Goal: Task Accomplishment & Management: Complete application form

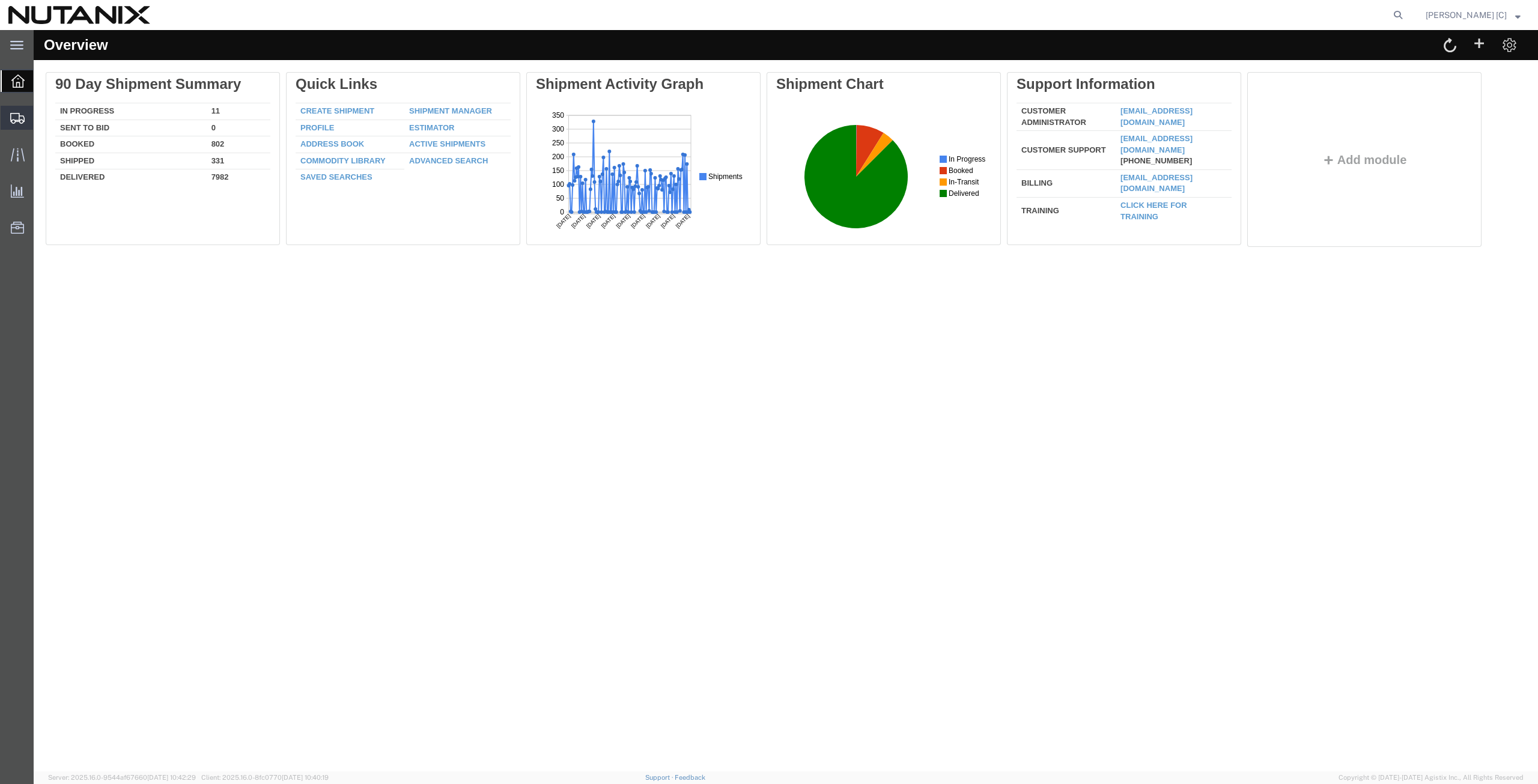
click at [0, 0] on span "Create from Template" at bounding box center [0, 0] width 0 height 0
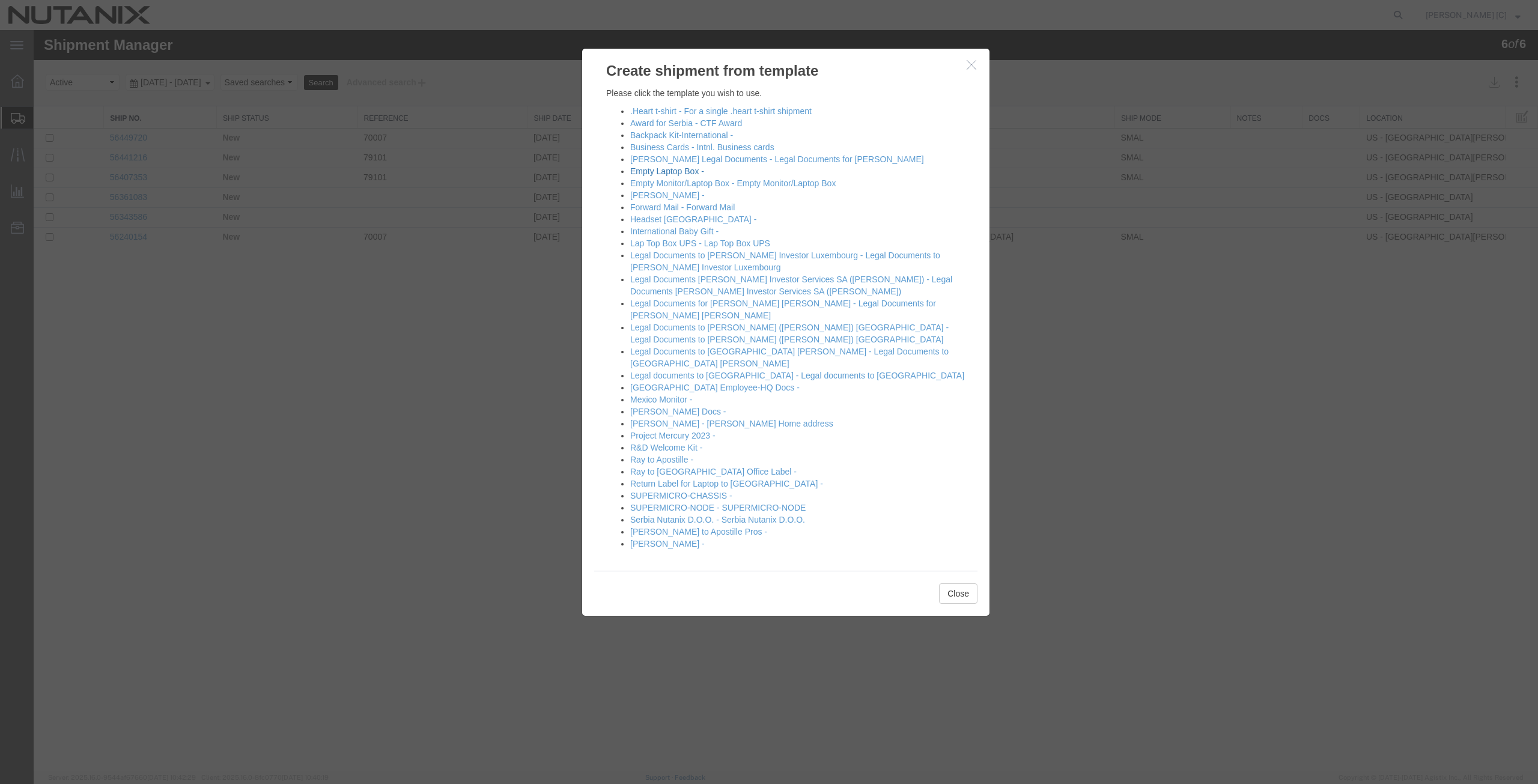
click at [677, 175] on link "Empty Laptop Box -" at bounding box center [667, 171] width 74 height 10
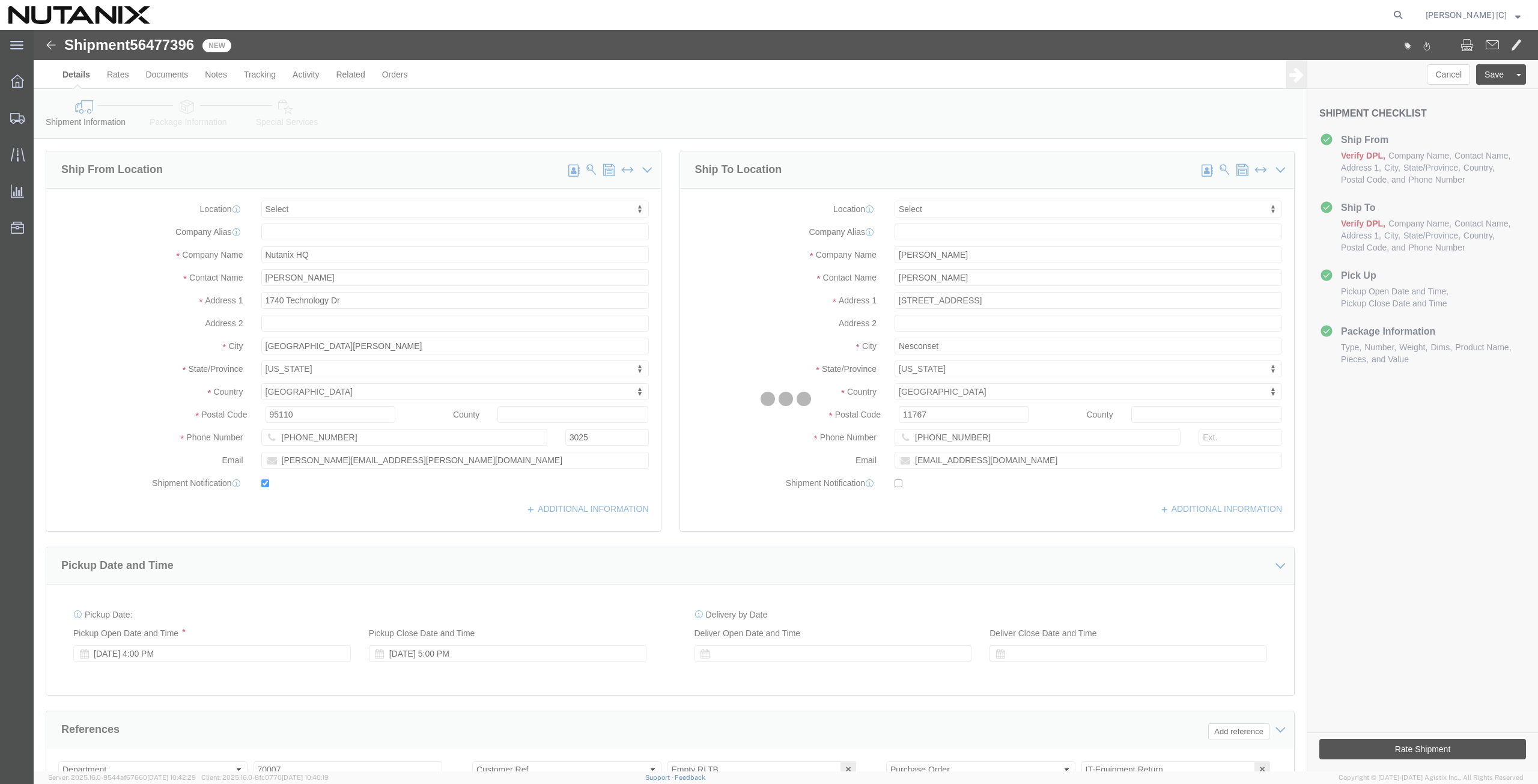
select select
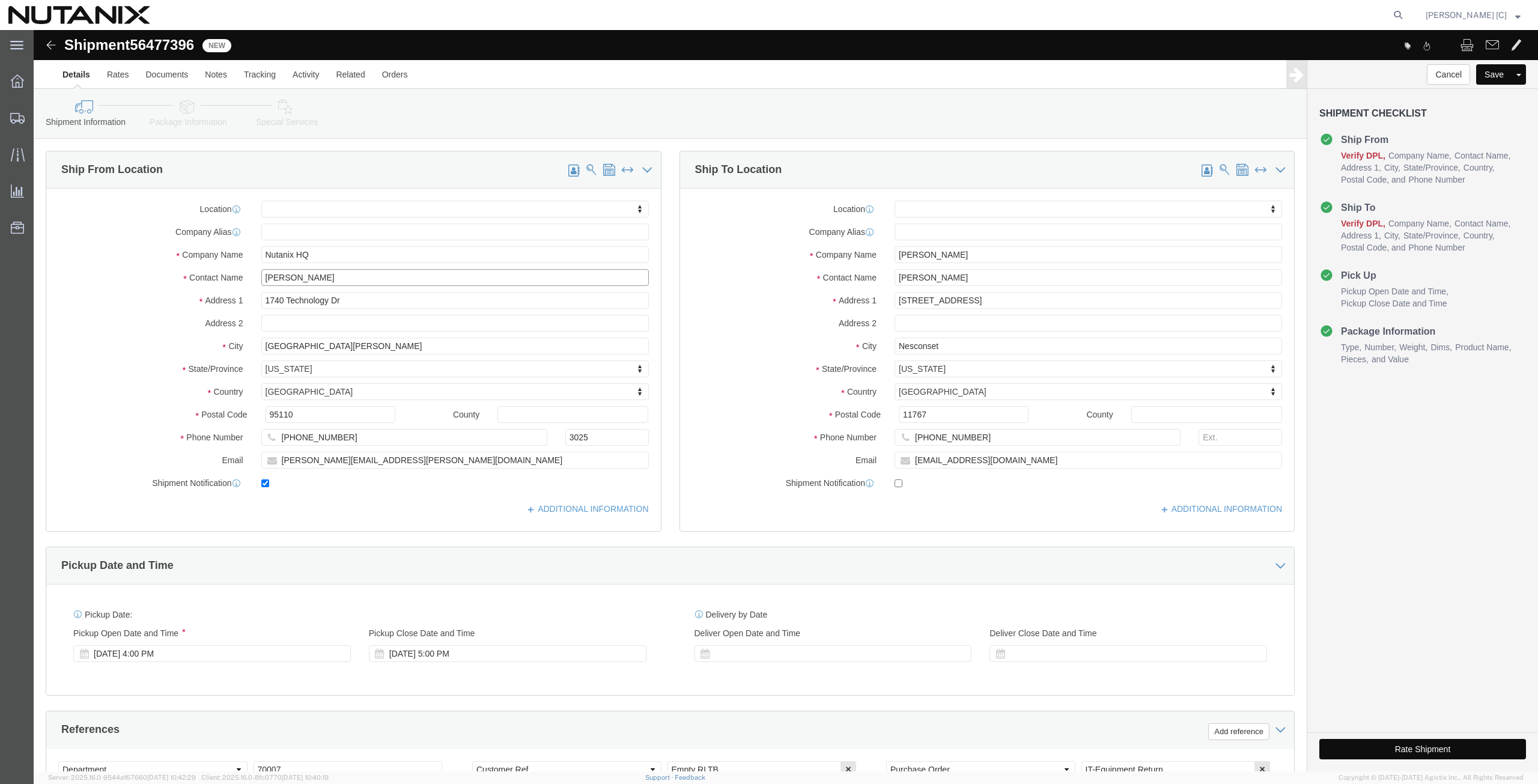
drag, startPoint x: 324, startPoint y: 251, endPoint x: 210, endPoint y: 239, distance: 114.6
click div "Location My Profile Location [GEOGRAPHIC_DATA] - [GEOGRAPHIC_DATA] [GEOGRAPHIC_…"
type input "art"
click p "- Nutanix HQ - ([PERSON_NAME]) [STREET_ADDRESS]"
select select
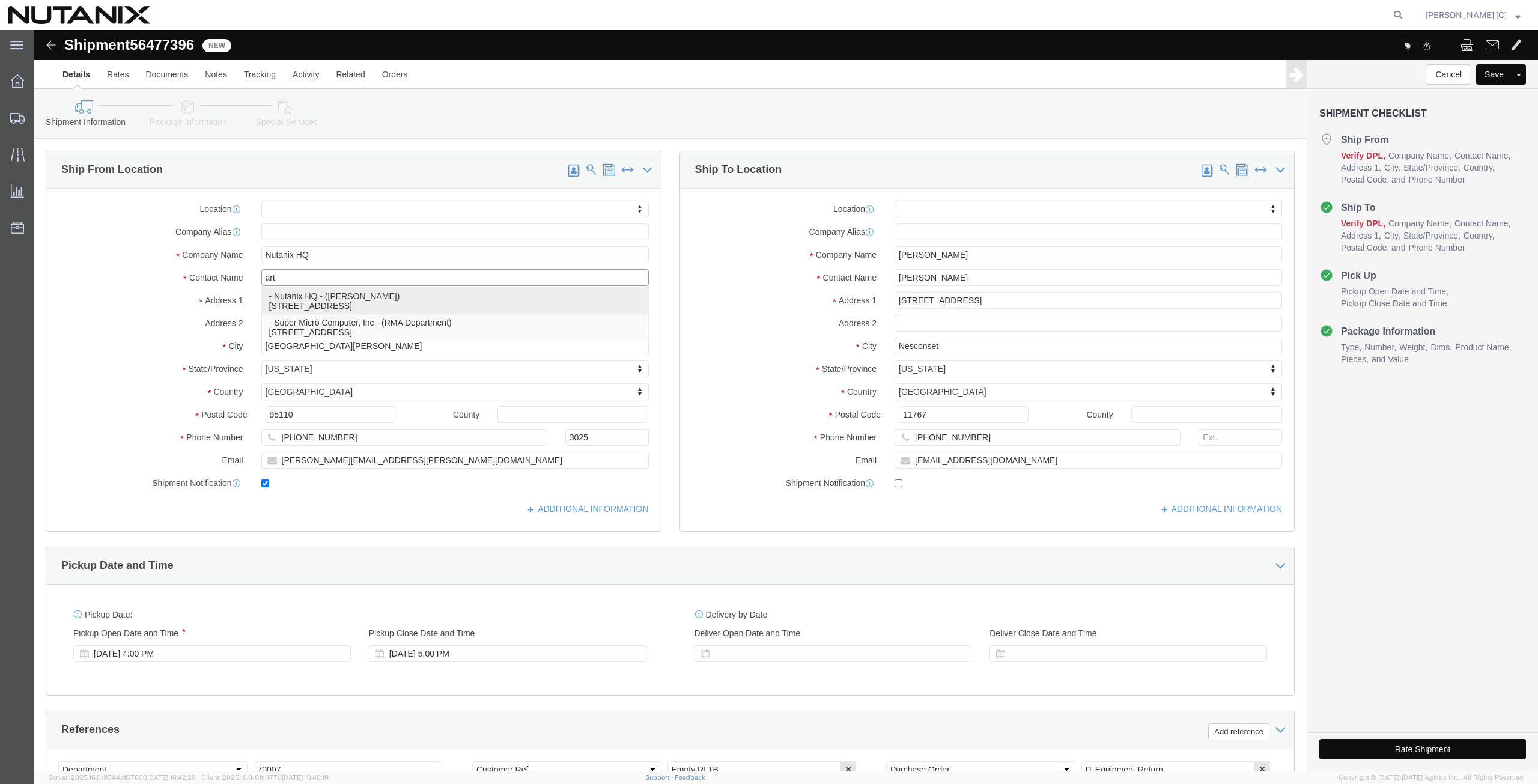
type input "[PERSON_NAME]"
type input "[PHONE_NUMBER]"
type input "[PERSON_NAME][EMAIL_ADDRESS][PERSON_NAME][DOMAIN_NAME]"
select select "CA"
type input "[PERSON_NAME]"
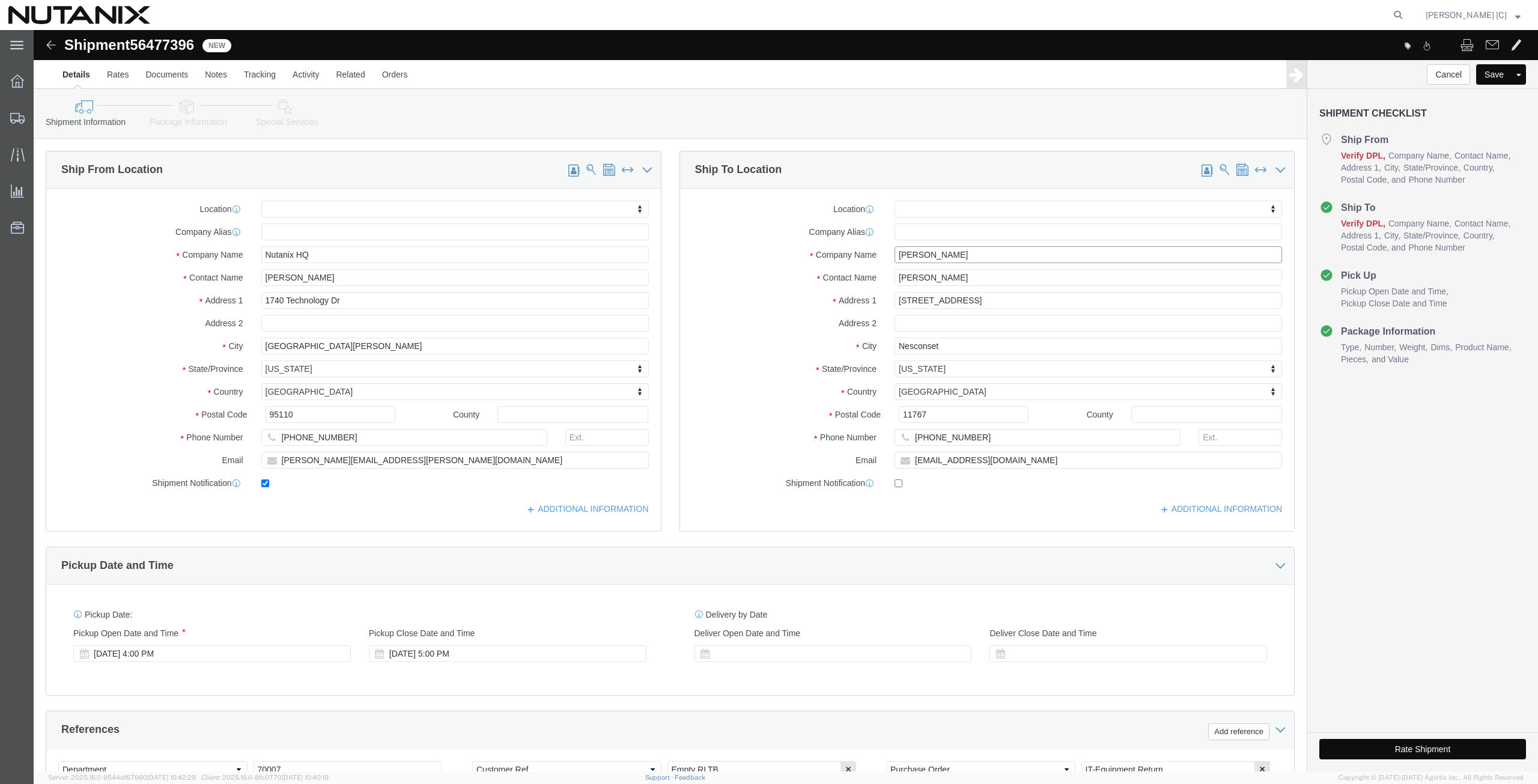
drag, startPoint x: 932, startPoint y: 225, endPoint x: 620, endPoint y: 263, distance: 314.3
click div "Ship From Location Location My Profile Location [GEOGRAPHIC_DATA] - [GEOGRAPHIC…"
paste input "[PERSON_NAME]"
type input "[PERSON_NAME]"
drag, startPoint x: 942, startPoint y: 245, endPoint x: 599, endPoint y: 233, distance: 343.2
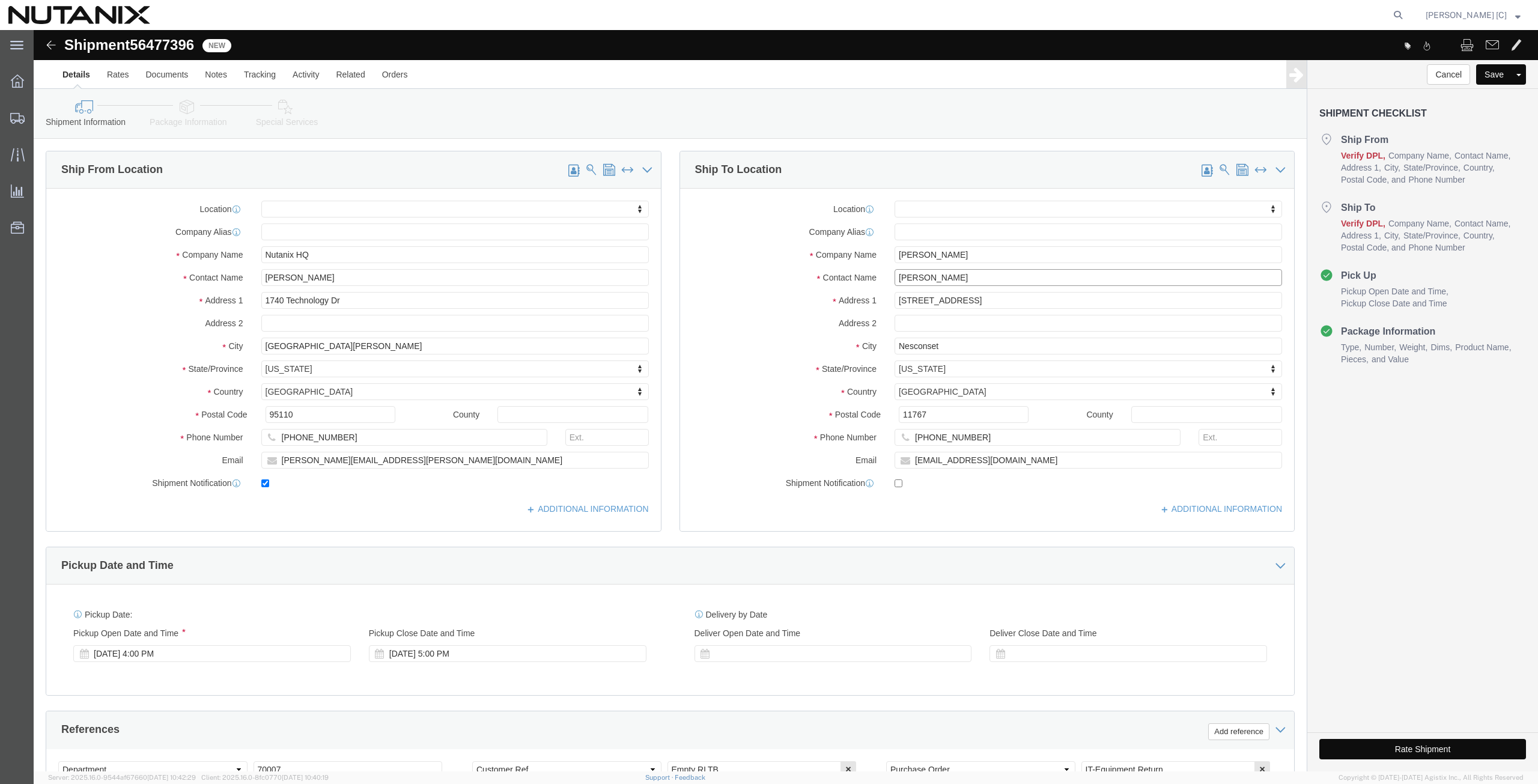
click div "Ship From Location Location My Profile Location [GEOGRAPHIC_DATA] - [GEOGRAPHIC…"
paste input "[PERSON_NAME]"
type input "[PERSON_NAME]"
drag, startPoint x: 937, startPoint y: 271, endPoint x: 575, endPoint y: 288, distance: 362.4
click div "Ship From Location Location My Profile Location [GEOGRAPHIC_DATA] - [GEOGRAPHIC…"
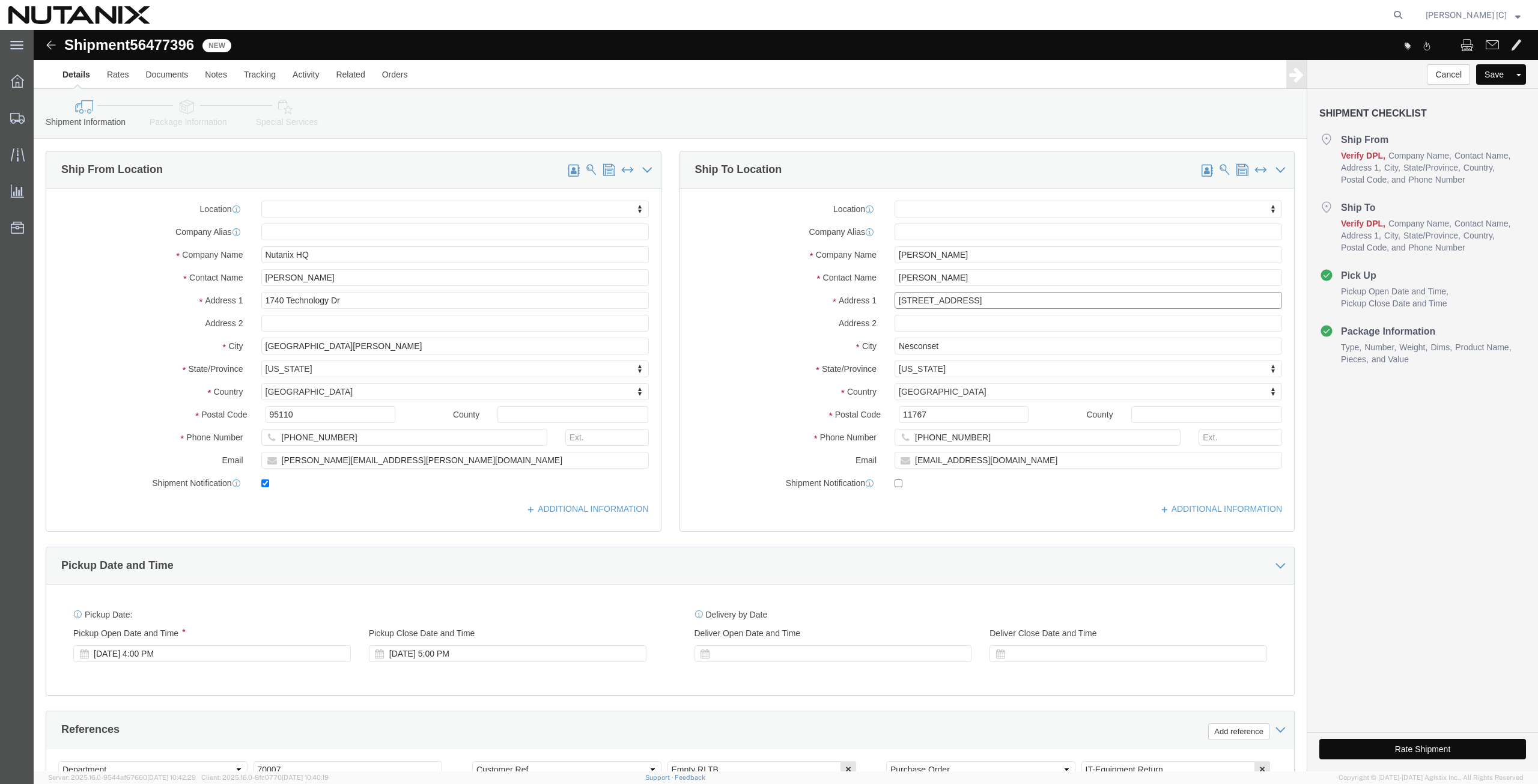
paste input "805 Carling"
type input "[STREET_ADDRESS]"
select select
drag, startPoint x: 899, startPoint y: 313, endPoint x: 672, endPoint y: 315, distance: 227.0
click div "City Nesconset"
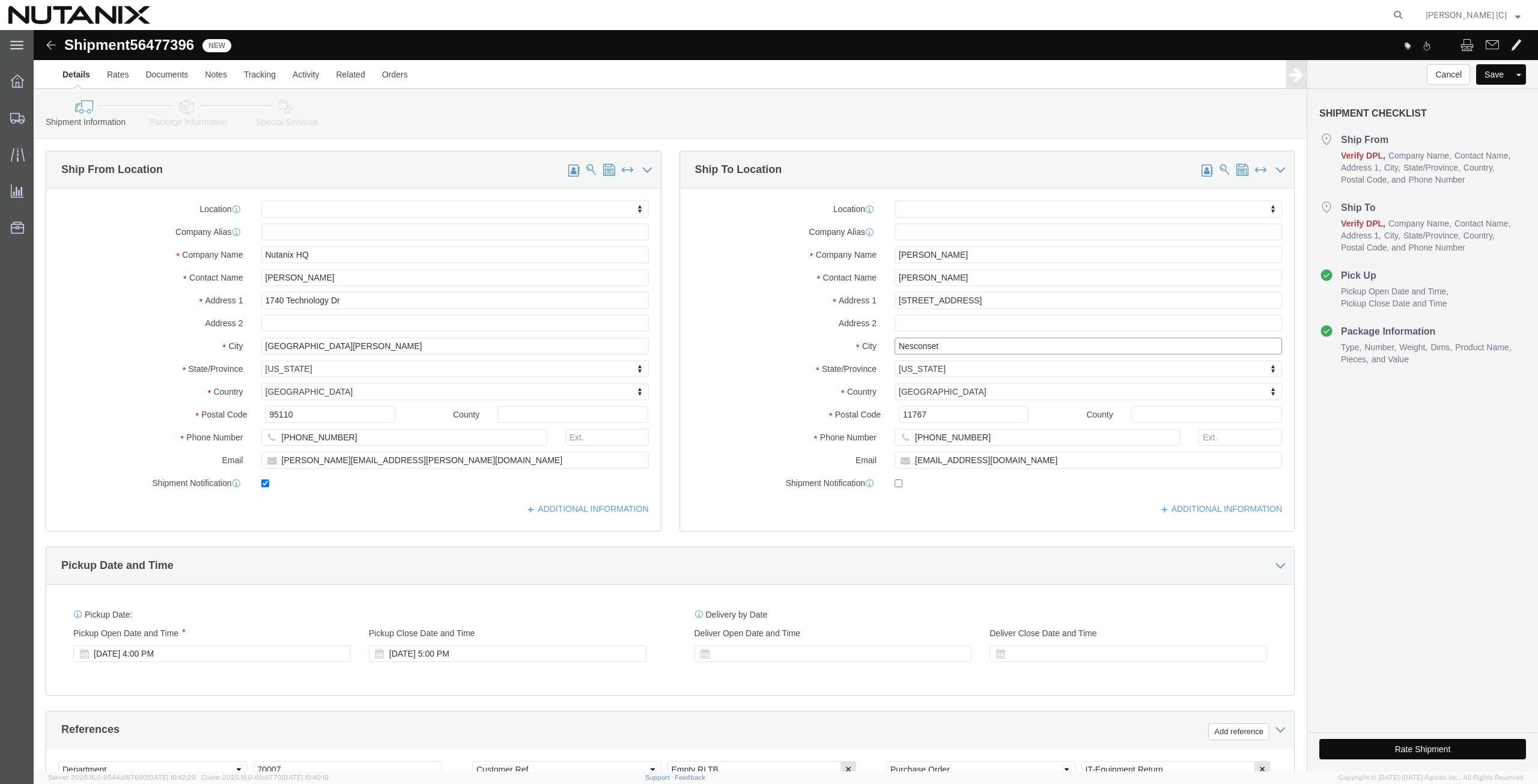
click input "Nesconset"
drag, startPoint x: 917, startPoint y: 315, endPoint x: 721, endPoint y: 324, distance: 196.2
click div "Location My Profile Location [GEOGRAPHIC_DATA] - [GEOGRAPHIC_DATA] [GEOGRAPHIC_…"
paste input "[GEOGRAPHIC_DATA]"
type input "[GEOGRAPHIC_DATA]"
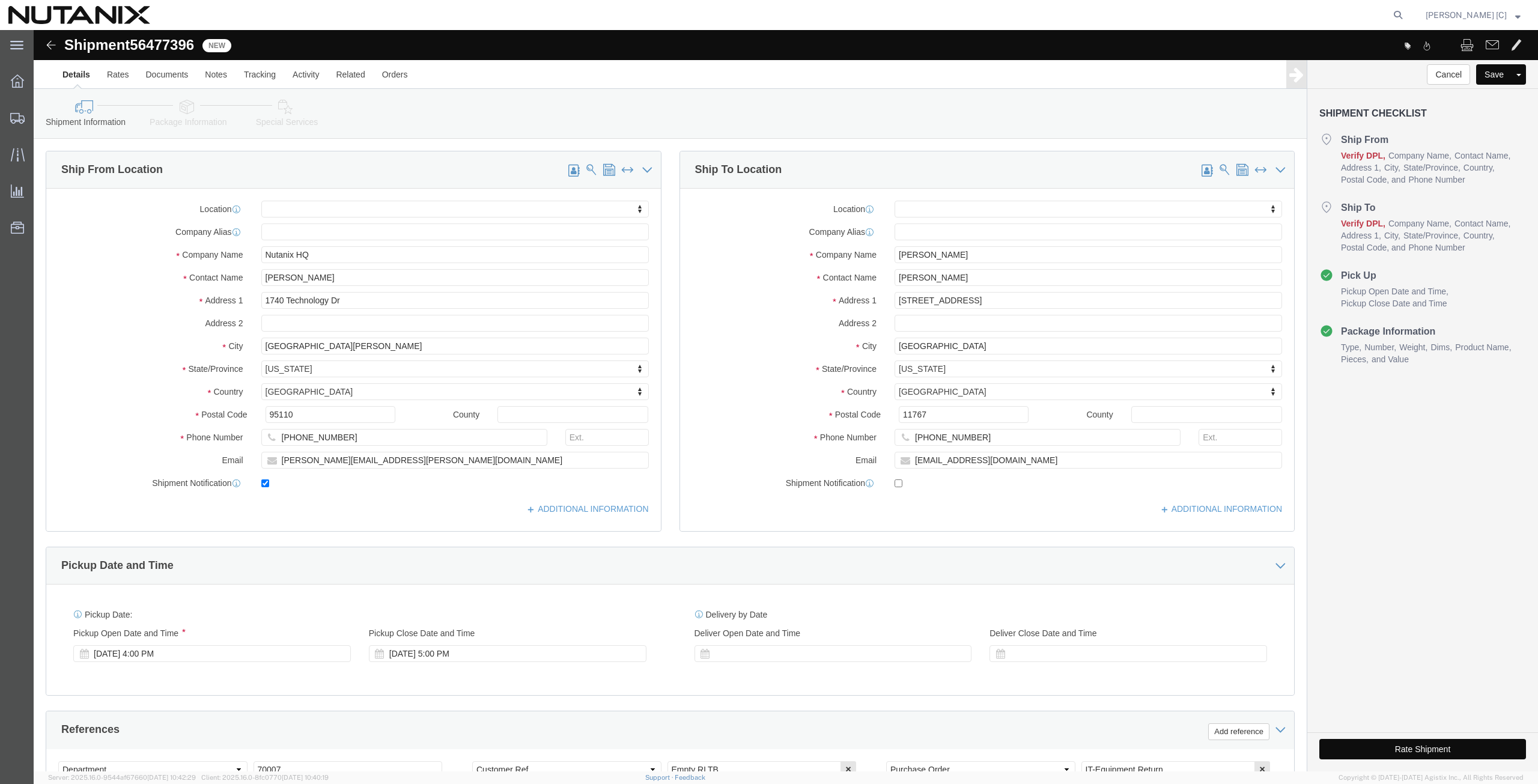
select select
type input "[GEOGRAPHIC_DATA]"
select select
select select "CA"
select select
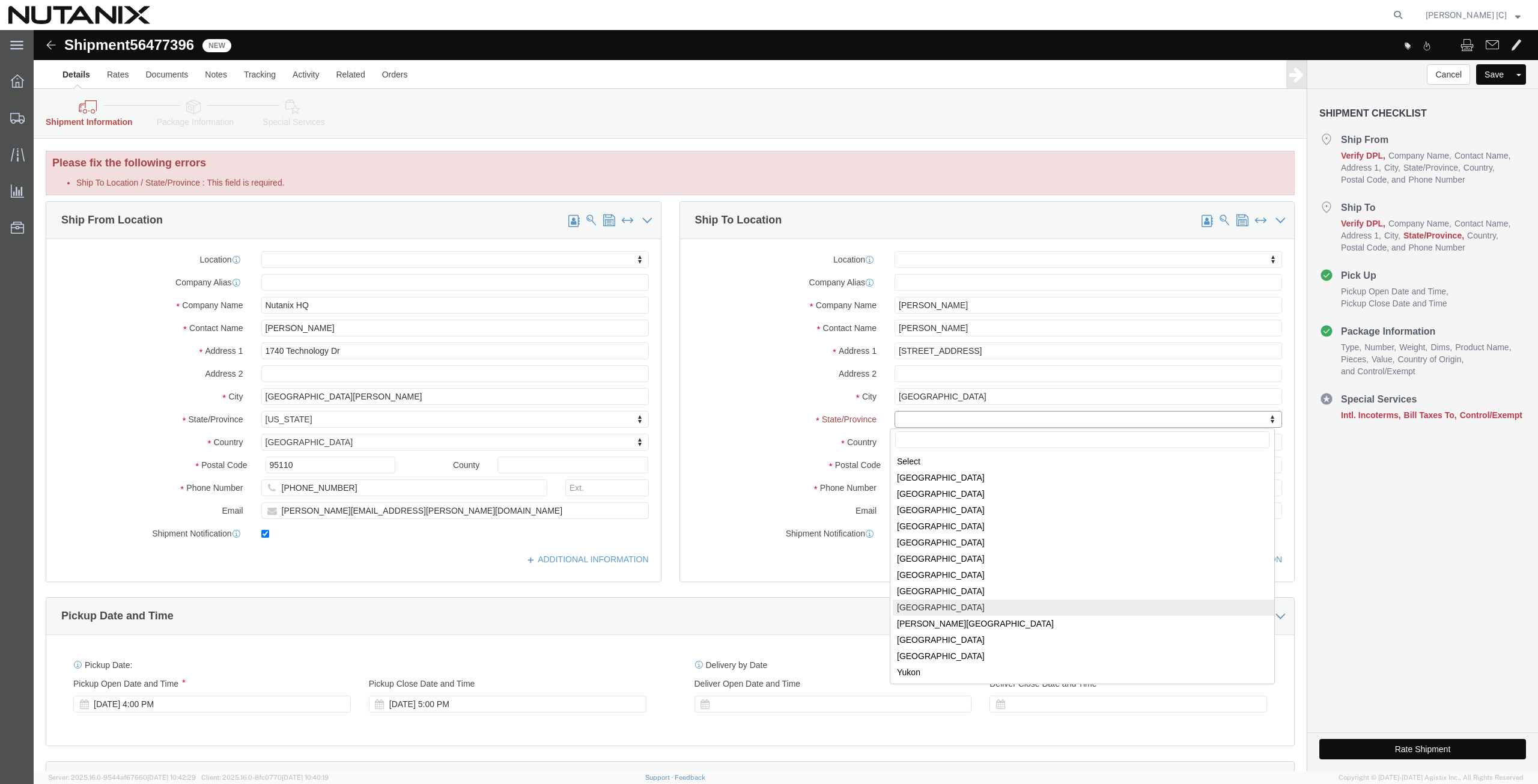
select select
select select "ON"
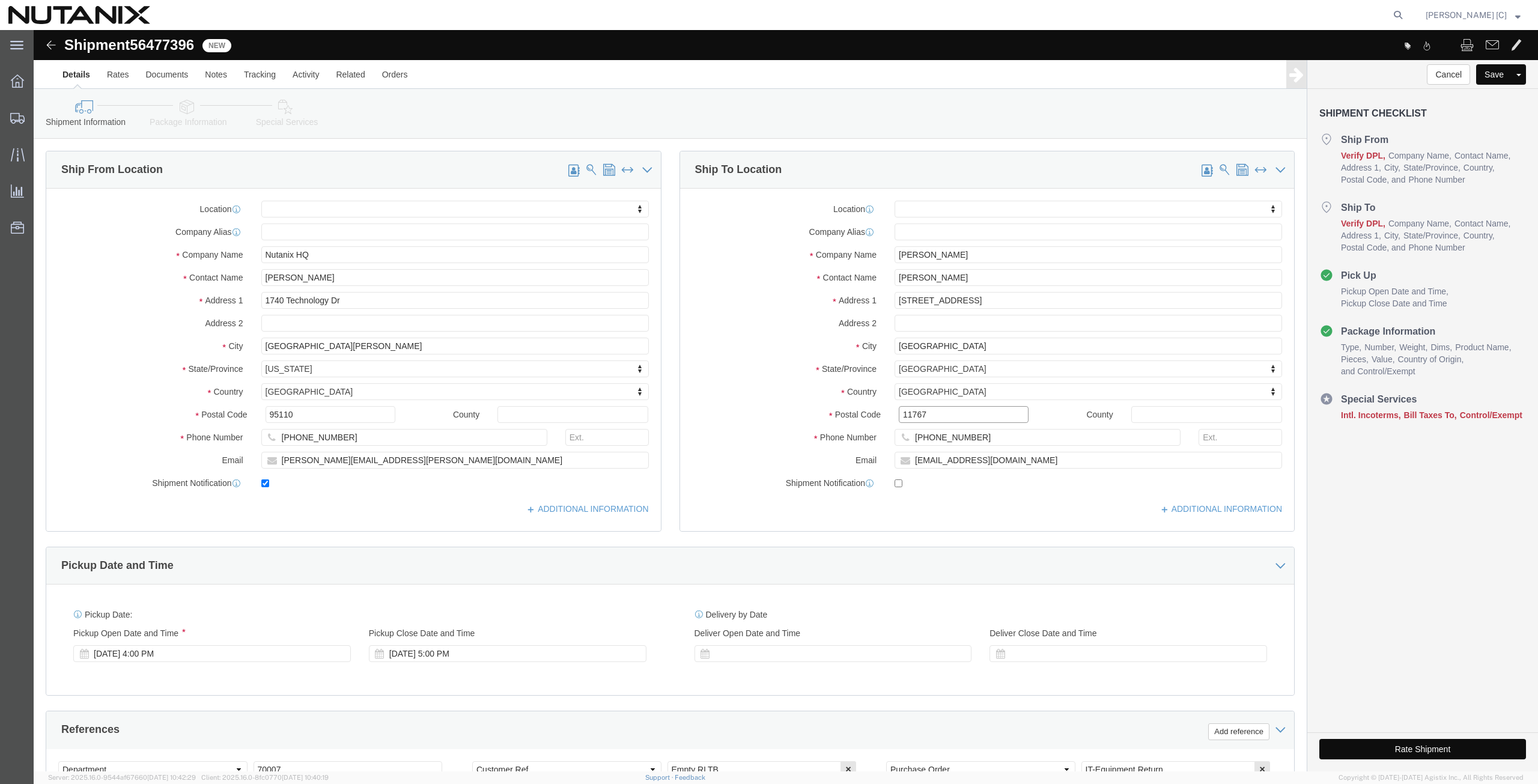
drag, startPoint x: 894, startPoint y: 385, endPoint x: 766, endPoint y: 399, distance: 128.8
click div "Location My Profile Location [GEOGRAPHIC_DATA] - [GEOGRAPHIC_DATA] [GEOGRAPHIC_…"
paste input "K1S 2E"
type input "K1S 2E7"
select select
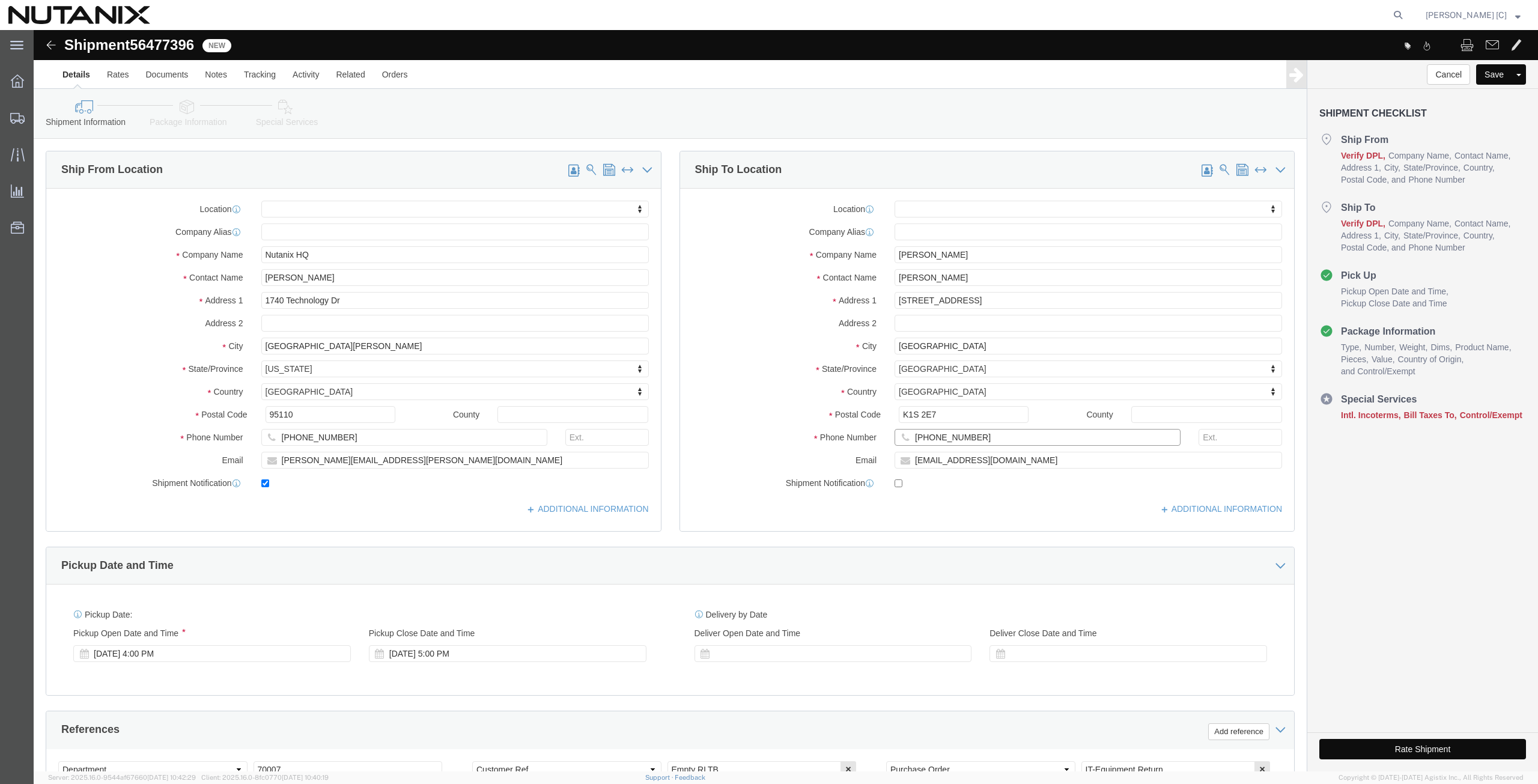
drag, startPoint x: 939, startPoint y: 412, endPoint x: 724, endPoint y: 412, distance: 215.0
click div "Phone Number [PHONE_NUMBER]"
paste input "613 620 308"
type input "[PHONE_NUMBER]"
drag, startPoint x: 970, startPoint y: 431, endPoint x: 709, endPoint y: 434, distance: 261.0
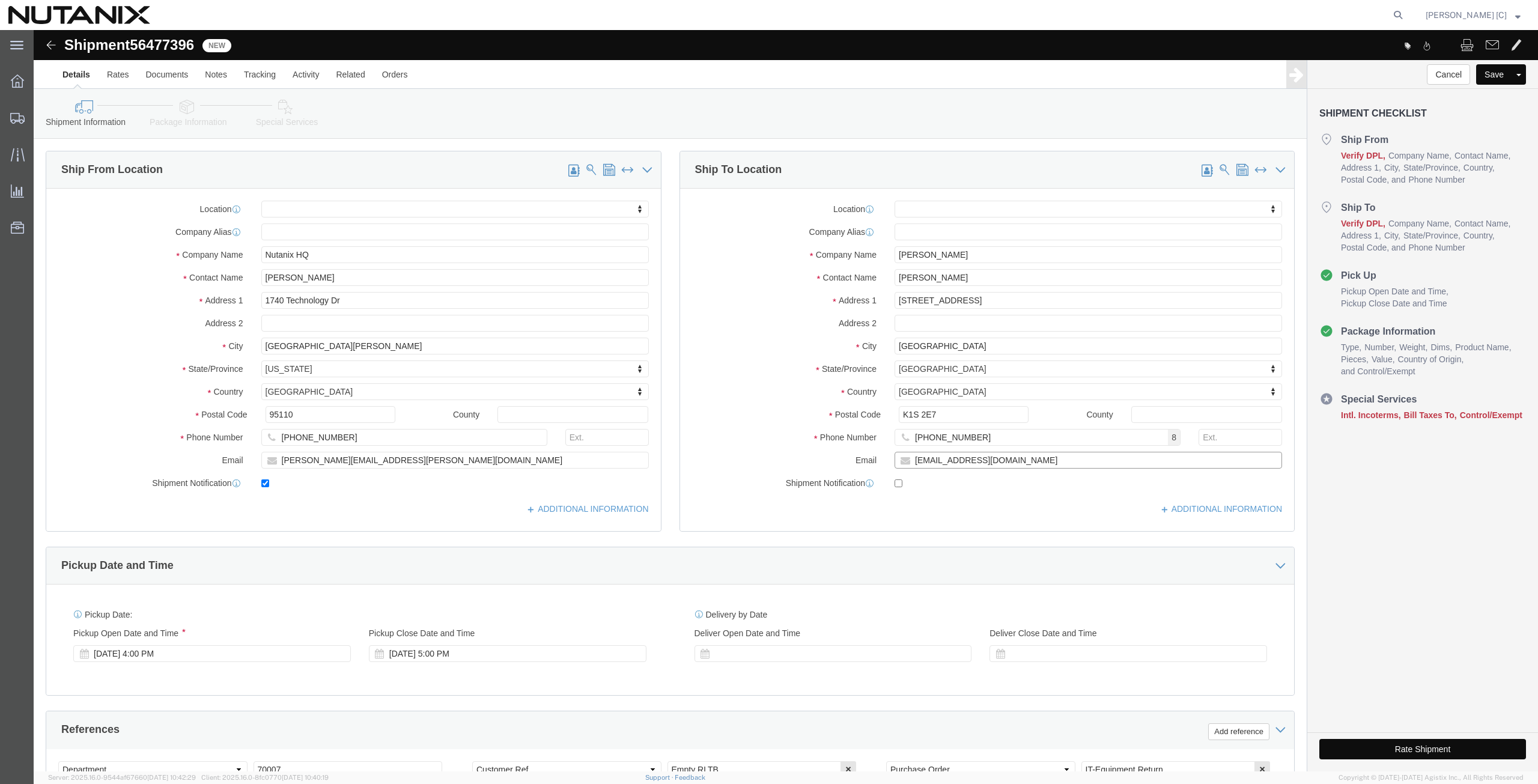
click div "Location My Profile Location [GEOGRAPHIC_DATA] - [GEOGRAPHIC_DATA] [GEOGRAPHIC_…"
paste input "[EMAIL_ADDRESS]"
type input "[EMAIL_ADDRESS][DOMAIN_NAME]"
click input "checkbox"
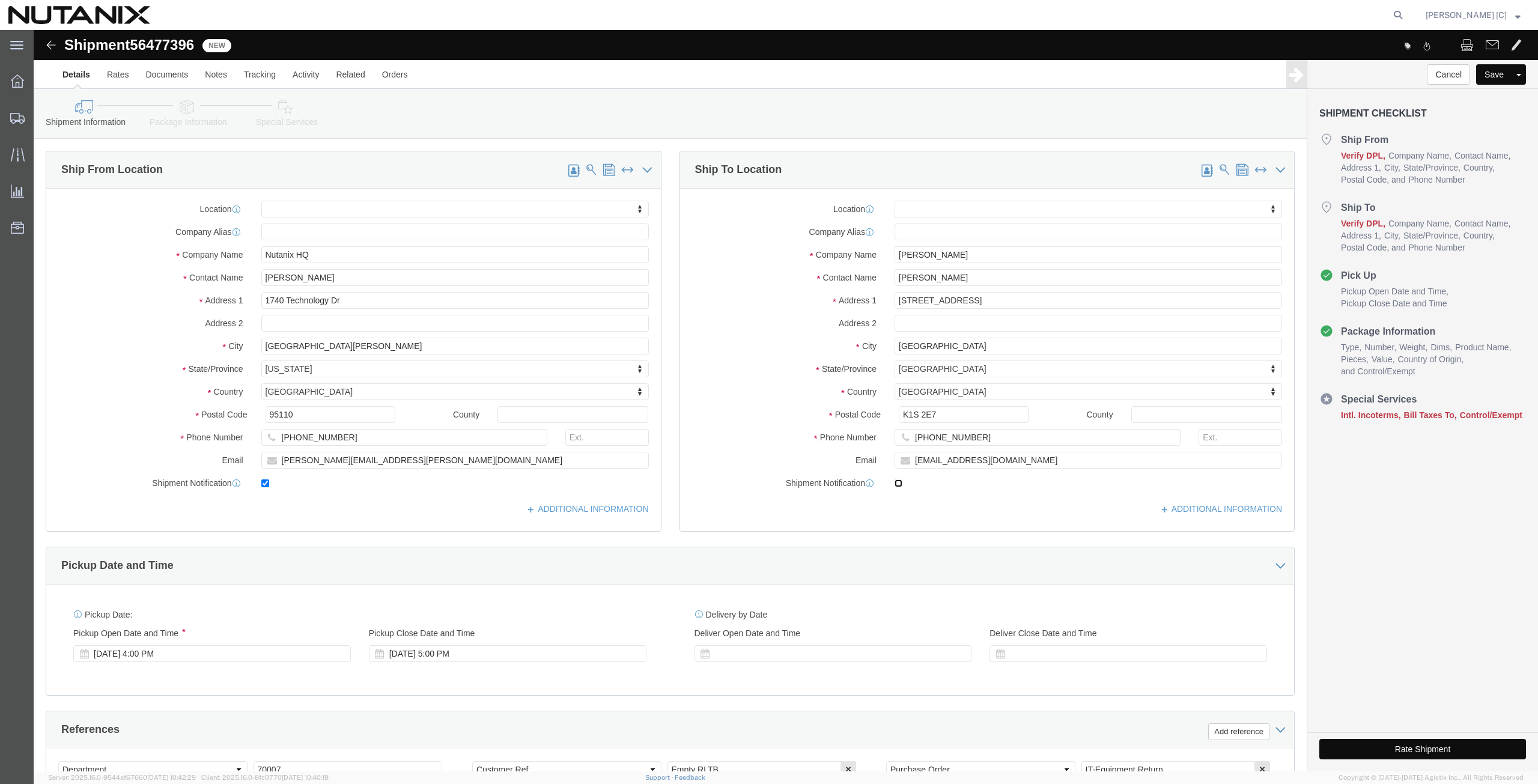
checkbox input "true"
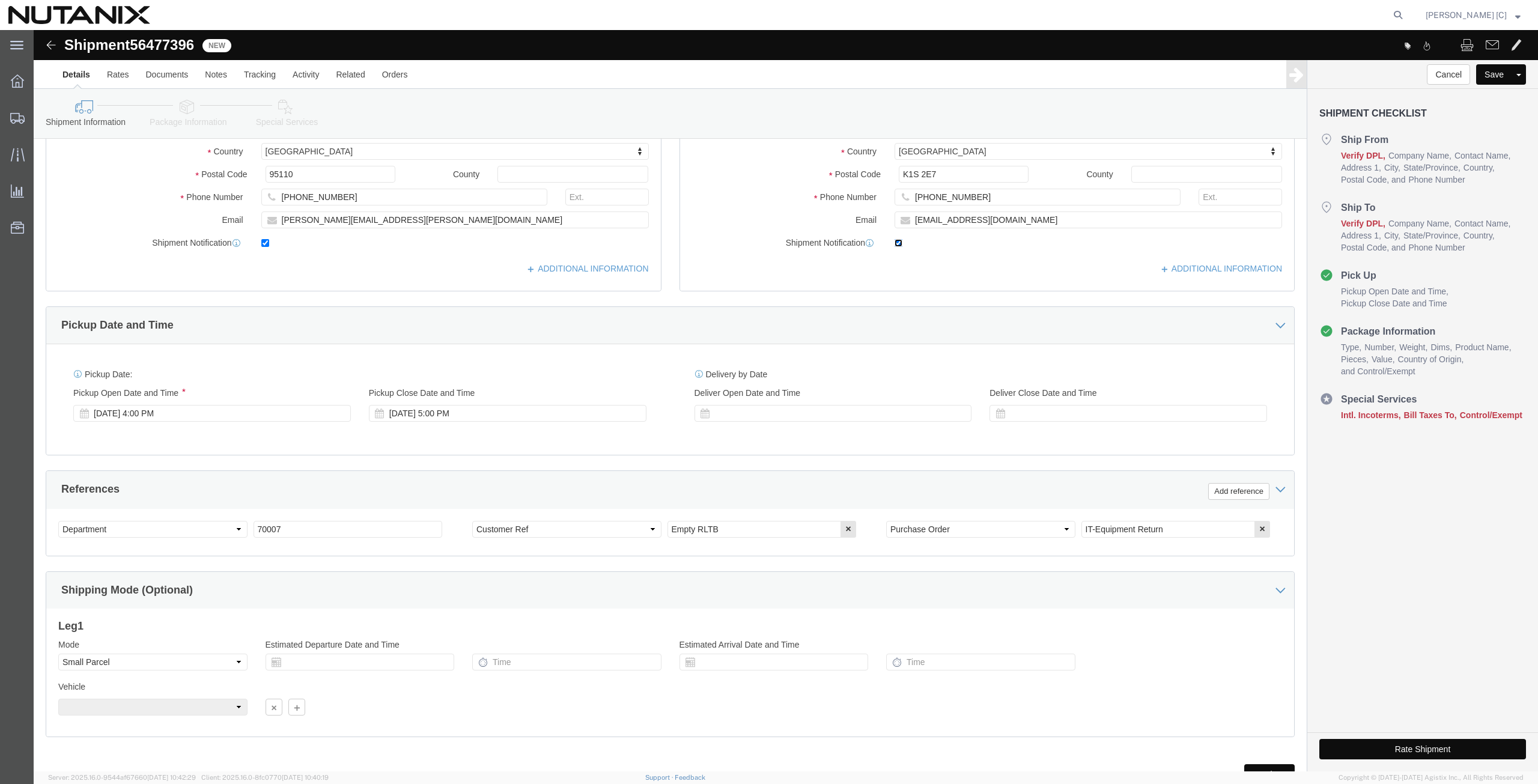
scroll to position [281, 0]
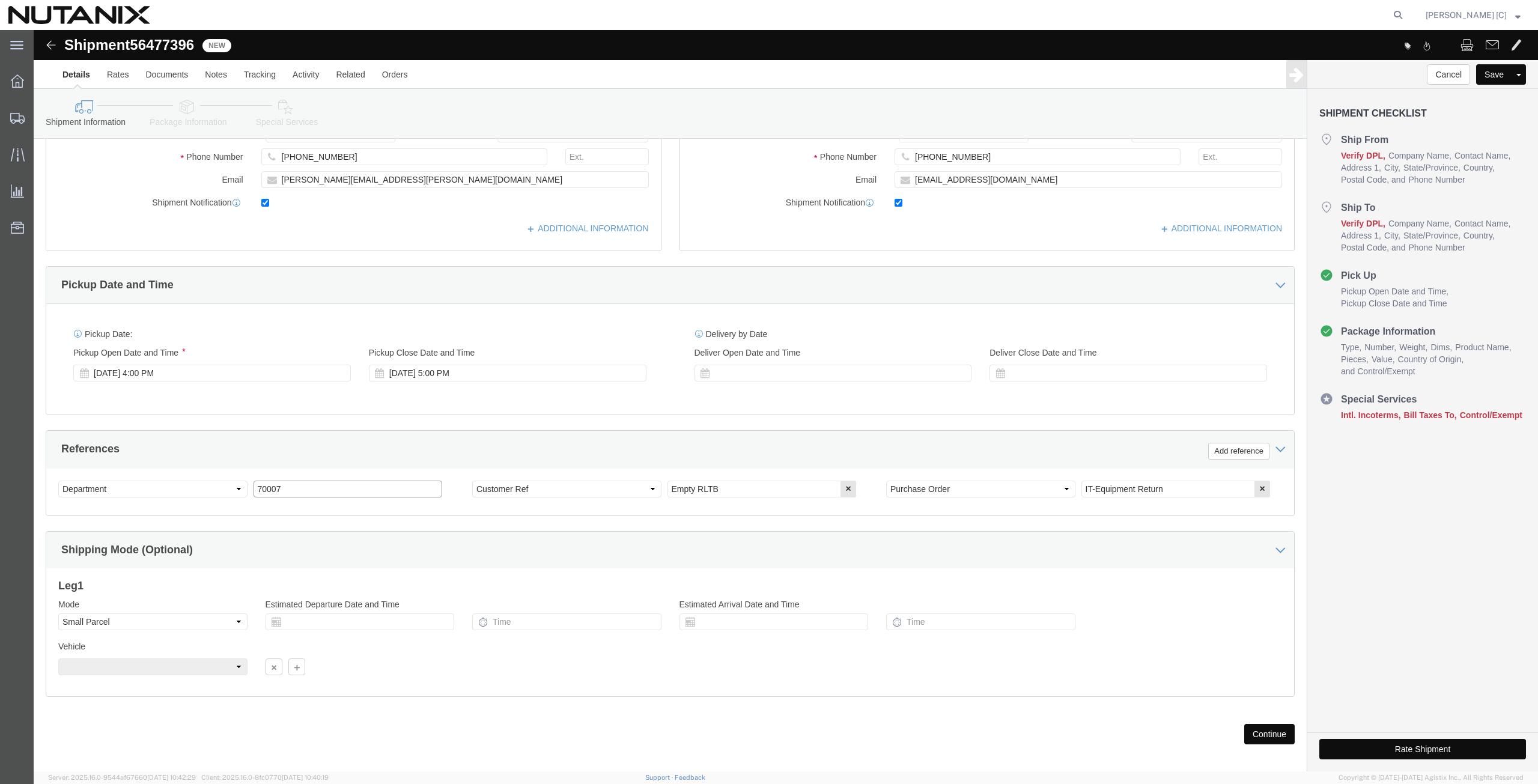
drag, startPoint x: 253, startPoint y: 457, endPoint x: 122, endPoint y: 444, distance: 131.6
click div "Select Account Type Activity ID Airline Appointment Number ASN Batch Request # …"
type input "79101"
click div "Shipping Mode (Optional)"
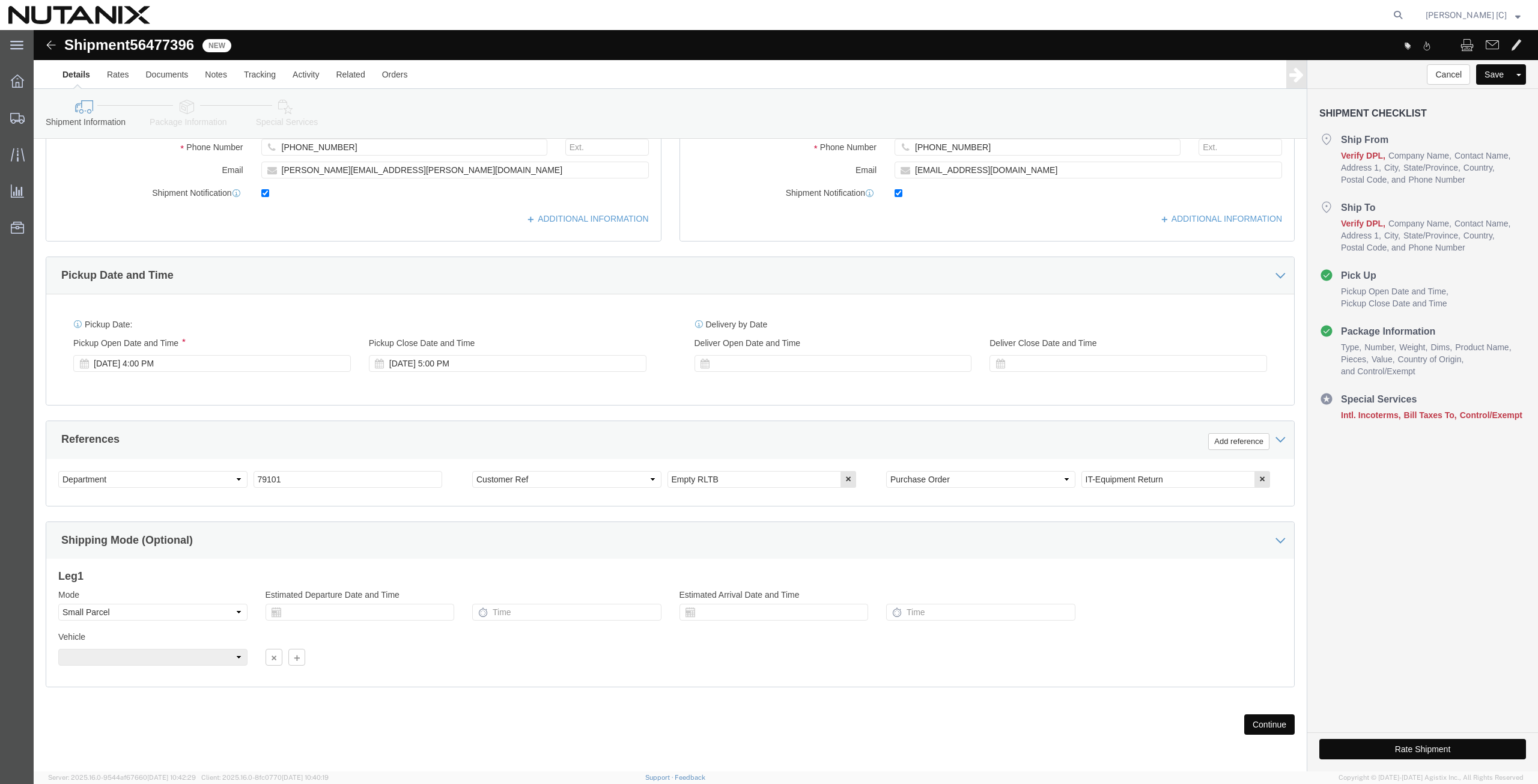
click div "Previous Continue"
click button "Continue"
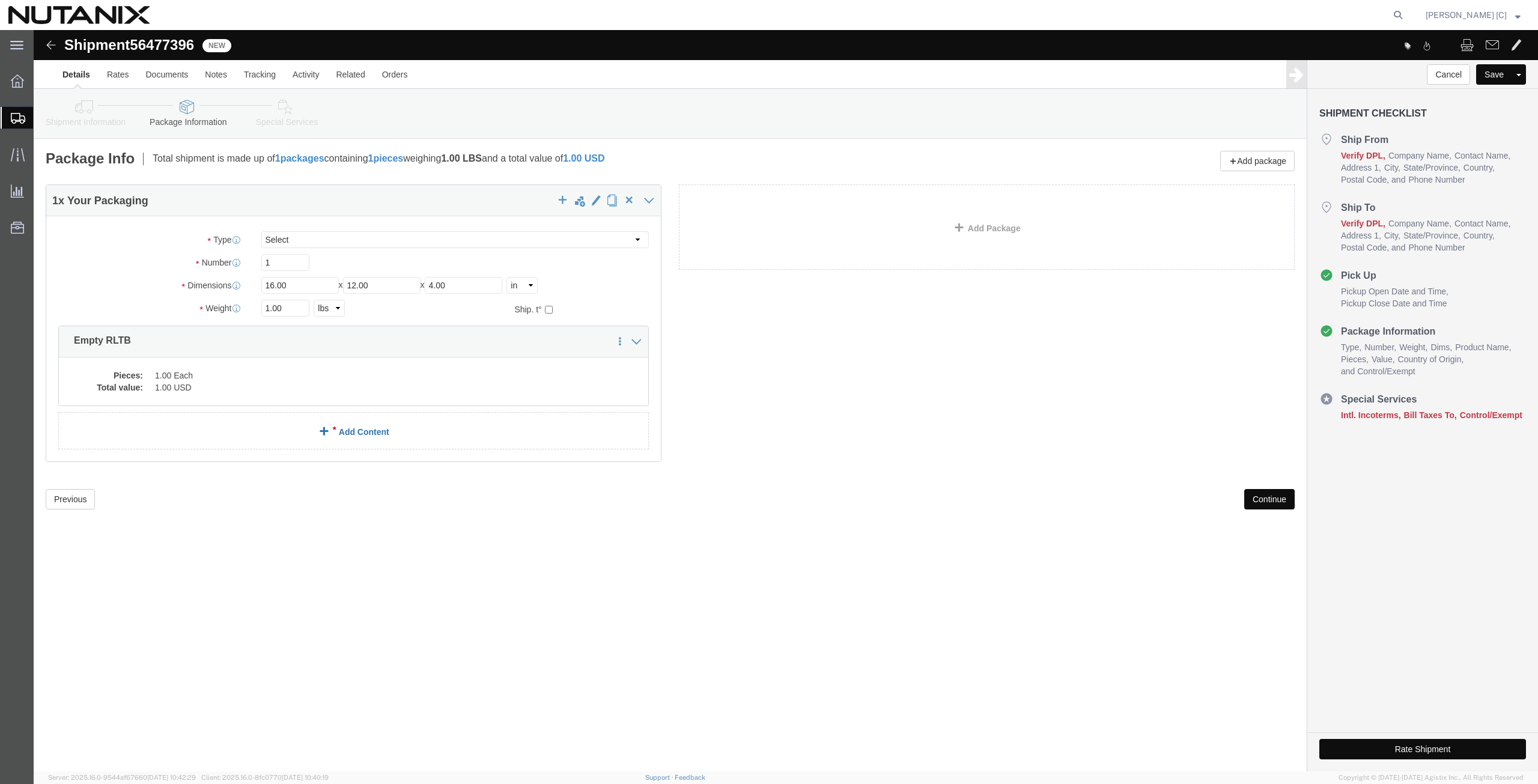
click link "Add Content"
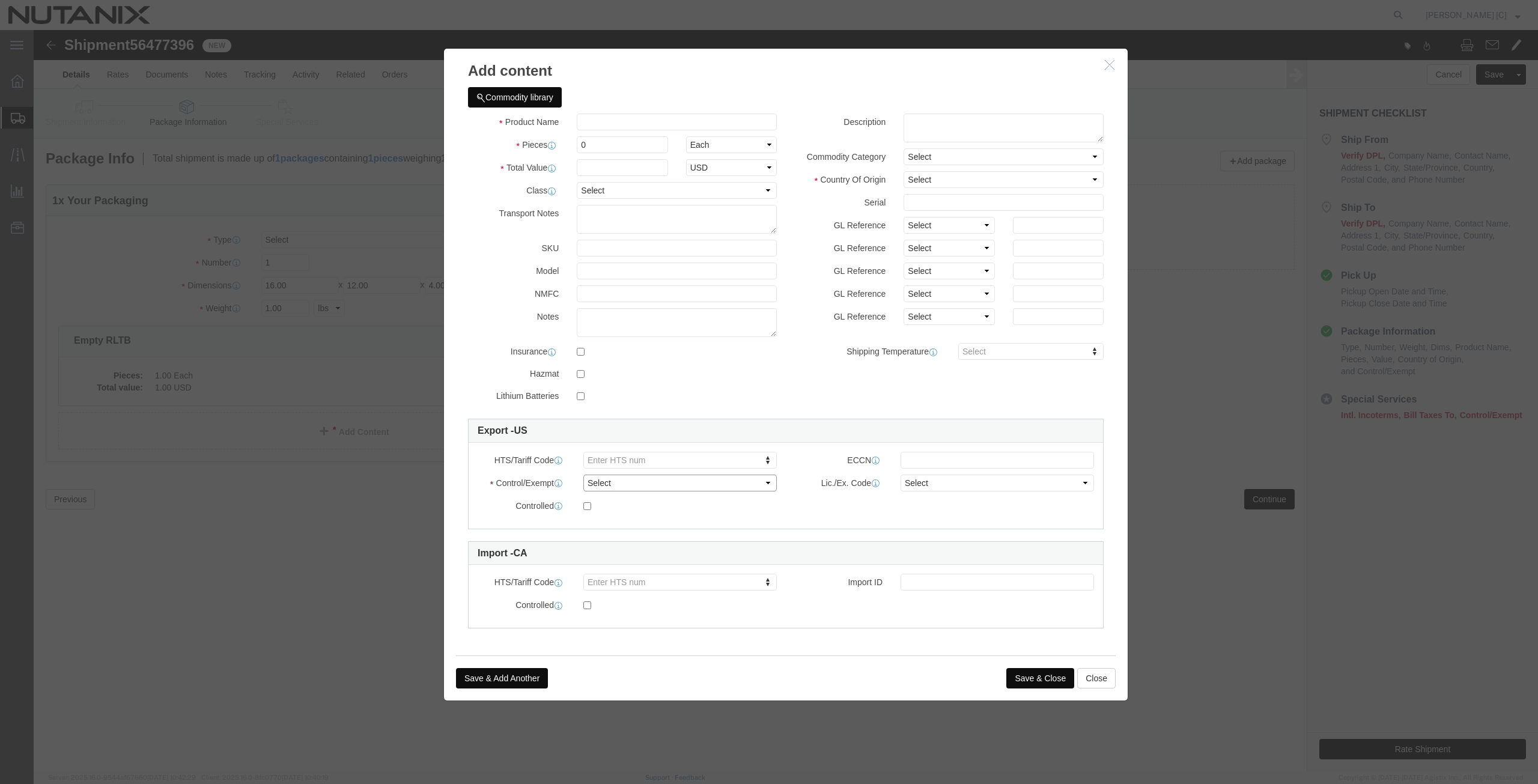
click select "Select ATF BIS DEA EPA FDA FTR ITAR OFAC Other (OPA)"
select select "FTR"
click select "Select ATF BIS DEA EPA FDA FTR ITAR OFAC Other (OPA)"
click select "Select 30.2(d)(2) 30.36 30.37(a) 30.37(f) 30.37(g) 30.37(h) 30.37(i) 30.37(j) 3…"
select select "30.37(a)"
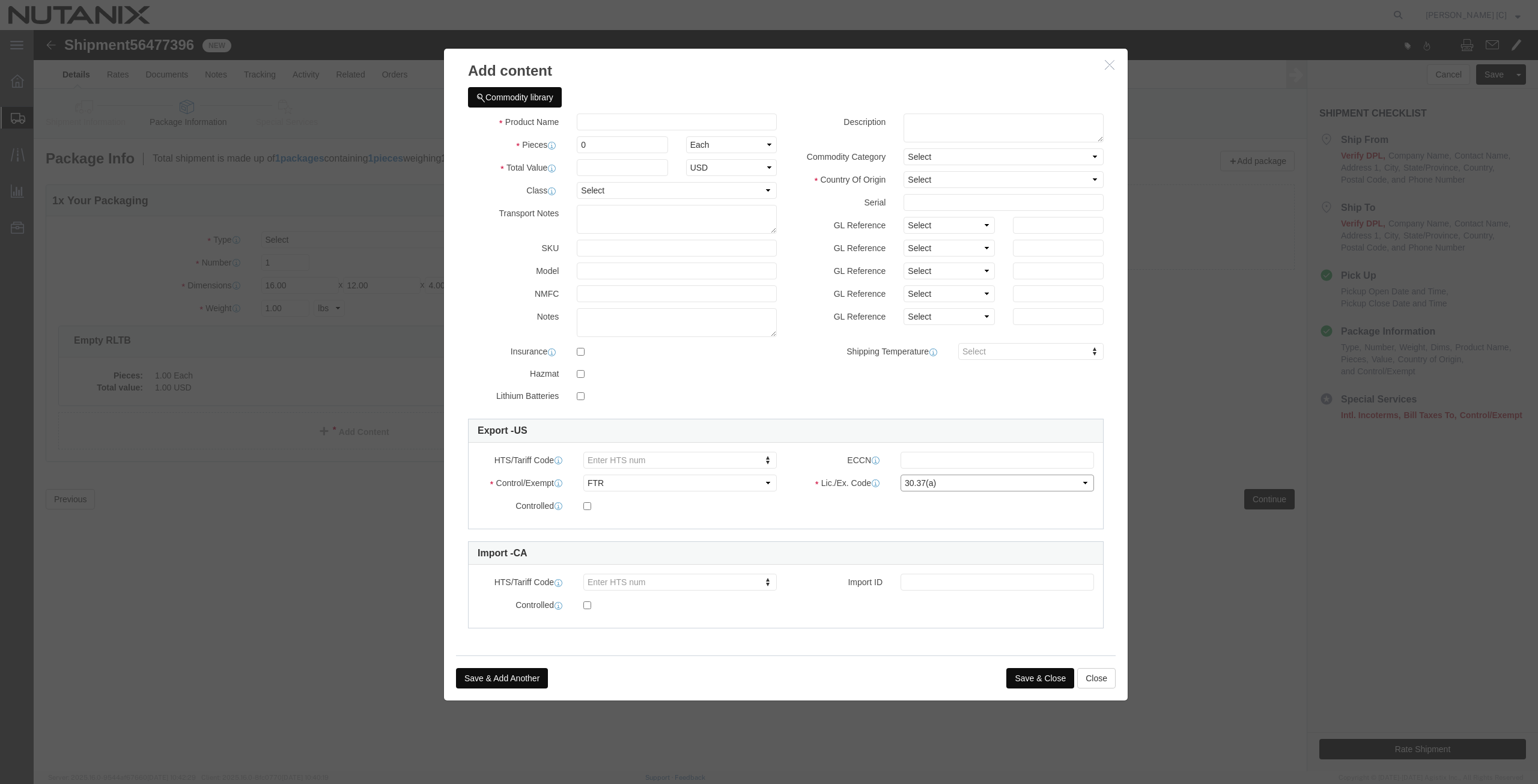
click select "Select 30.2(d)(2) 30.36 30.37(a) 30.37(f) 30.37(g) 30.37(h) 30.37(i) 30.37(j) 3…"
click button "Save & Close"
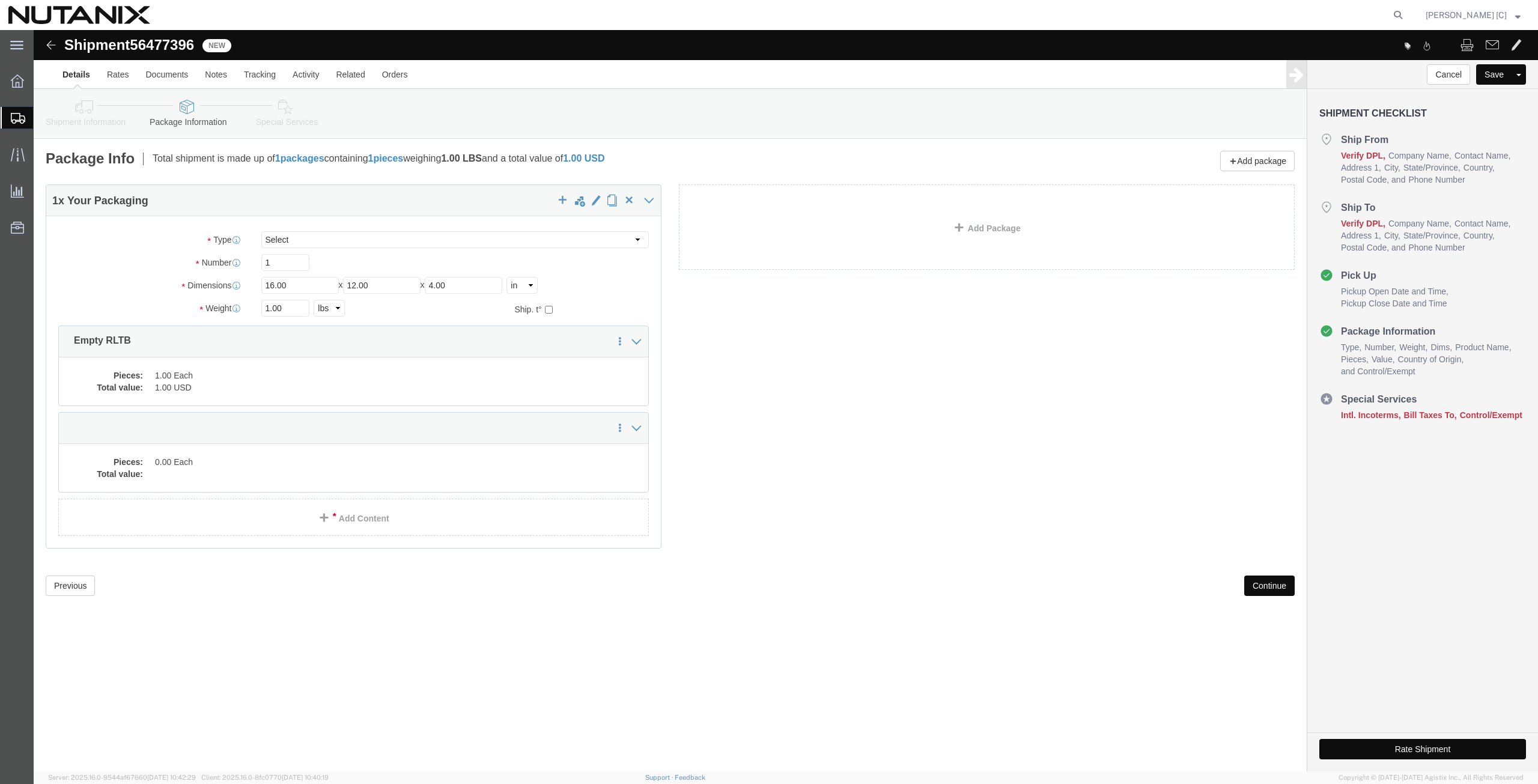
click button "Continue"
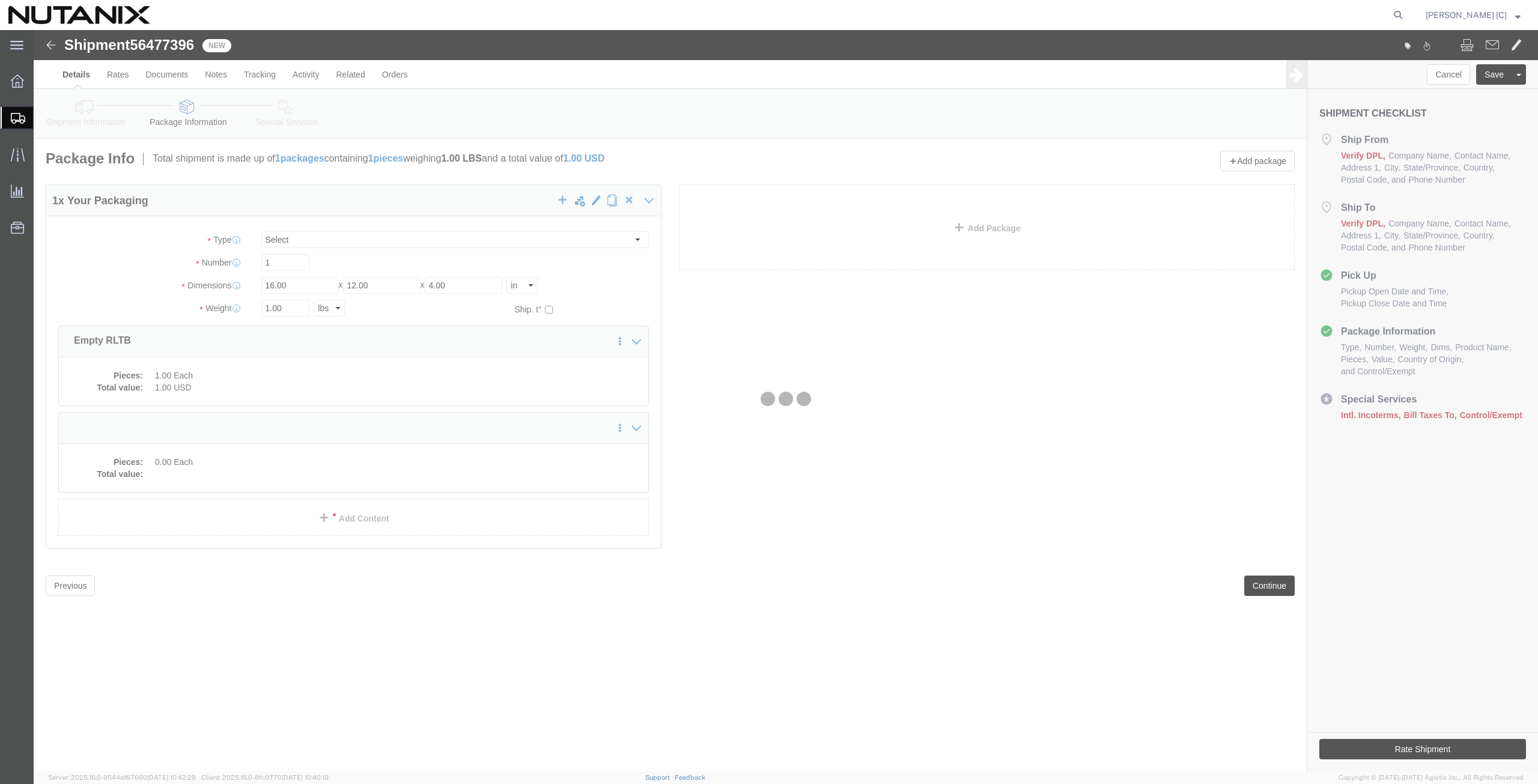
select select
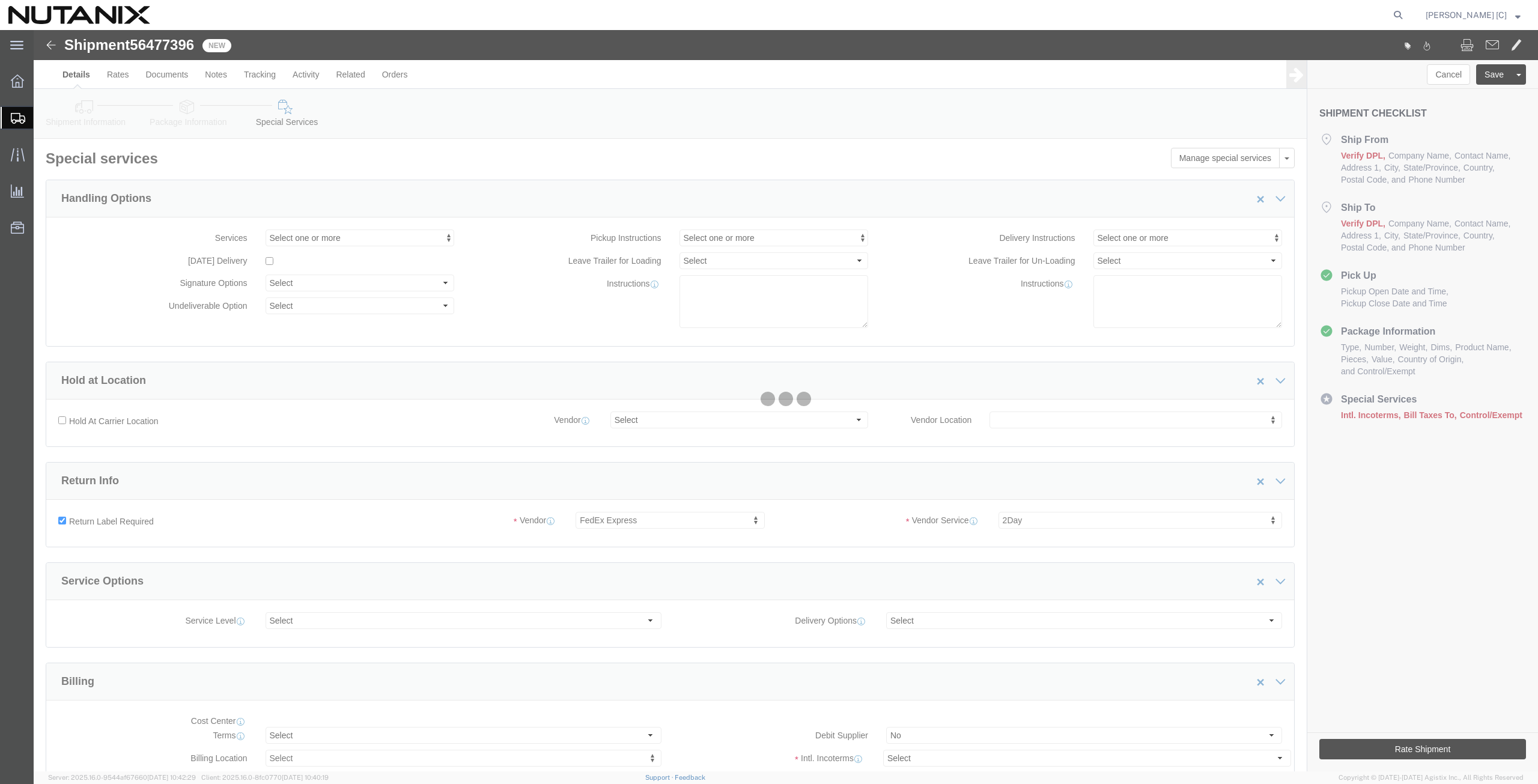
select select "COSTCENTER"
select select "59656"
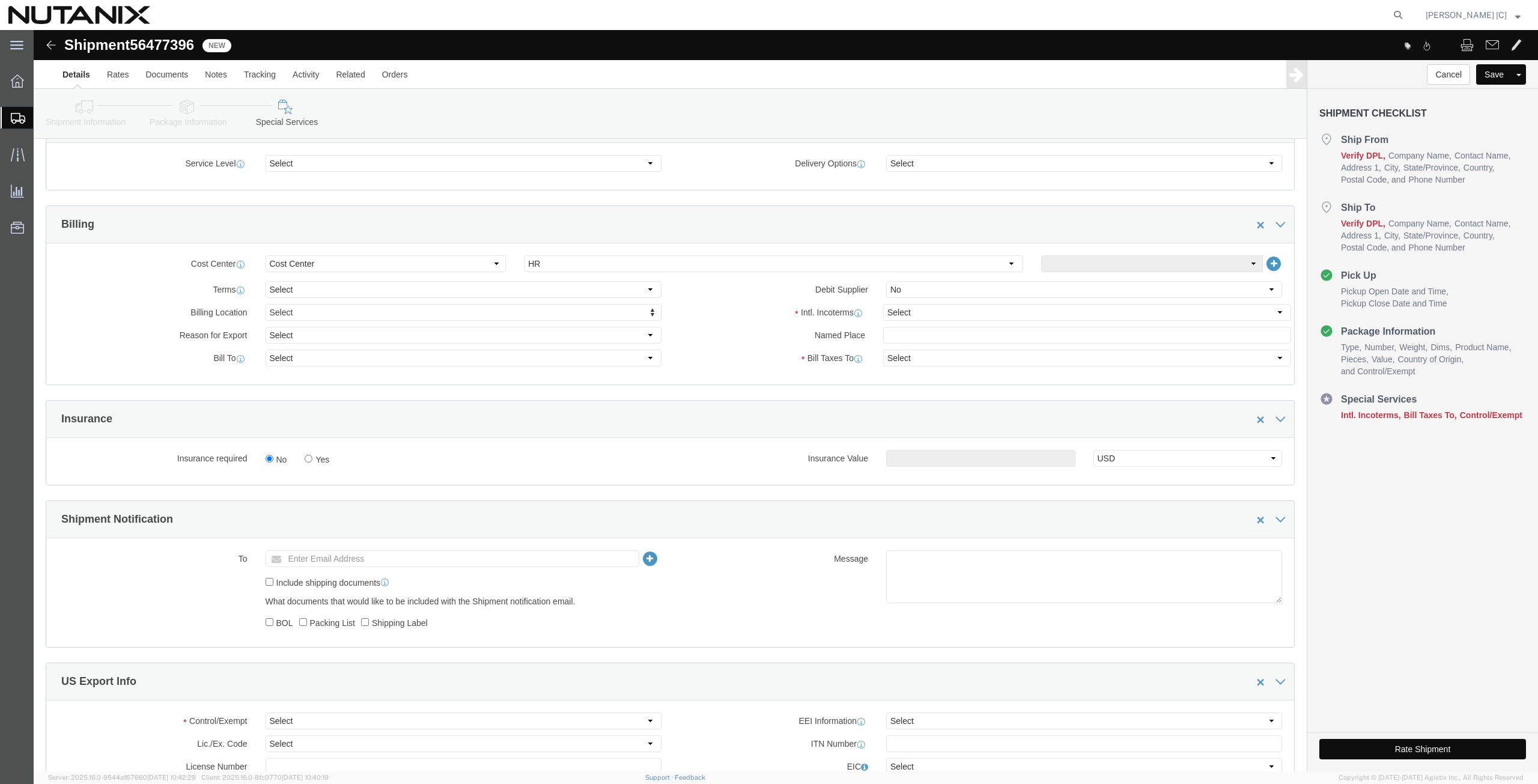
scroll to position [560, 0]
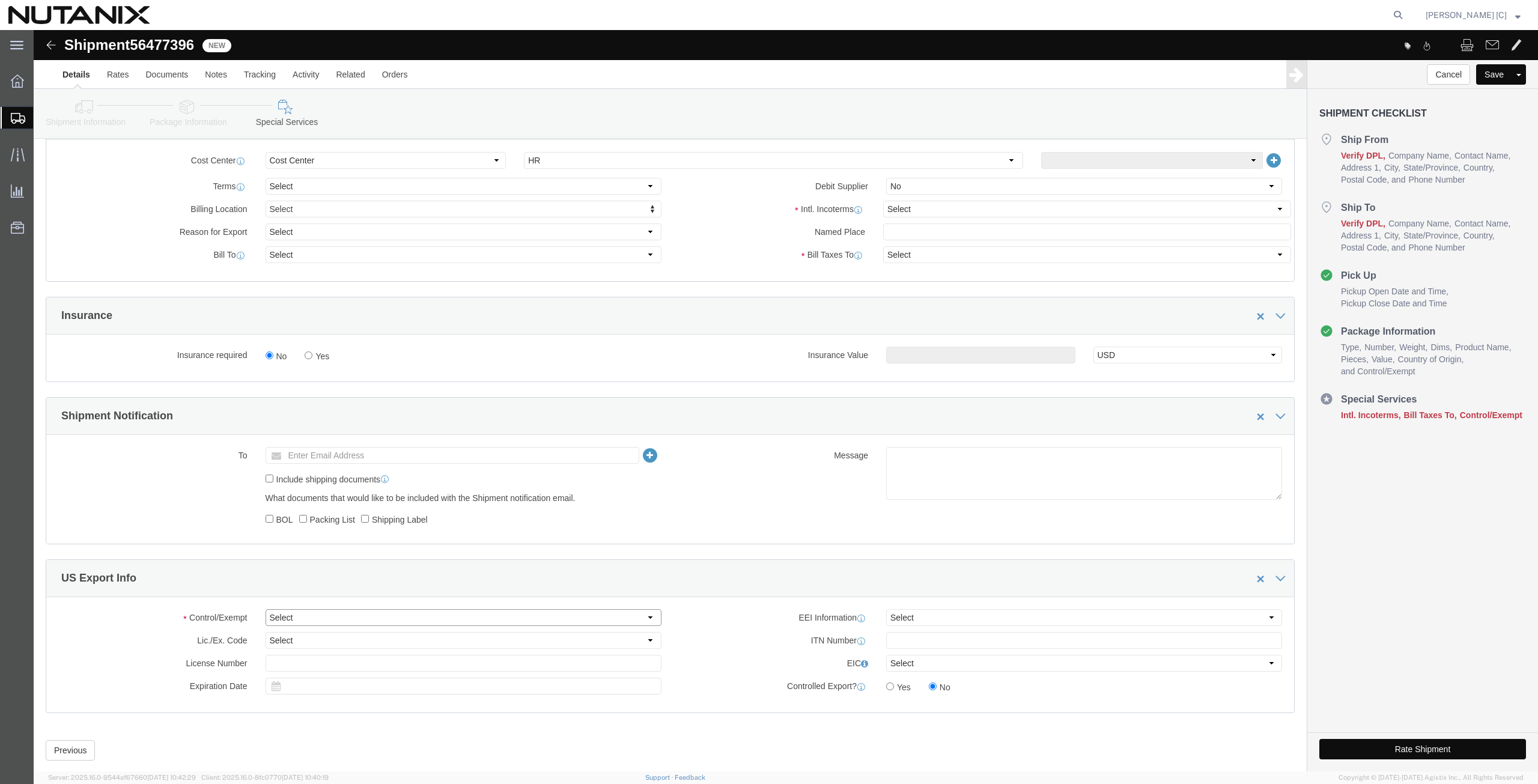
click select "Select ATF BIS DEA EPA FDA FTR ITAR OFAC Other (OPA)"
select select "FTR"
click select "Select ATF BIS DEA EPA FDA FTR ITAR OFAC Other (OPA)"
click select "Select 30.2(d)(2) 30.36 30.37(a) 30.37(f) 30.37(g) 30.37(h) 30.37(i) 30.37(j) 3…"
select select "30.37(a)"
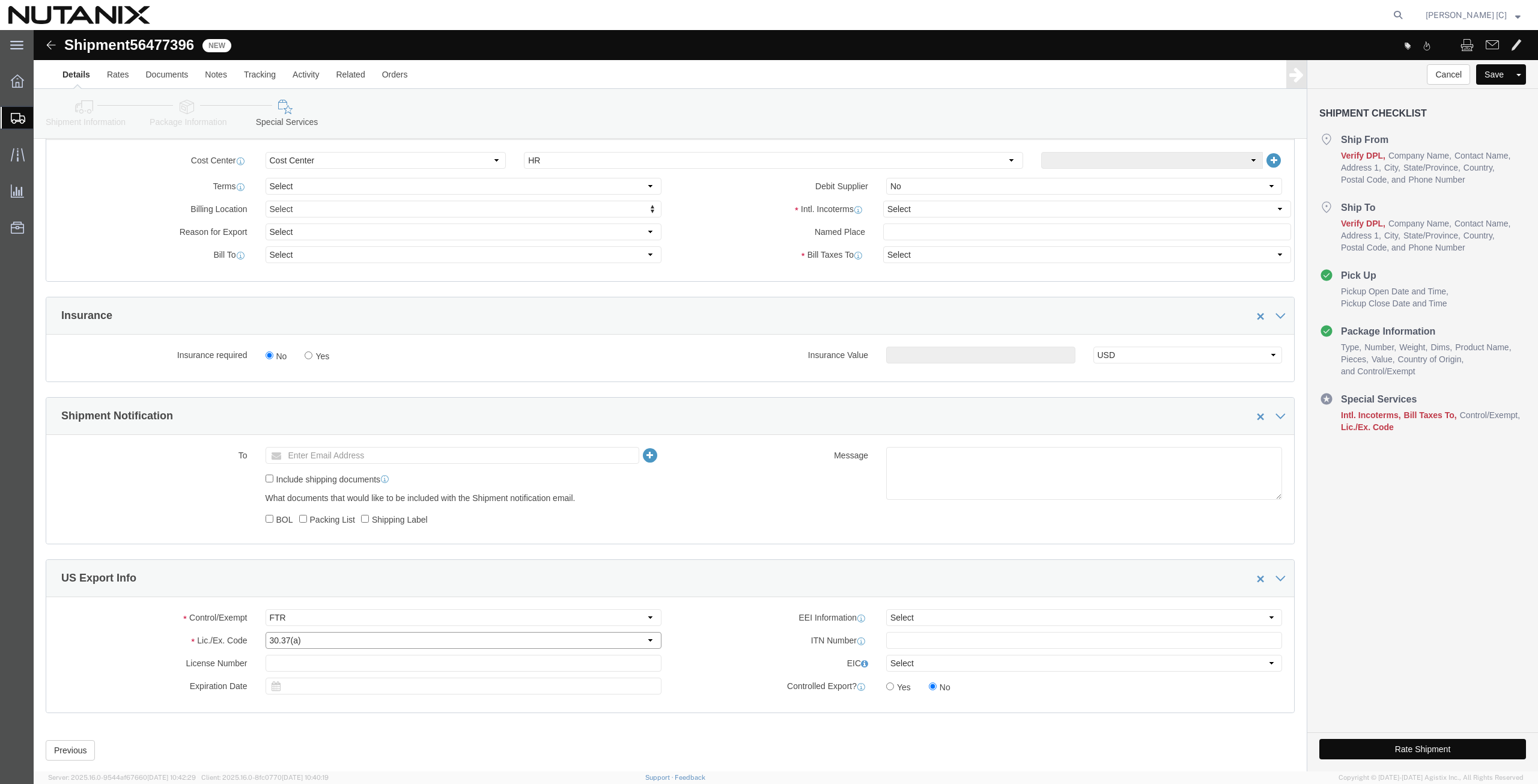
click select "Select 30.2(d)(2) 30.36 30.37(a) 30.37(f) 30.37(g) 30.37(h) 30.37(i) 30.37(j) 3…"
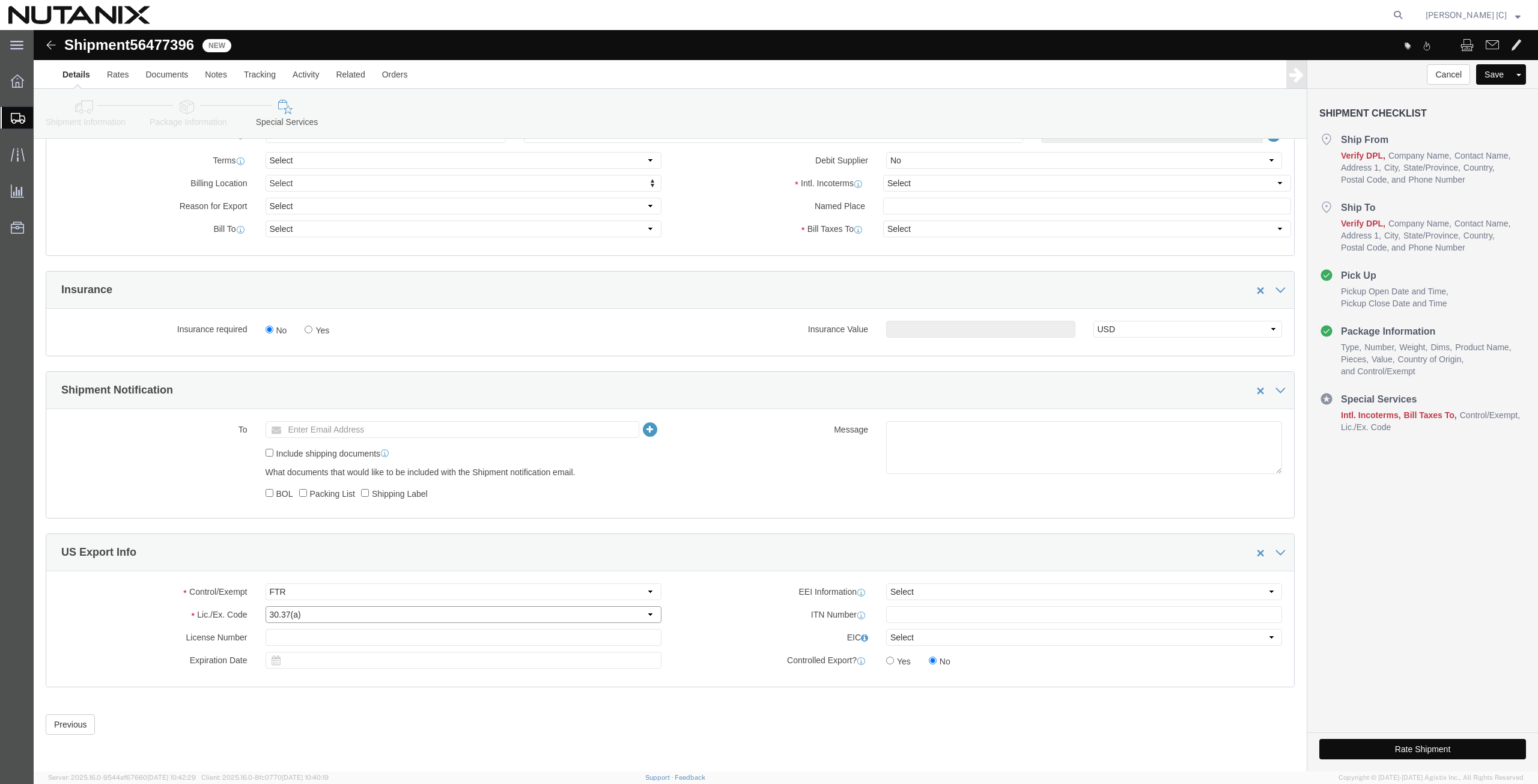
scroll to position [447, 0]
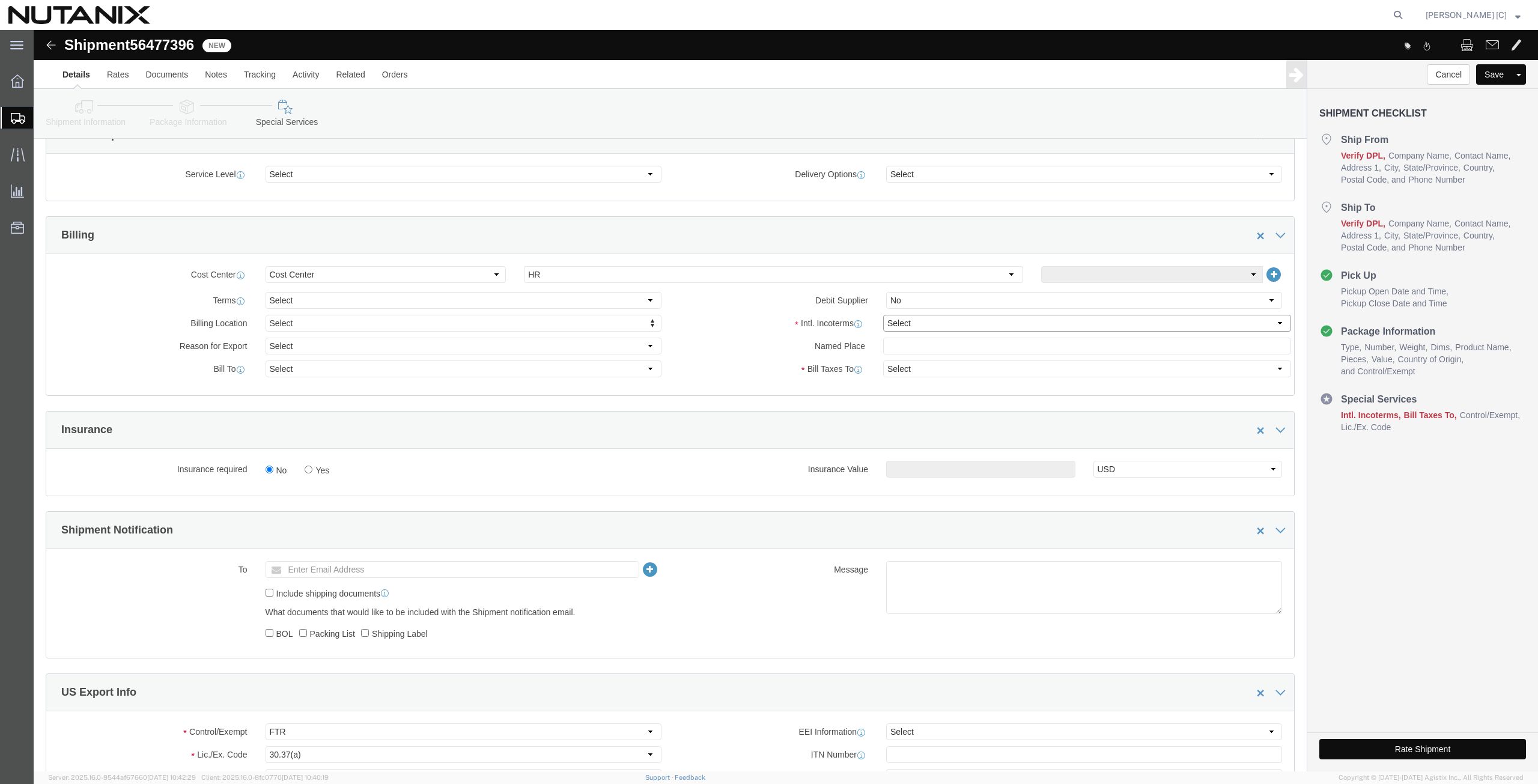
click select "Select Carriage Insurance Paid Carriage Paid To Cost and Freight Cost Insurance…"
select select "DDP"
click select "Select Carriage Insurance Paid Carriage Paid To Cost and Freight Cost Insurance…"
select select "SHIP"
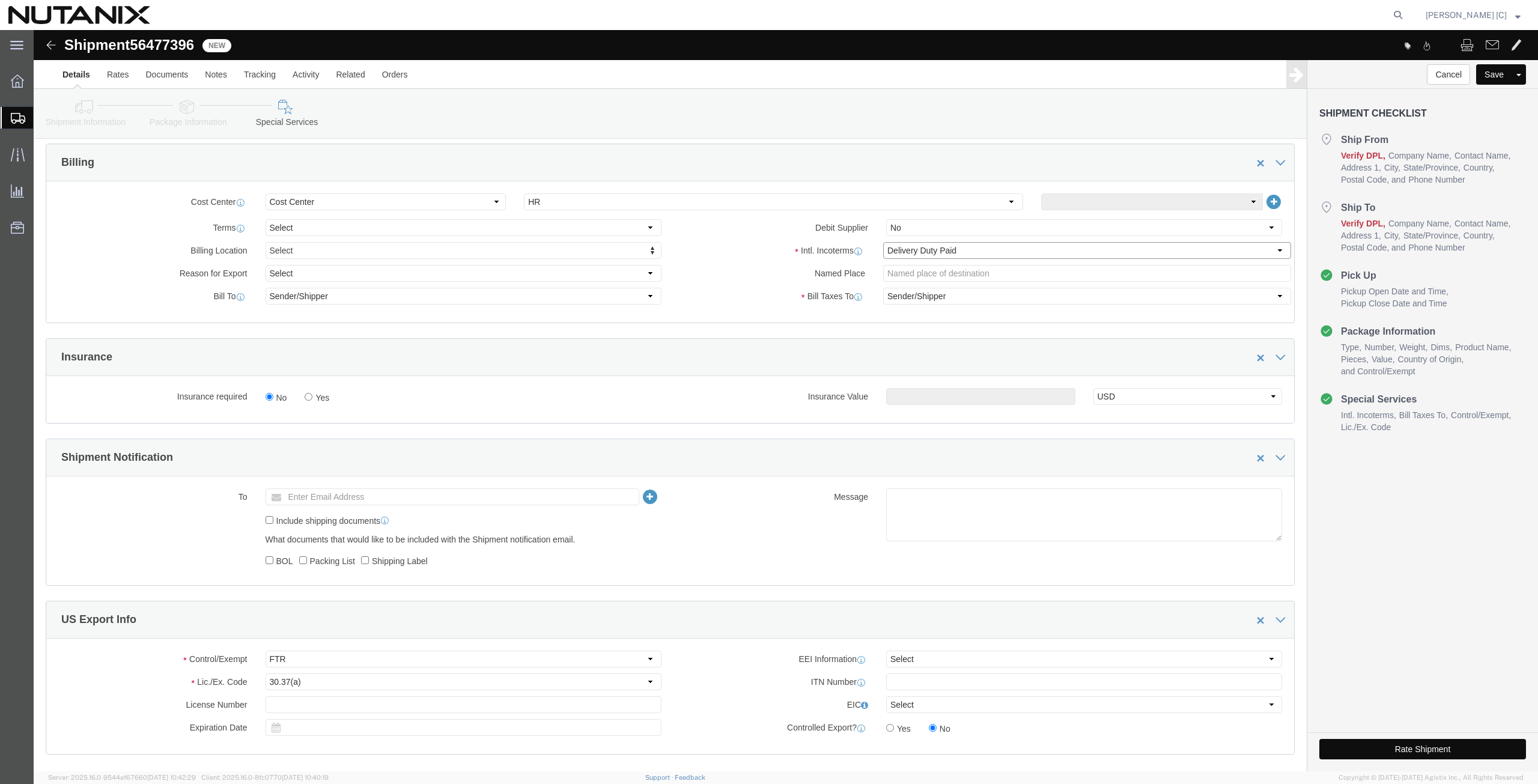
scroll to position [587, 0]
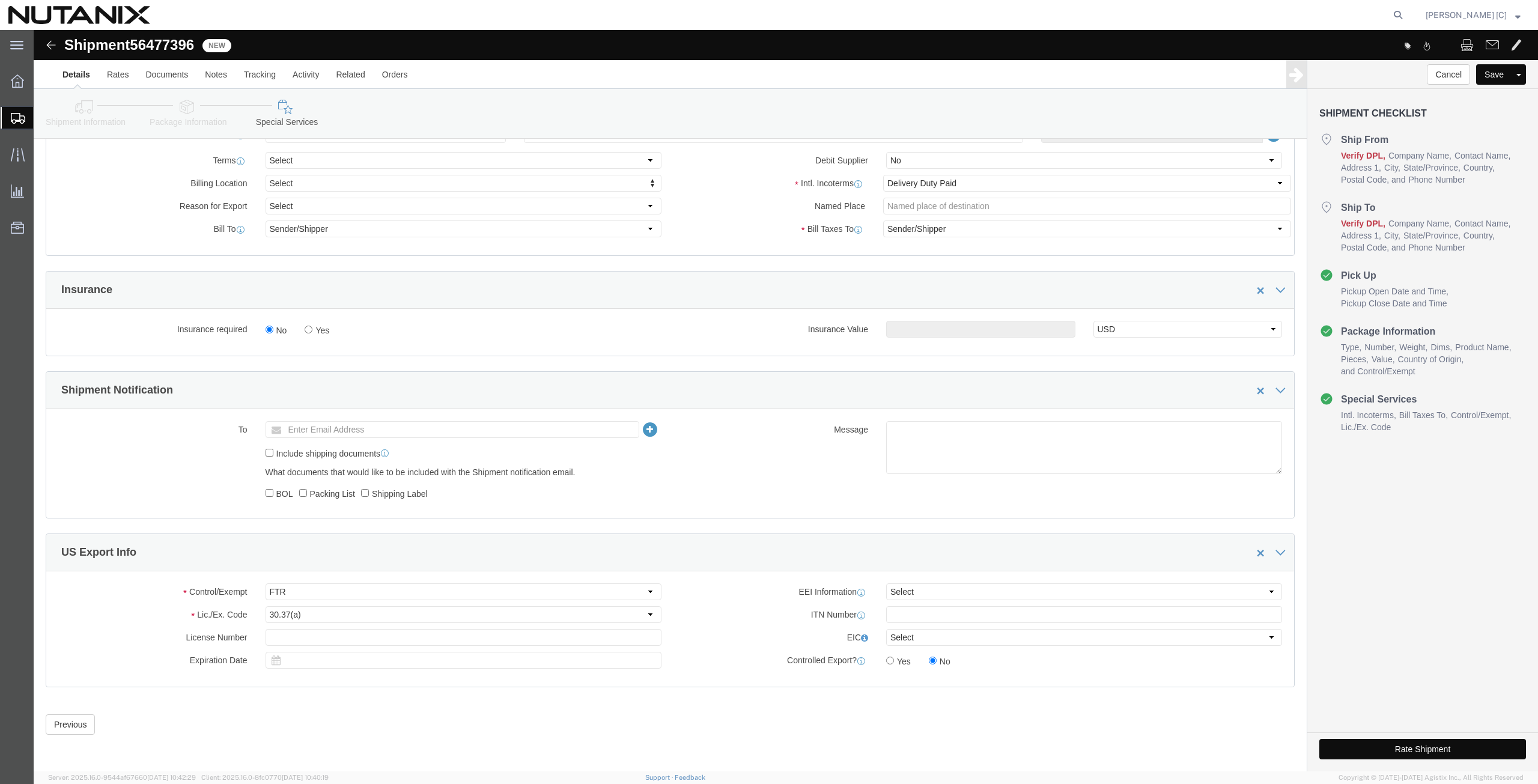
click button "Rate Shipment"
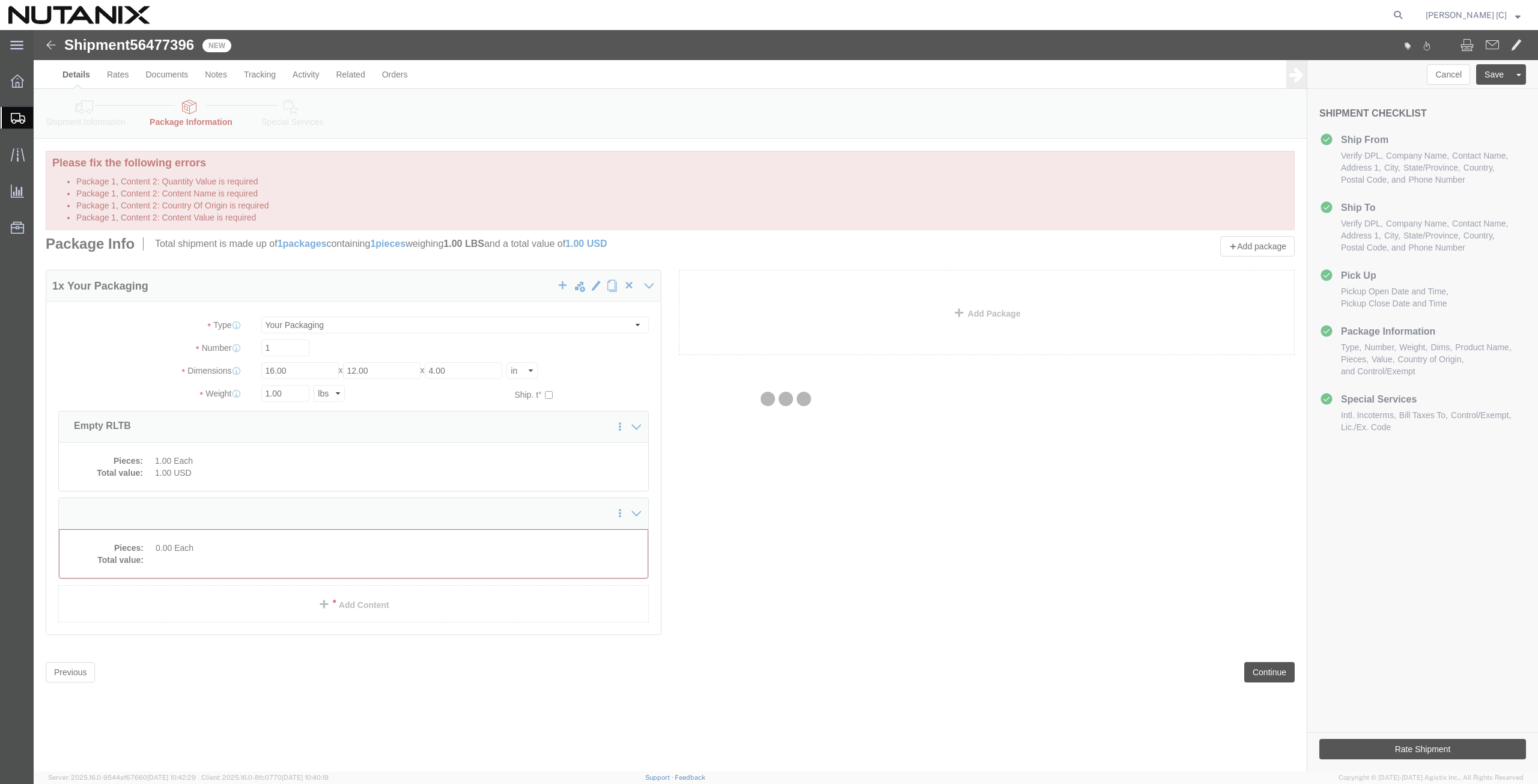
scroll to position [0, 0]
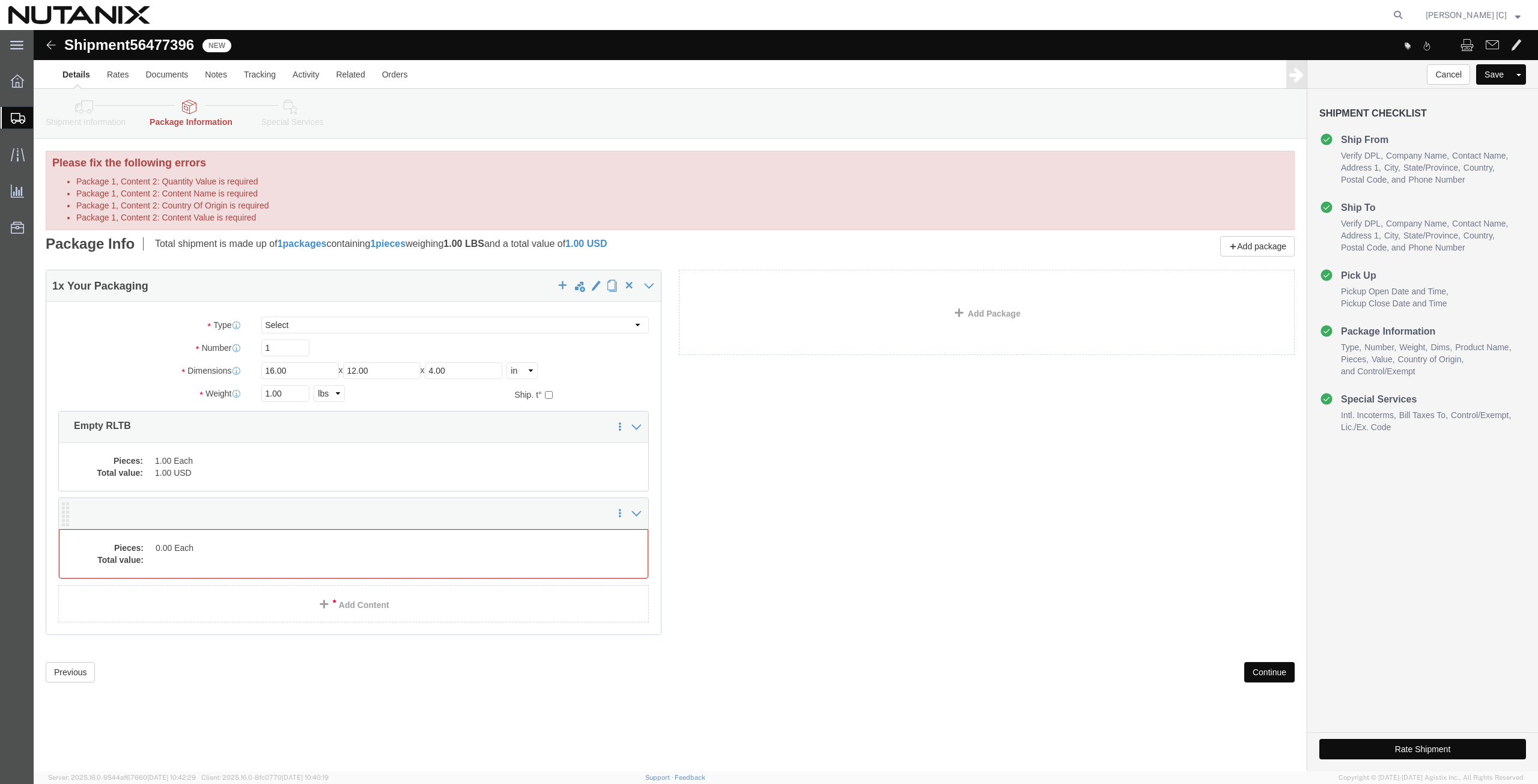
click dd
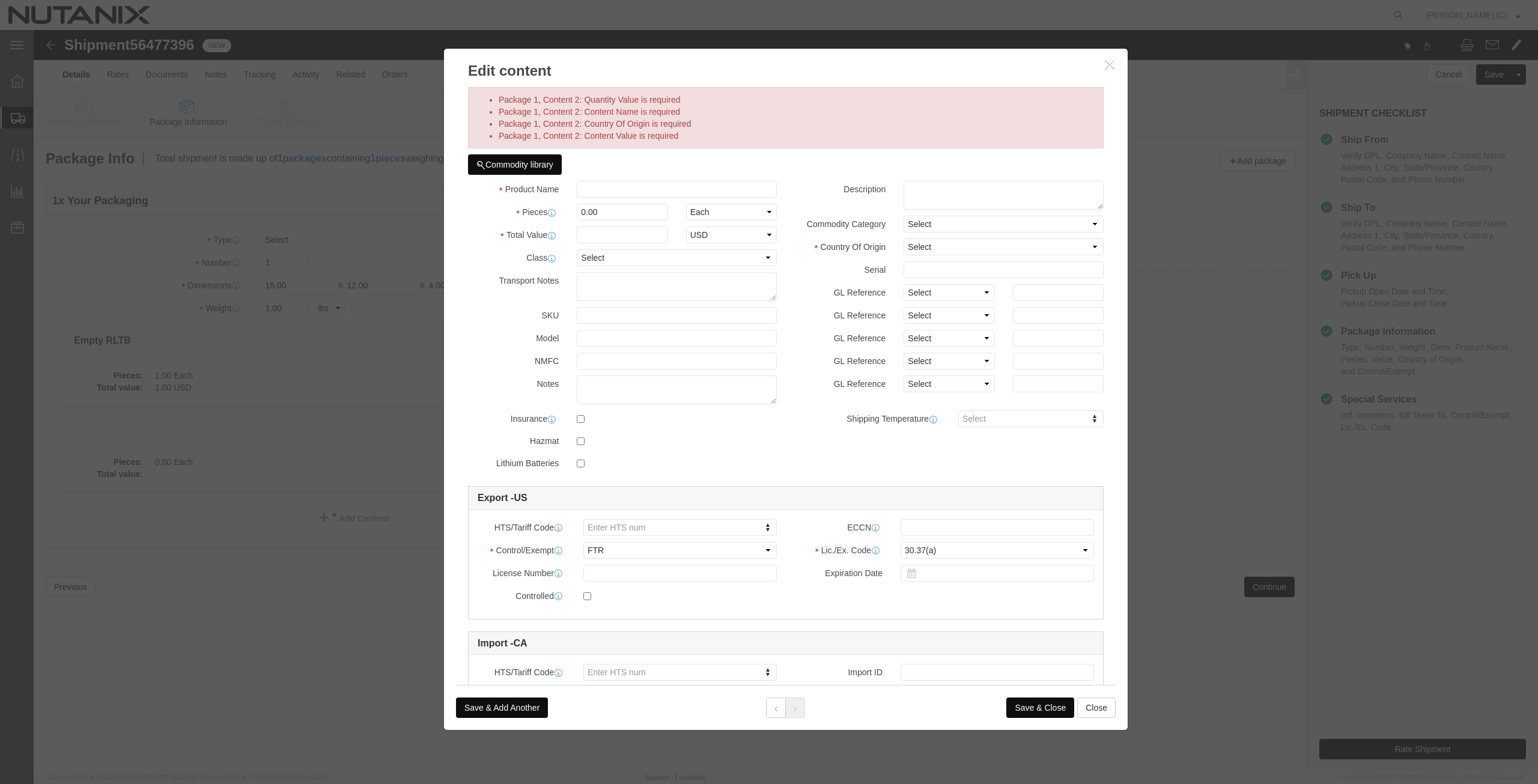
click button "button"
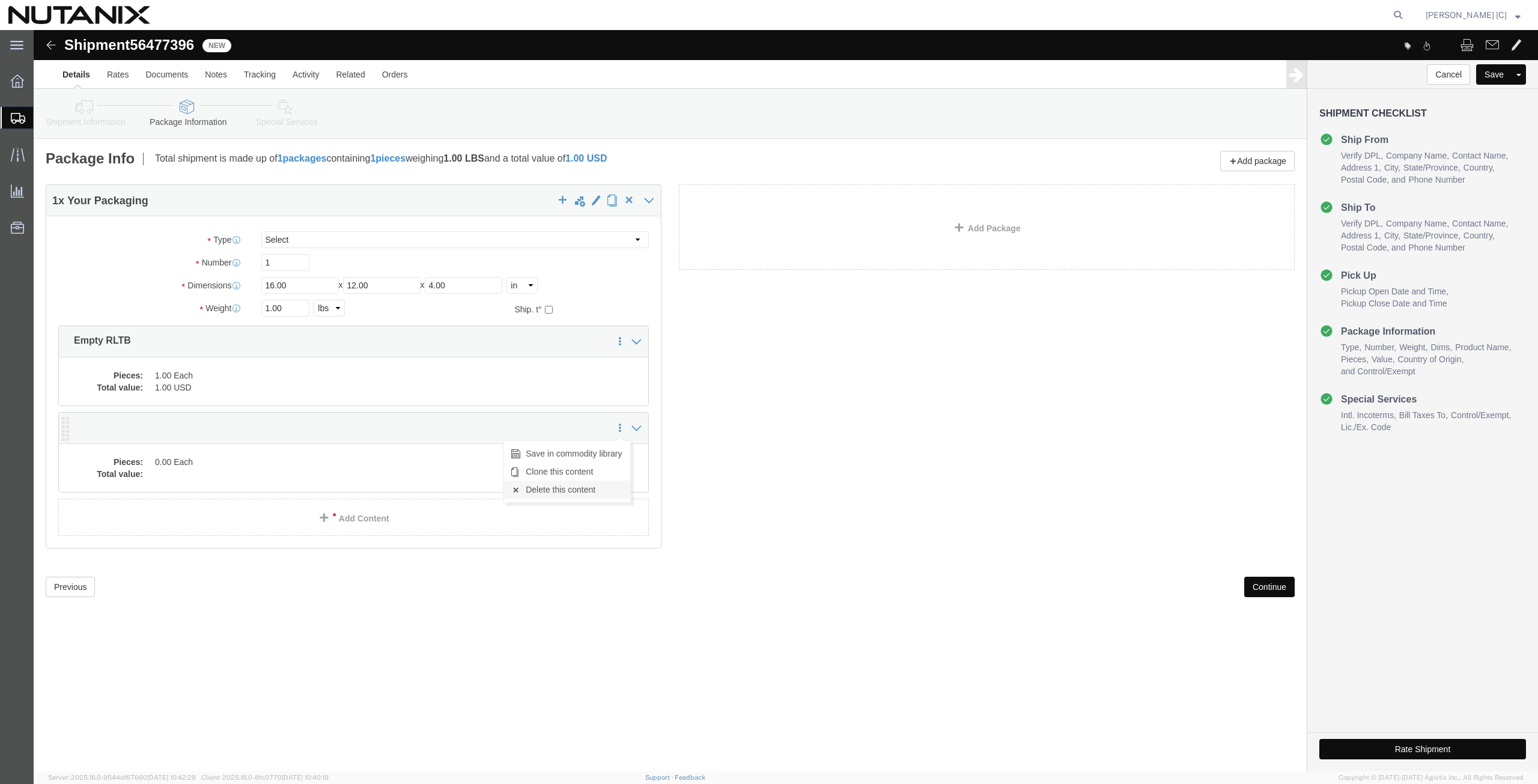
click link "Delete this content"
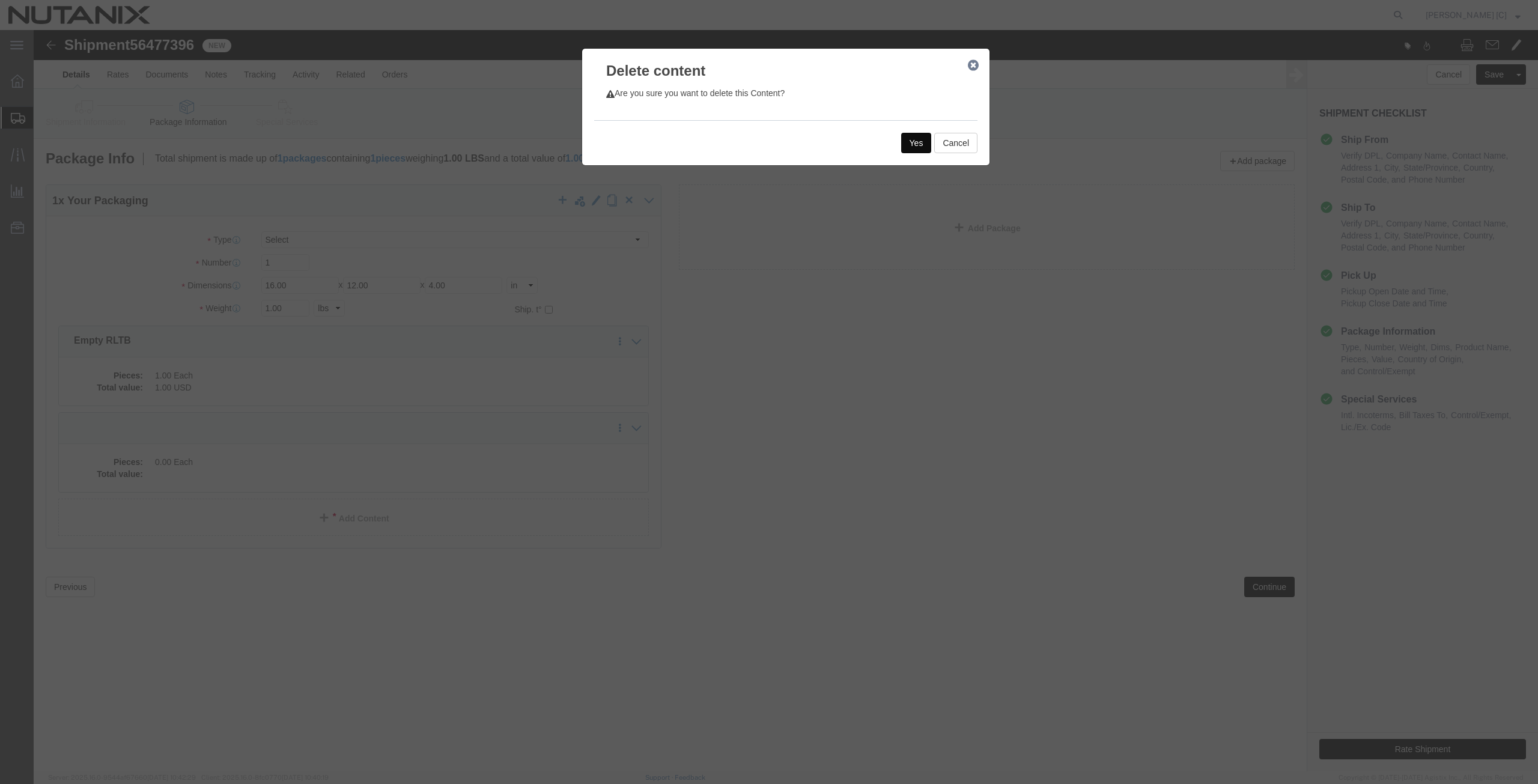
click button "Yes"
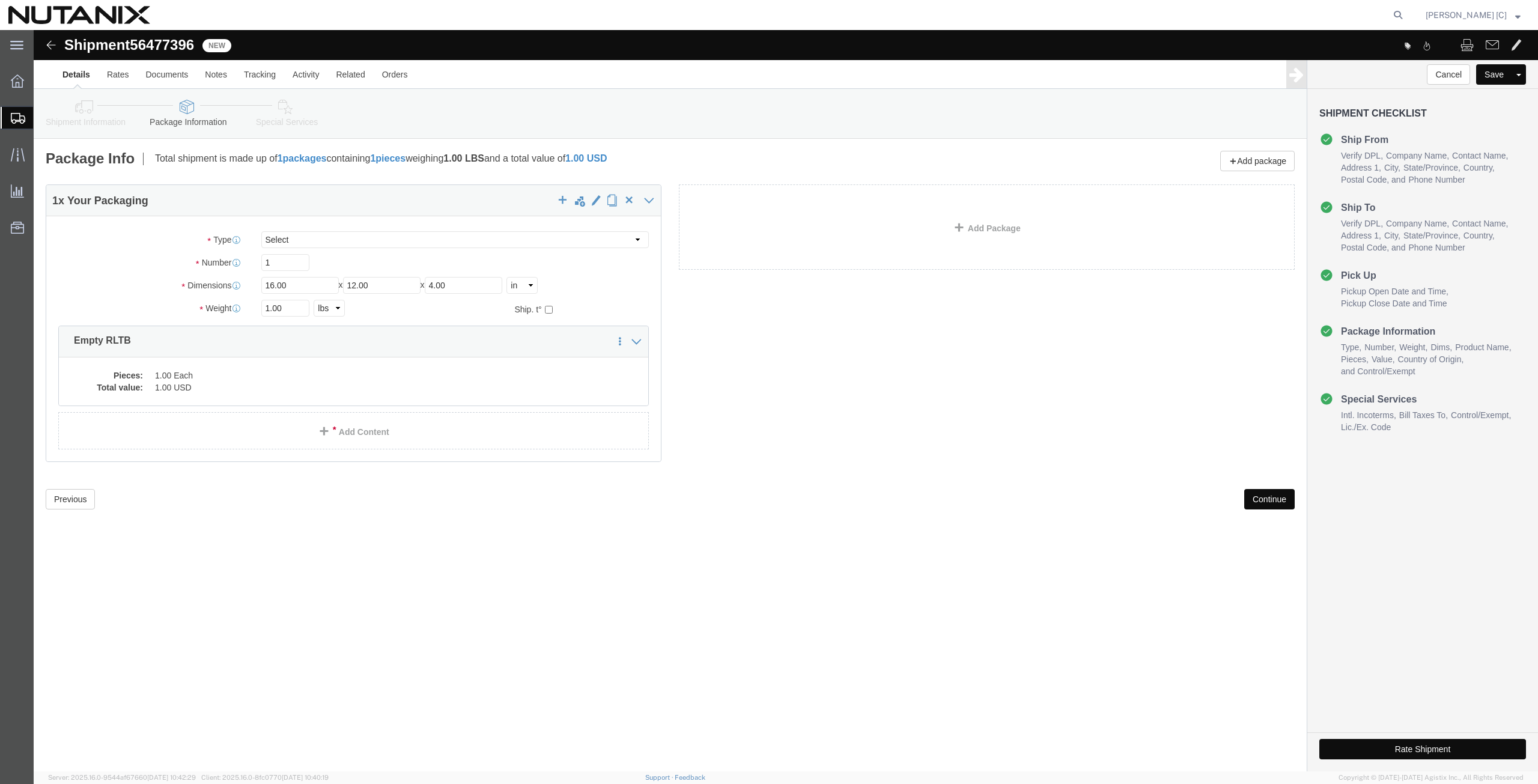
click button "Continue"
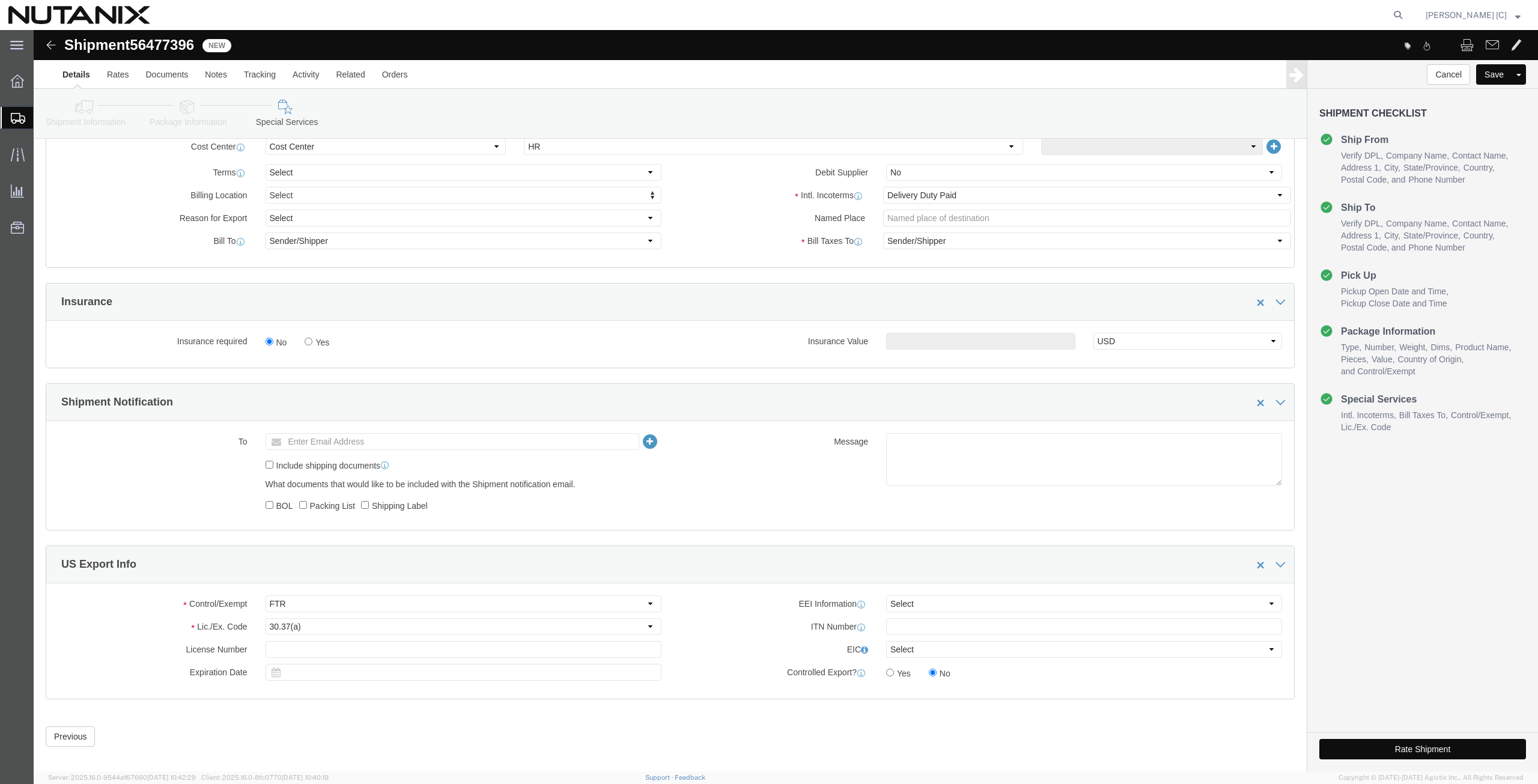
scroll to position [587, 0]
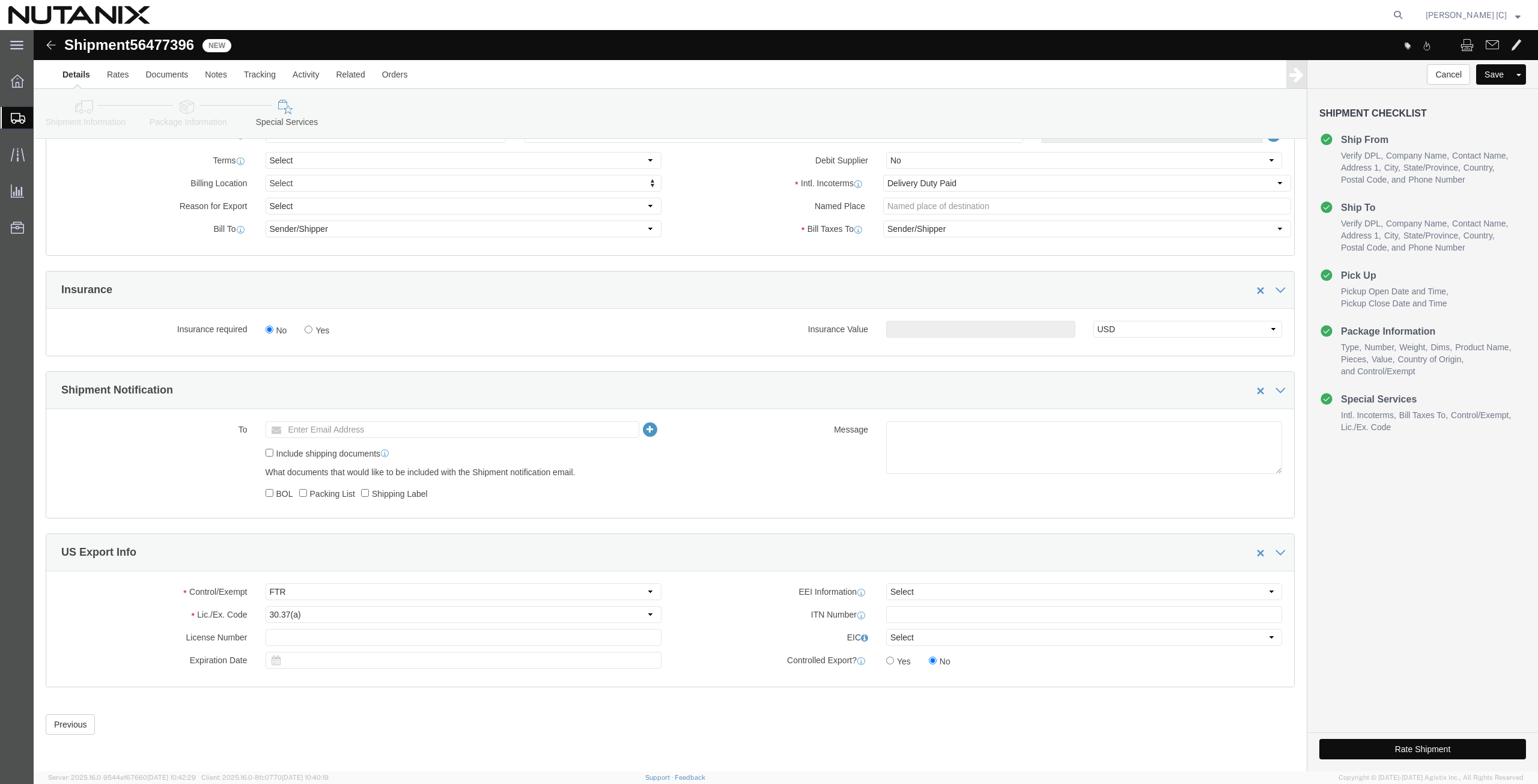
click button "Rate Shipment"
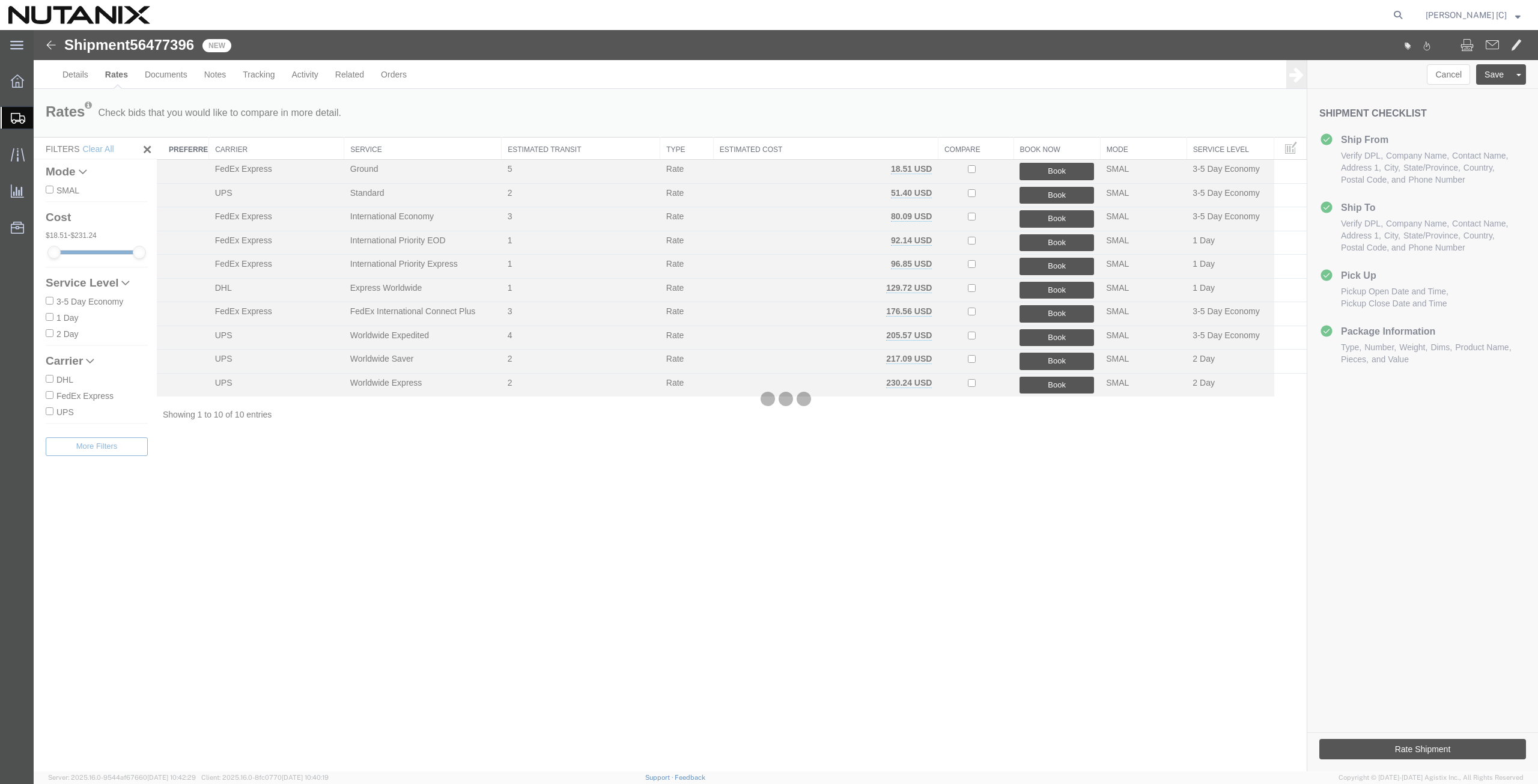
scroll to position [0, 0]
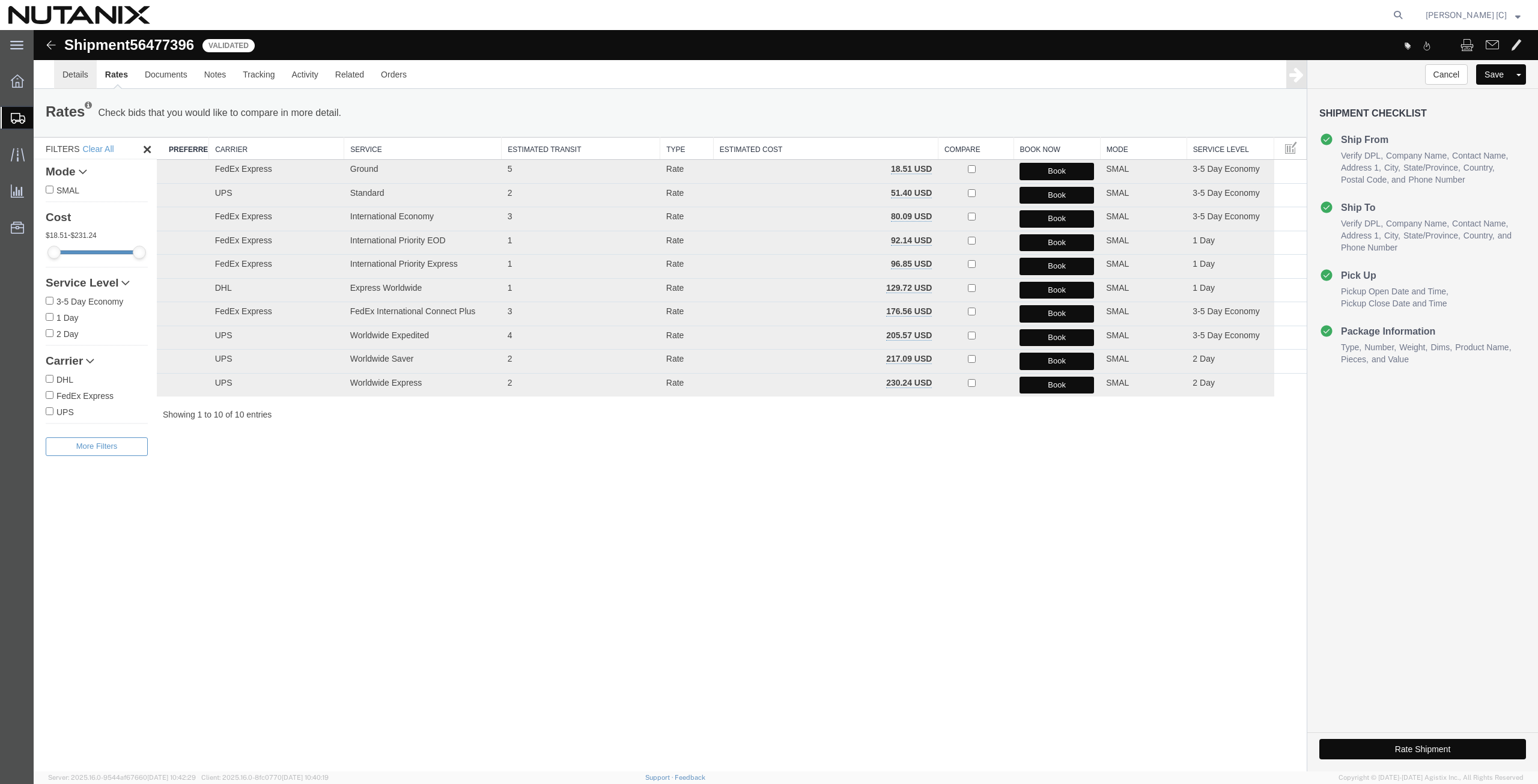
click at [79, 73] on link "Details" at bounding box center [76, 74] width 43 height 29
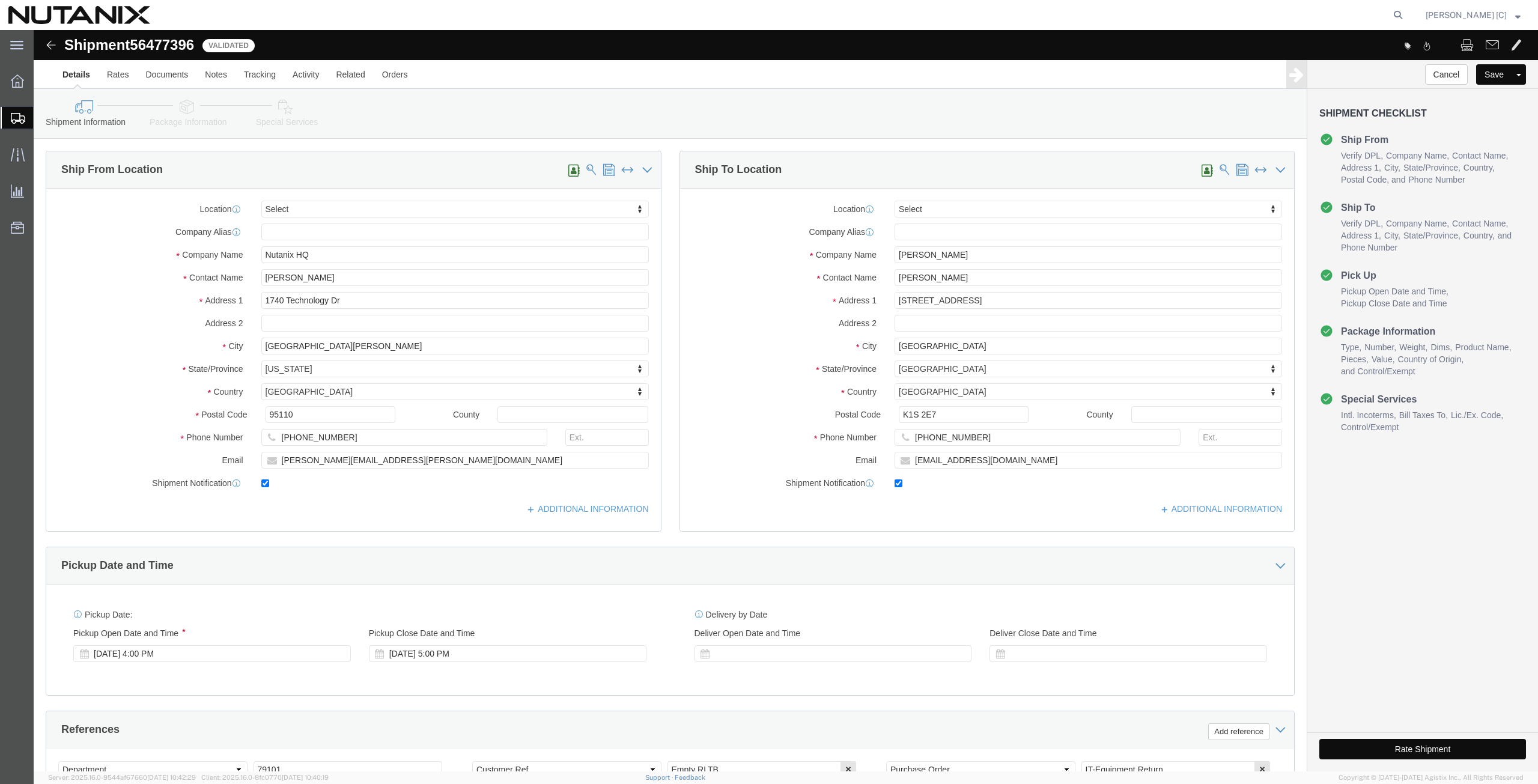
click icon
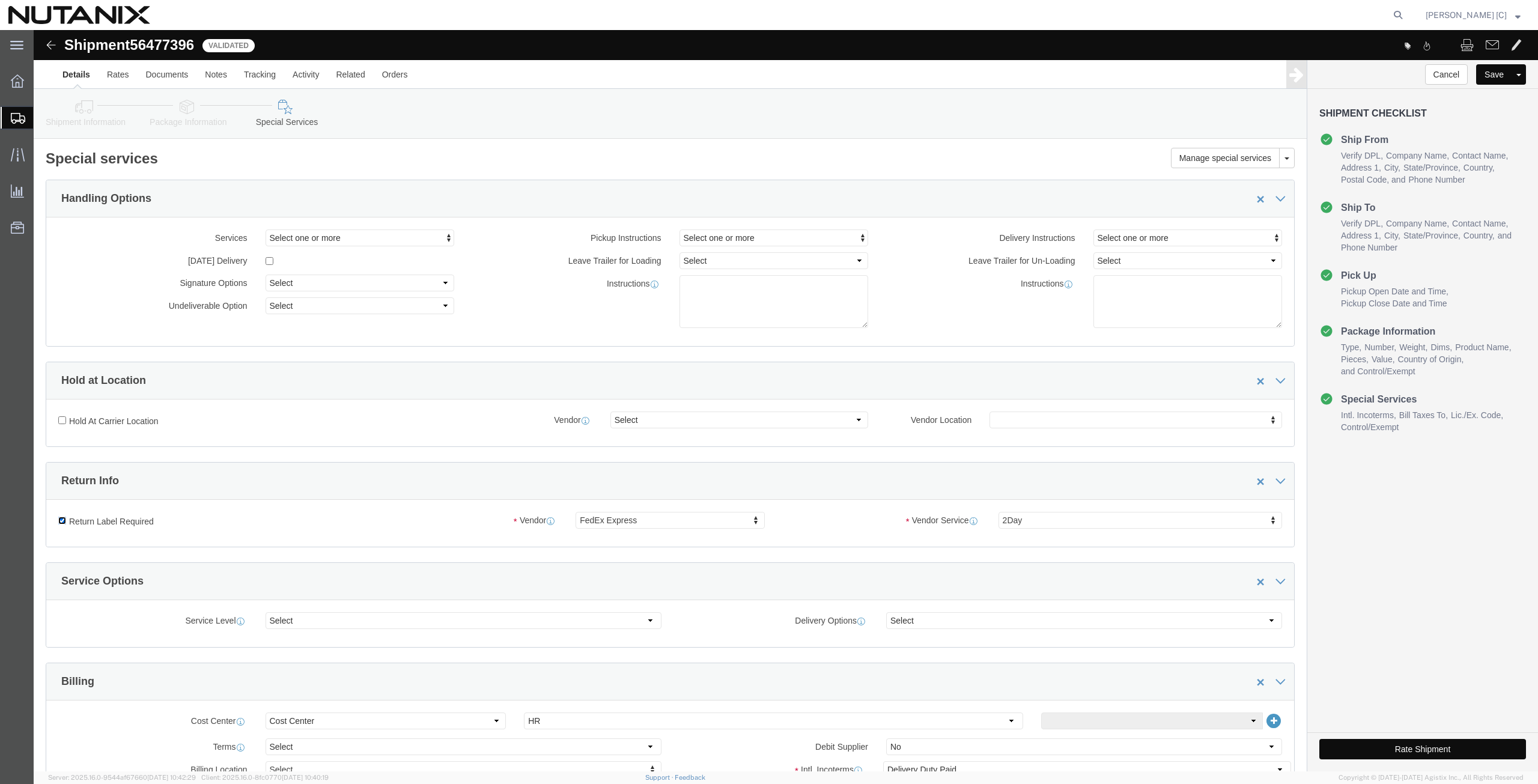
click input "Return Label Required"
checkbox input "false"
select select
click icon
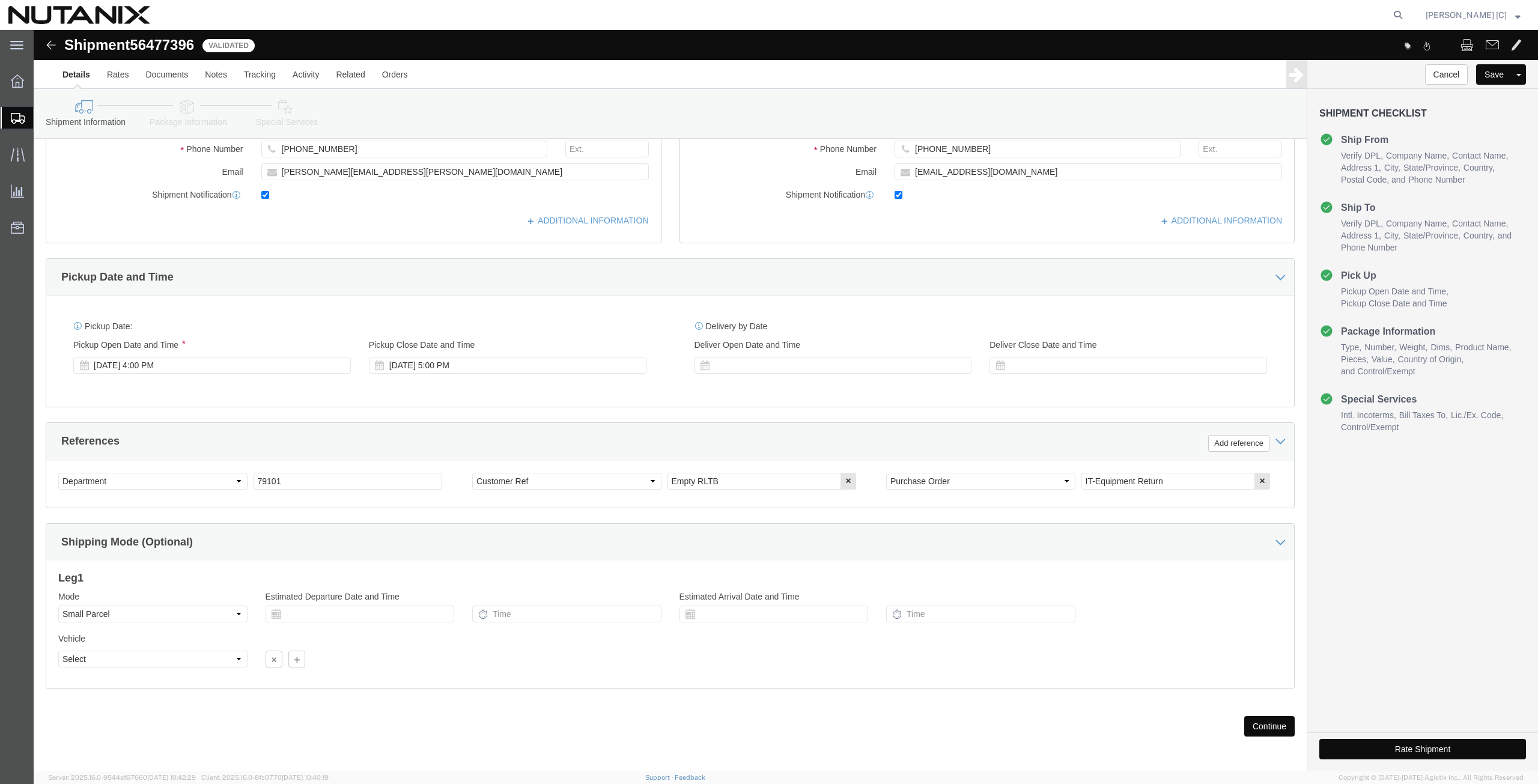
scroll to position [290, 0]
click button "Continue"
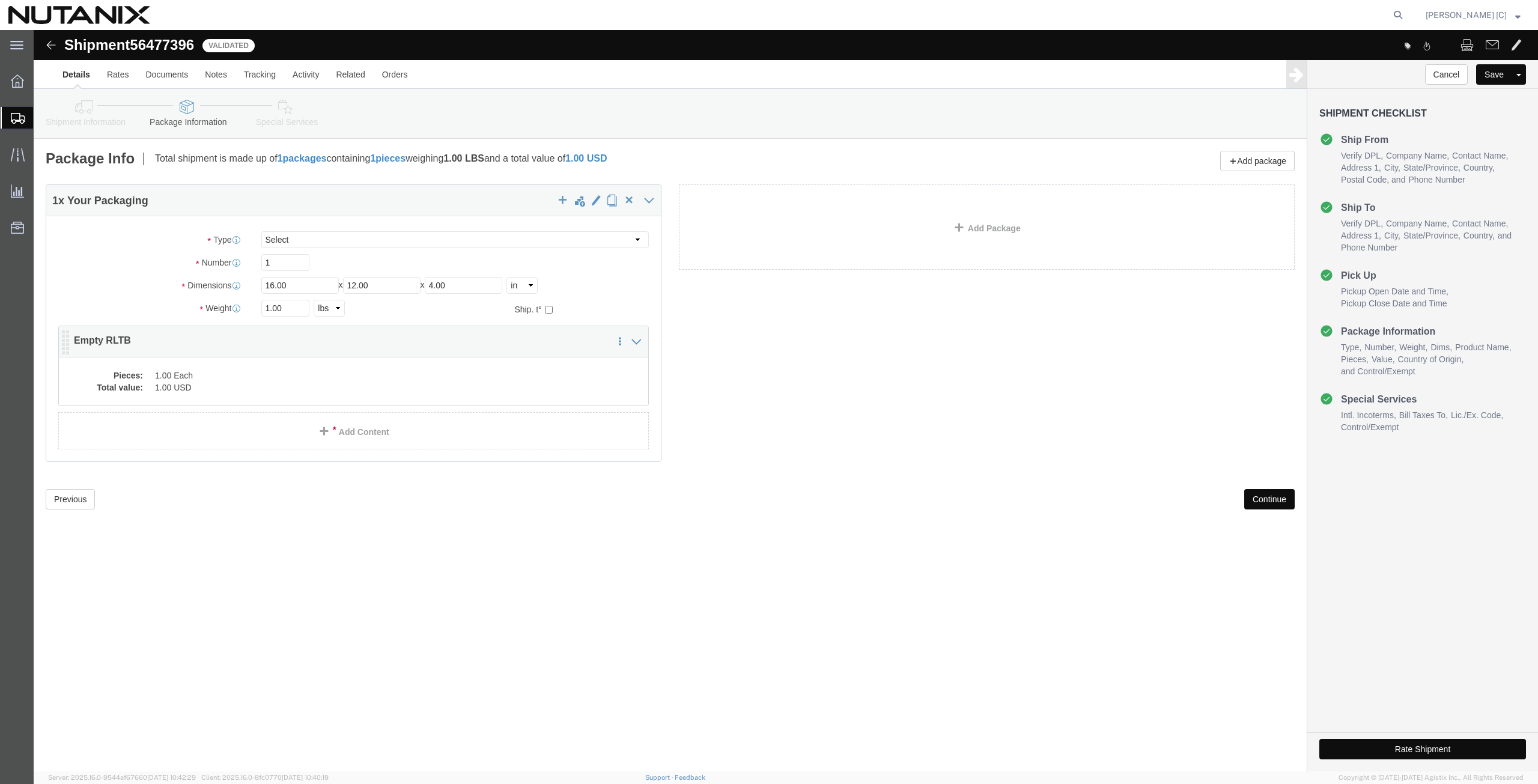
click dd "1.00 USD"
click div
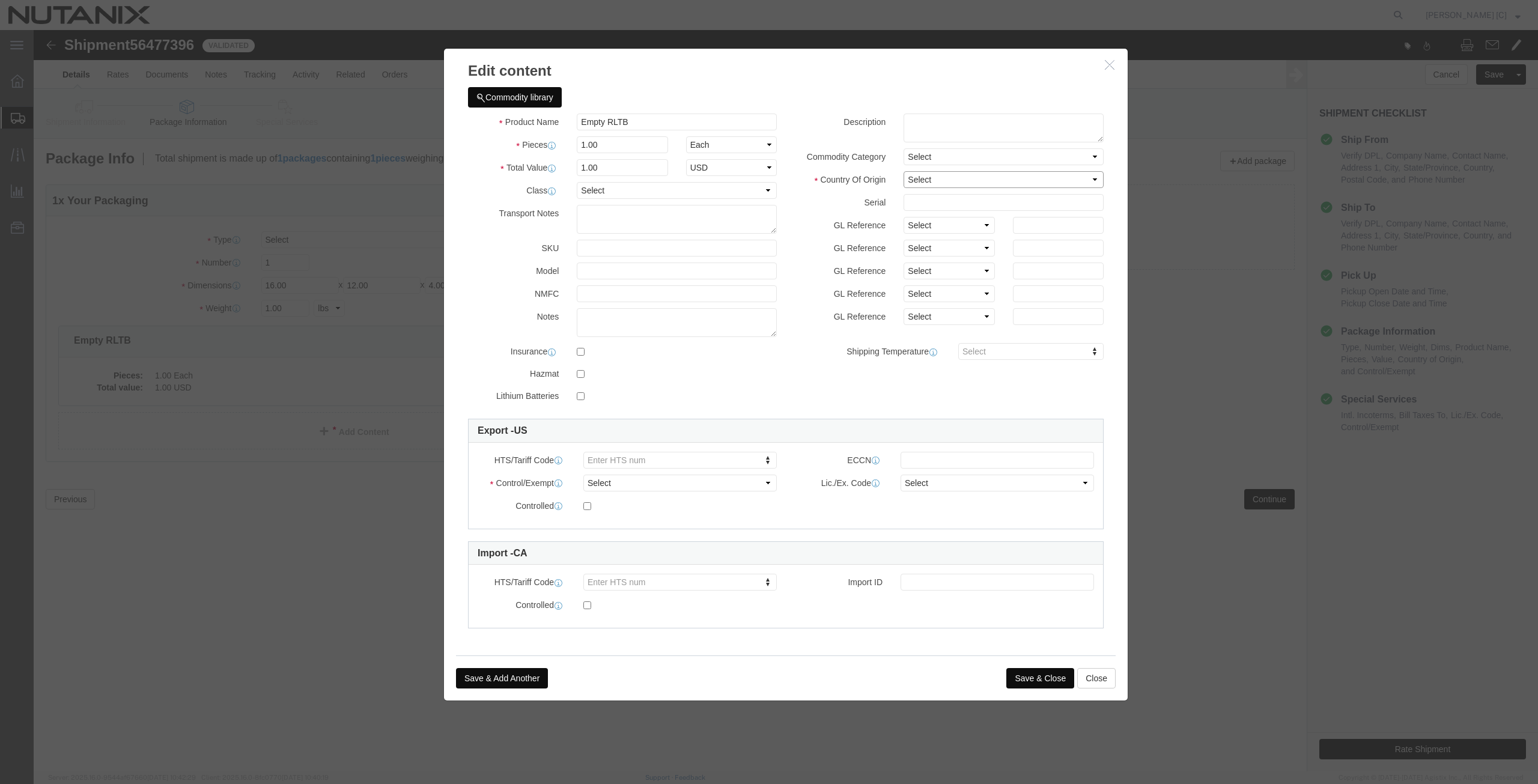
click select "Select [GEOGRAPHIC_DATA] [GEOGRAPHIC_DATA] [GEOGRAPHIC_DATA] [GEOGRAPHIC_DATA] …"
select select "US"
click select "Select [GEOGRAPHIC_DATA] [GEOGRAPHIC_DATA] [GEOGRAPHIC_DATA] [GEOGRAPHIC_DATA] …"
click select "Select ATF BIS DEA EPA FDA FTR ITAR OFAC Other (OPA)"
select select "FTR"
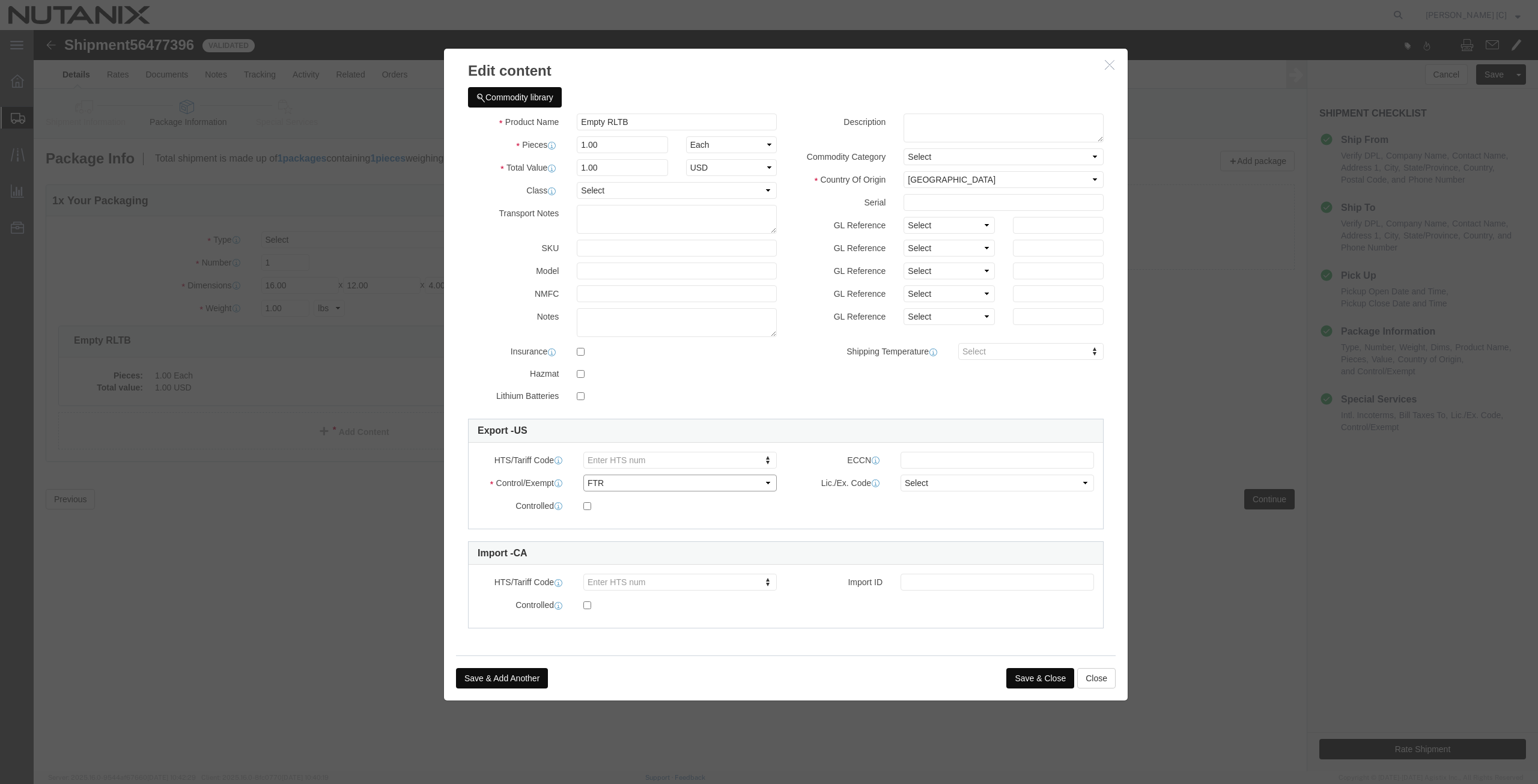
click select "Select ATF BIS DEA EPA FDA FTR ITAR OFAC Other (OPA)"
click select "Select 30.2(d)(2) 30.36 30.37(a) 30.37(f) 30.37(g) 30.37(h) 30.37(i) 30.37(j) 3…"
select select "30.37(a)"
click select "Select 30.2(d)(2) 30.36 30.37(a) 30.37(f) 30.37(g) 30.37(h) 30.37(i) 30.37(j) 3…"
click button "Save & Close"
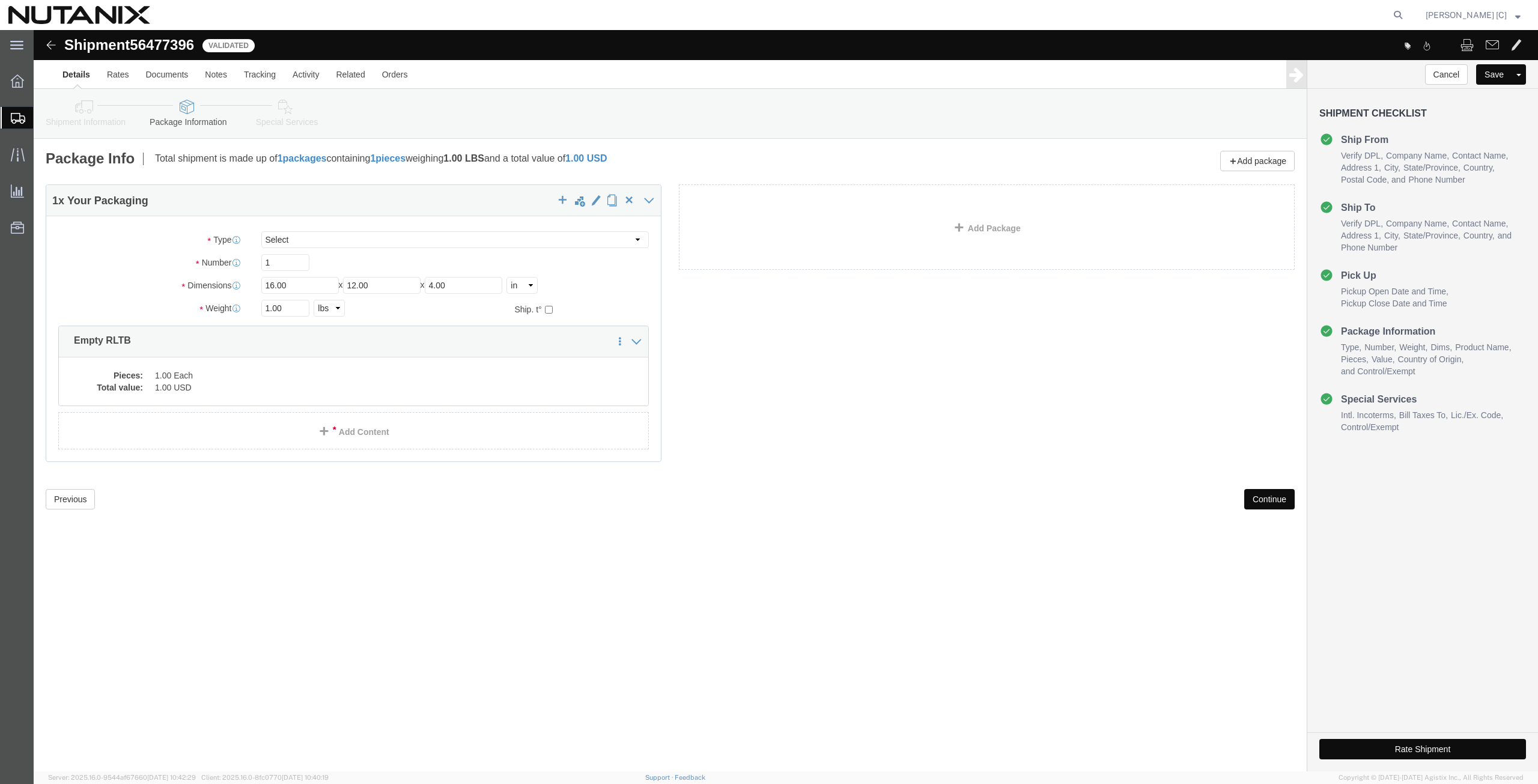
click button "Continue"
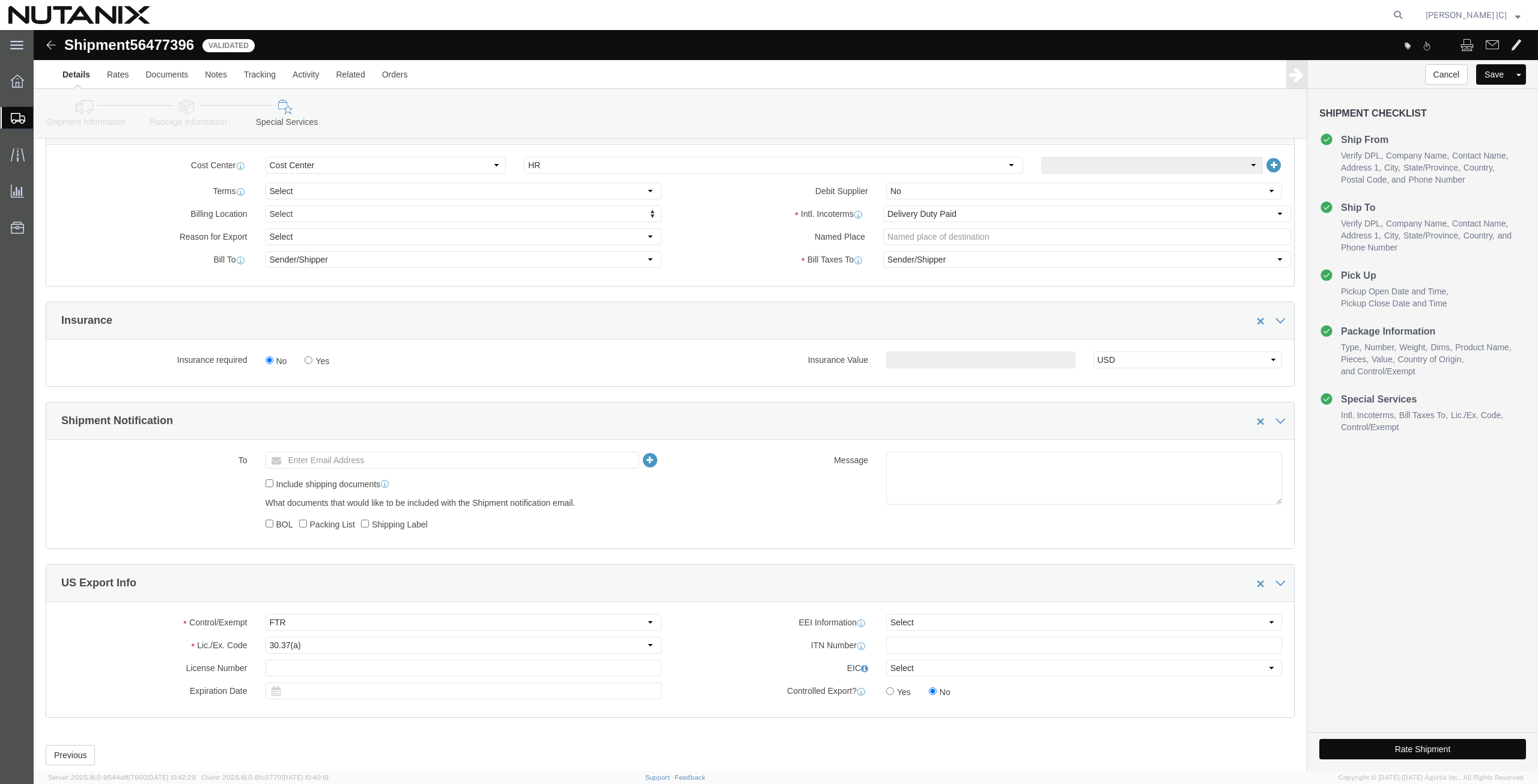
scroll to position [560, 0]
click button "Rate Shipment"
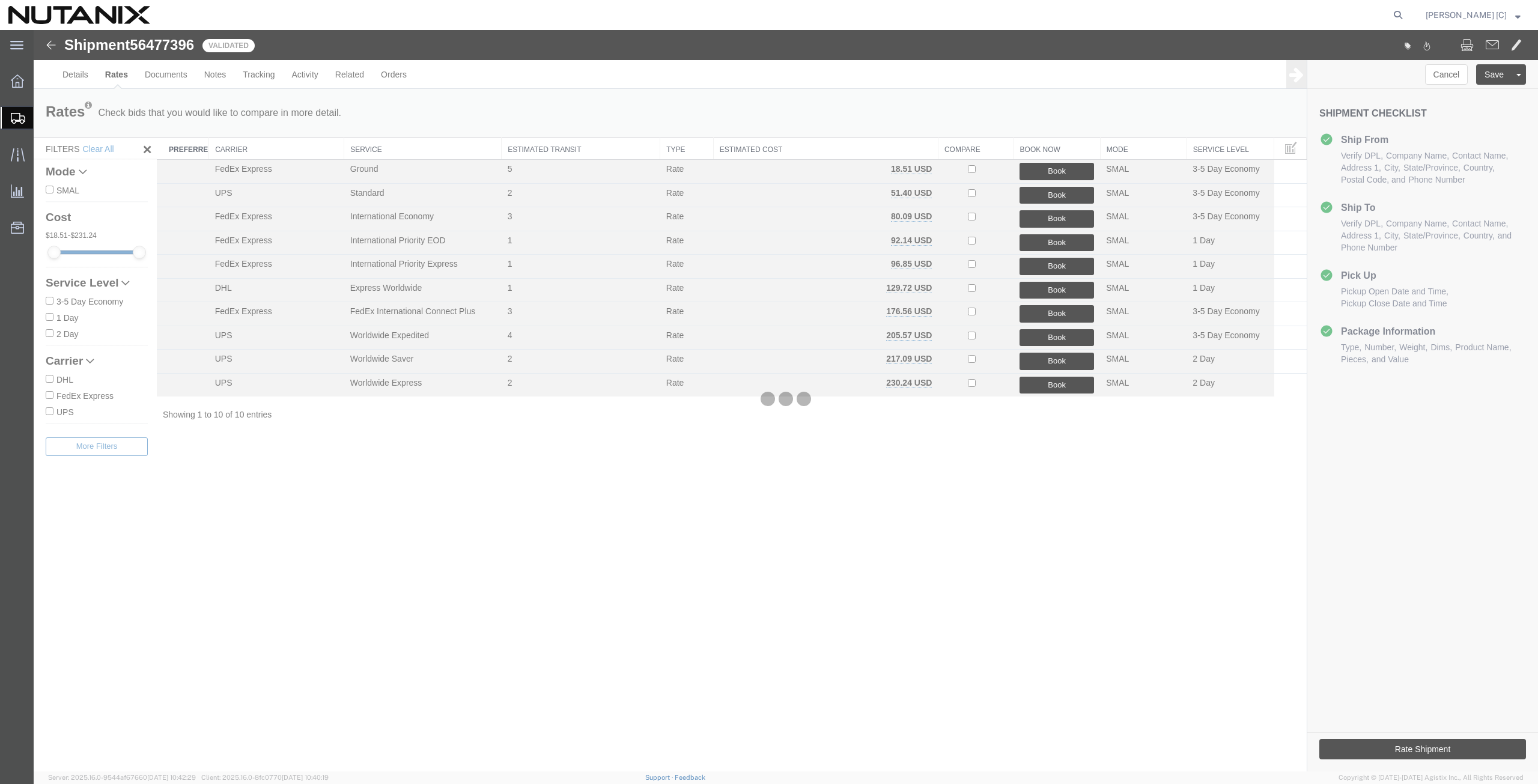
scroll to position [0, 0]
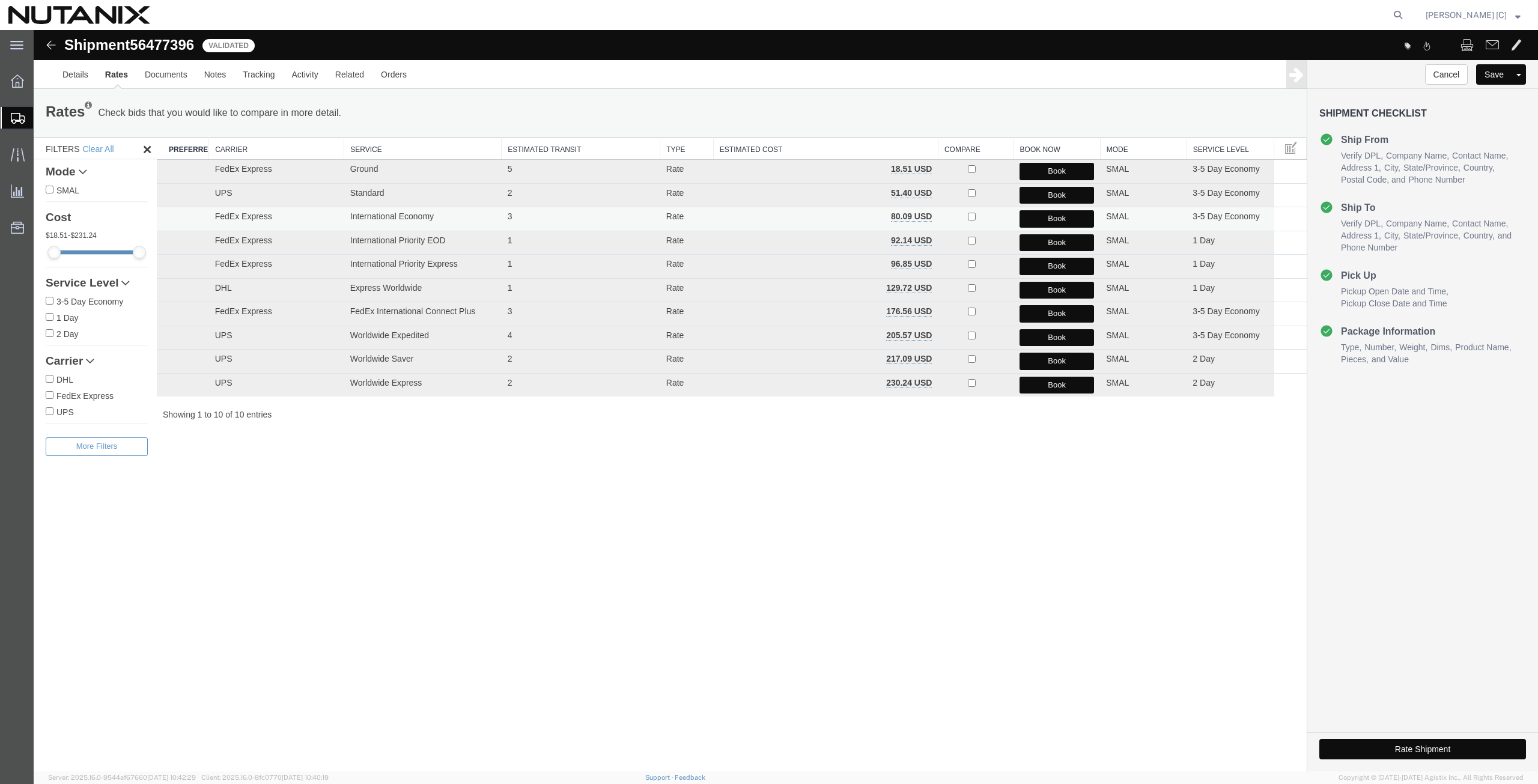
click at [1041, 220] on button "Book" at bounding box center [1057, 219] width 75 height 17
click at [1039, 219] on button "Book" at bounding box center [1057, 219] width 75 height 17
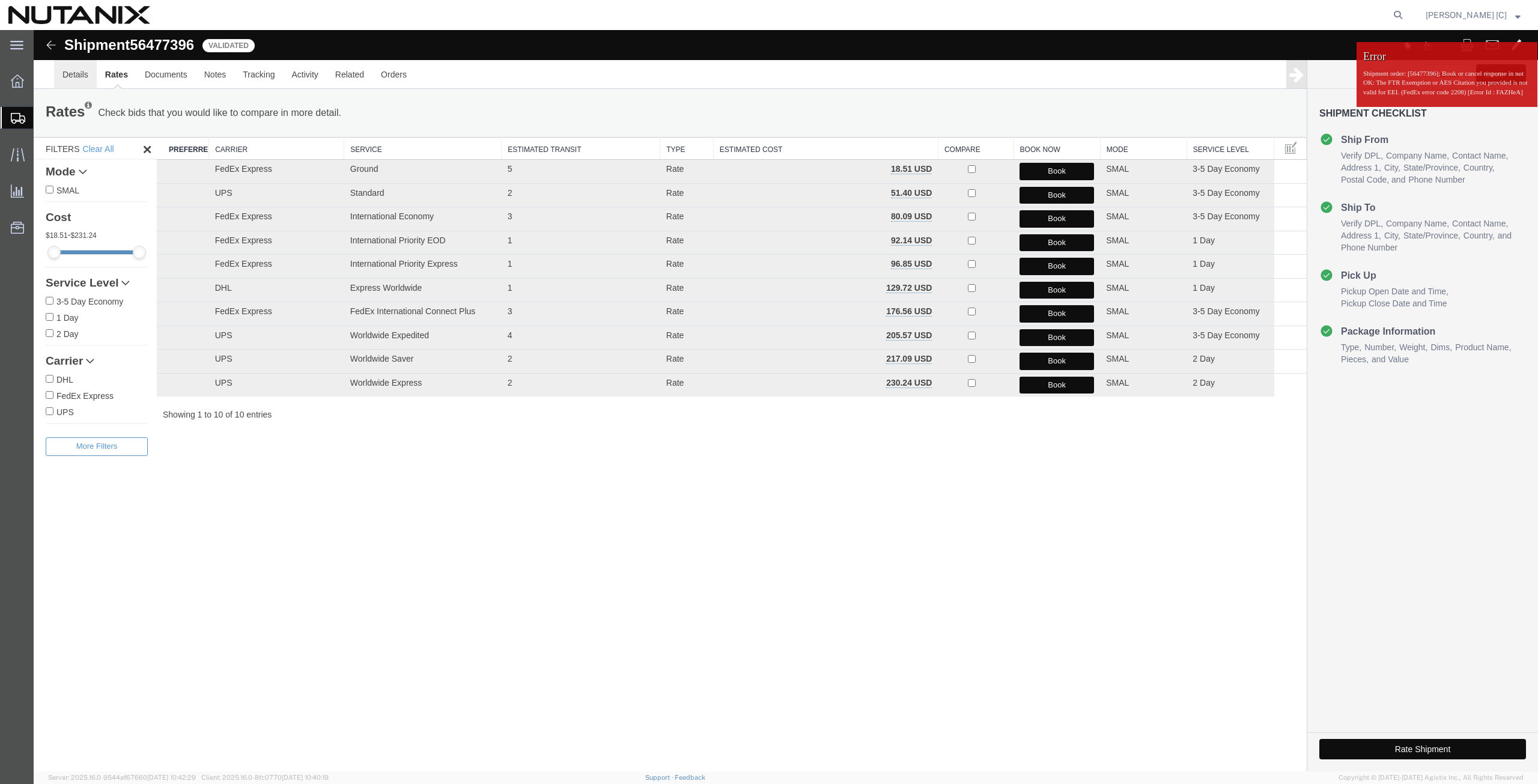
click at [88, 72] on link "Details" at bounding box center [76, 74] width 43 height 29
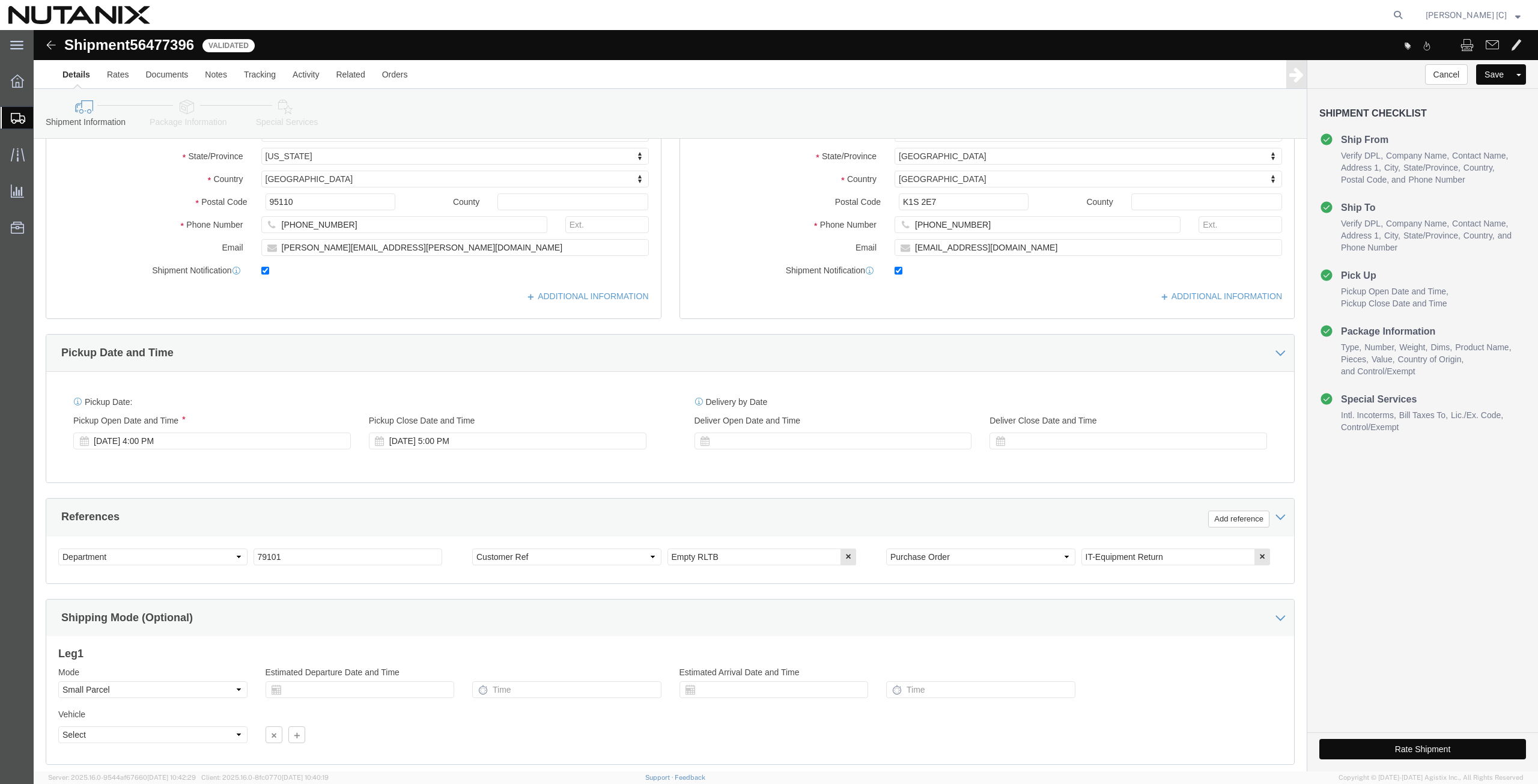
scroll to position [281, 0]
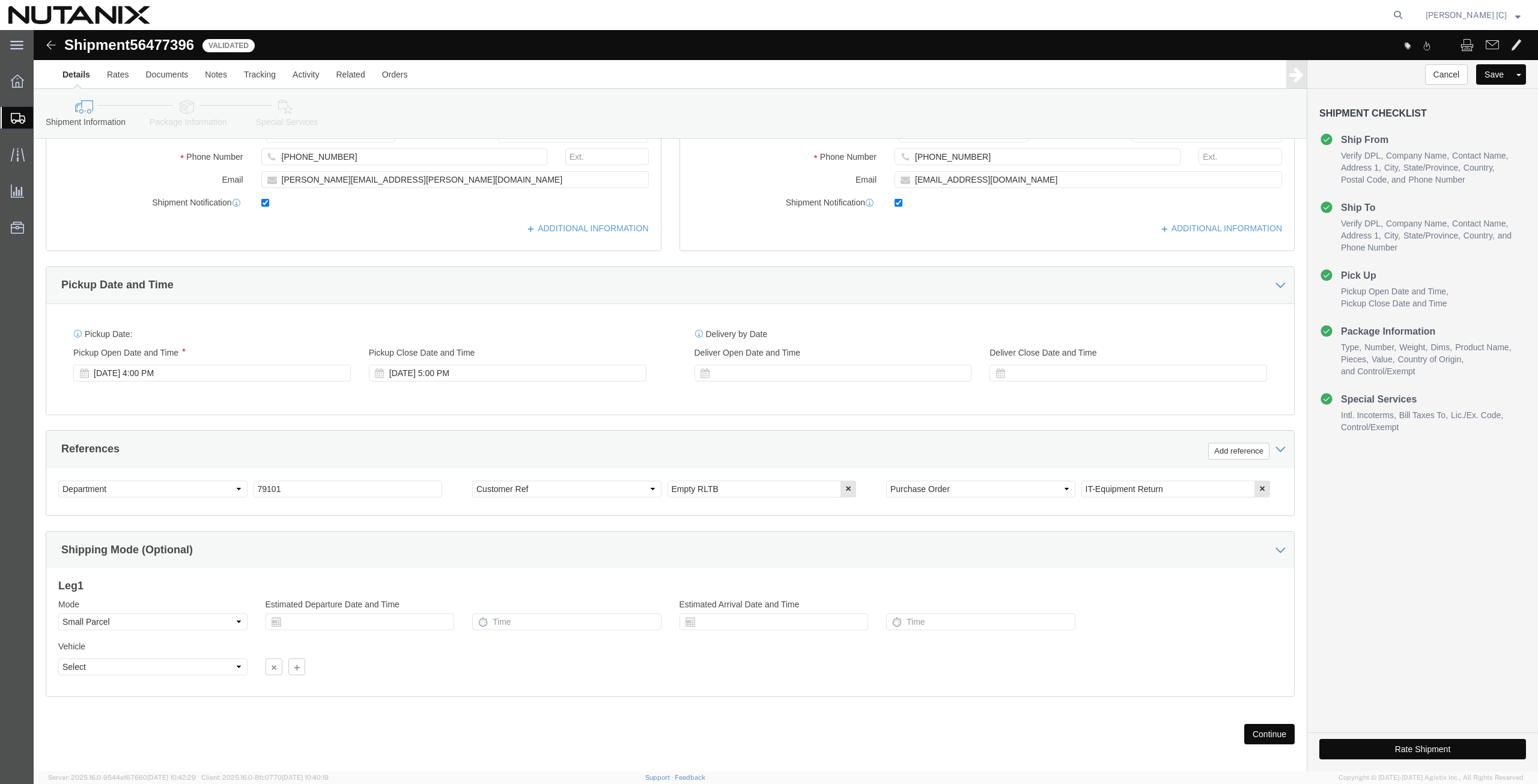
click icon
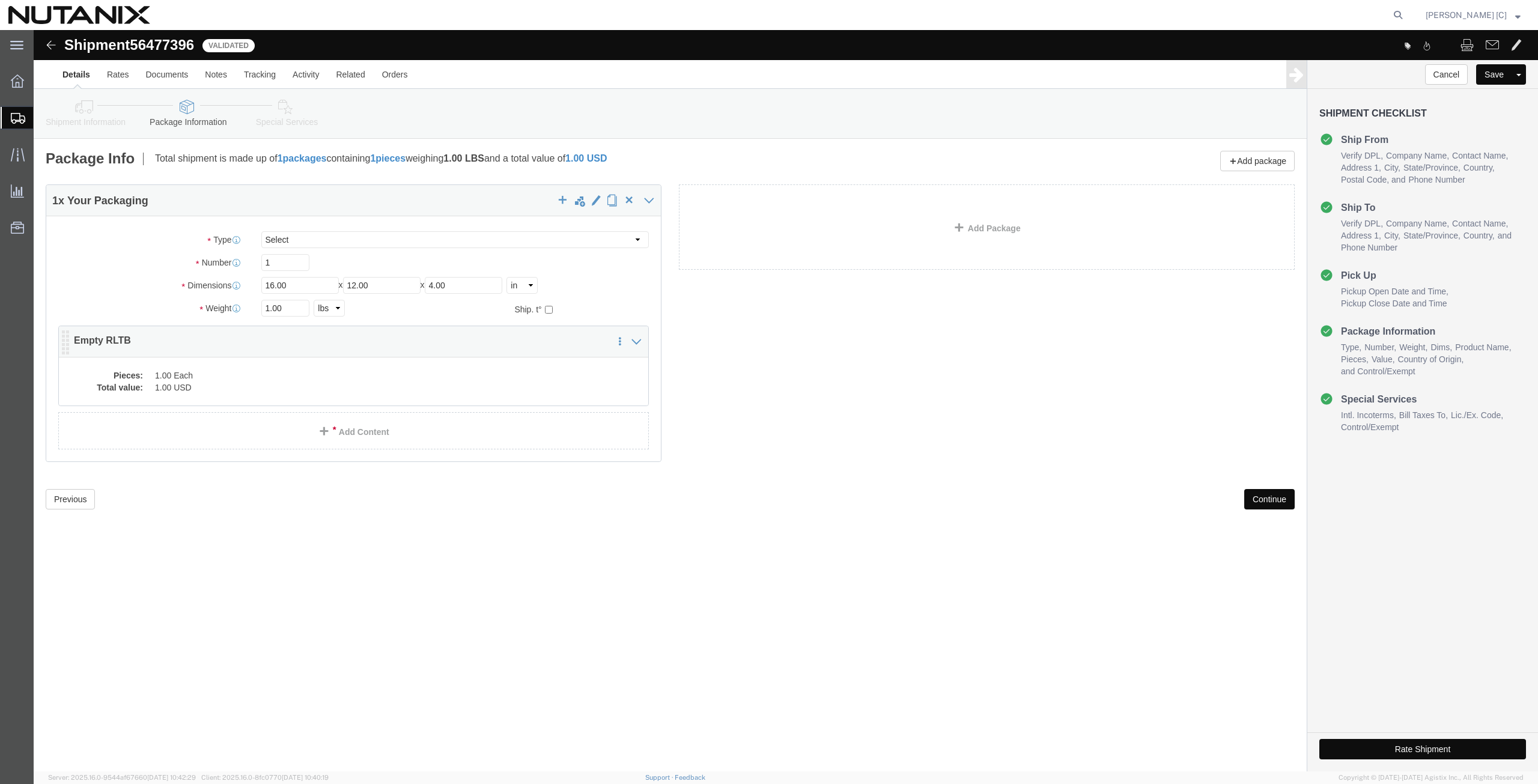
click div "Pieces: 1.00 Each Total value: 1.00 USD"
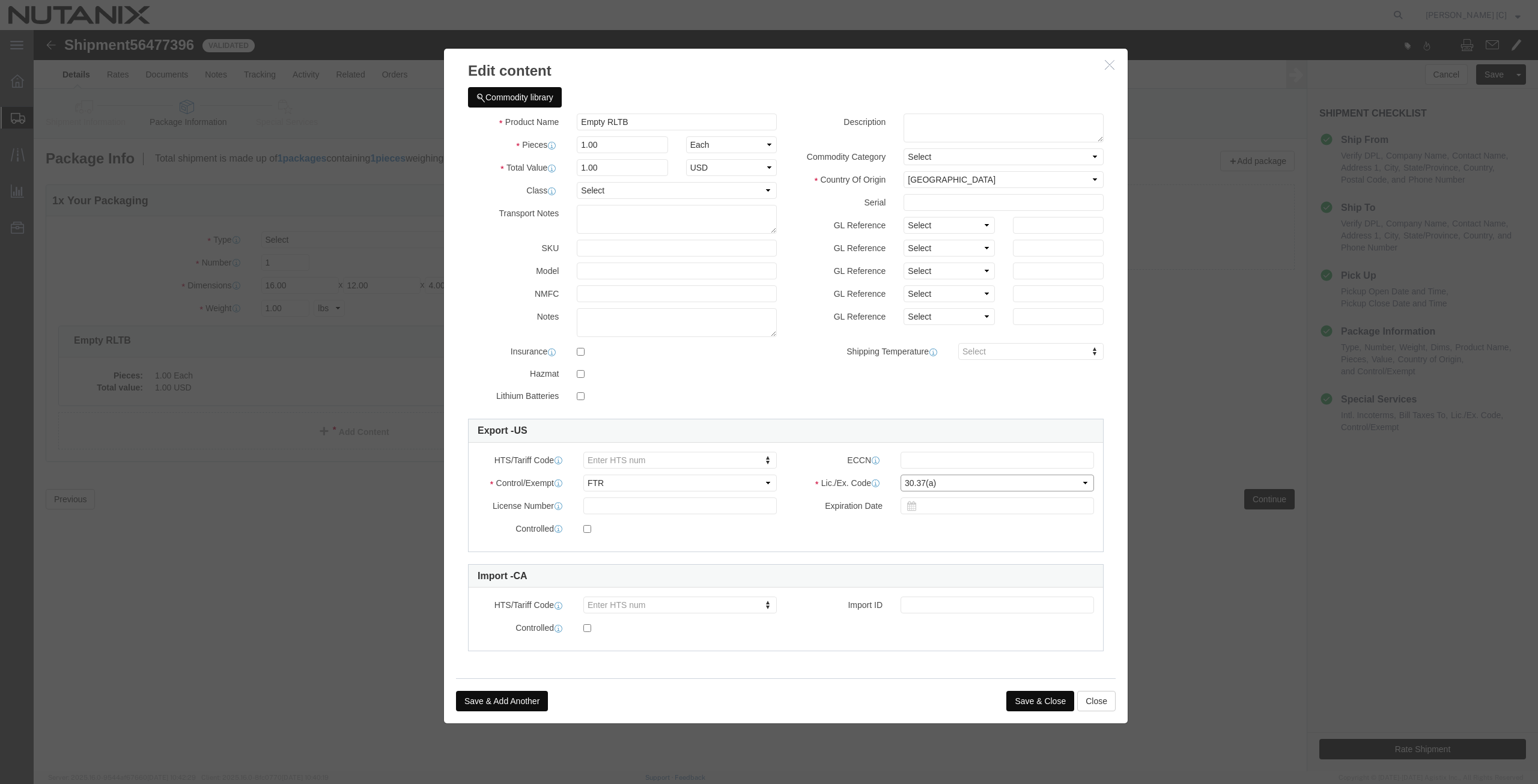
click select "Select 30.2(d)(2) 30.36 30.37(a) 30.37(f) 30.37(g) 30.37(h) 30.37(i) 30.37(j) 3…"
select select "30.37(f)"
click select "Select 30.2(d)(2) 30.36 30.37(a) 30.37(f) 30.37(g) 30.37(h) 30.37(i) 30.37(j) 3…"
click button "Save & Close"
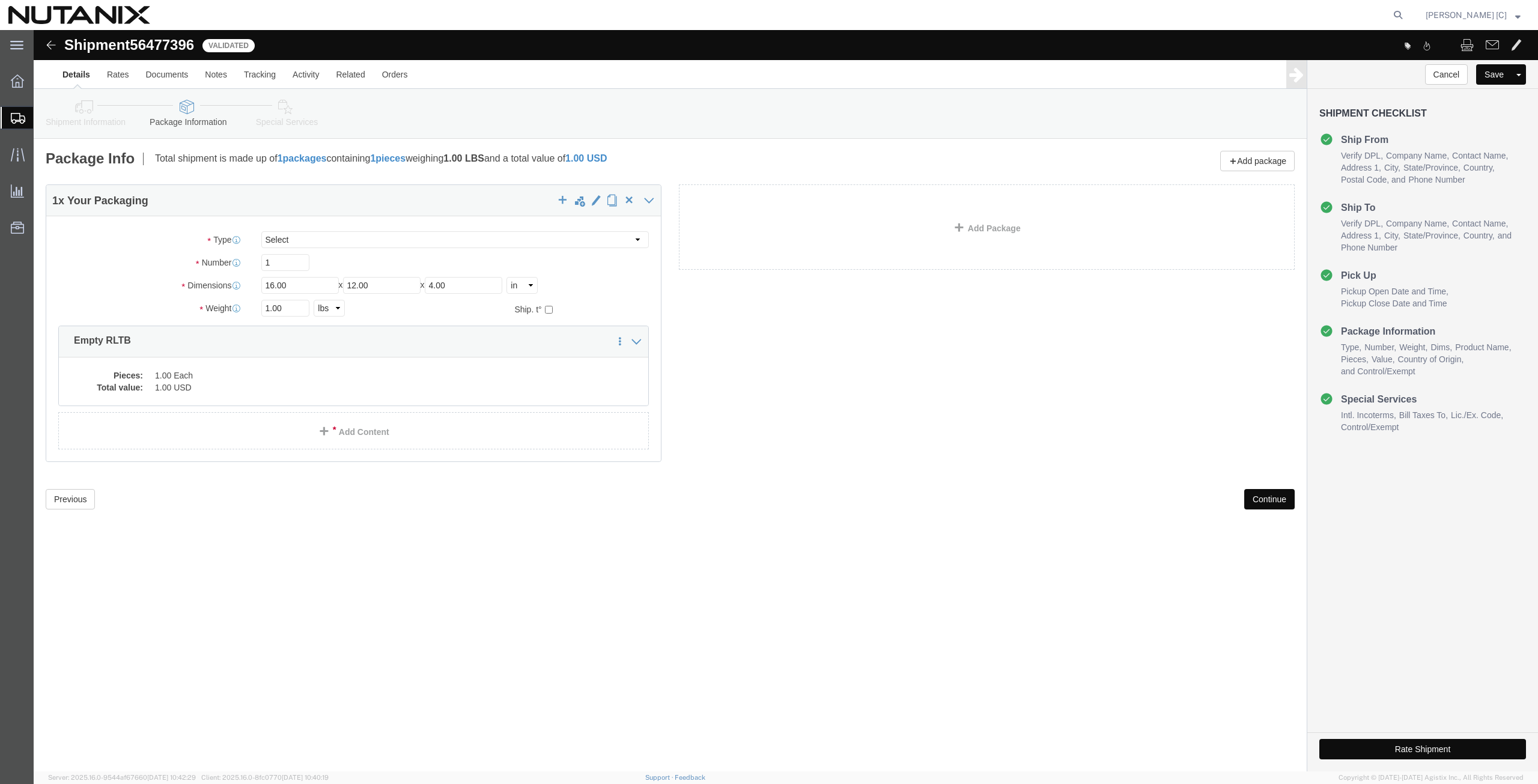
click icon
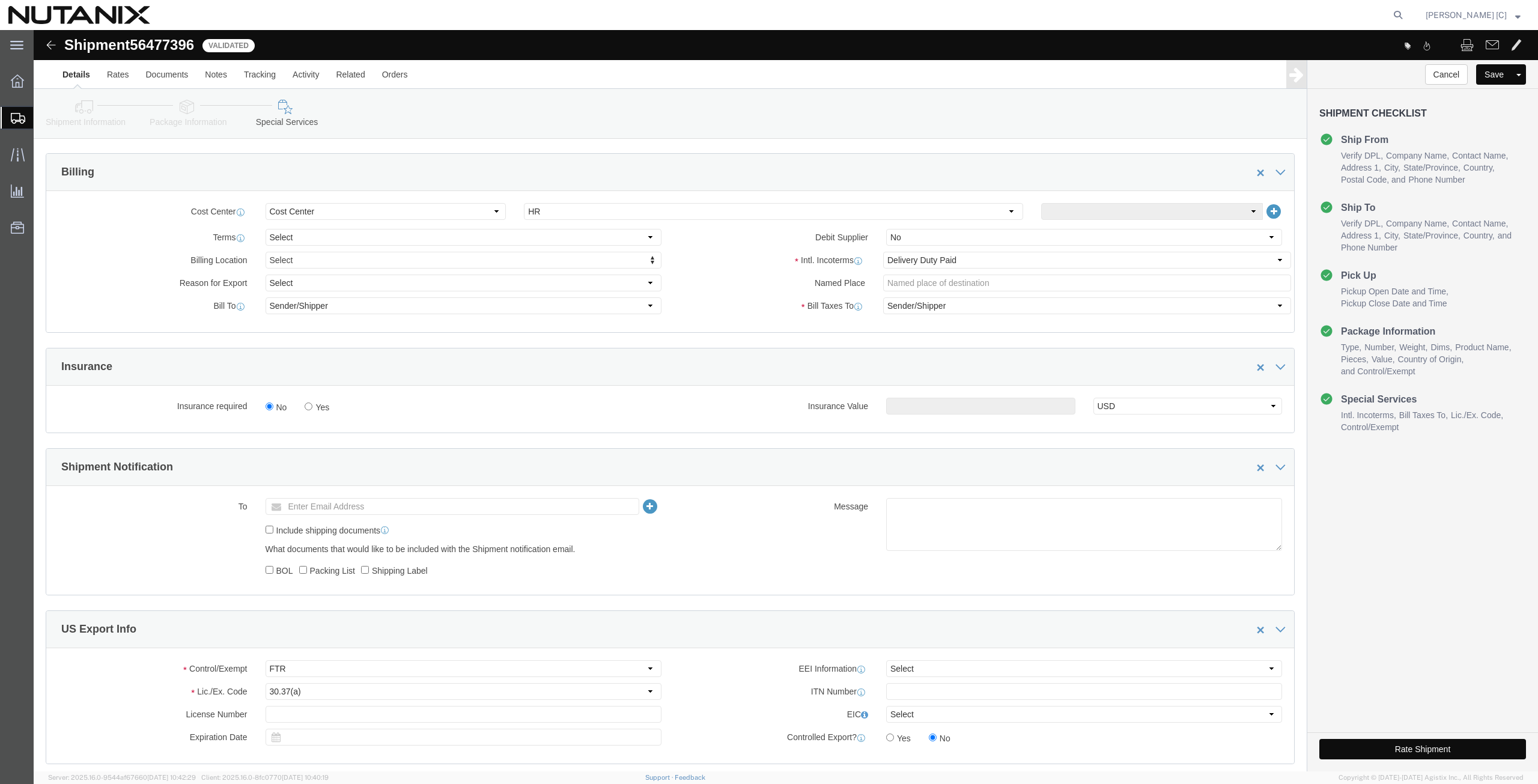
scroll to position [587, 0]
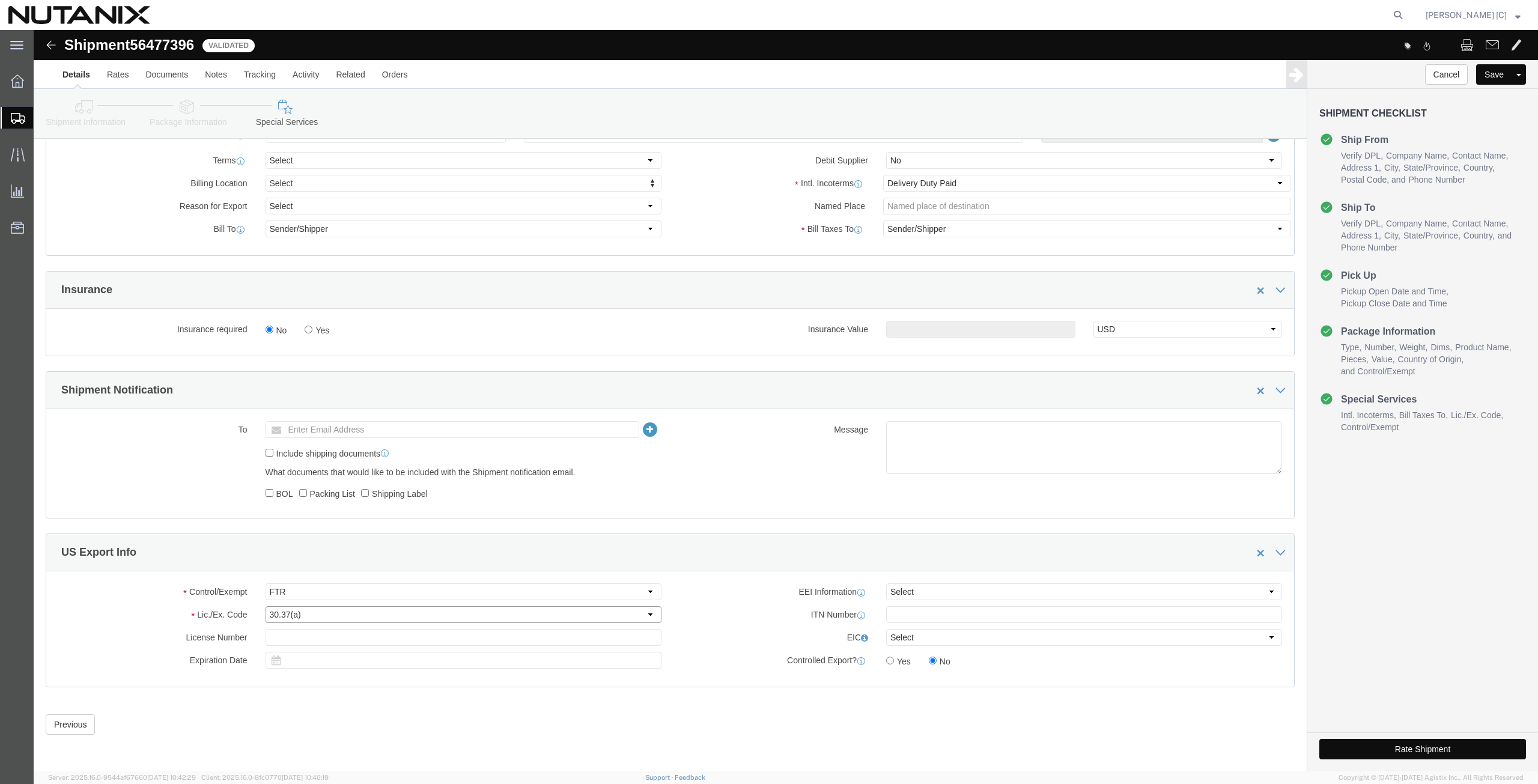
click select "Select 30.2(d)(2) 30.36 30.37(a) 30.37(f) 30.37(g) 30.37(h) 30.37(i) 30.37(j) 3…"
select select "30.37(f)"
click select "Select 30.2(d)(2) 30.36 30.37(a) 30.37(f) 30.37(g) 30.37(h) 30.37(i) 30.37(j) 3…"
click button "Rate Shipment"
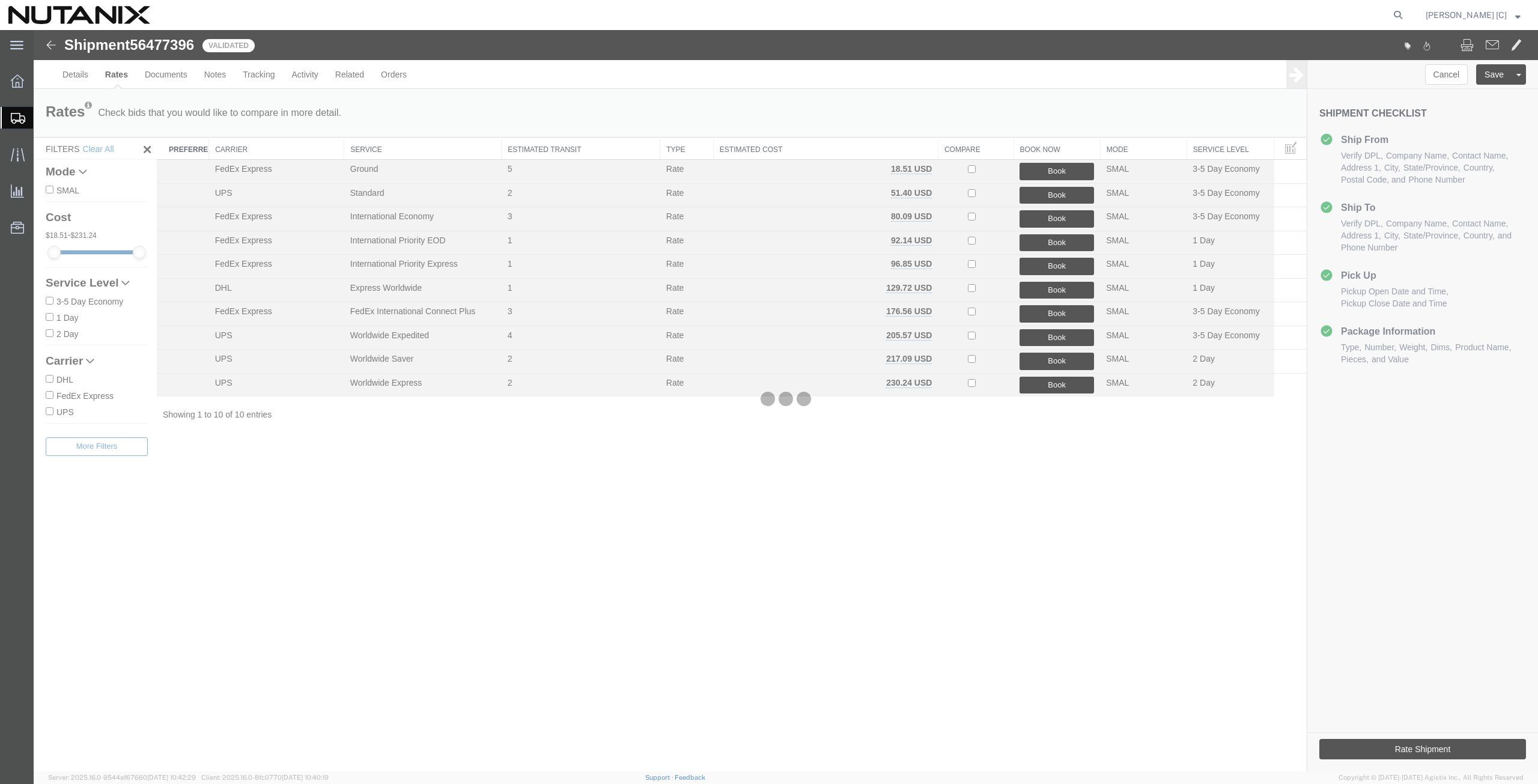
scroll to position [0, 0]
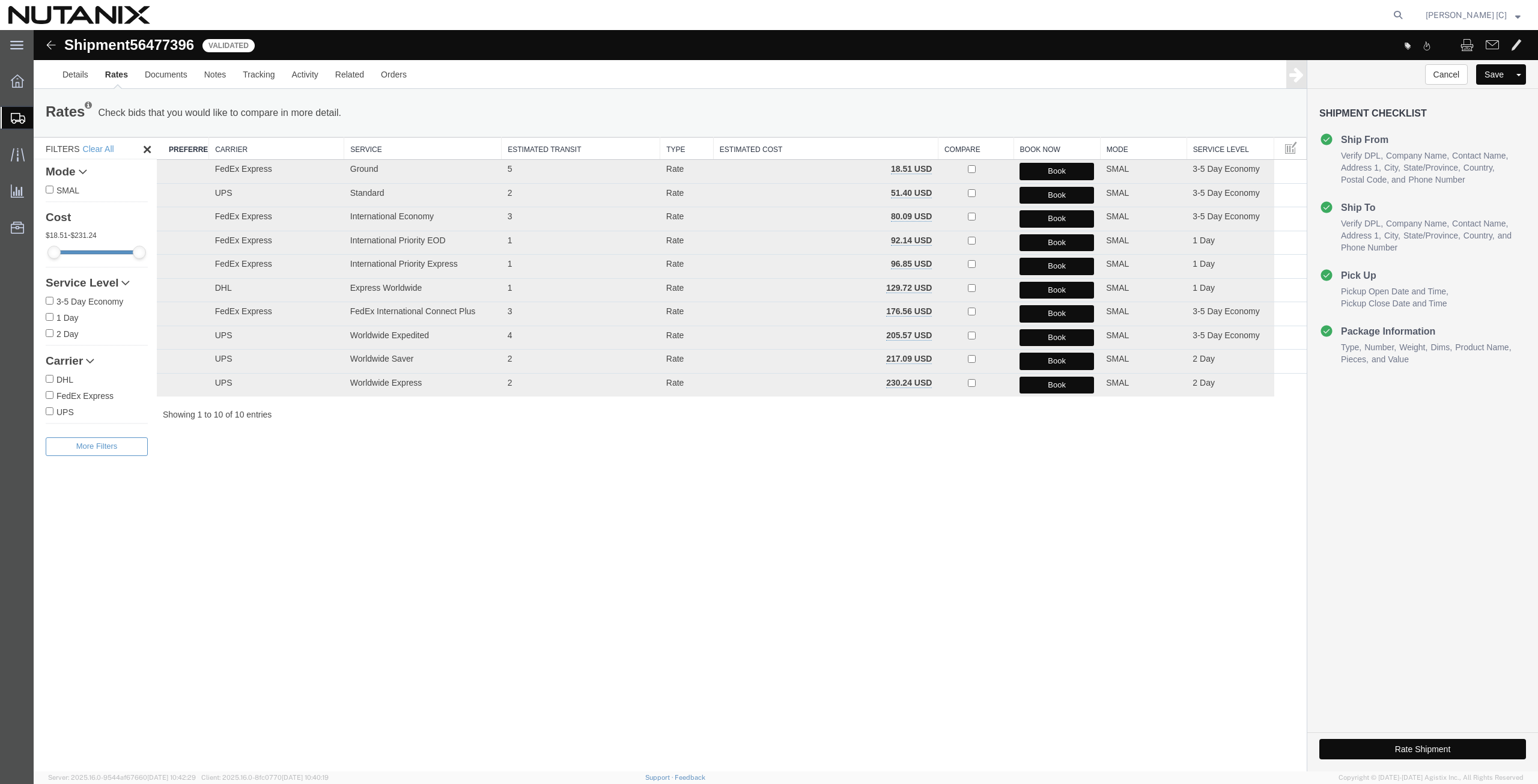
click at [1029, 220] on button "Book" at bounding box center [1057, 219] width 75 height 17
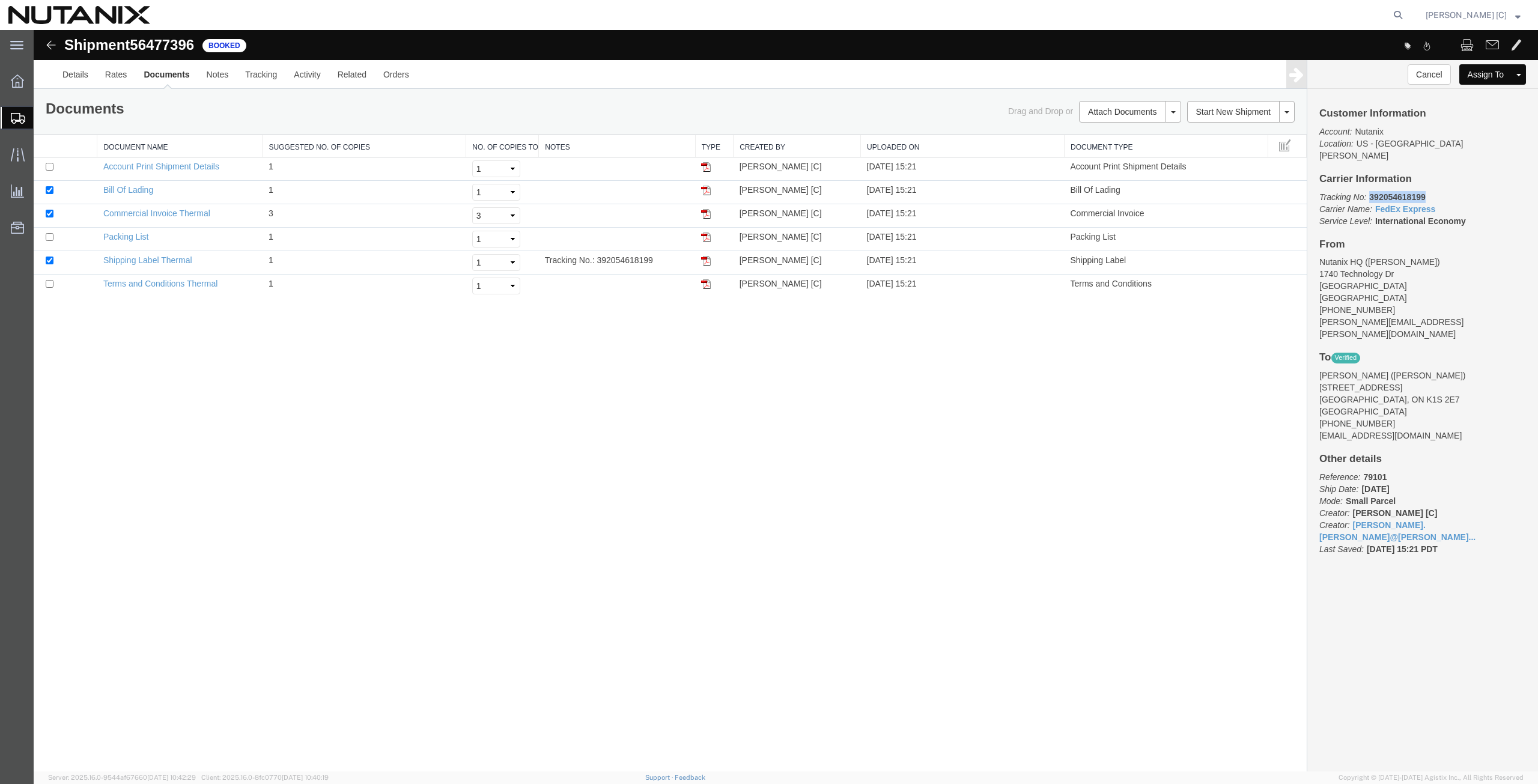
drag, startPoint x: 1433, startPoint y: 183, endPoint x: 1372, endPoint y: 190, distance: 61.4
click at [1372, 191] on p "Tracking No: 392054618199 Carrier Name: FedEx Express FedEx Express Service Lev…" at bounding box center [1423, 209] width 207 height 36
copy b "392054618199"
click at [703, 259] on img at bounding box center [706, 261] width 10 height 10
click at [1456, 95] on link "Clone Shipment" at bounding box center [1474, 95] width 104 height 18
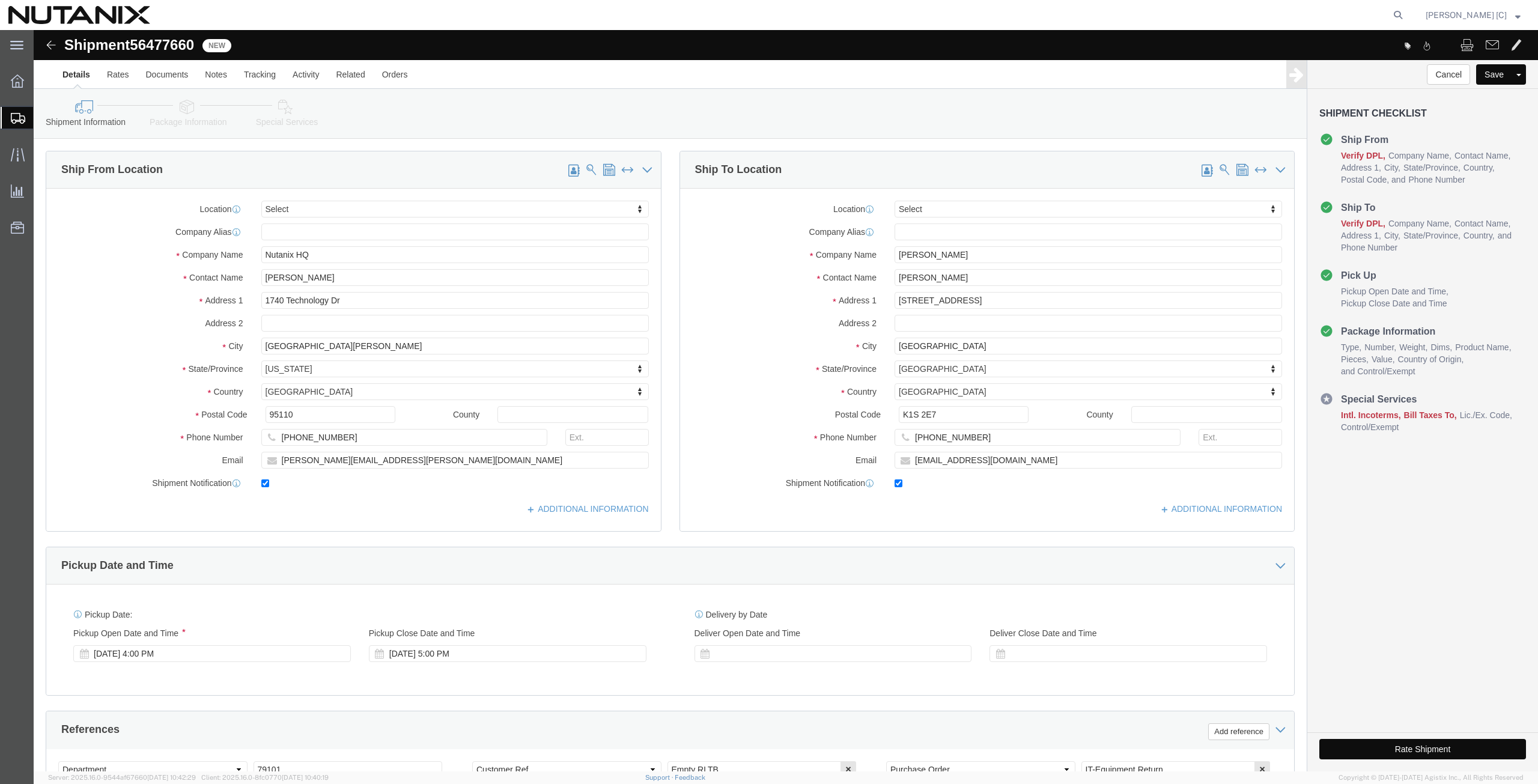
click span
type input "[PERSON_NAME]"
type input "[STREET_ADDRESS]"
type input "[GEOGRAPHIC_DATA]"
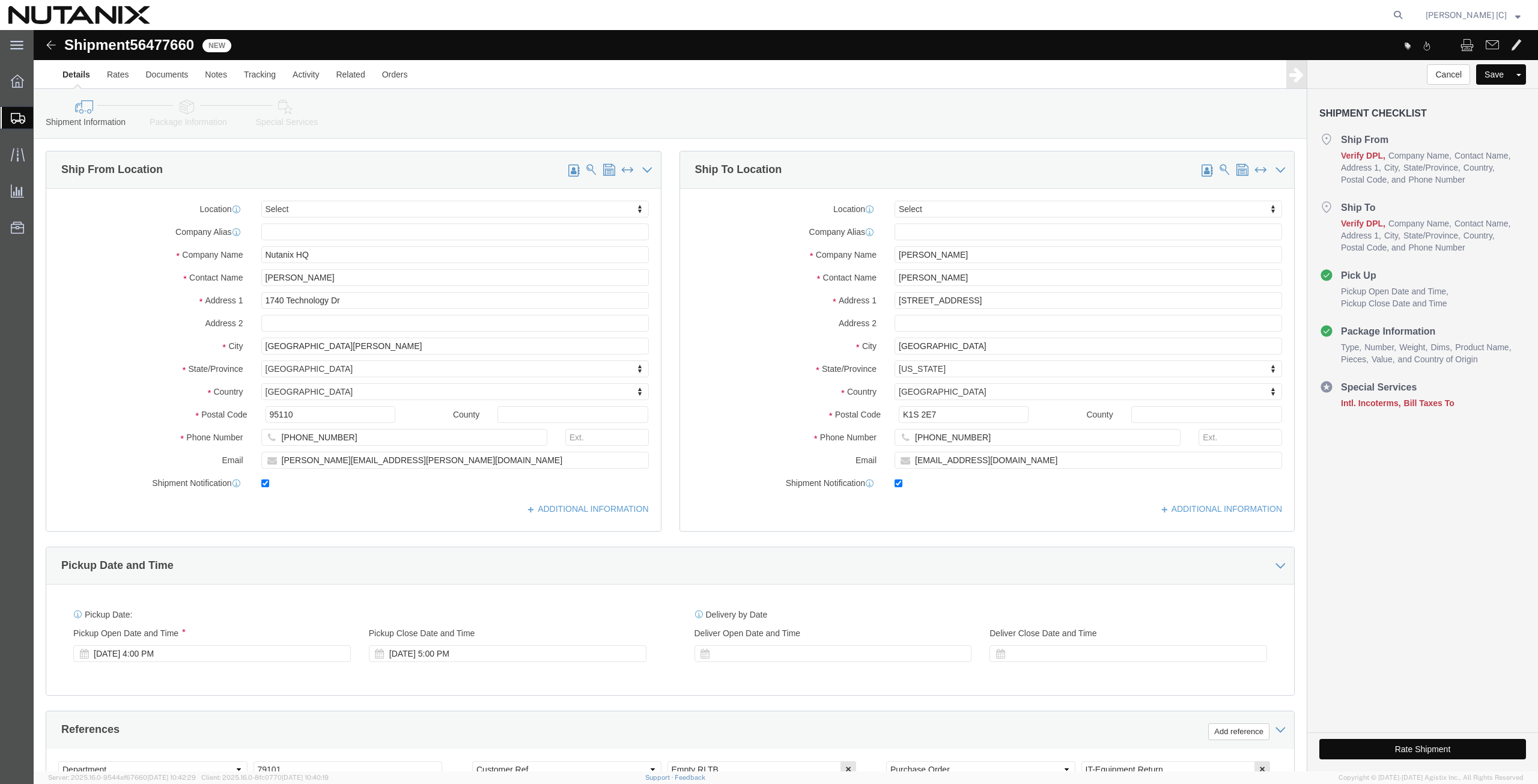
select select "ON"
select select "CA"
type input "K1S 2E7"
type input "[PHONE_NUMBER]"
type input "[EMAIL_ADDRESS][DOMAIN_NAME]"
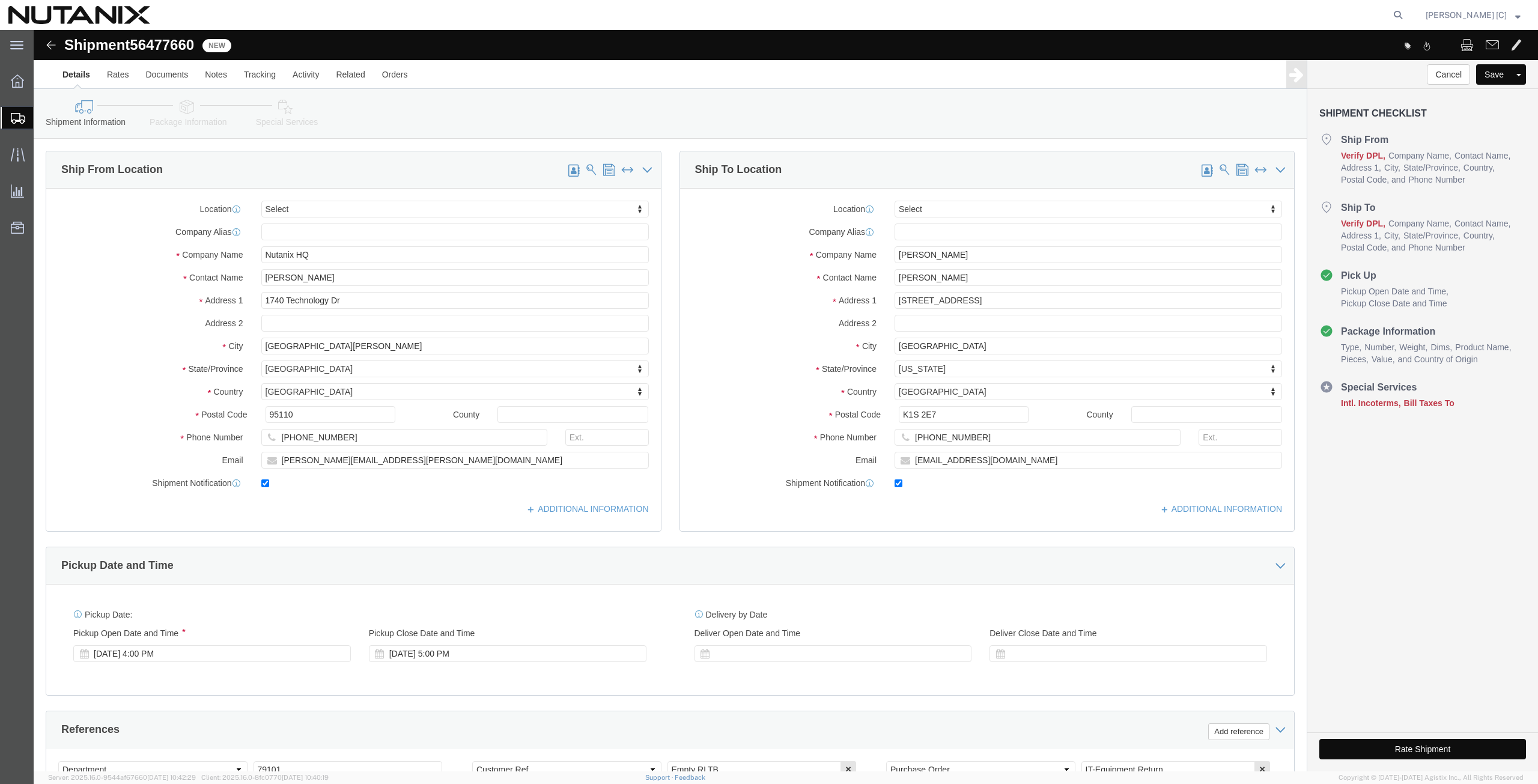
type input "Nutanix HQ"
type input "[PERSON_NAME]"
type input "1740 Technology Dr"
type input "[GEOGRAPHIC_DATA][PERSON_NAME]"
select select "CA"
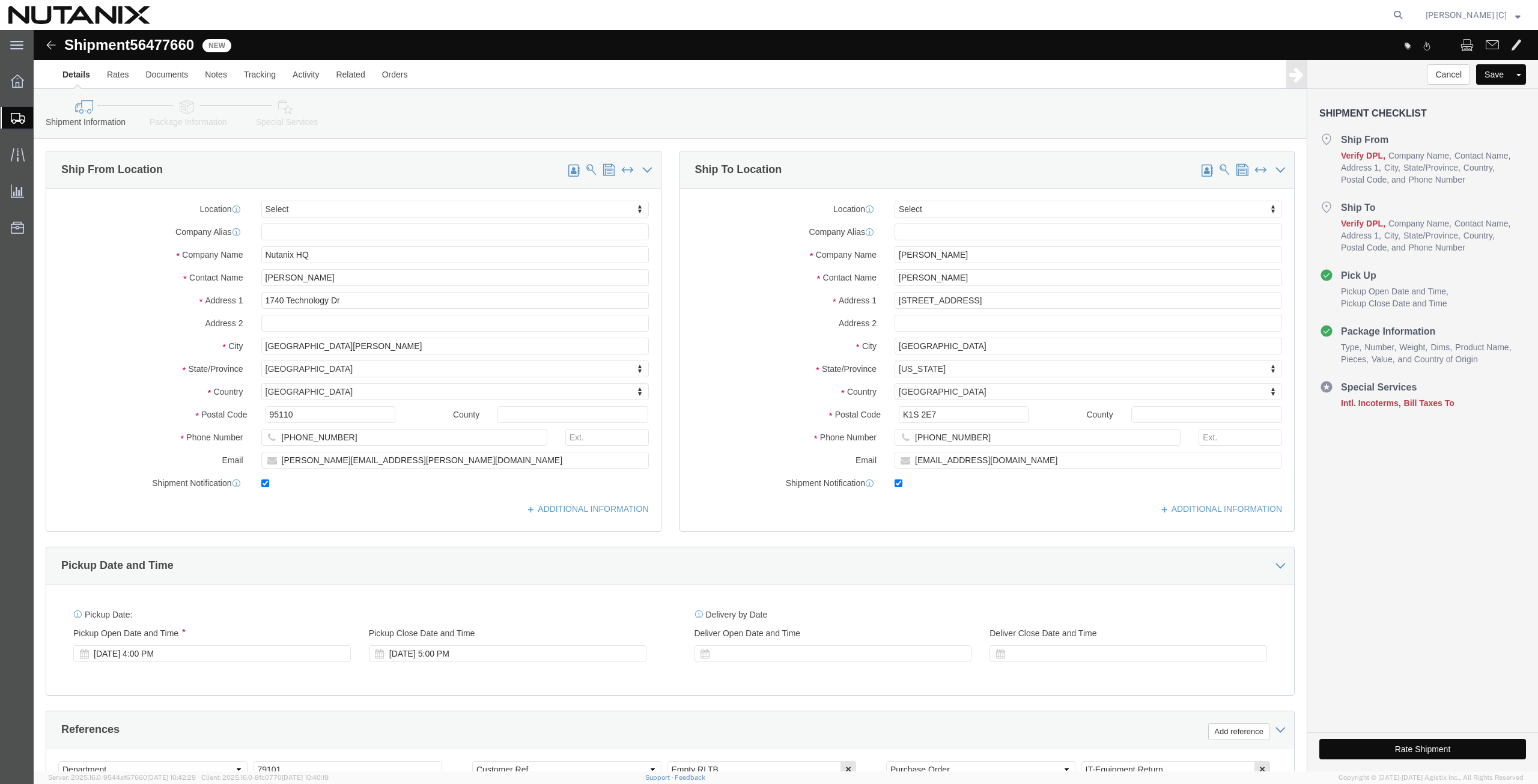
select select "US"
type input "95110"
type input "[PHONE_NUMBER]"
type input "[PERSON_NAME][EMAIL_ADDRESS][PERSON_NAME][DOMAIN_NAME]"
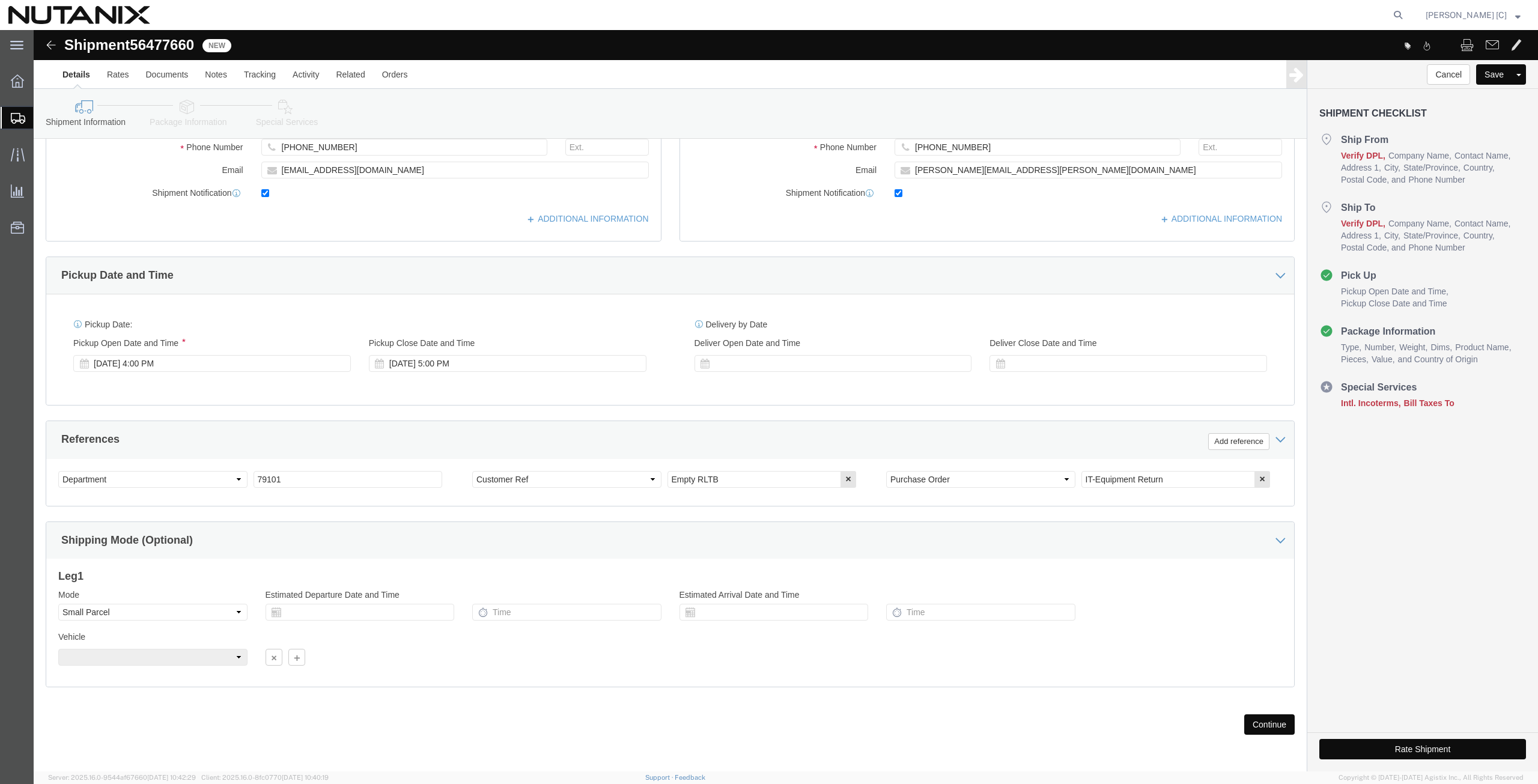
click button "Continue"
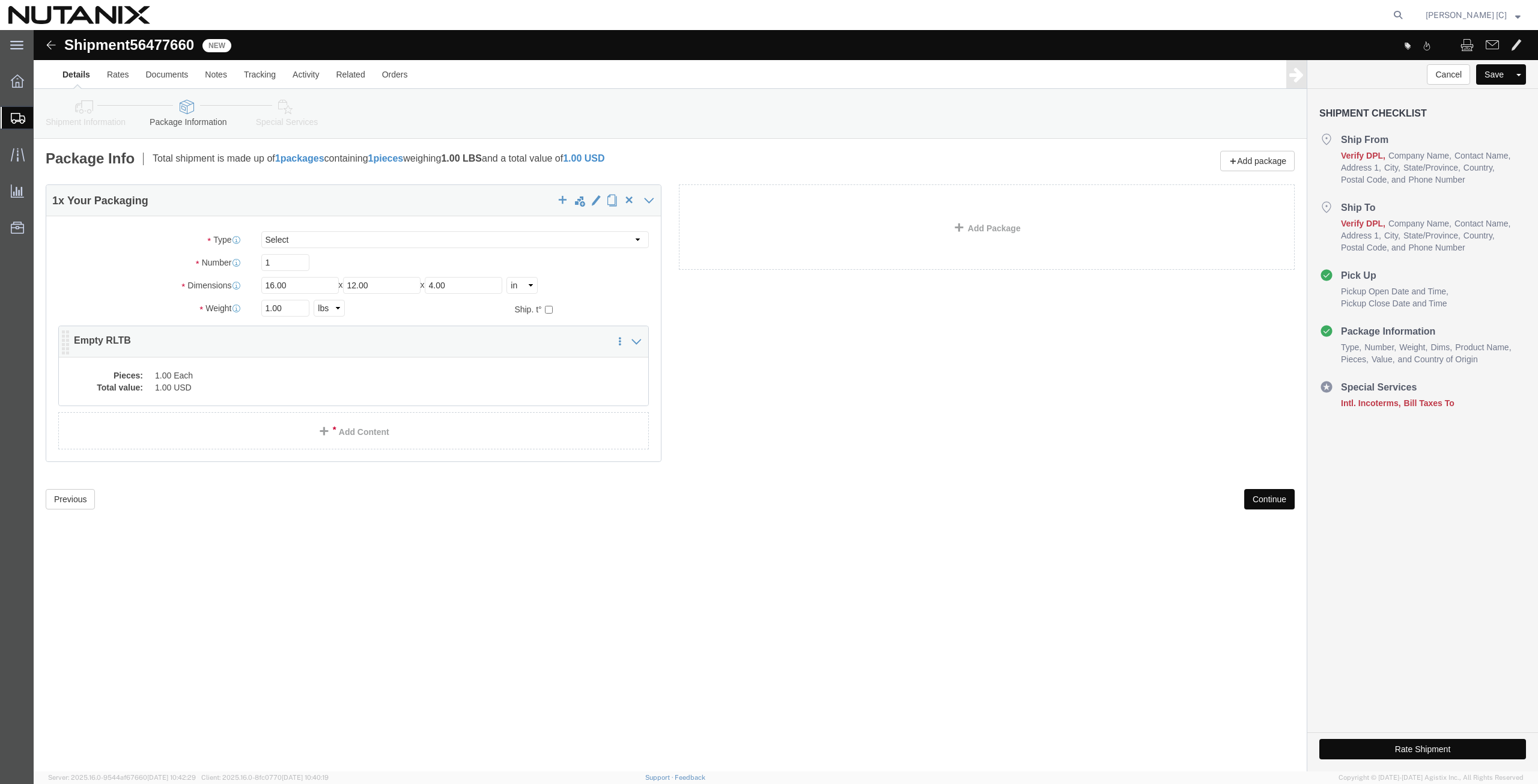
click dd "1.00 Each"
click div
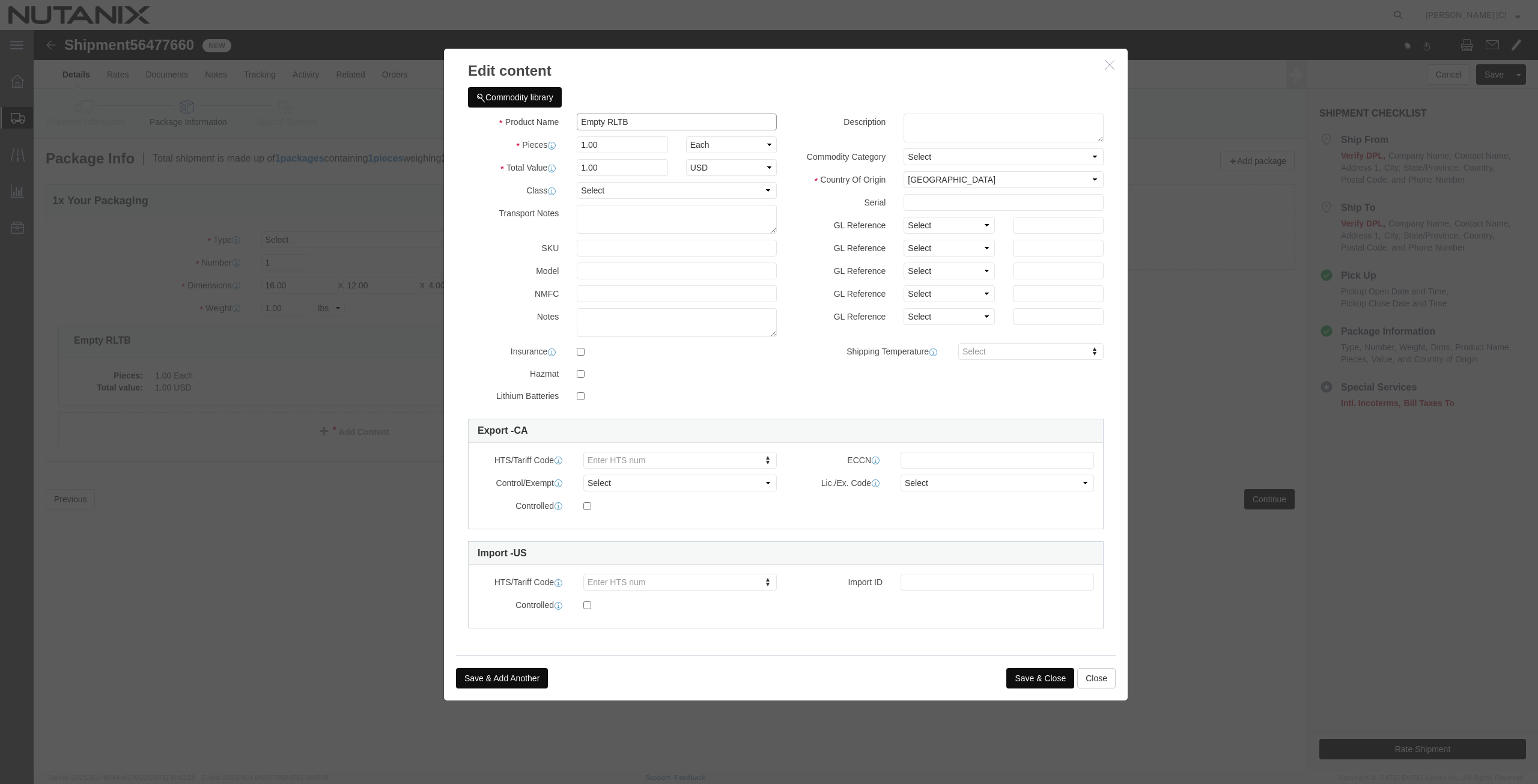
drag, startPoint x: 611, startPoint y: 90, endPoint x: 333, endPoint y: 102, distance: 278.3
click div "Edit content Commodity library Product Name Empty RLTB Pieces 1.00 Select Bag B…"
drag, startPoint x: 630, startPoint y: 86, endPoint x: 489, endPoint y: 86, distance: 141.0
click div "Product Name Lenovo Laptop"
type input "Lenovo Laptop"
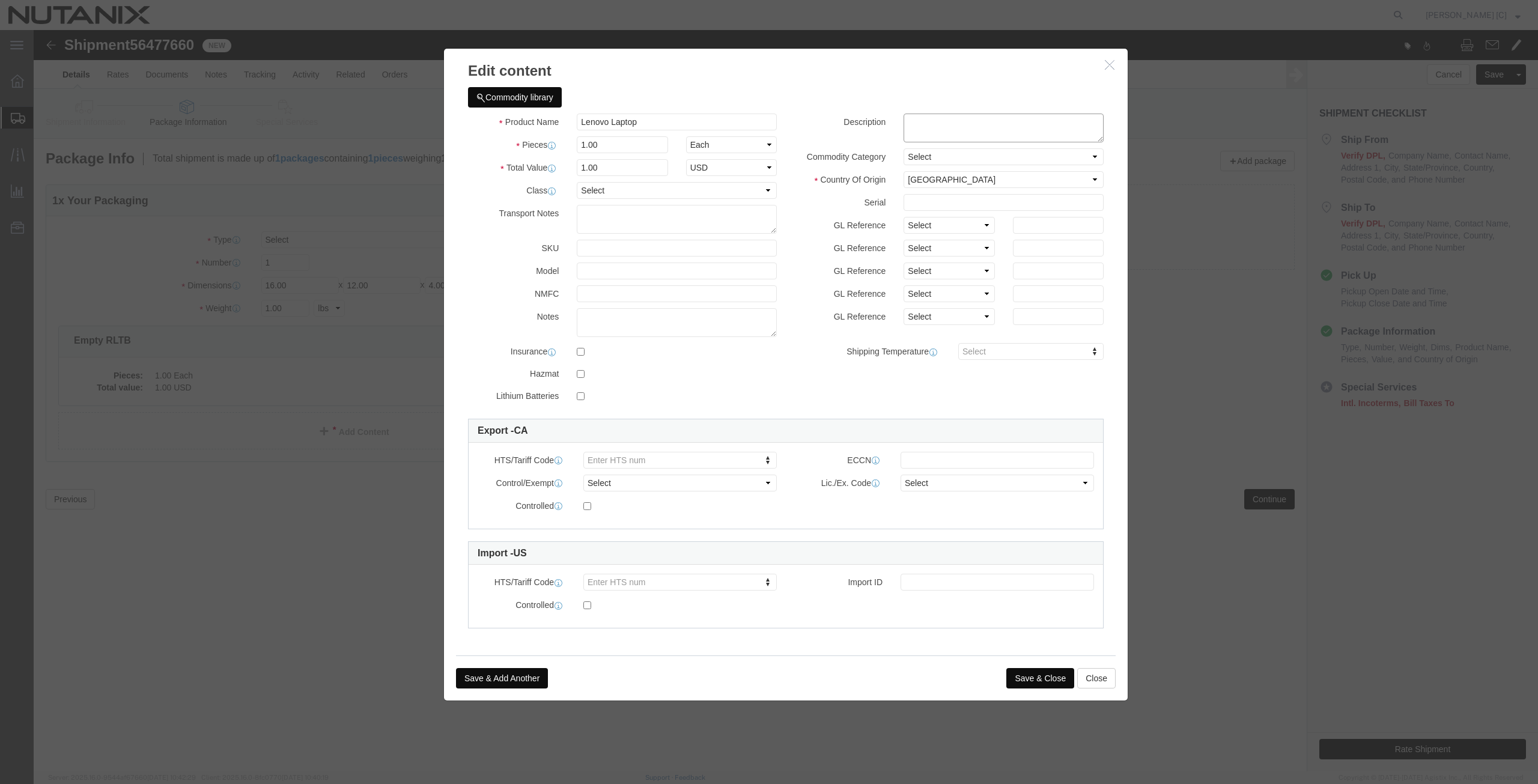
click textarea
paste textarea "Lenovo Laptop"
type textarea "Lenovo Laptop"
drag, startPoint x: 580, startPoint y: 138, endPoint x: 469, endPoint y: 123, distance: 112.0
click div "Product Name Lenovo Laptop Pieces 1.00 Select Bag Barrels 100Board Feet Bottle …"
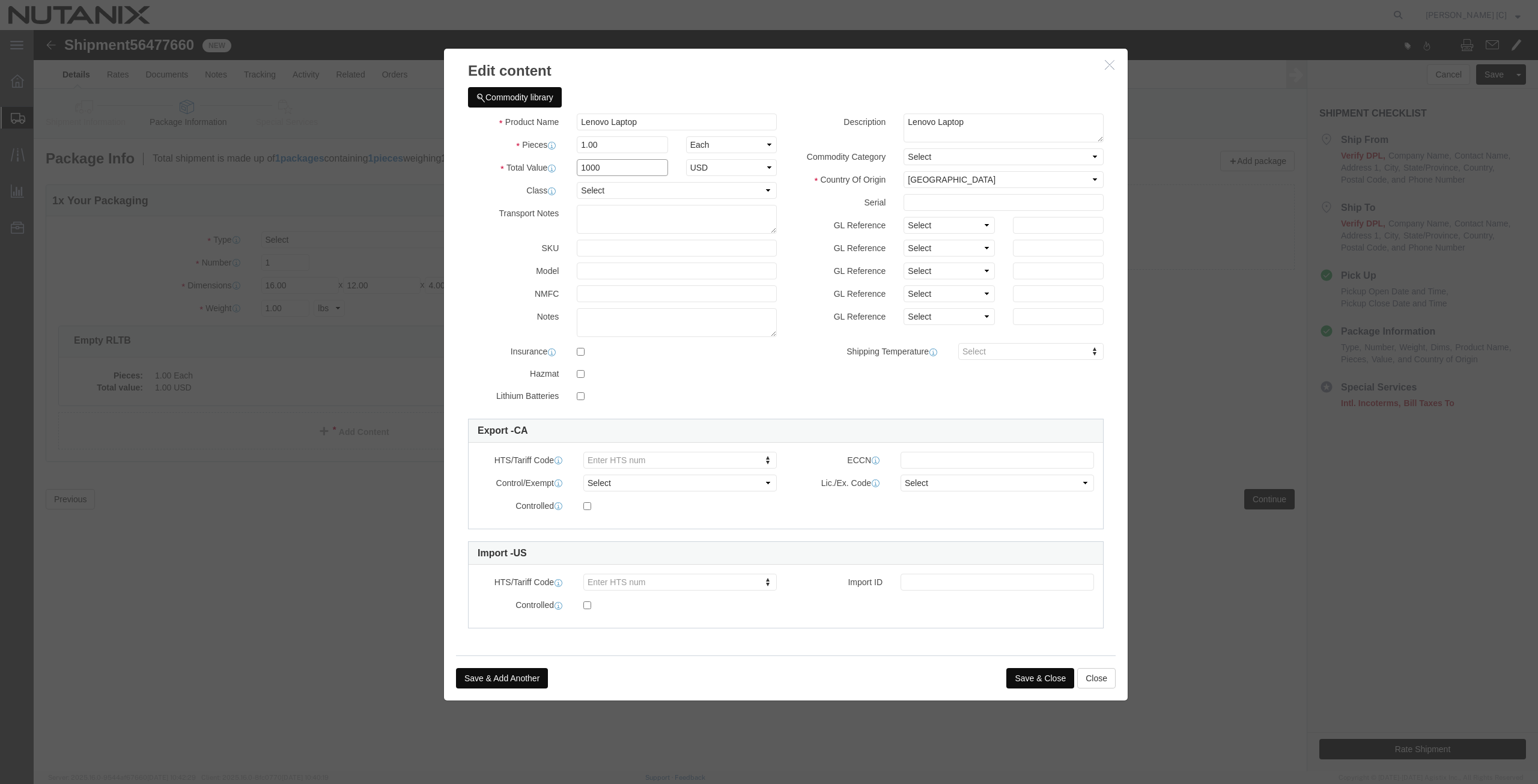
type input "1000"
click select "Select [GEOGRAPHIC_DATA] [GEOGRAPHIC_DATA] [GEOGRAPHIC_DATA] [GEOGRAPHIC_DATA] …"
select select "CN"
click select "Select [GEOGRAPHIC_DATA] [GEOGRAPHIC_DATA] [GEOGRAPHIC_DATA] [GEOGRAPHIC_DATA] …"
click button "Save & Close"
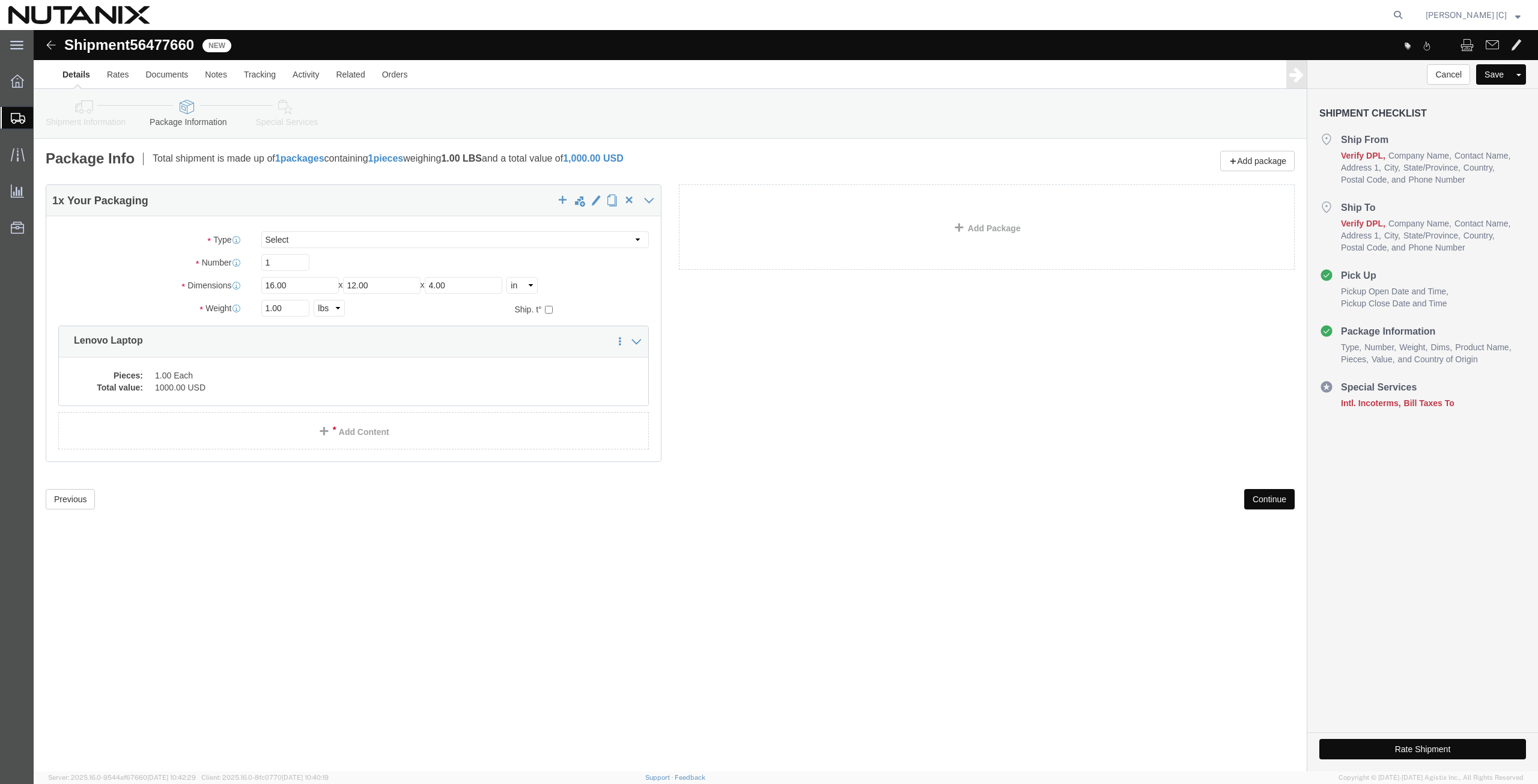
click button "Continue"
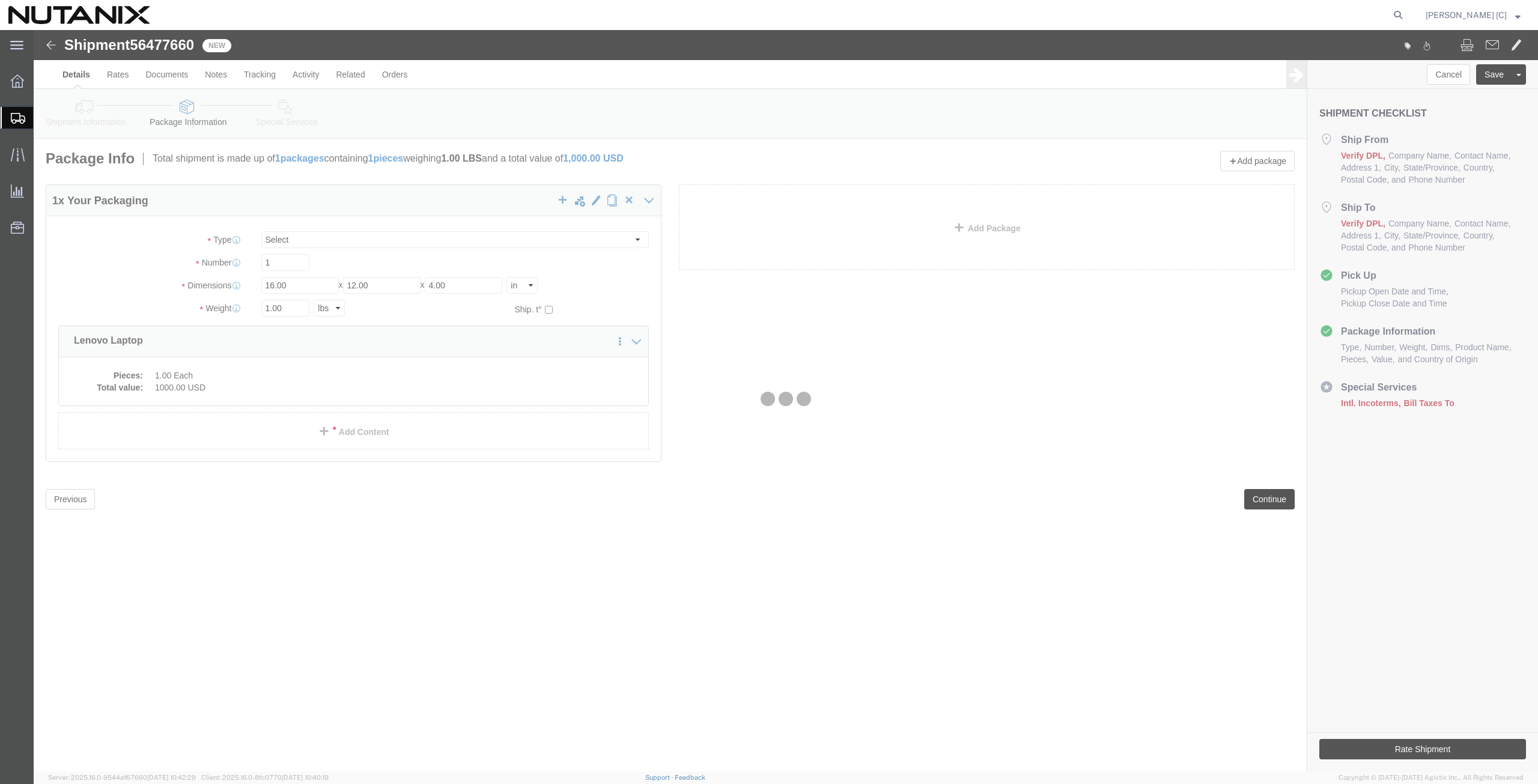
select select
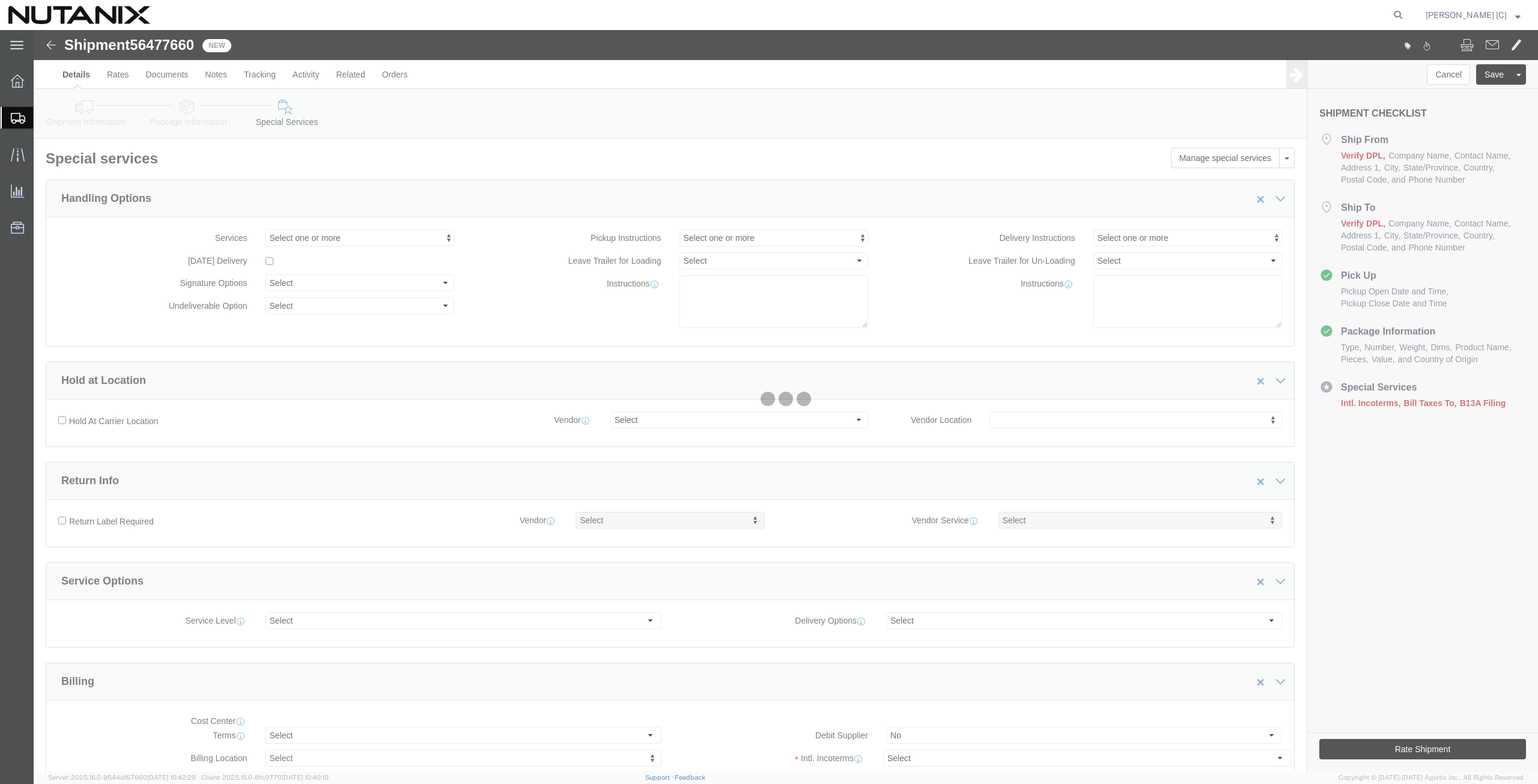
select select "COSTCENTER"
select select "59656"
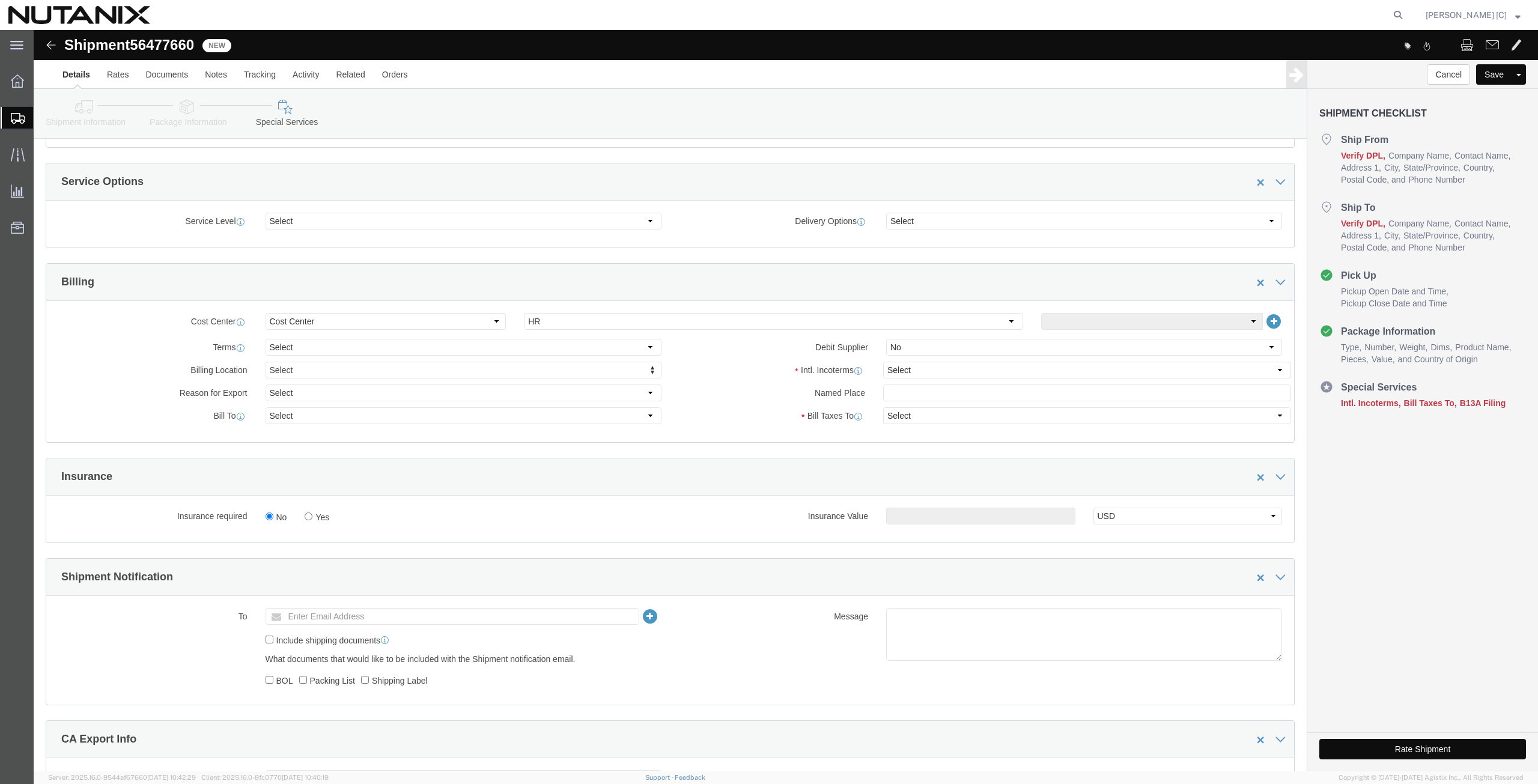
scroll to position [420, 0]
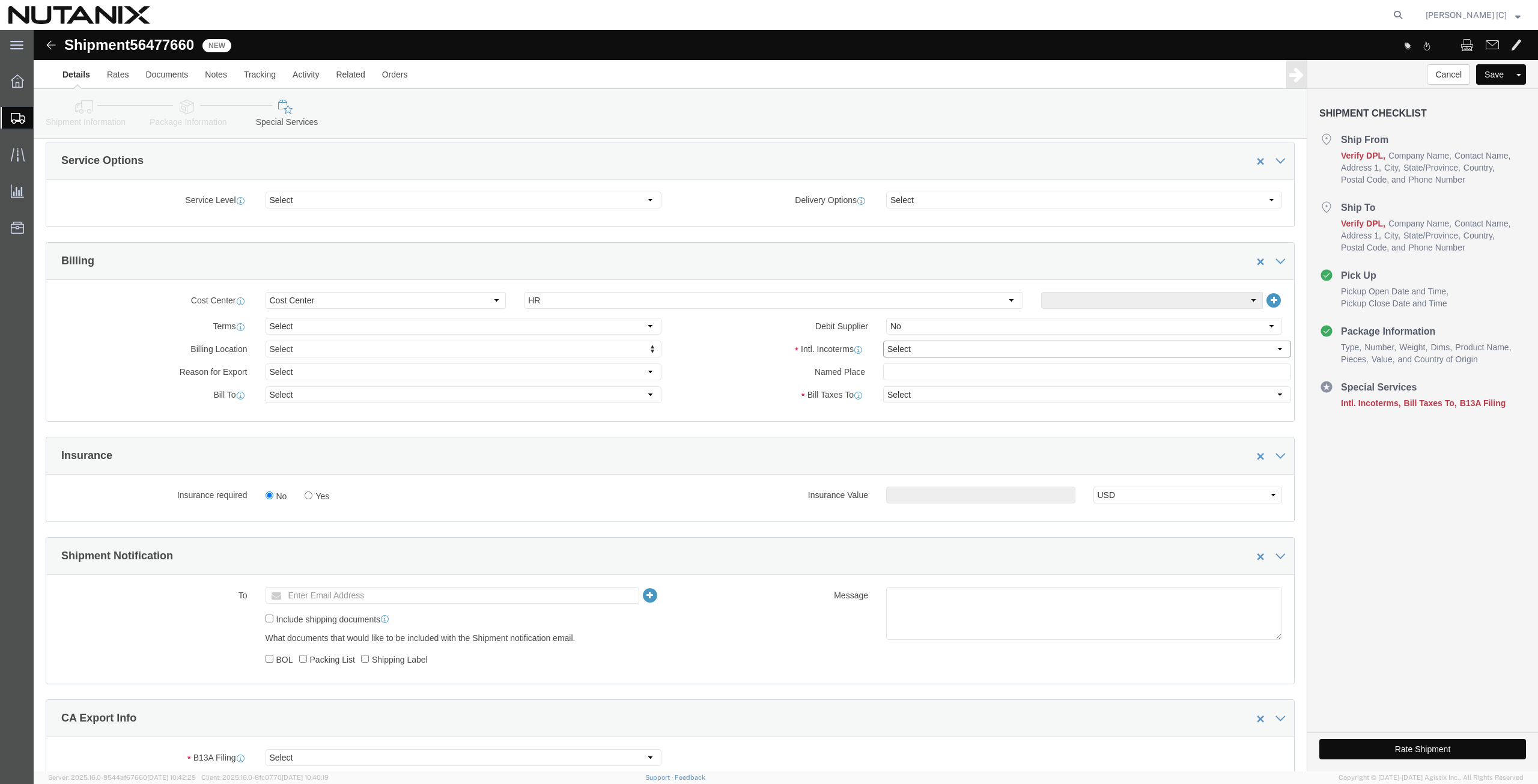
click select "Select Carriage Insurance Paid Carriage Paid To Cost and Freight Cost Insurance…"
select select "DDP"
click select "Select Carriage Insurance Paid Carriage Paid To Cost and Freight Cost Insurance…"
select select "SHIP"
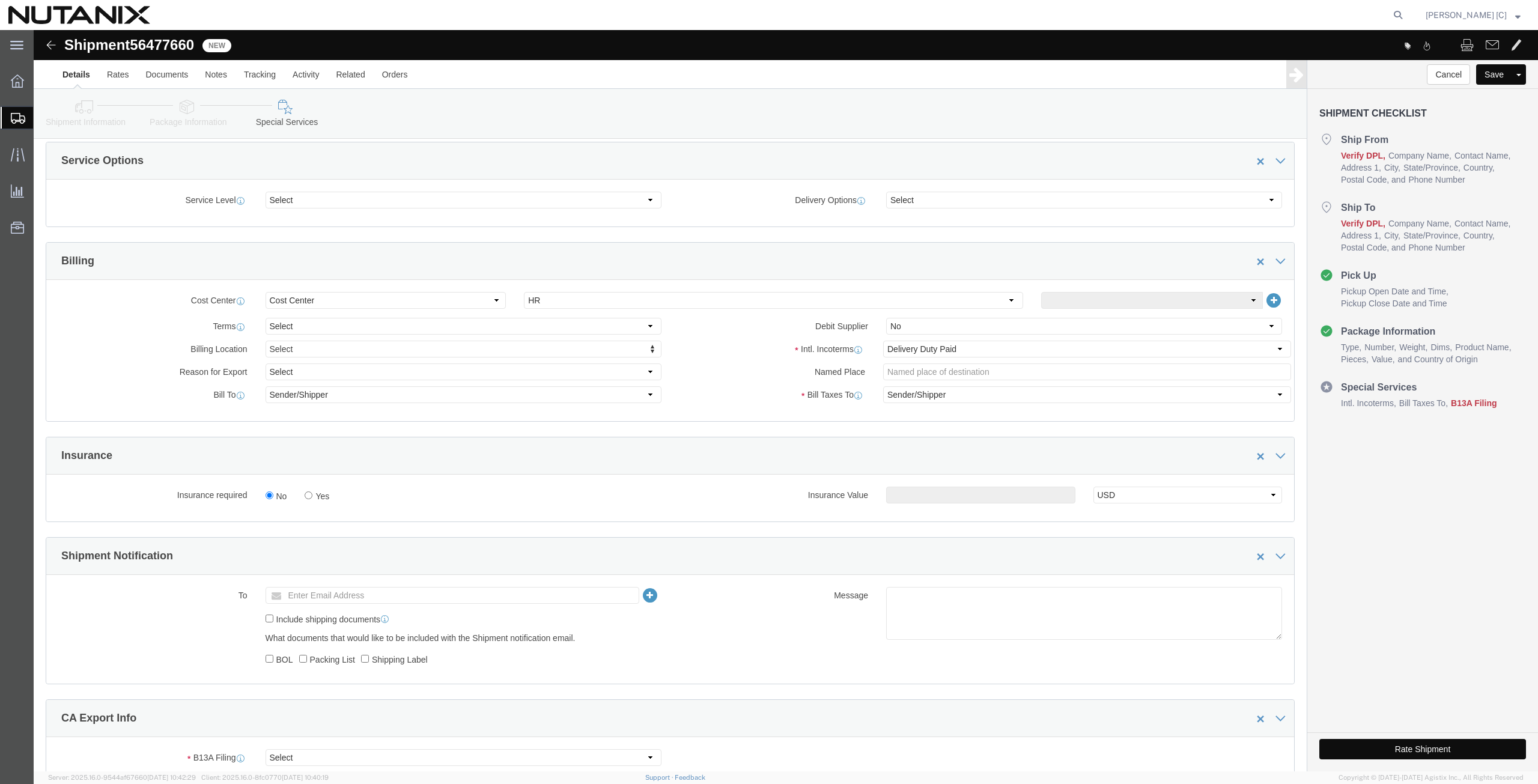
click button "Rate Shipment"
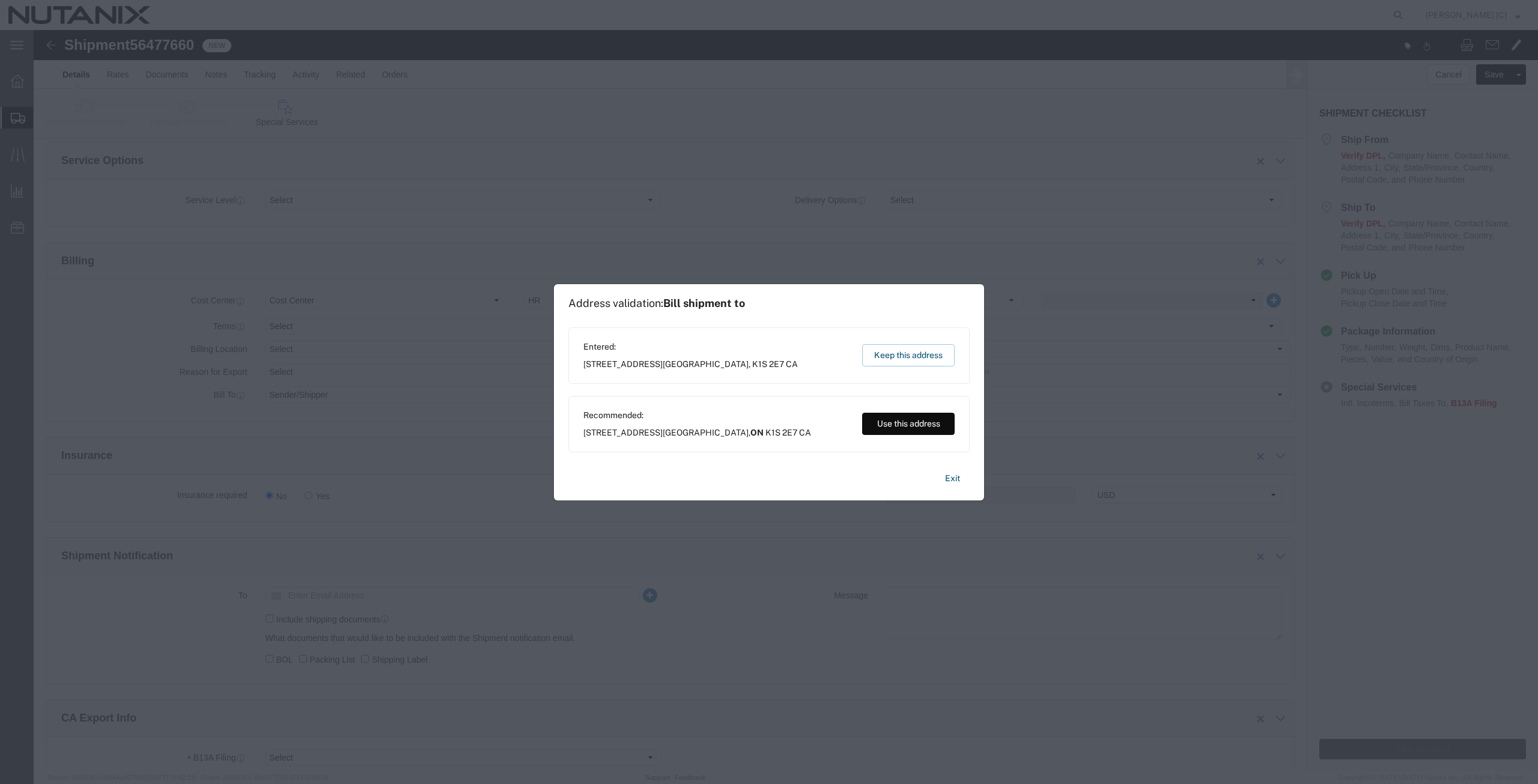
click at [890, 422] on button "Use this address" at bounding box center [908, 424] width 92 height 22
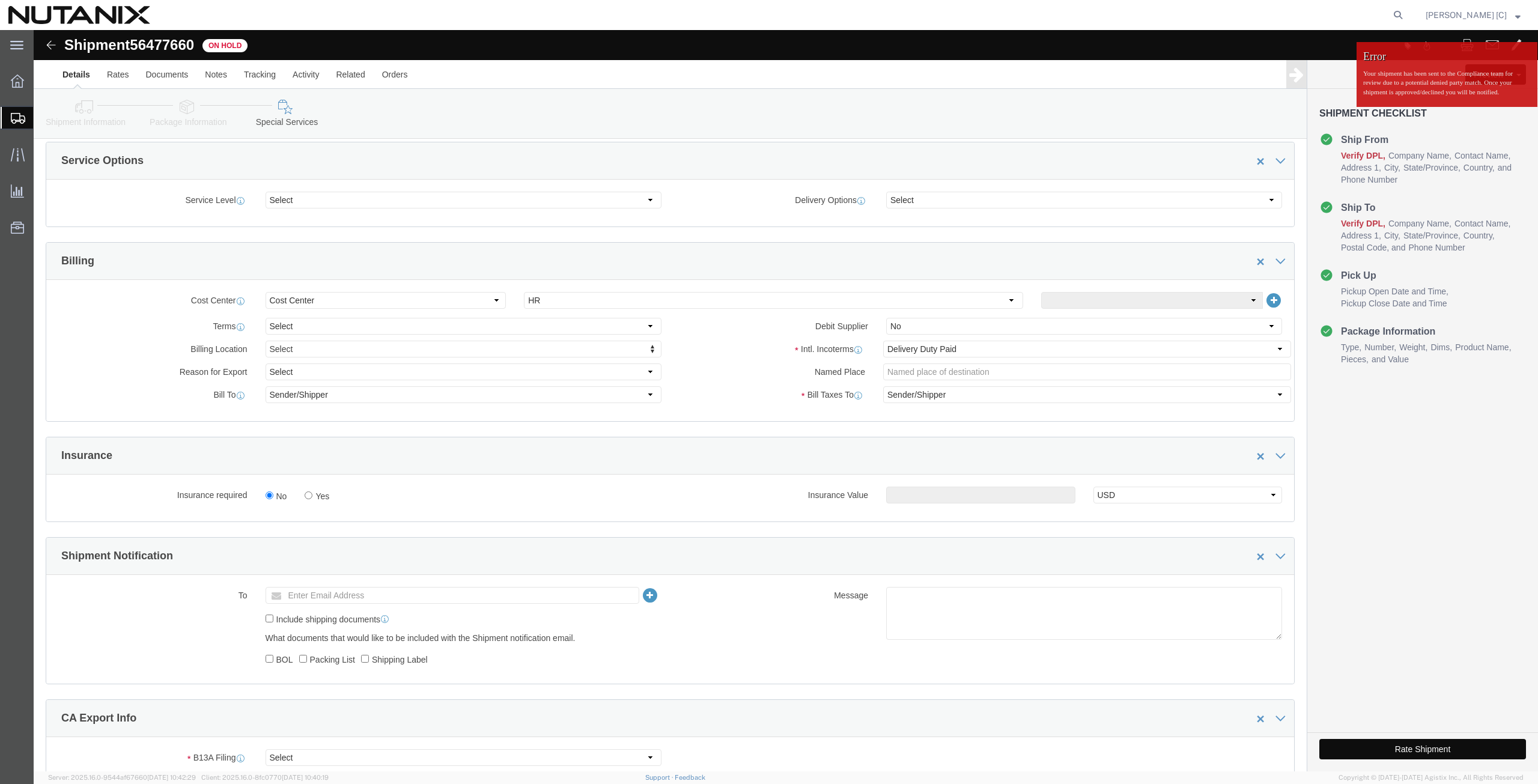
click button "Rate Shipment"
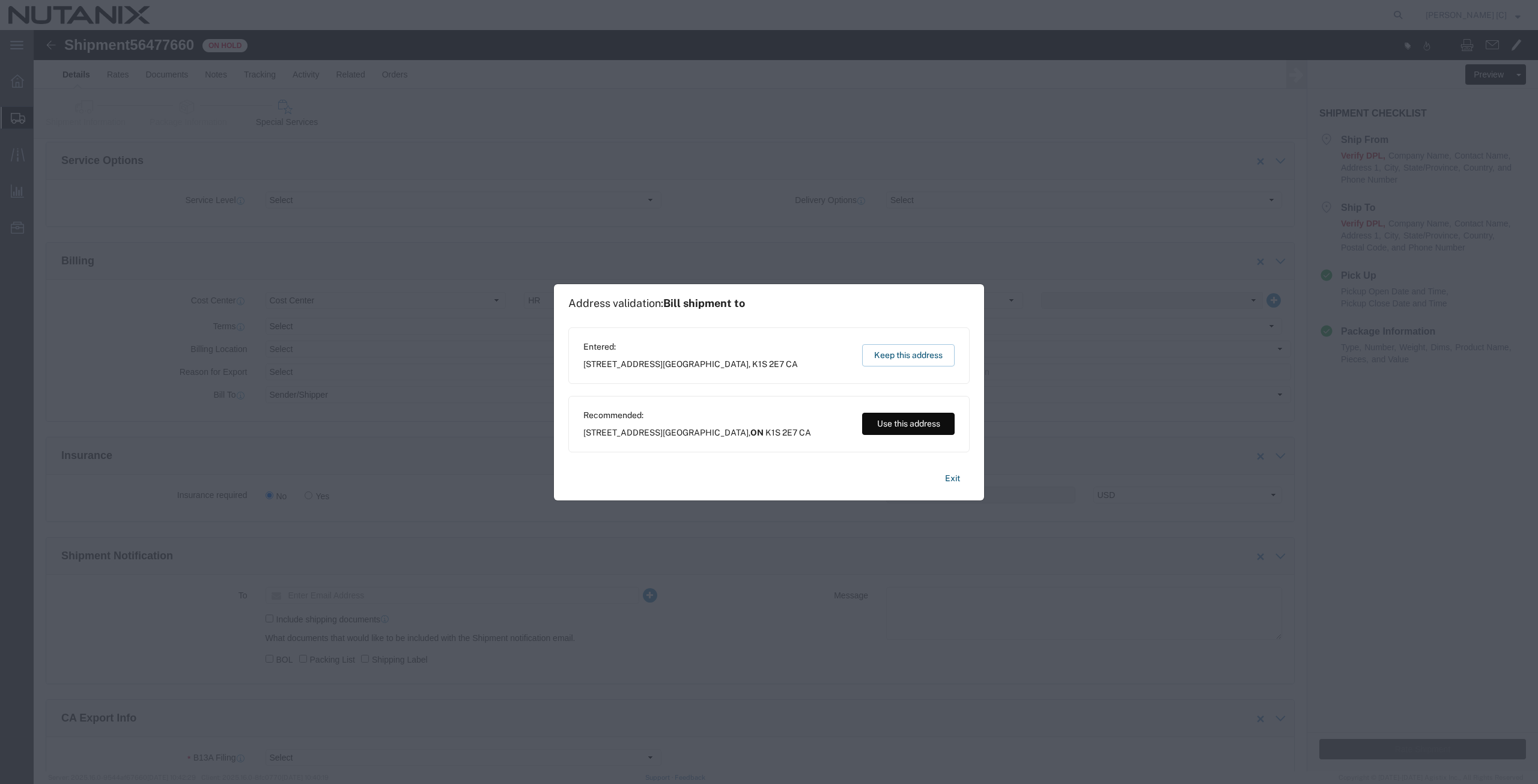
click at [897, 426] on button "Use this address" at bounding box center [908, 424] width 92 height 22
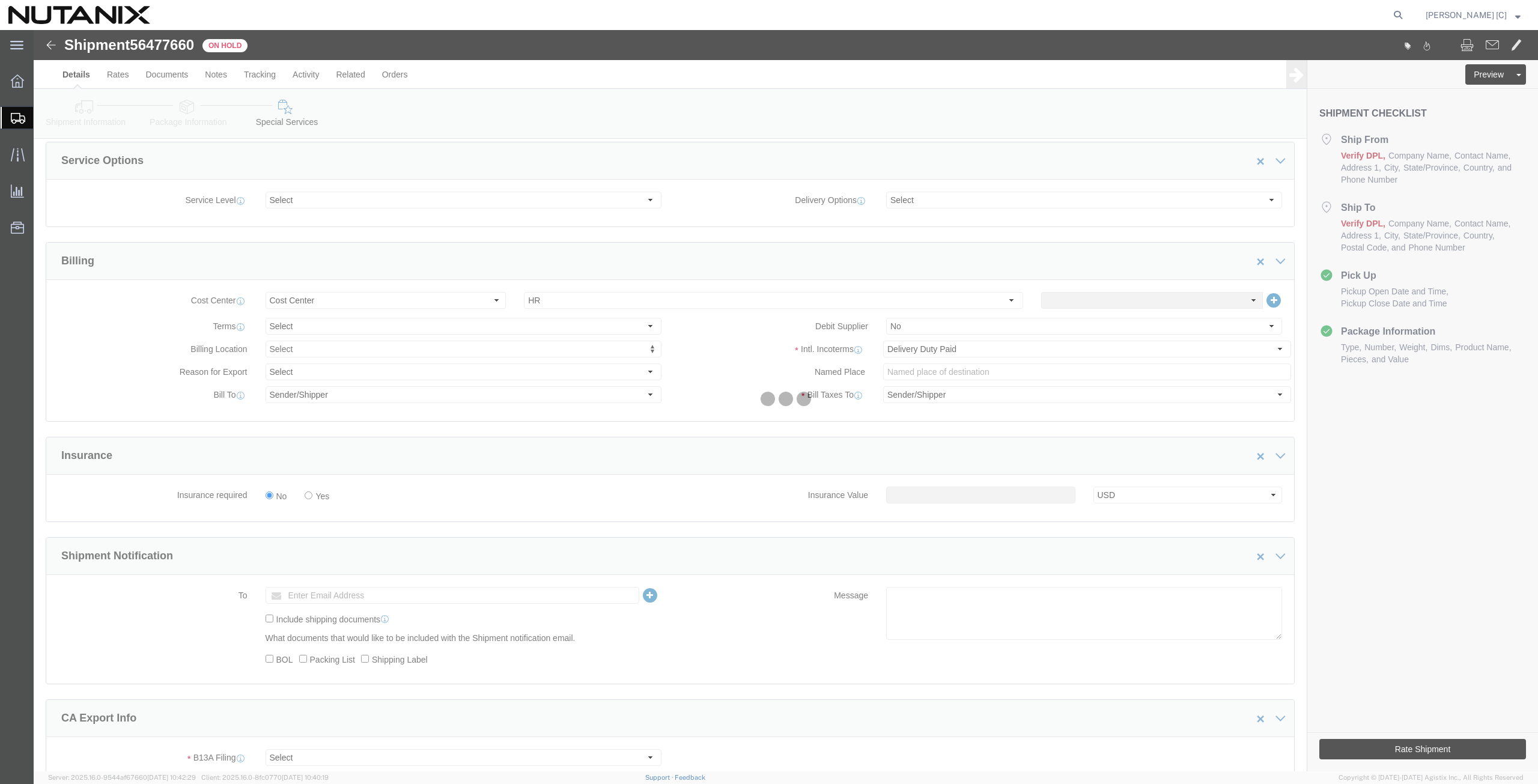
select select
select select "COSTCENTER"
select select "59656"
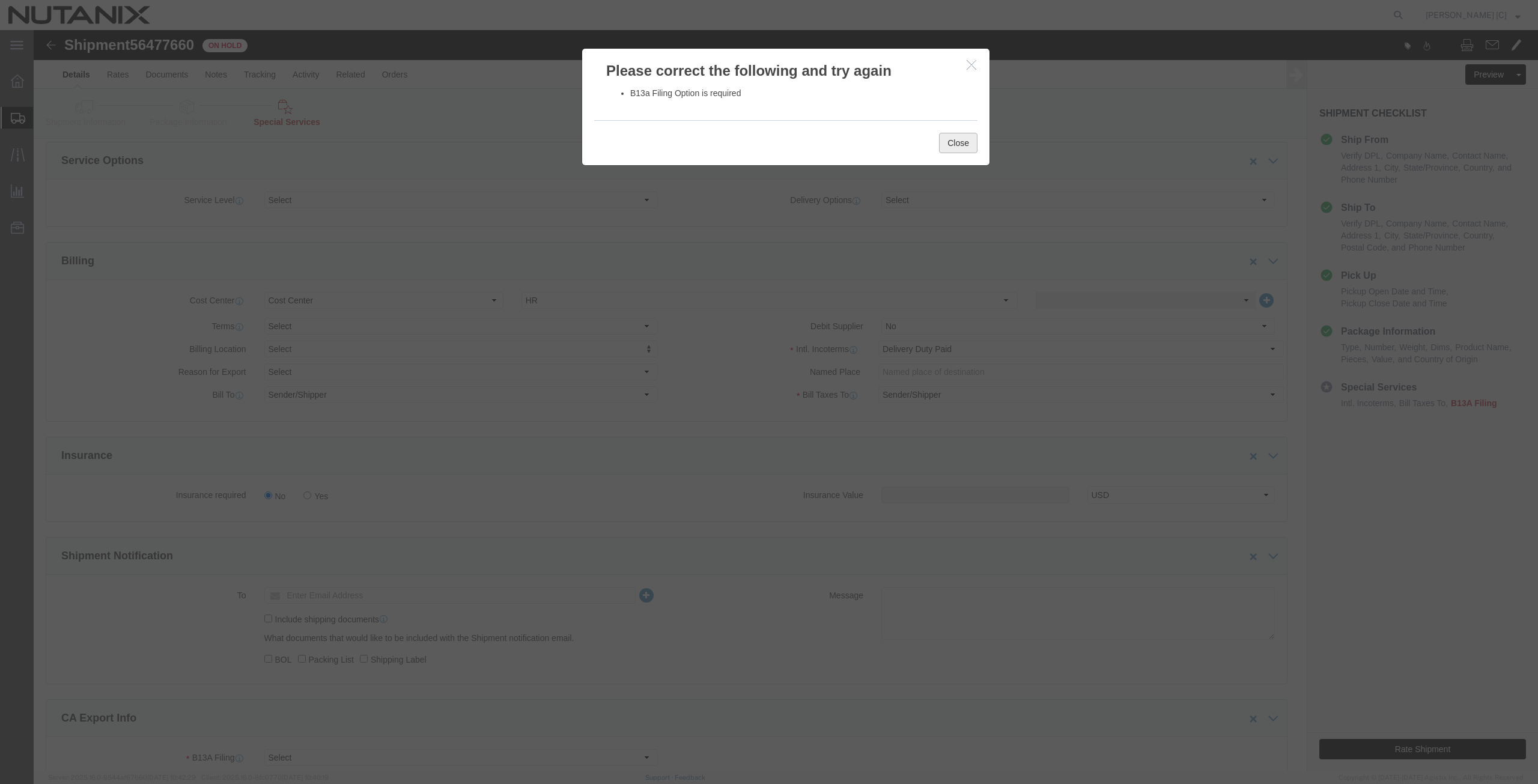
click button "Close"
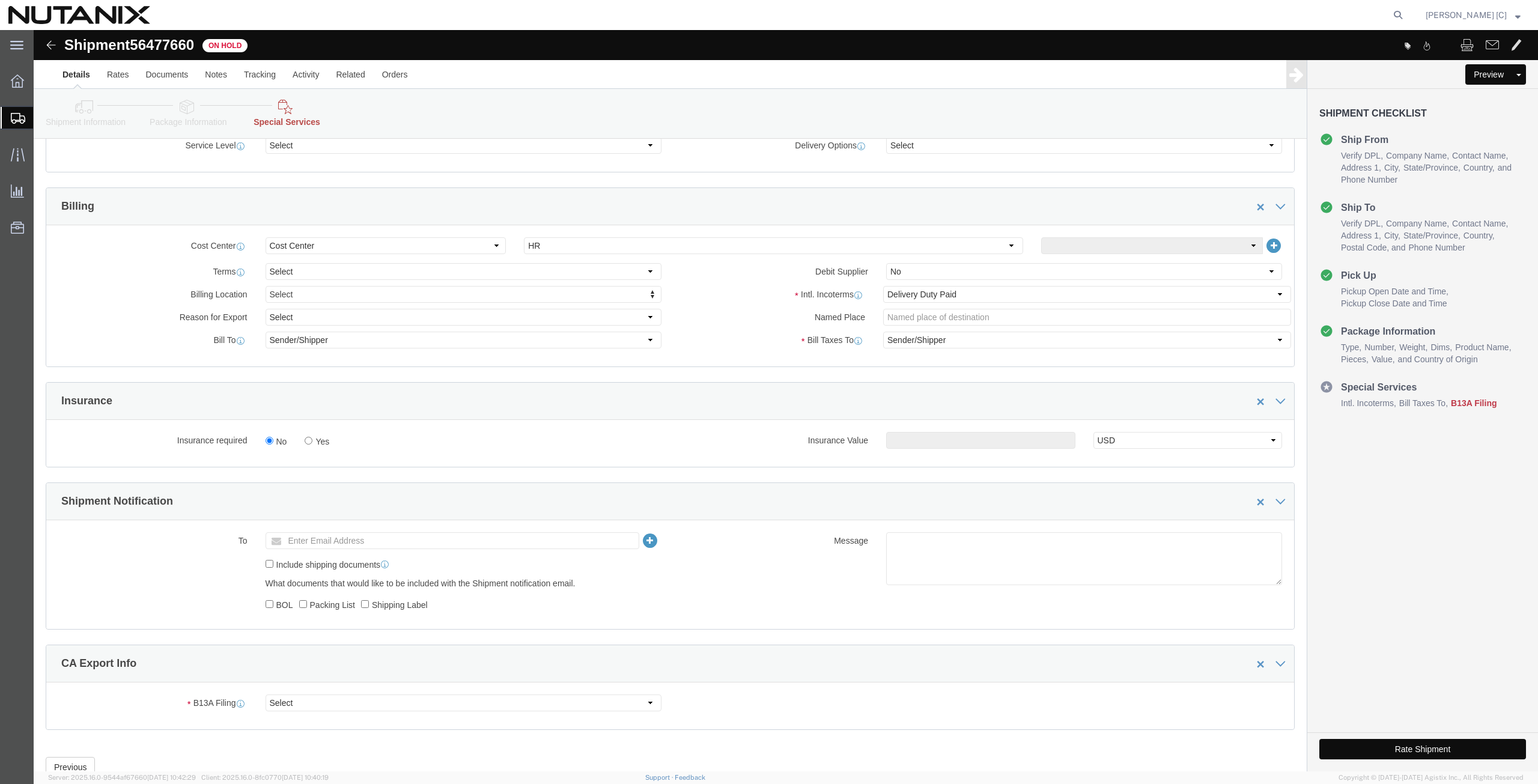
scroll to position [517, 0]
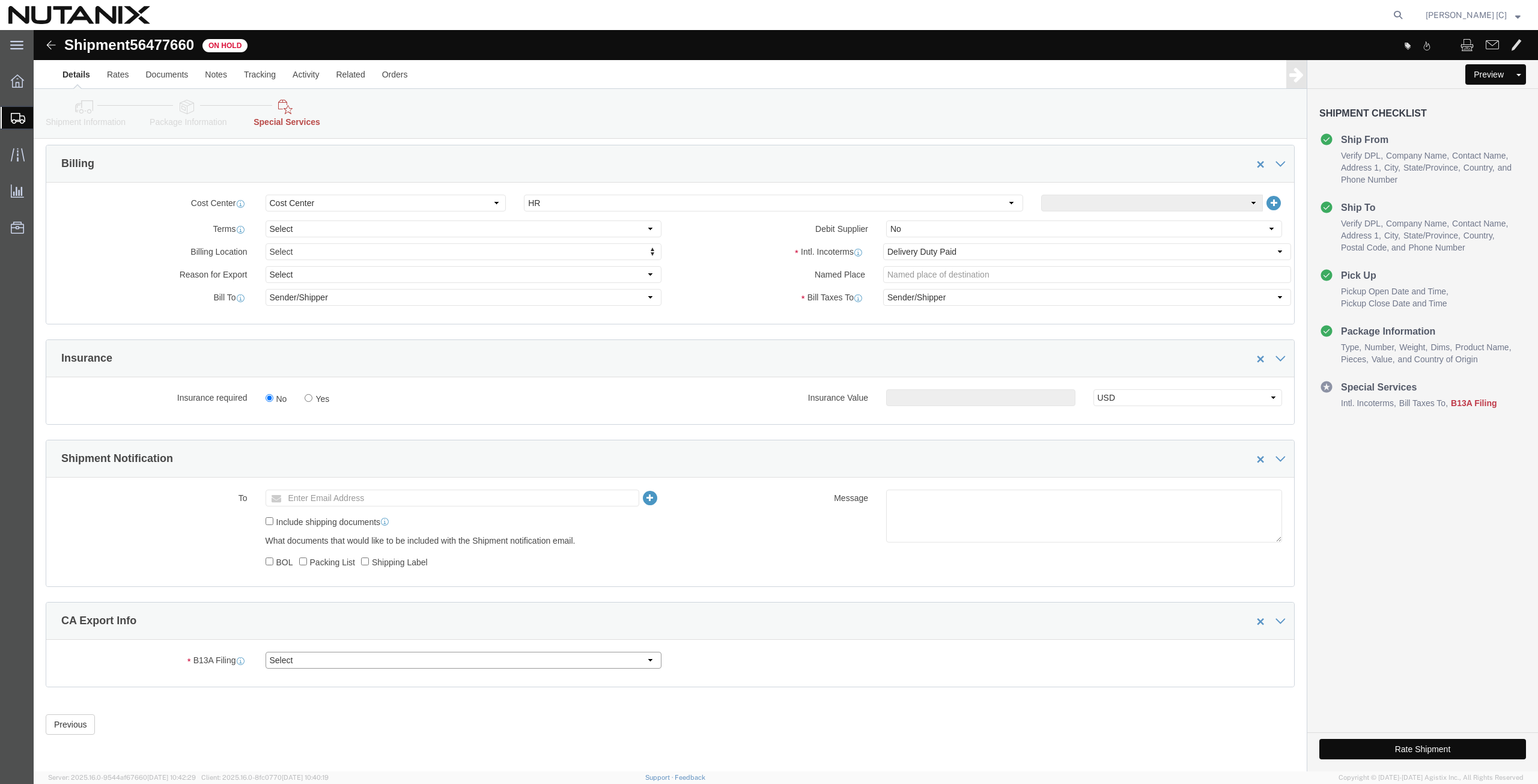
click select "Select Filed Electronically Manually Attached Not Required Summary Reporting"
select select "NOT_REQUIRED"
click select "Select Filed Electronically Manually Attached Not Required Summary Reporting"
click select "Select 01 02 03 04 05 06 07 08 10 11 12 13 14 15 16"
select select "01"
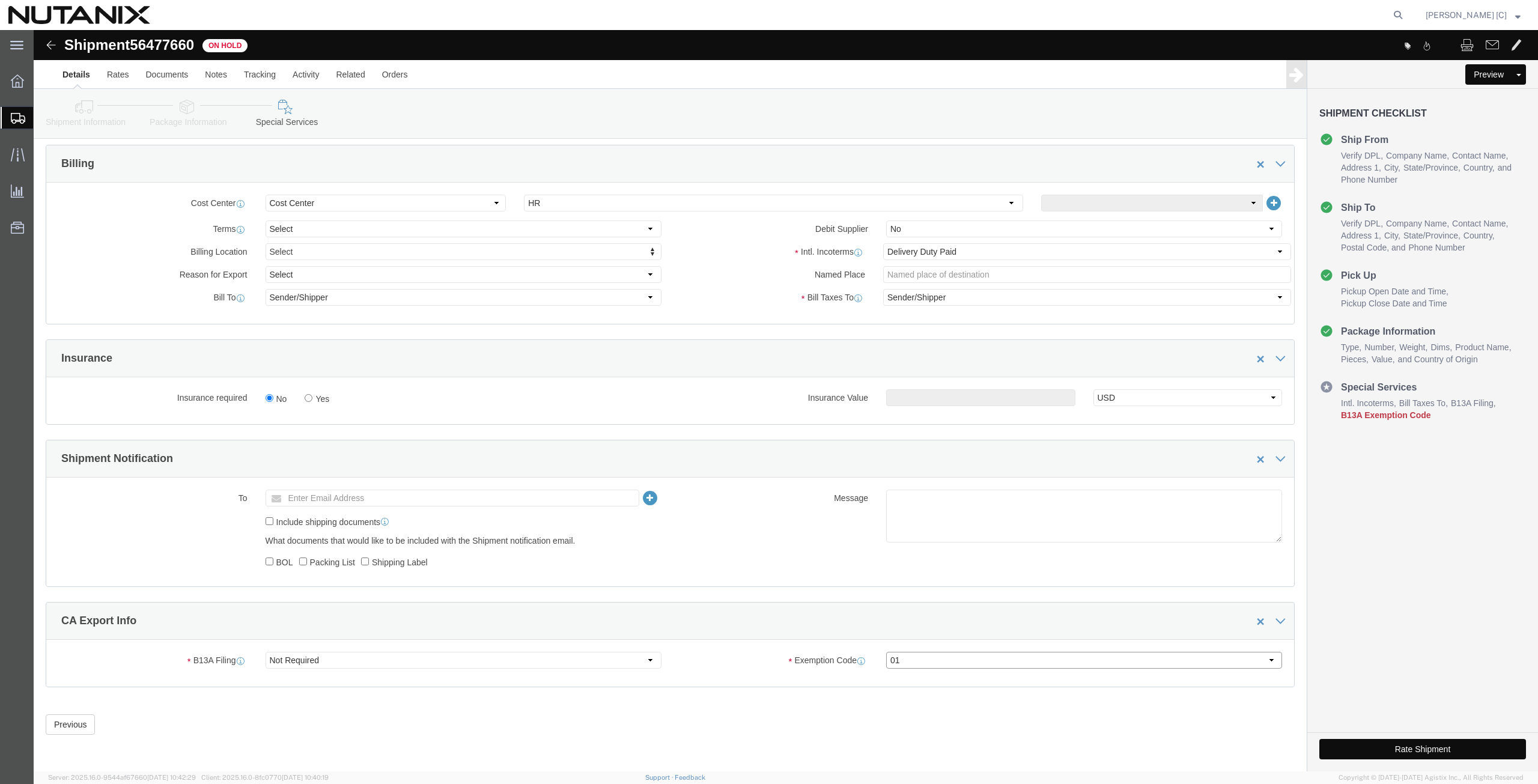
click select "Select 01 02 03 04 05 06 07 08 10 11 12 13 14 15 16"
click button "Rate Shipment"
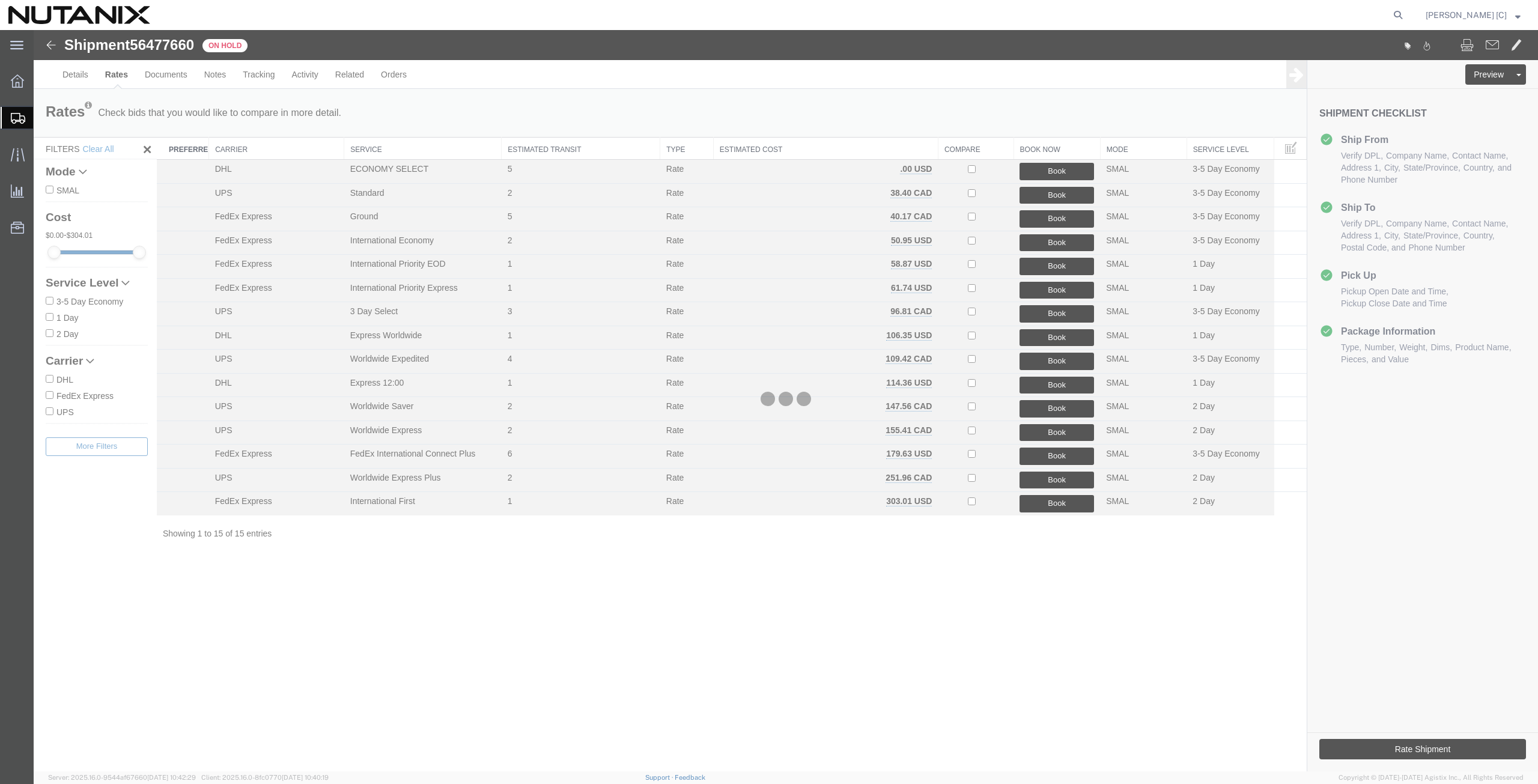
scroll to position [0, 0]
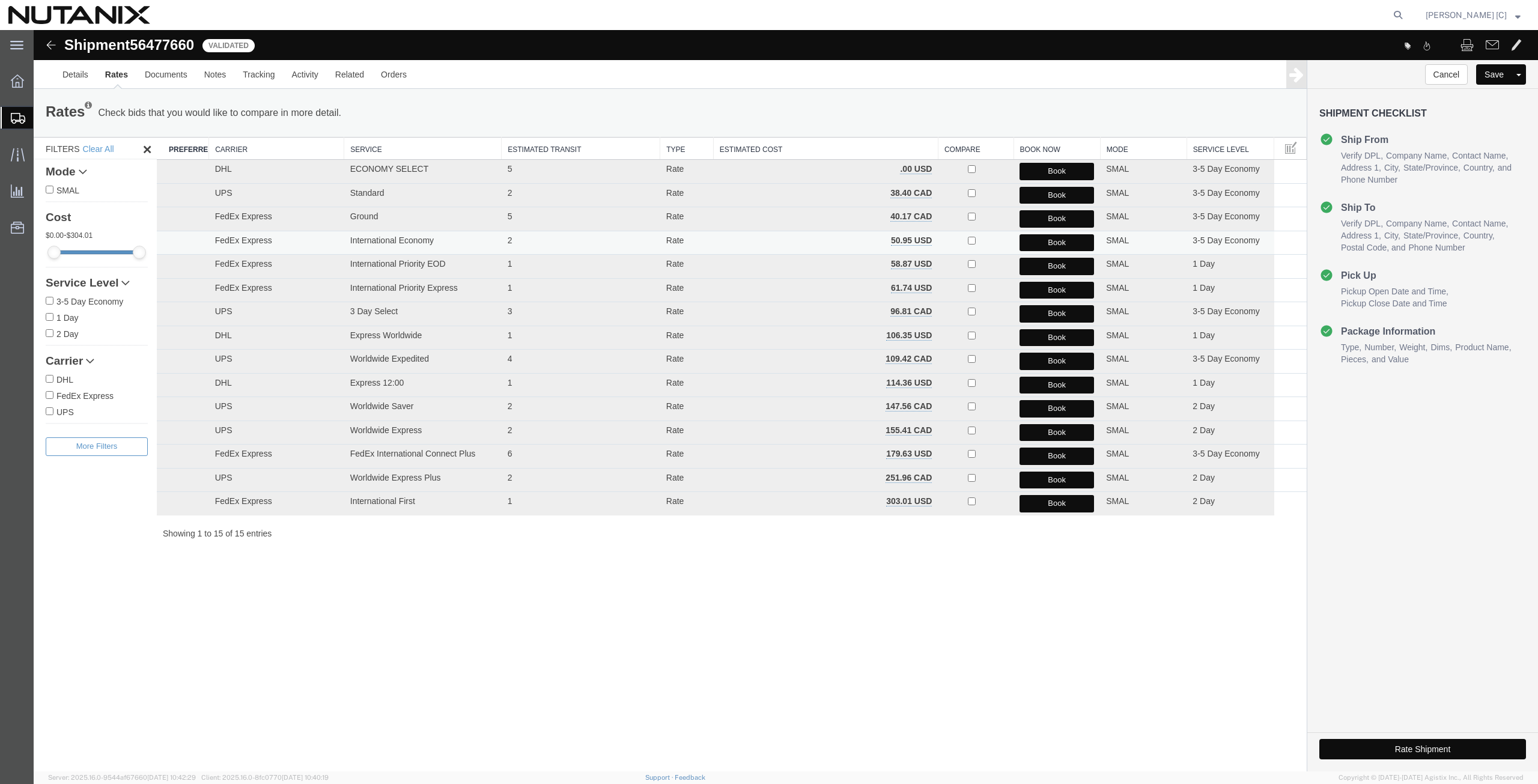
click at [1046, 240] on button "Book" at bounding box center [1057, 243] width 75 height 17
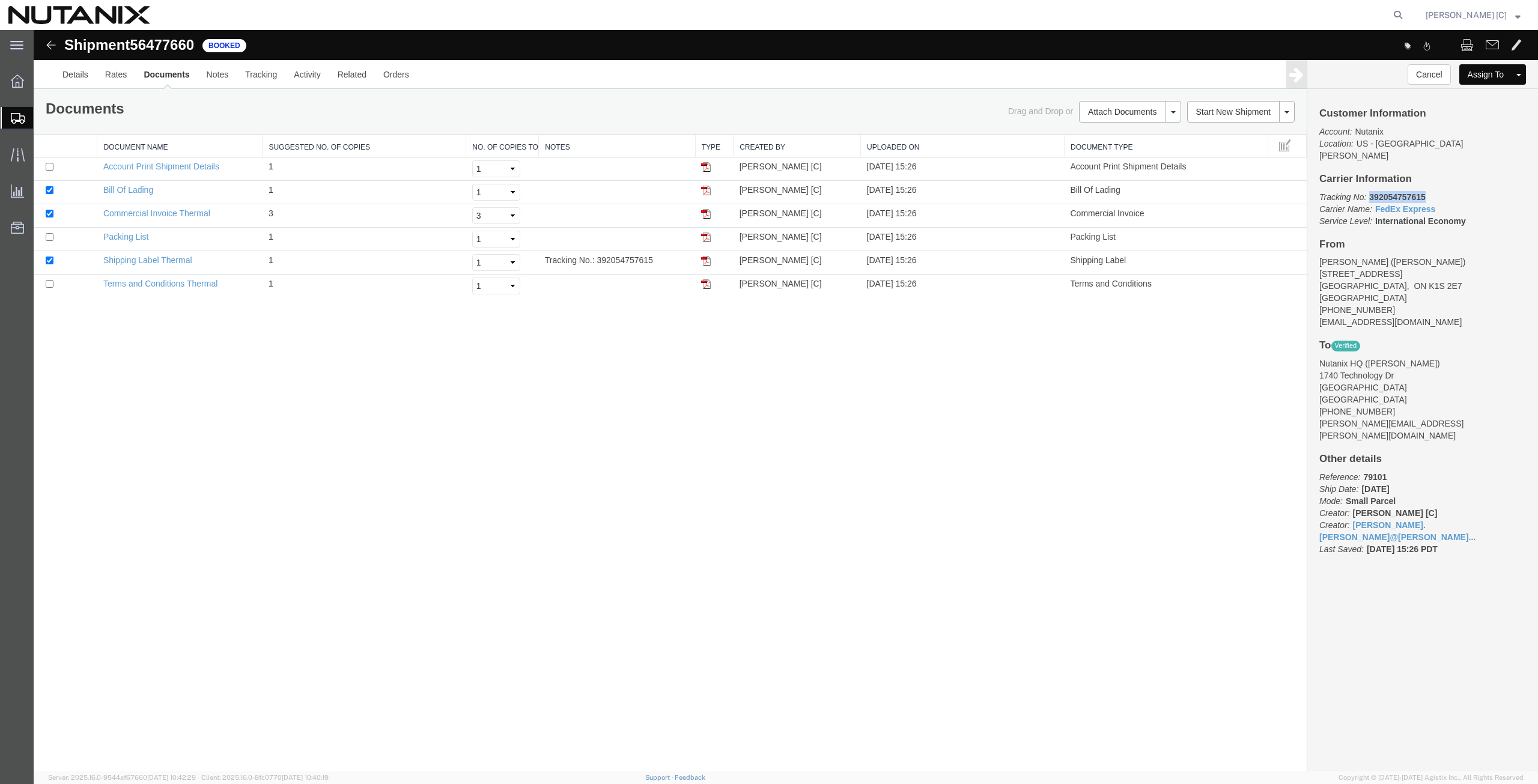
drag, startPoint x: 1429, startPoint y: 183, endPoint x: 1368, endPoint y: 183, distance: 61.0
click at [1368, 191] on p "Tracking No: 392054757615 Carrier Name: FedEx Express FedEx Express Service Lev…" at bounding box center [1423, 209] width 207 height 36
copy b "392054757615"
click at [709, 262] on img at bounding box center [706, 261] width 10 height 10
click at [1366, 12] on agx-global-search at bounding box center [1215, 15] width 384 height 30
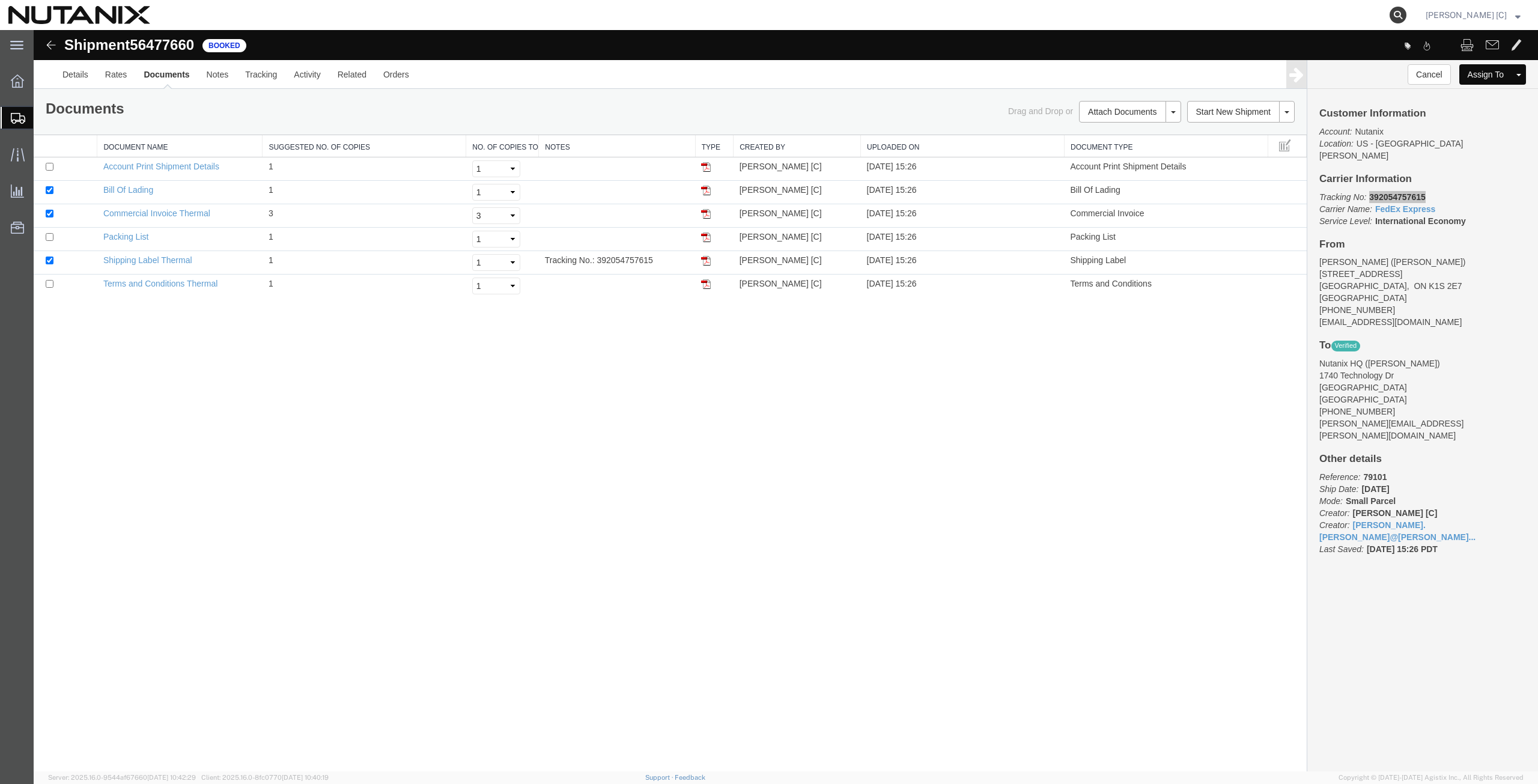
click at [1405, 13] on icon at bounding box center [1398, 15] width 16 height 16
click at [1045, 13] on input "search" at bounding box center [1207, 15] width 365 height 29
paste input "392054618199"
click at [1111, 6] on input "392054618199" at bounding box center [1207, 15] width 365 height 29
type input "392054618199"
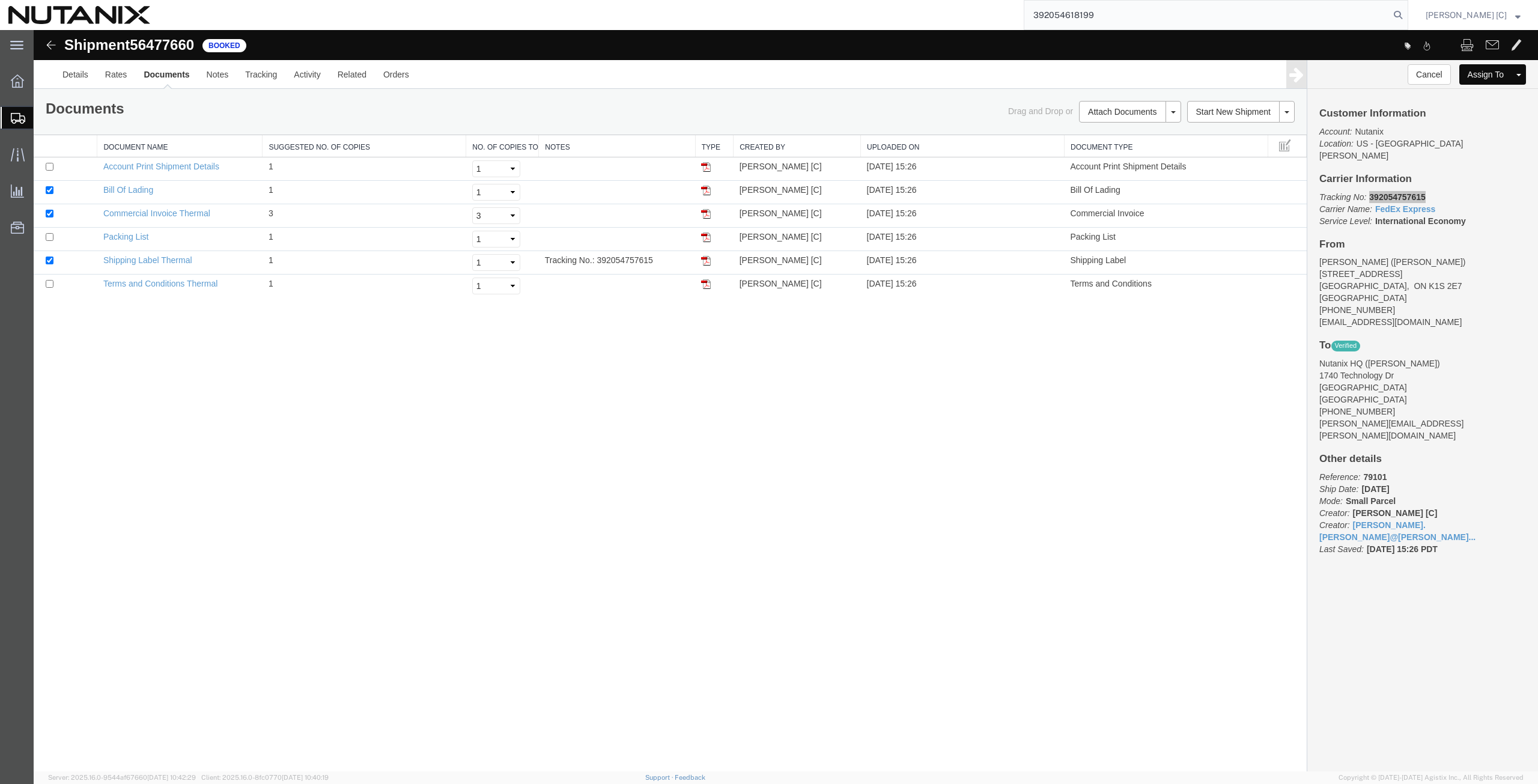
click at [1116, 8] on input "392054618199" at bounding box center [1207, 15] width 365 height 29
click at [1134, 15] on input "392054618199" at bounding box center [1207, 15] width 365 height 29
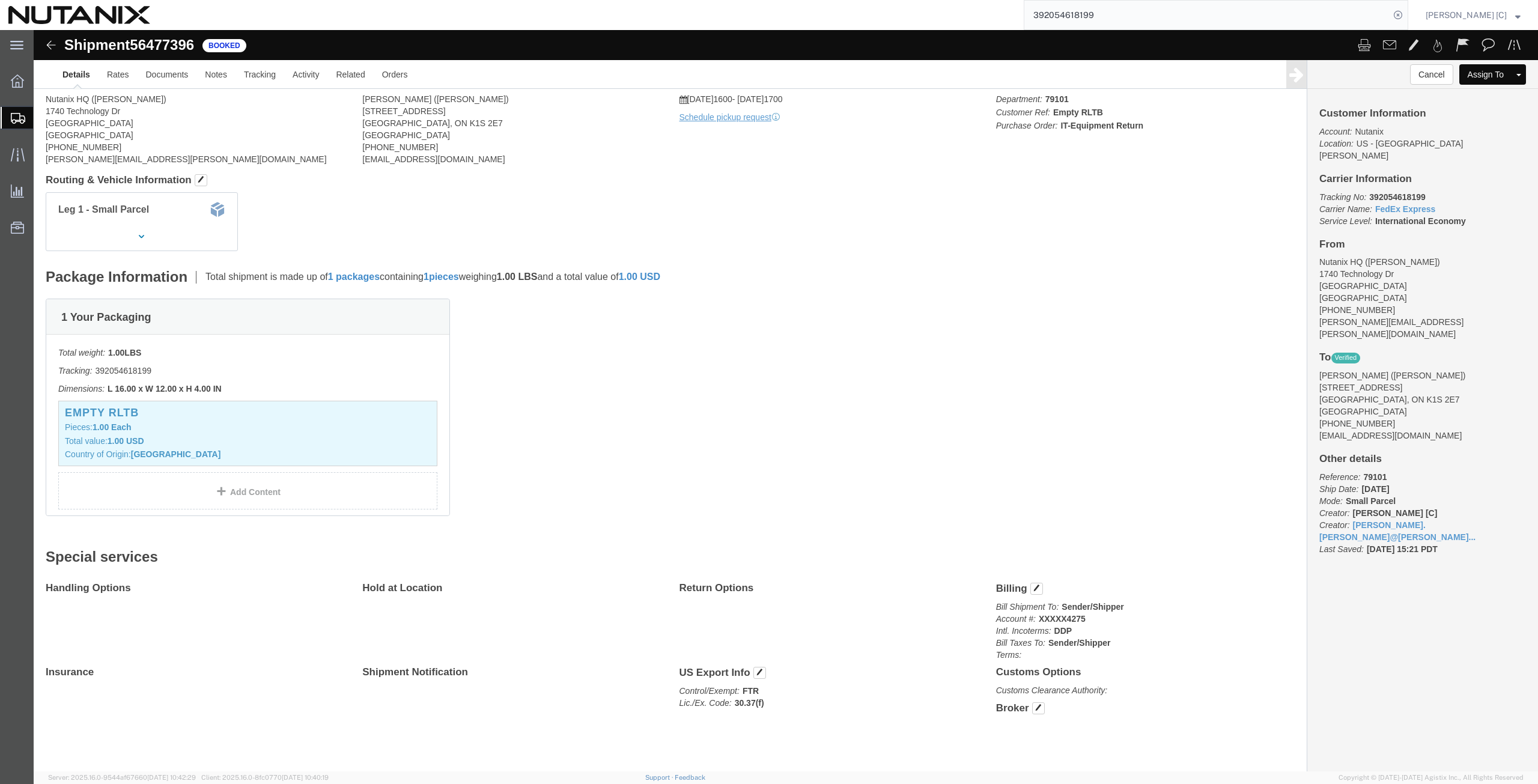
click at [1122, 16] on input "392054618199" at bounding box center [1207, 15] width 365 height 29
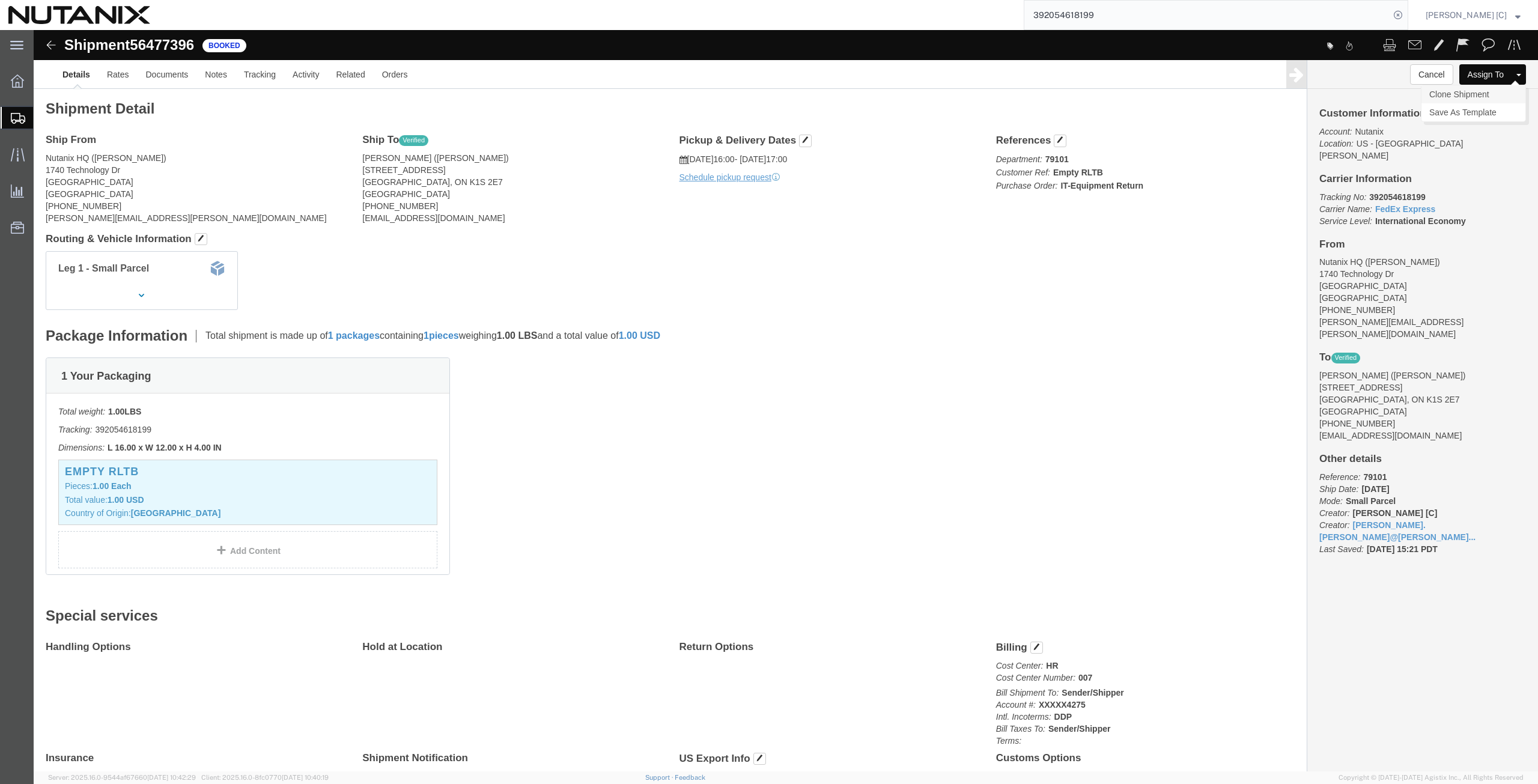
click link "Clone Shipment"
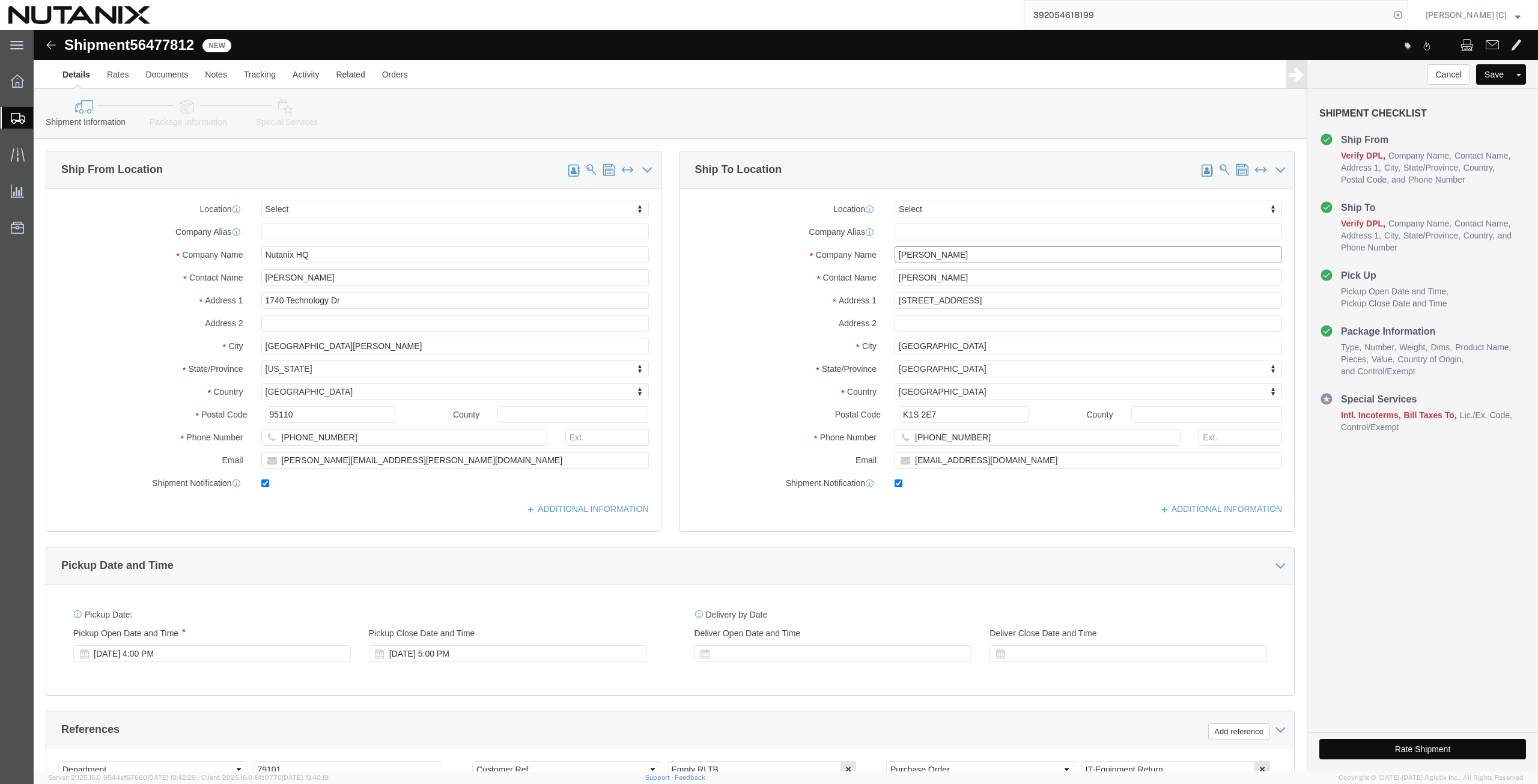
drag, startPoint x: 918, startPoint y: 222, endPoint x: 671, endPoint y: 228, distance: 247.1
click div "Company Name [PERSON_NAME]"
paste input "[PERSON_NAME]"
type input "[PERSON_NAME]"
drag, startPoint x: 932, startPoint y: 244, endPoint x: 646, endPoint y: 224, distance: 286.7
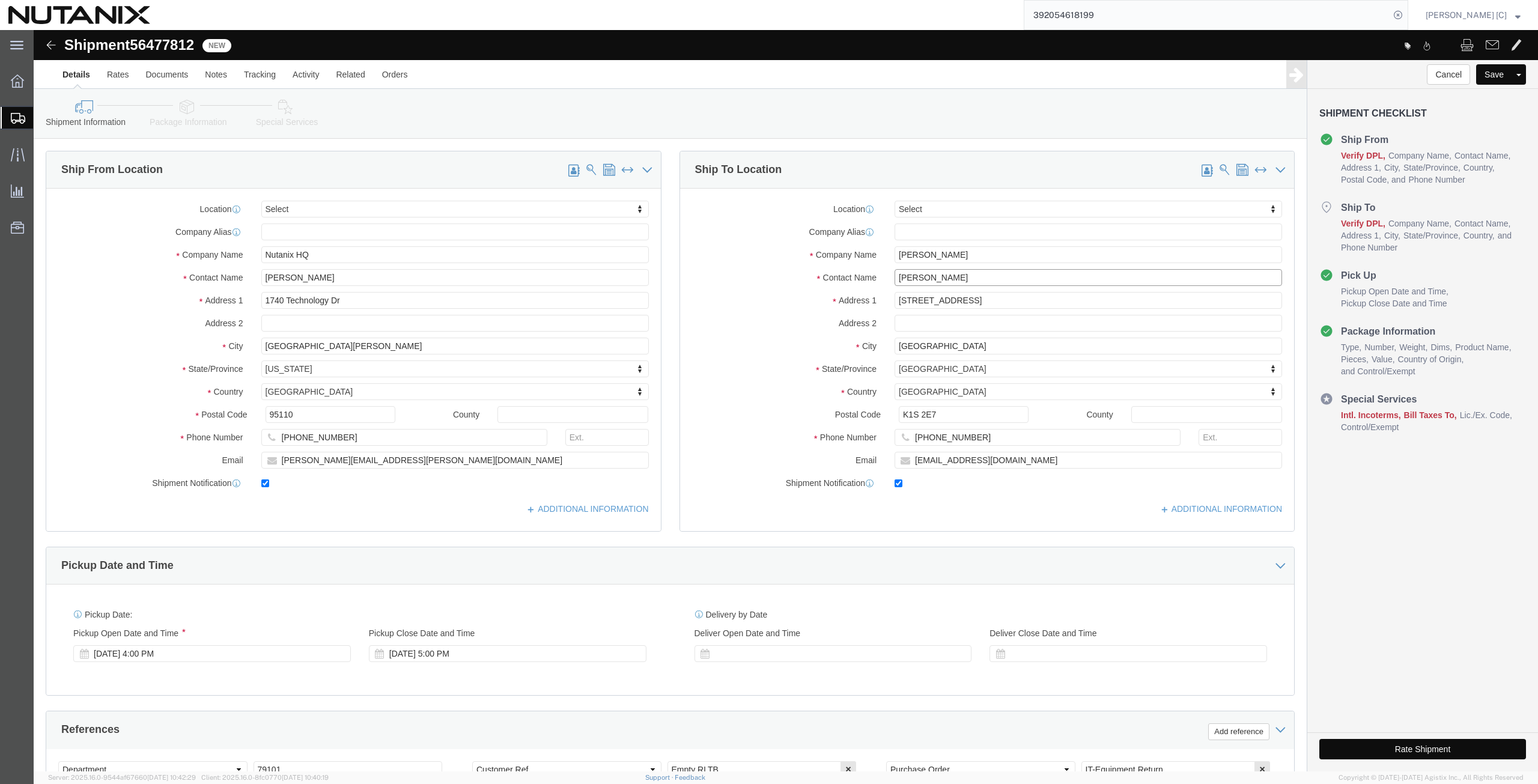
click div "Location Select Select My Profile Location [GEOGRAPHIC_DATA] - [GEOGRAPHIC_DATA…"
paste input "[PERSON_NAME]"
type input "[PERSON_NAME]"
drag, startPoint x: 893, startPoint y: 271, endPoint x: 730, endPoint y: 293, distance: 164.5
click div "Location Select Select My Profile Location [GEOGRAPHIC_DATA] - [GEOGRAPHIC_DATA…"
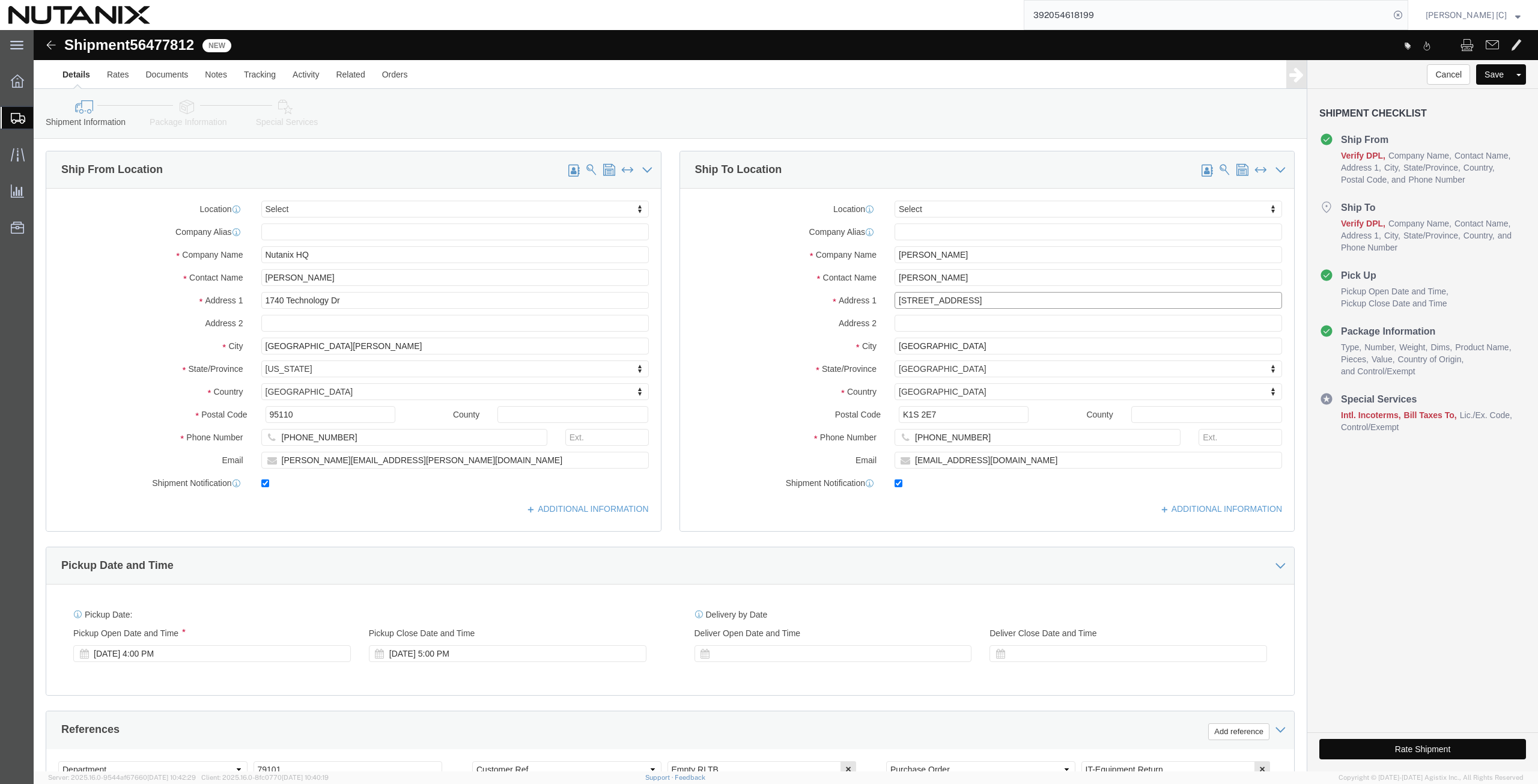
paste input "[STREET_ADDRESS]"
type input "[STREET_ADDRESS]"
drag, startPoint x: 910, startPoint y: 311, endPoint x: 765, endPoint y: 310, distance: 145.0
click div "City [GEOGRAPHIC_DATA]"
paste input "Nepean"
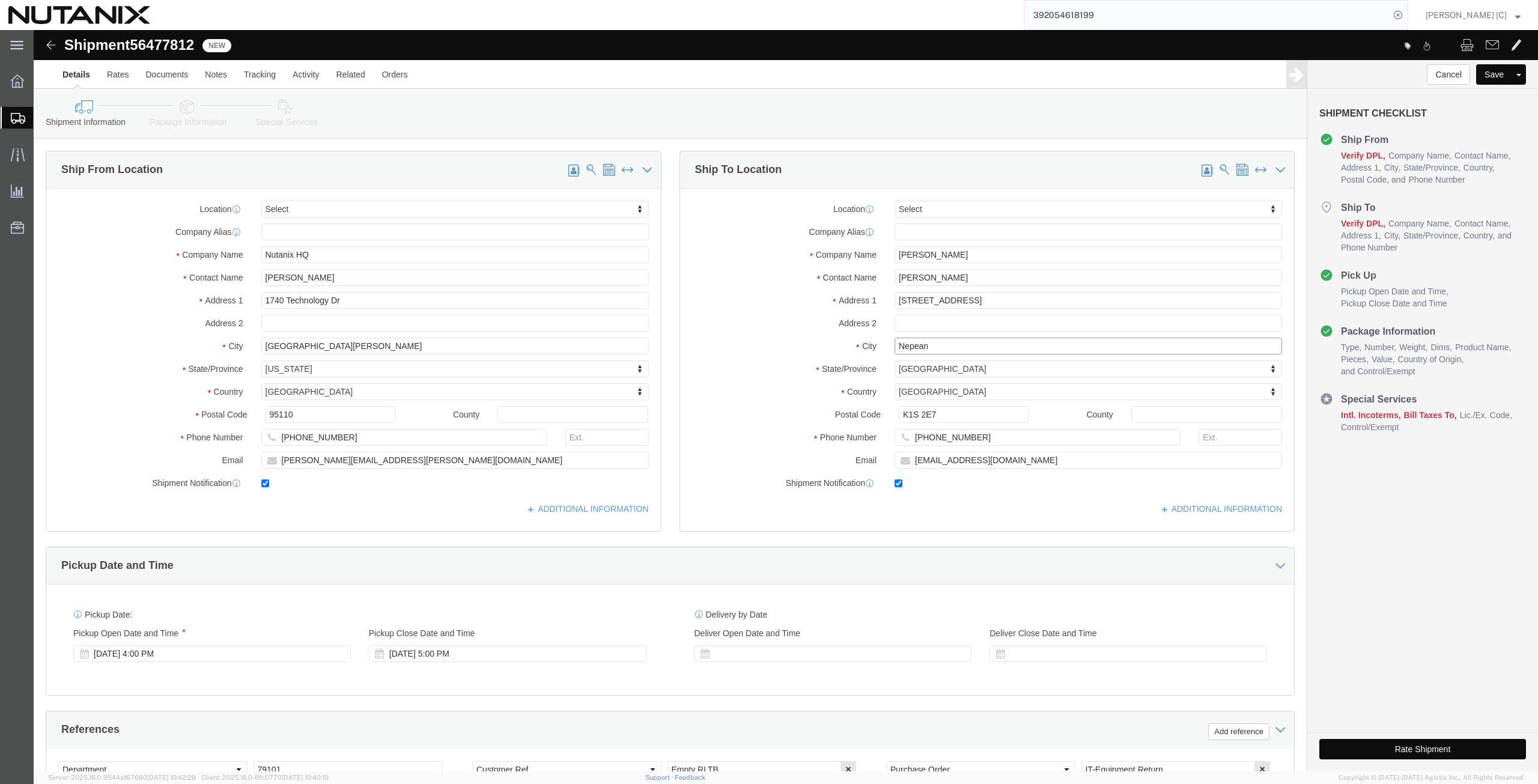
type input "Nepean"
drag, startPoint x: 901, startPoint y: 383, endPoint x: 823, endPoint y: 396, distance: 79.1
click div "Postal Code K1S 2E7"
paste input "2G 4P6"
type input "K2G 4P6"
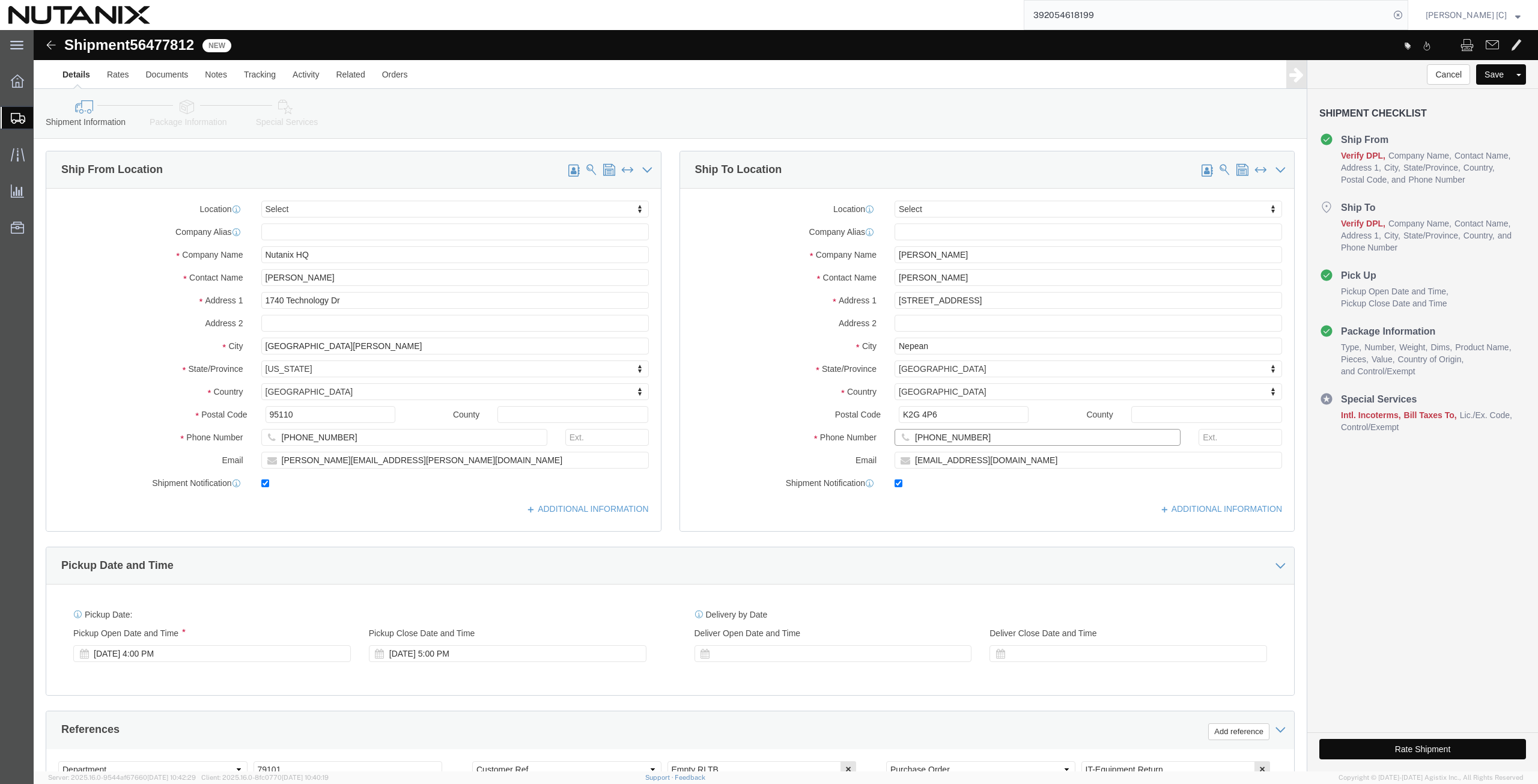
drag, startPoint x: 881, startPoint y: 405, endPoint x: 743, endPoint y: 411, distance: 138.1
click div "Phone Number [PHONE_NUMBER]"
paste input "47 836 4408"
type input "[PHONE_NUMBER]"
drag, startPoint x: 1025, startPoint y: 434, endPoint x: 801, endPoint y: 466, distance: 226.3
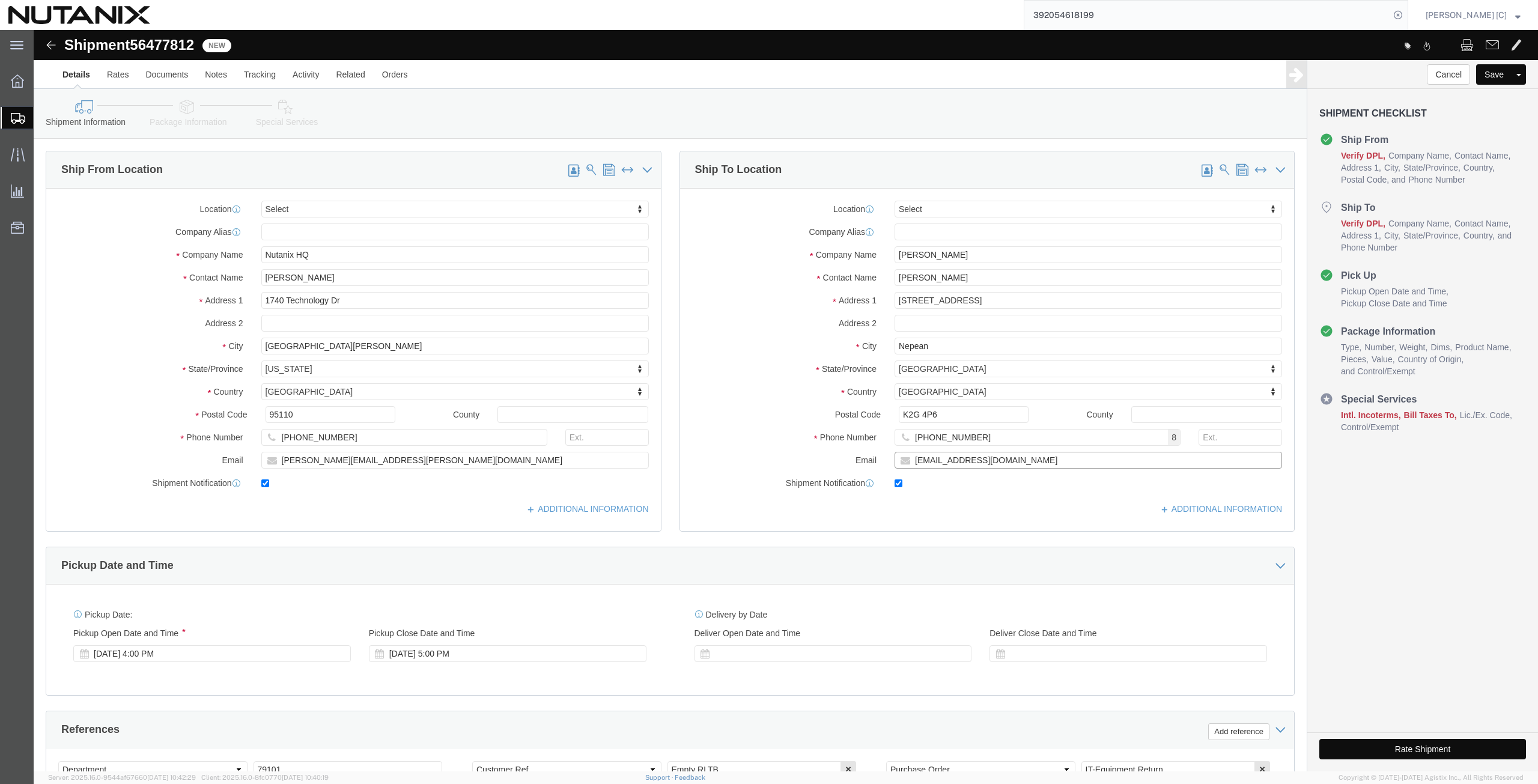
click div "Location Select Select My Profile Location [GEOGRAPHIC_DATA] - [GEOGRAPHIC_DATA…"
paste input "[EMAIL_ADDRESS]"
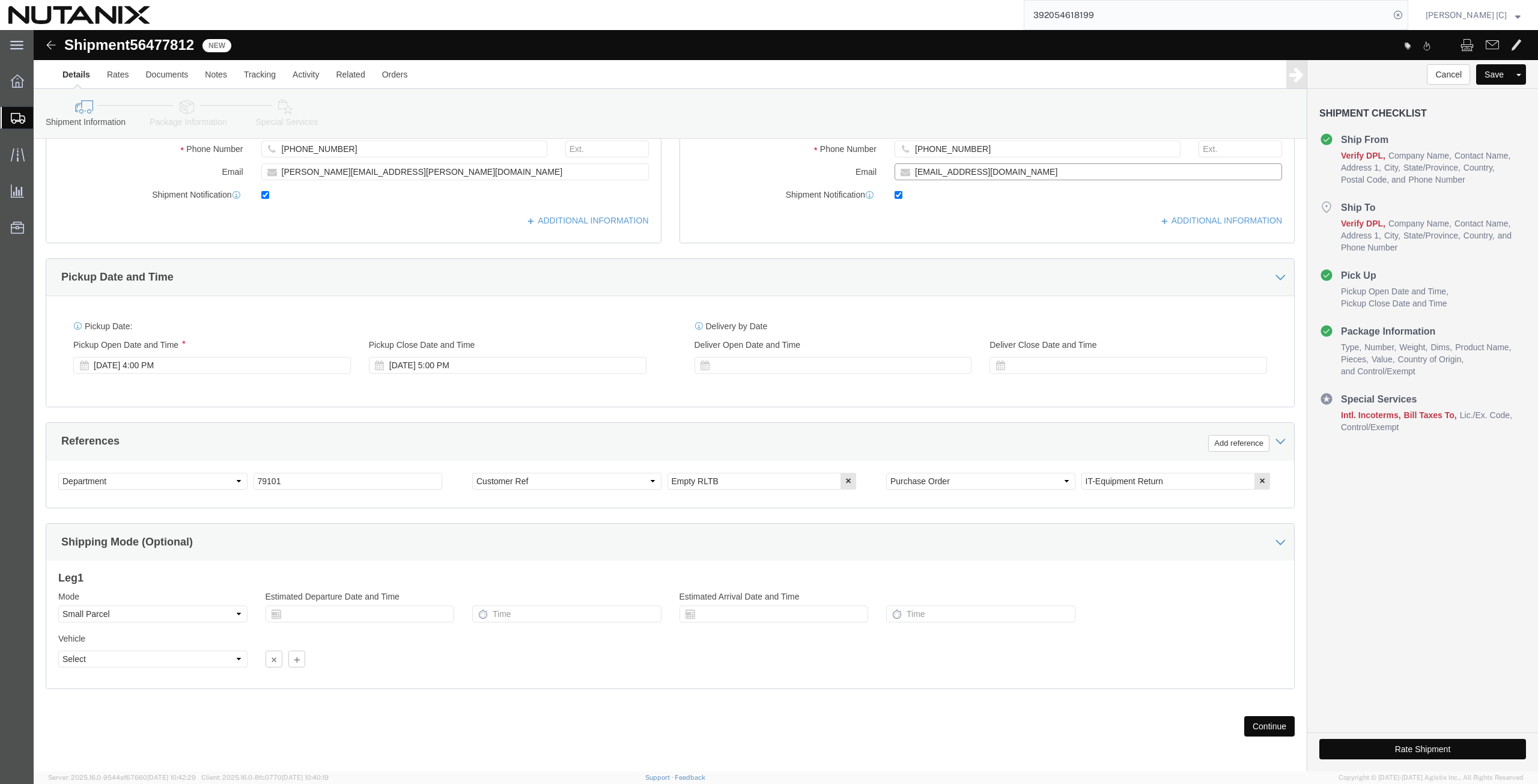
scroll to position [290, 0]
type input "[EMAIL_ADDRESS][DOMAIN_NAME]"
click button "Continue"
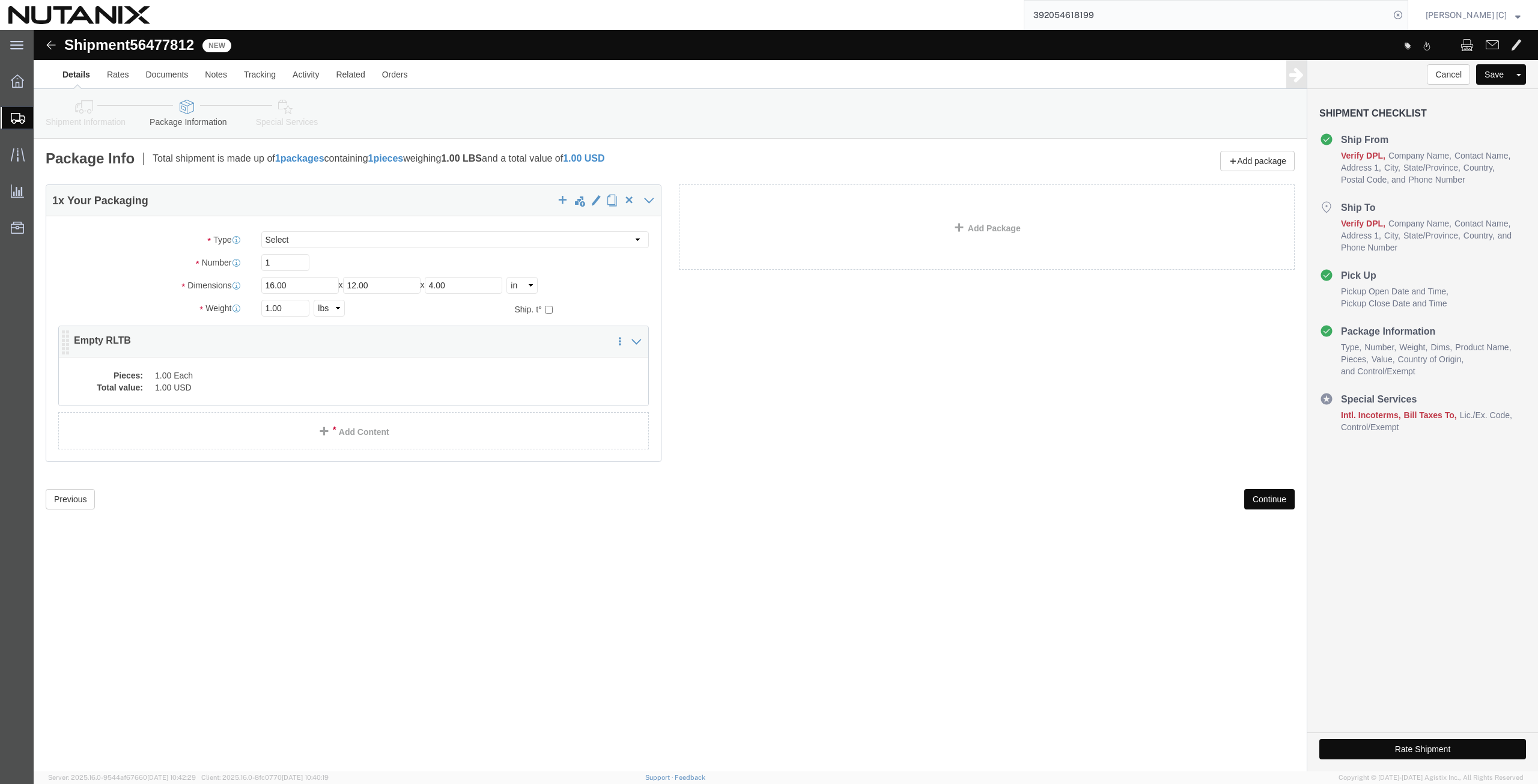
click dd "1.00 Each"
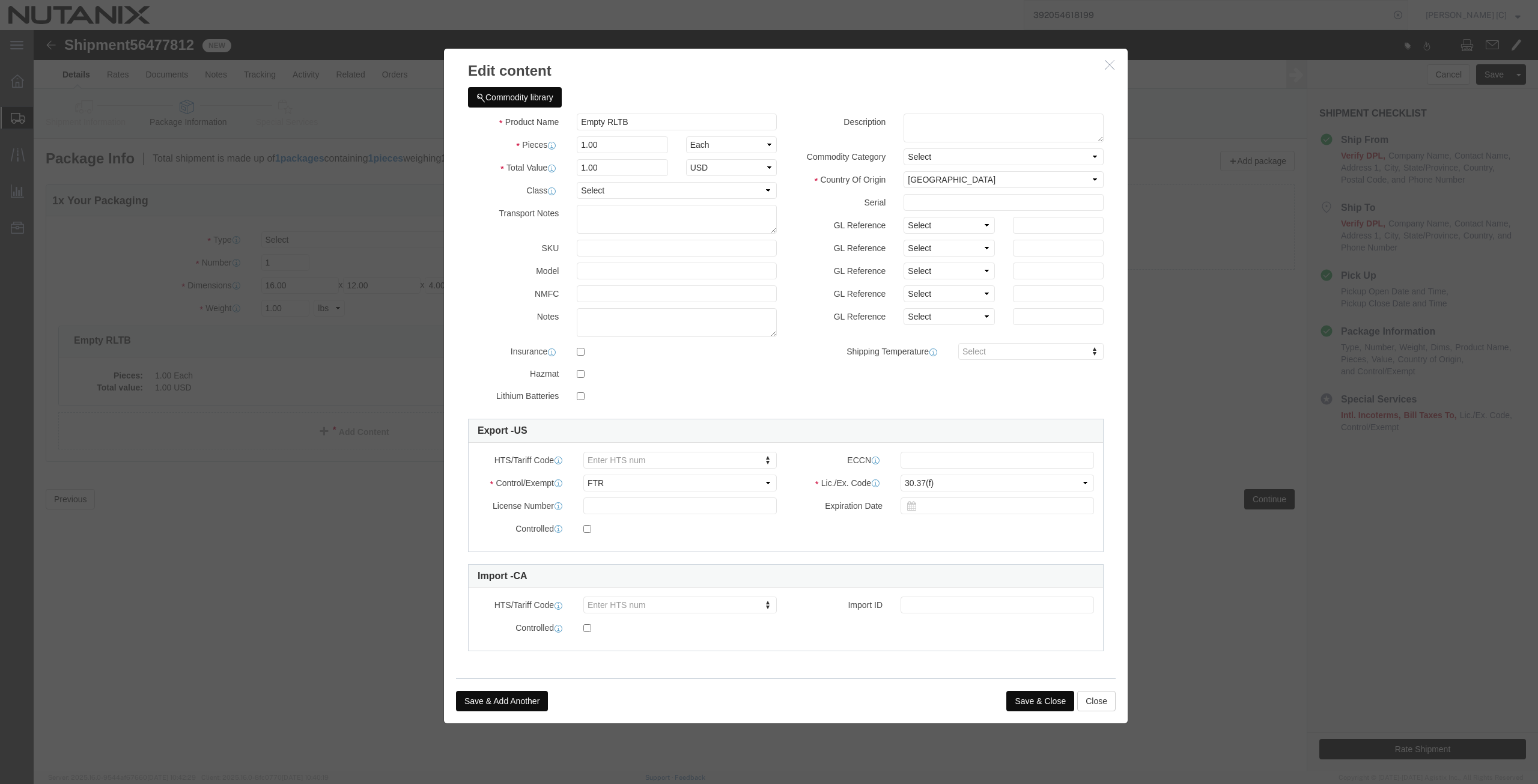
click button "Save & Close"
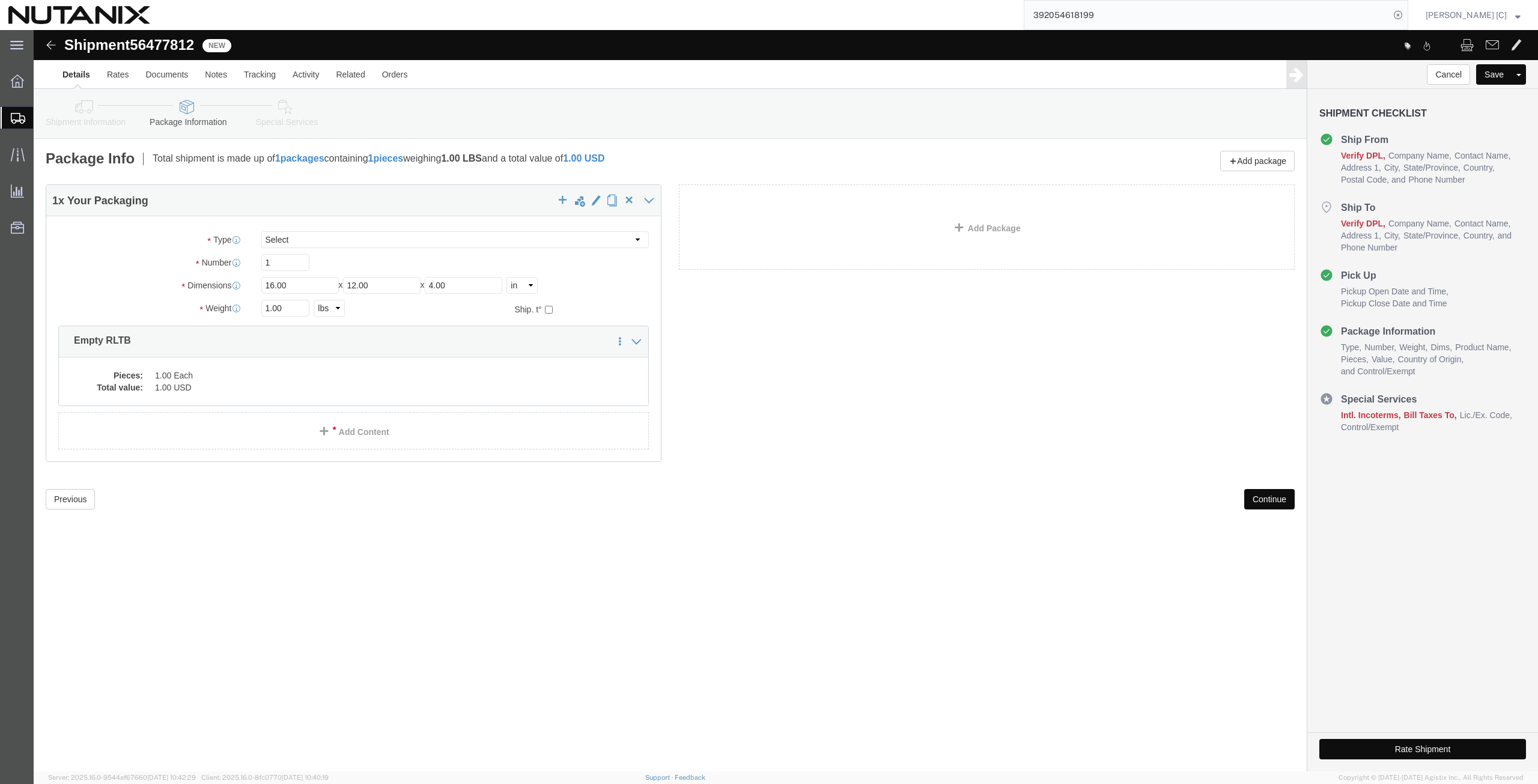
click button "Continue"
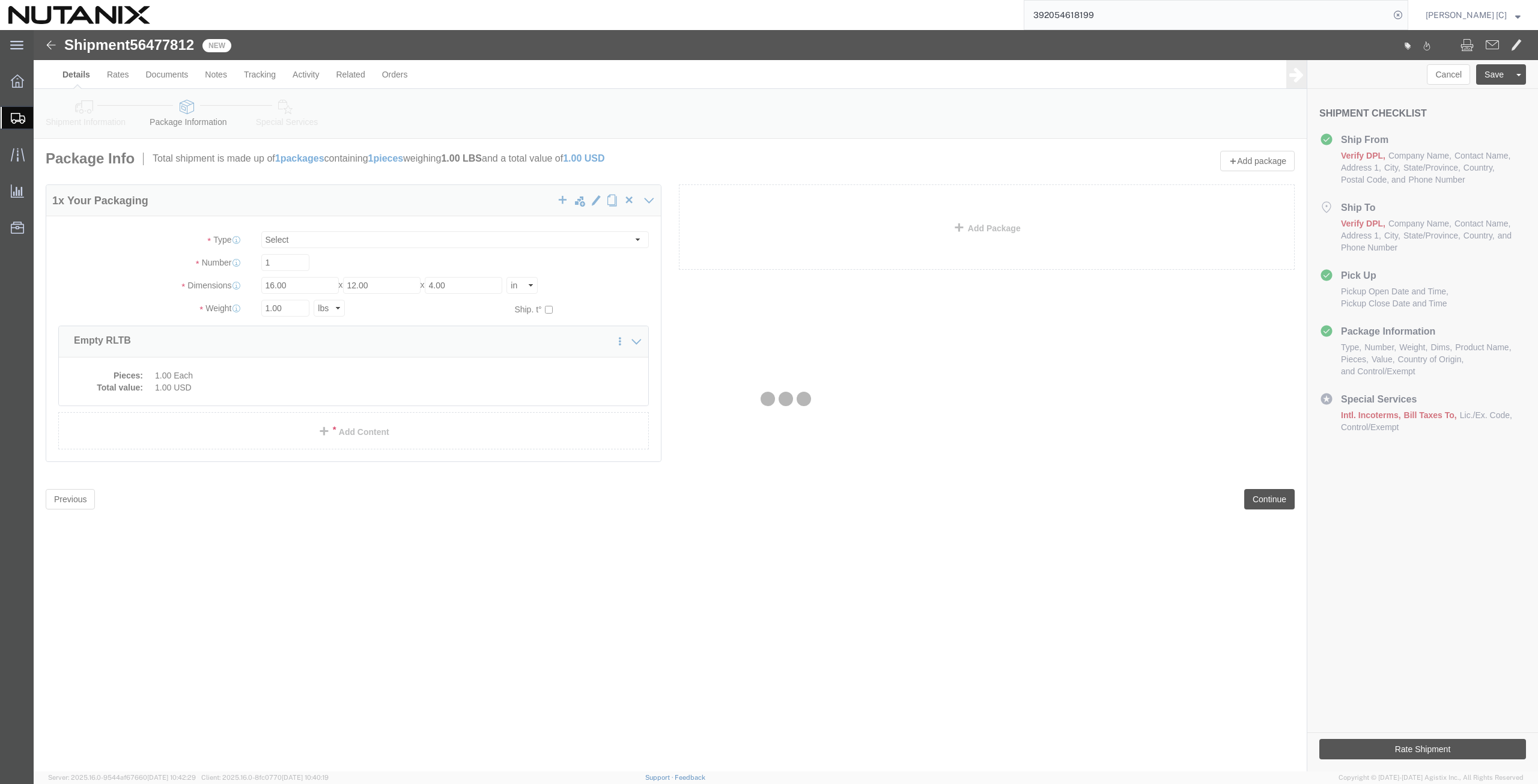
select select
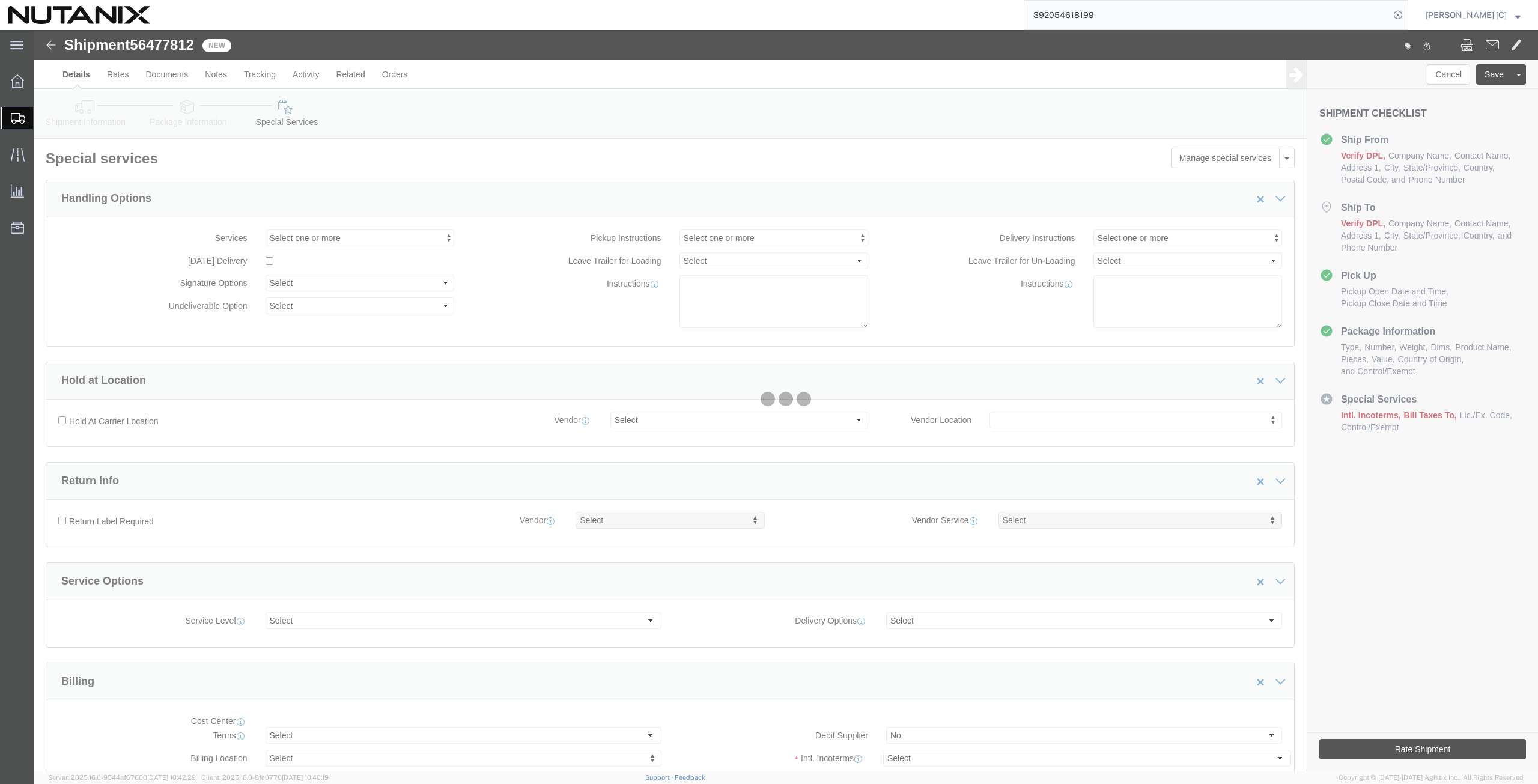
select select "COSTCENTER"
select select "59656"
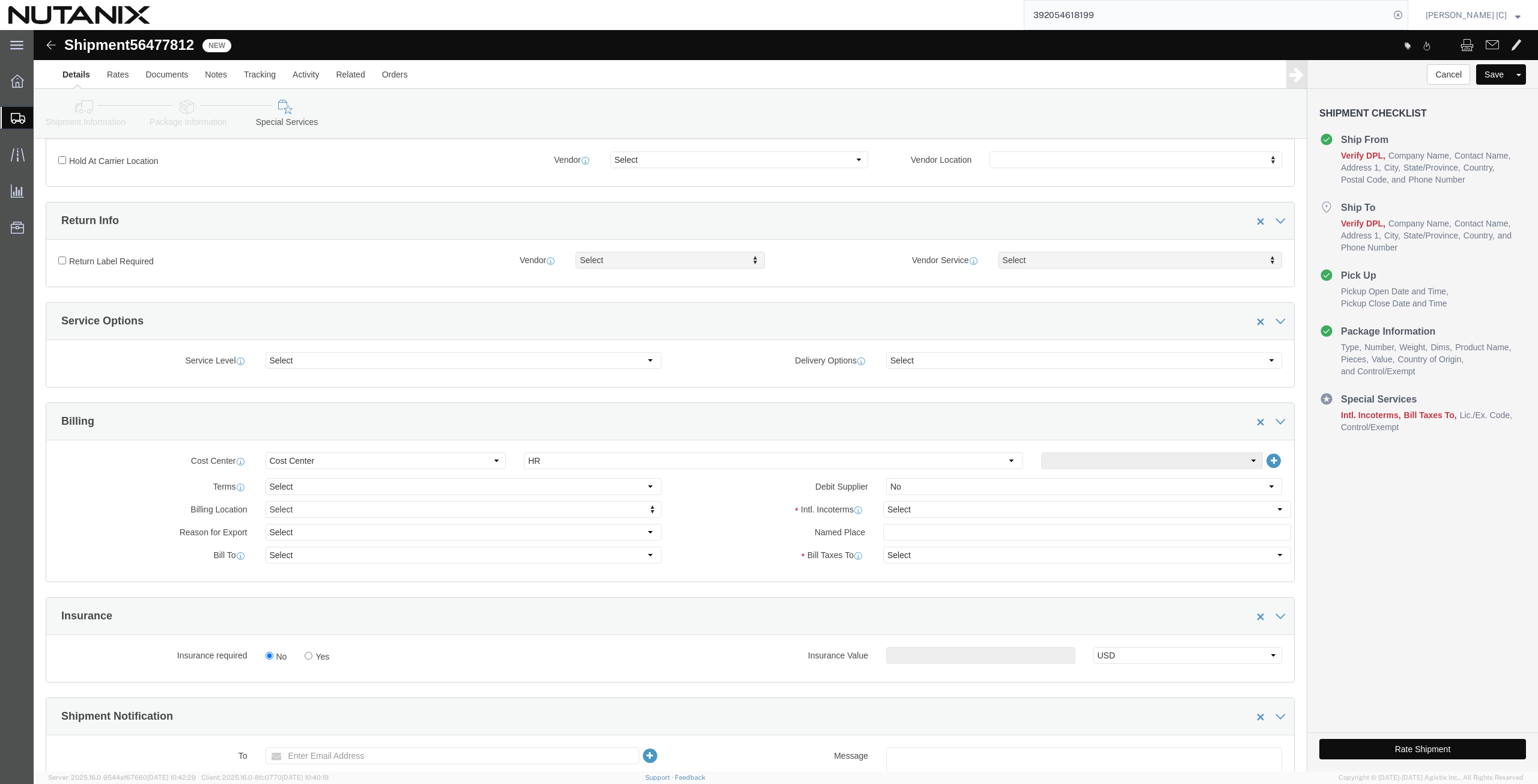
scroll to position [281, 0]
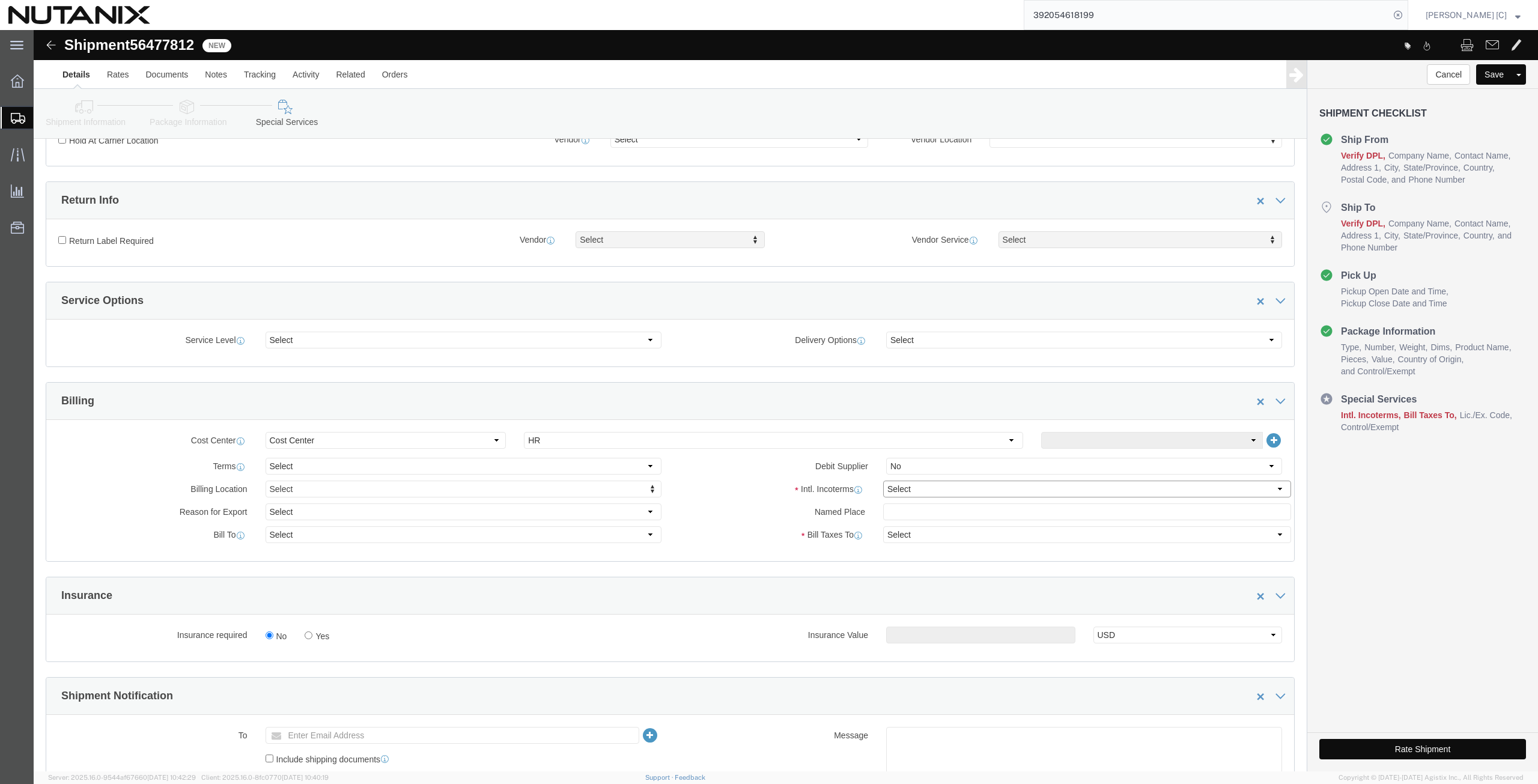
click select "Select Carriage Insurance Paid Carriage Paid To Cost and Freight Cost Insurance…"
select select "DDP"
click select "Select Carriage Insurance Paid Carriage Paid To Cost and Freight Cost Insurance…"
select select "SHIP"
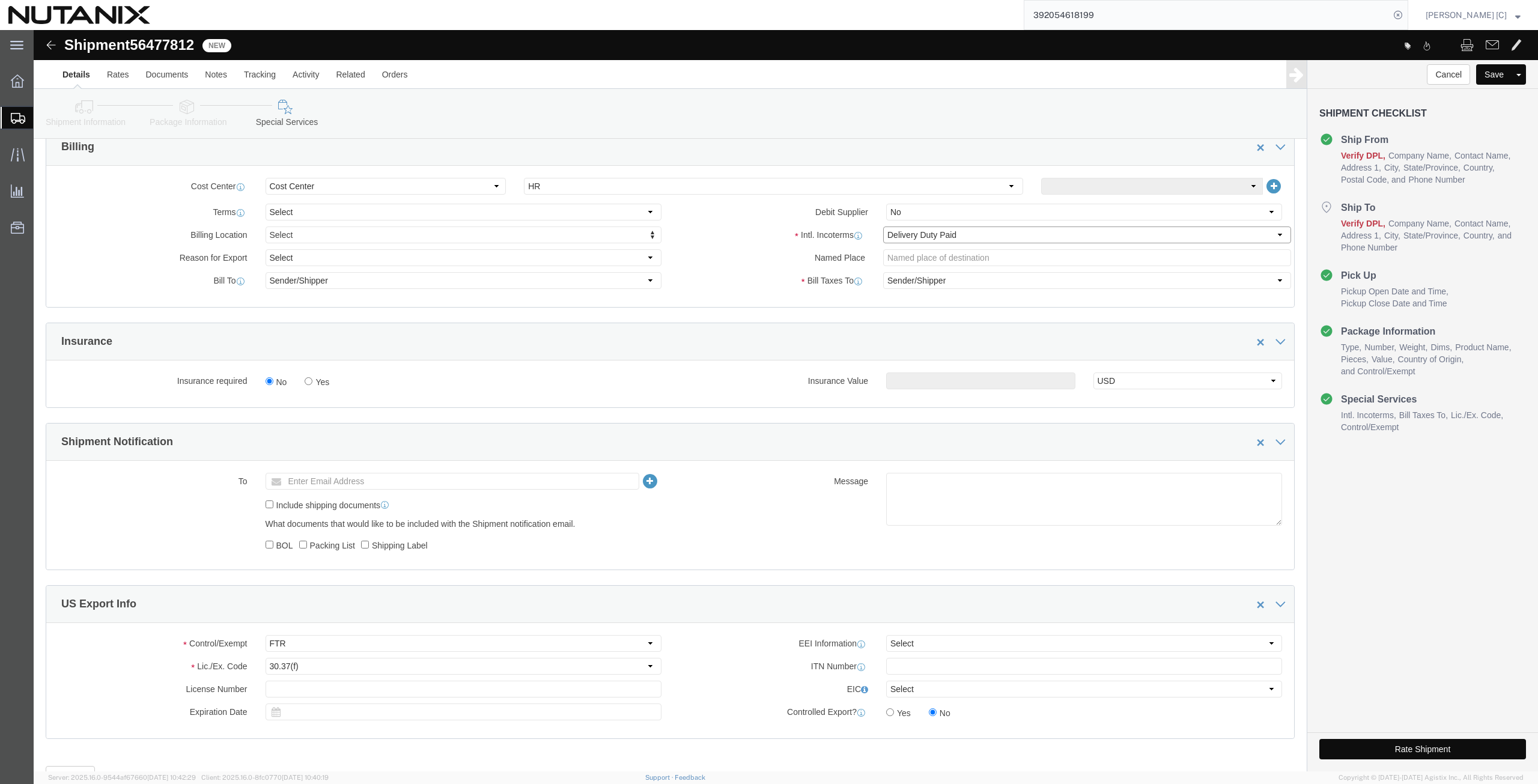
scroll to position [560, 0]
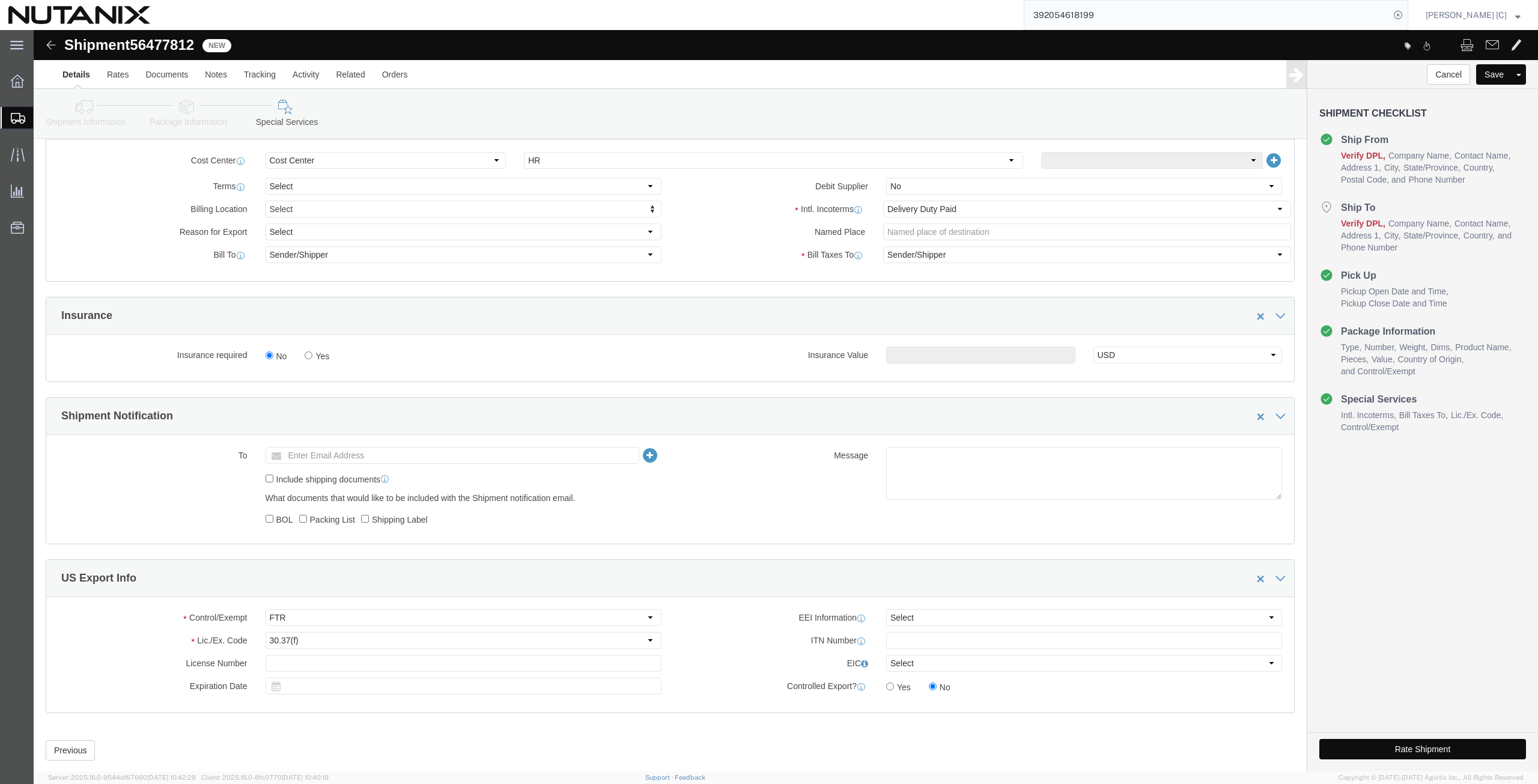
click button "Rate Shipment"
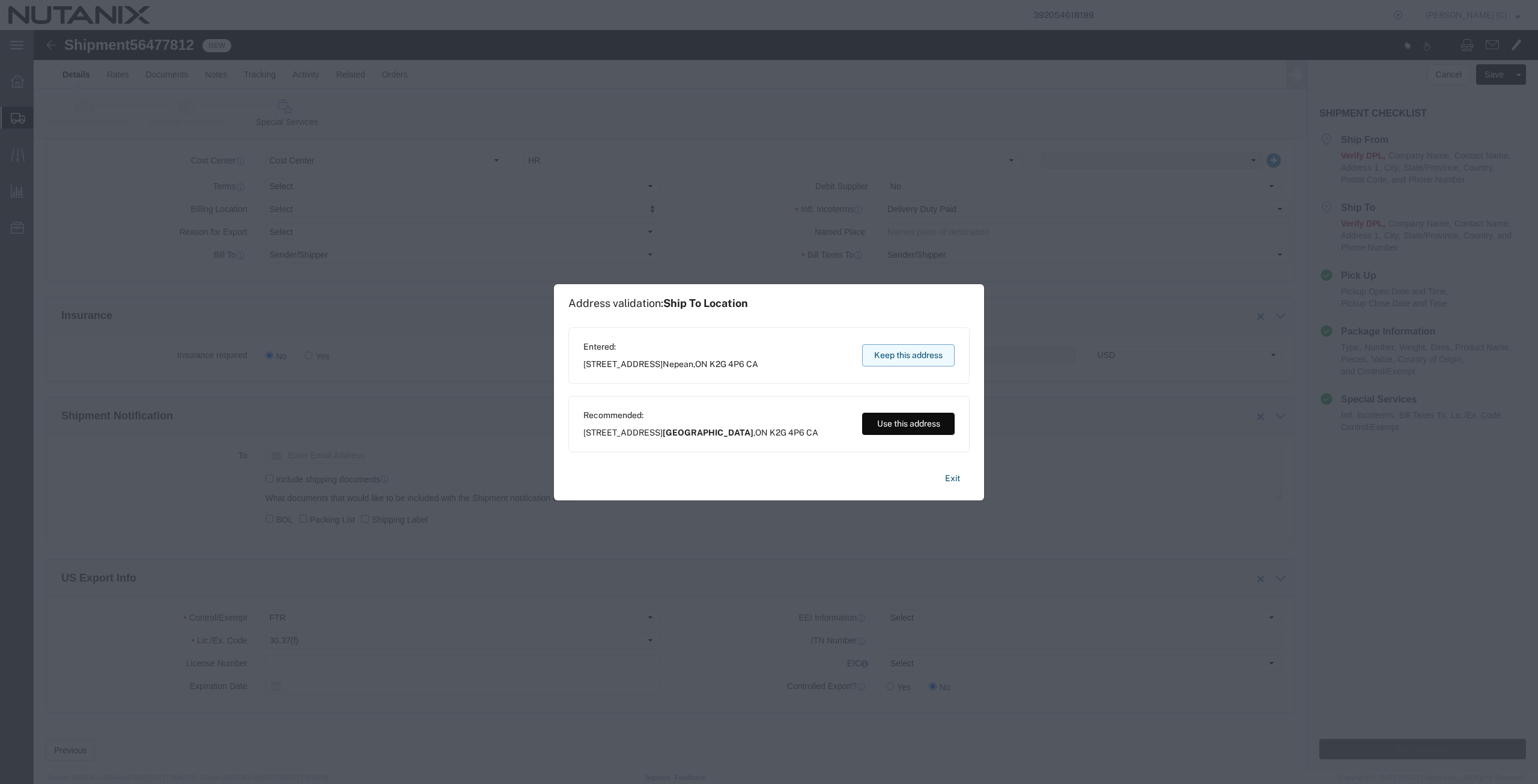
click at [877, 355] on button "Keep this address" at bounding box center [908, 355] width 92 height 22
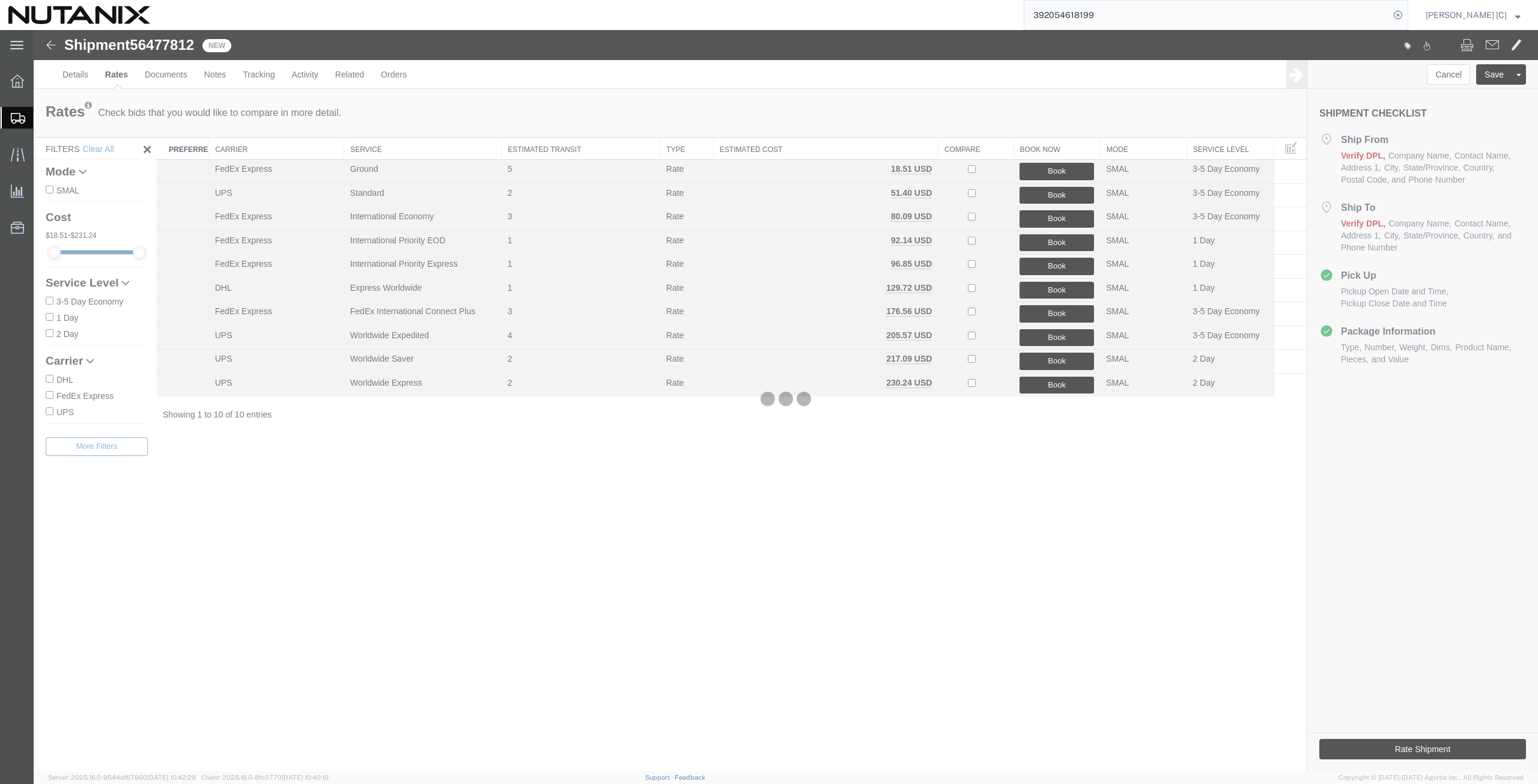
scroll to position [0, 0]
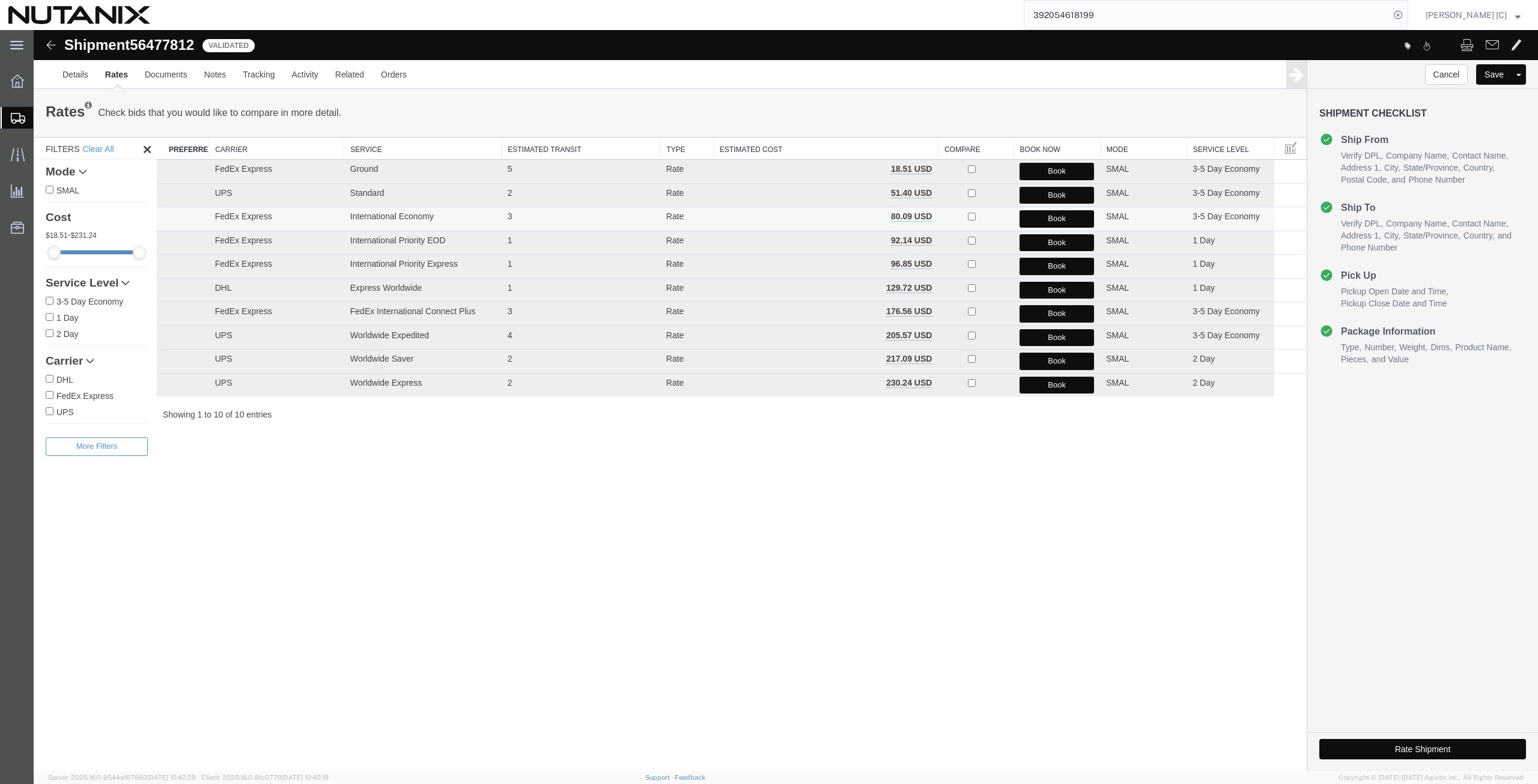
click at [1035, 216] on button "Book" at bounding box center [1057, 219] width 75 height 17
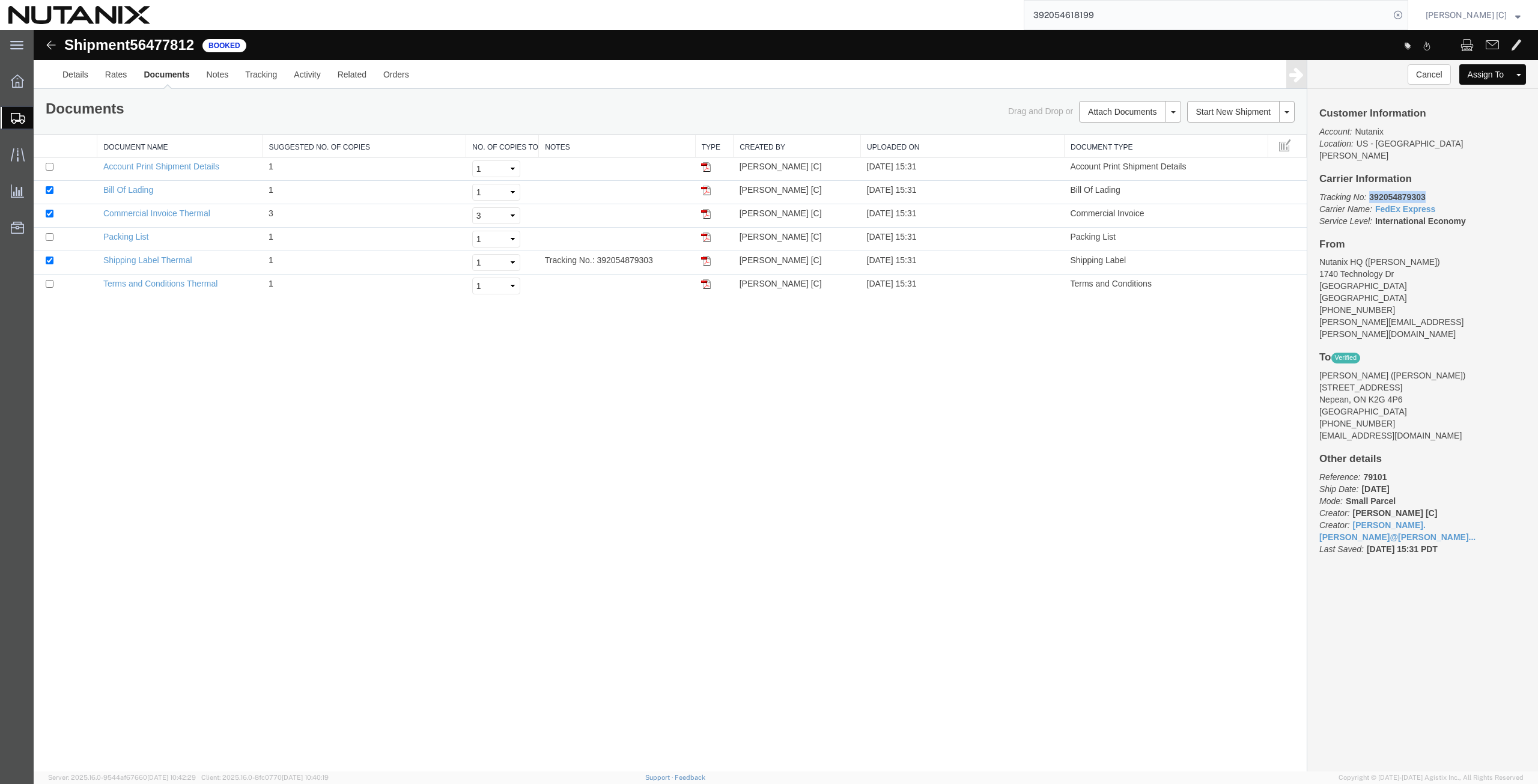
drag, startPoint x: 1427, startPoint y: 183, endPoint x: 1370, endPoint y: 185, distance: 57.0
click at [1370, 191] on p "Tracking No: 392054879303 Carrier Name: FedEx Express FedEx Express Service Lev…" at bounding box center [1423, 209] width 207 height 36
copy b "392054879303"
drag, startPoint x: 39, startPoint y: 273, endPoint x: 705, endPoint y: 260, distance: 666.1
click at [705, 260] on img at bounding box center [706, 261] width 10 height 10
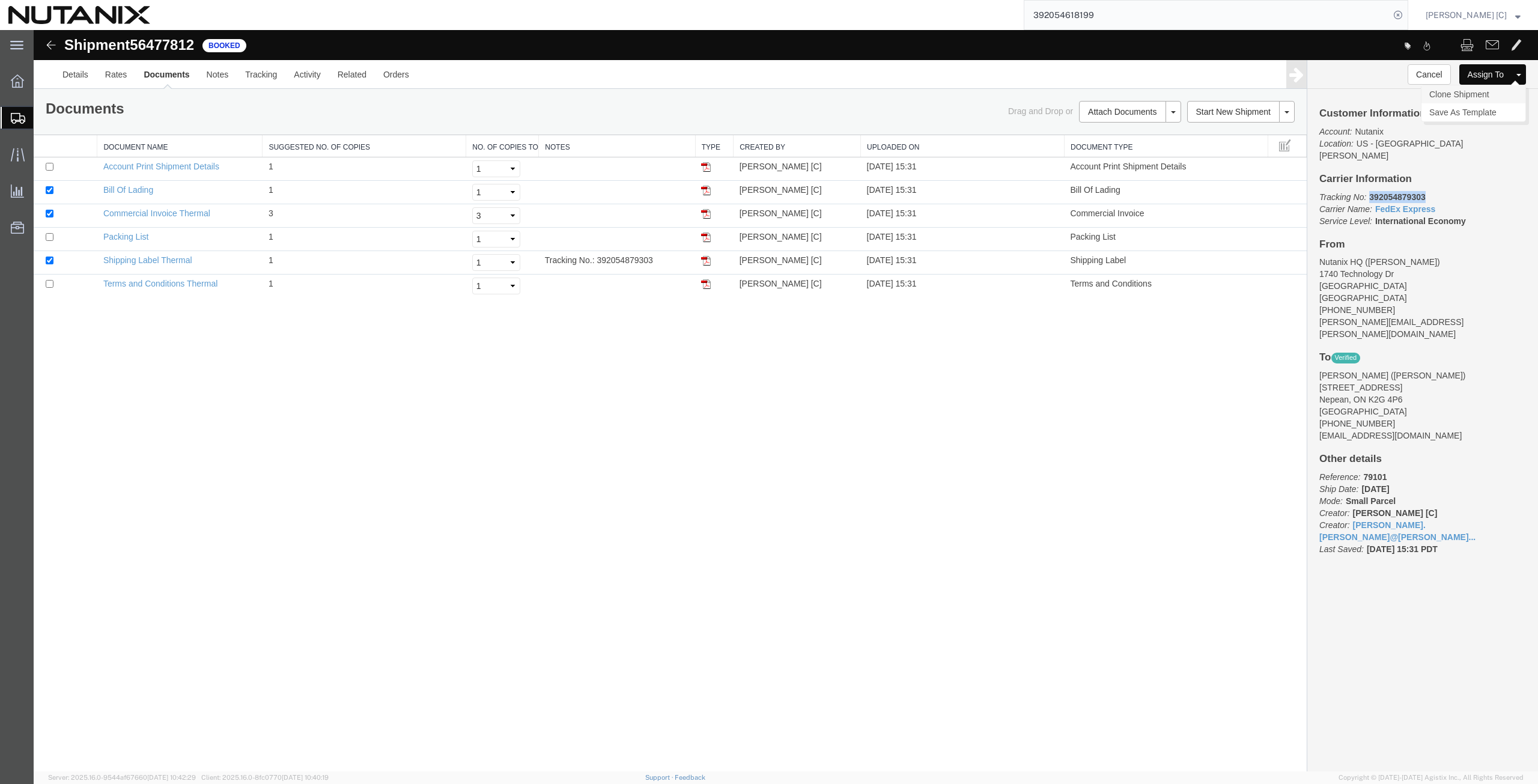
click at [1480, 94] on link "Clone Shipment" at bounding box center [1474, 95] width 104 height 18
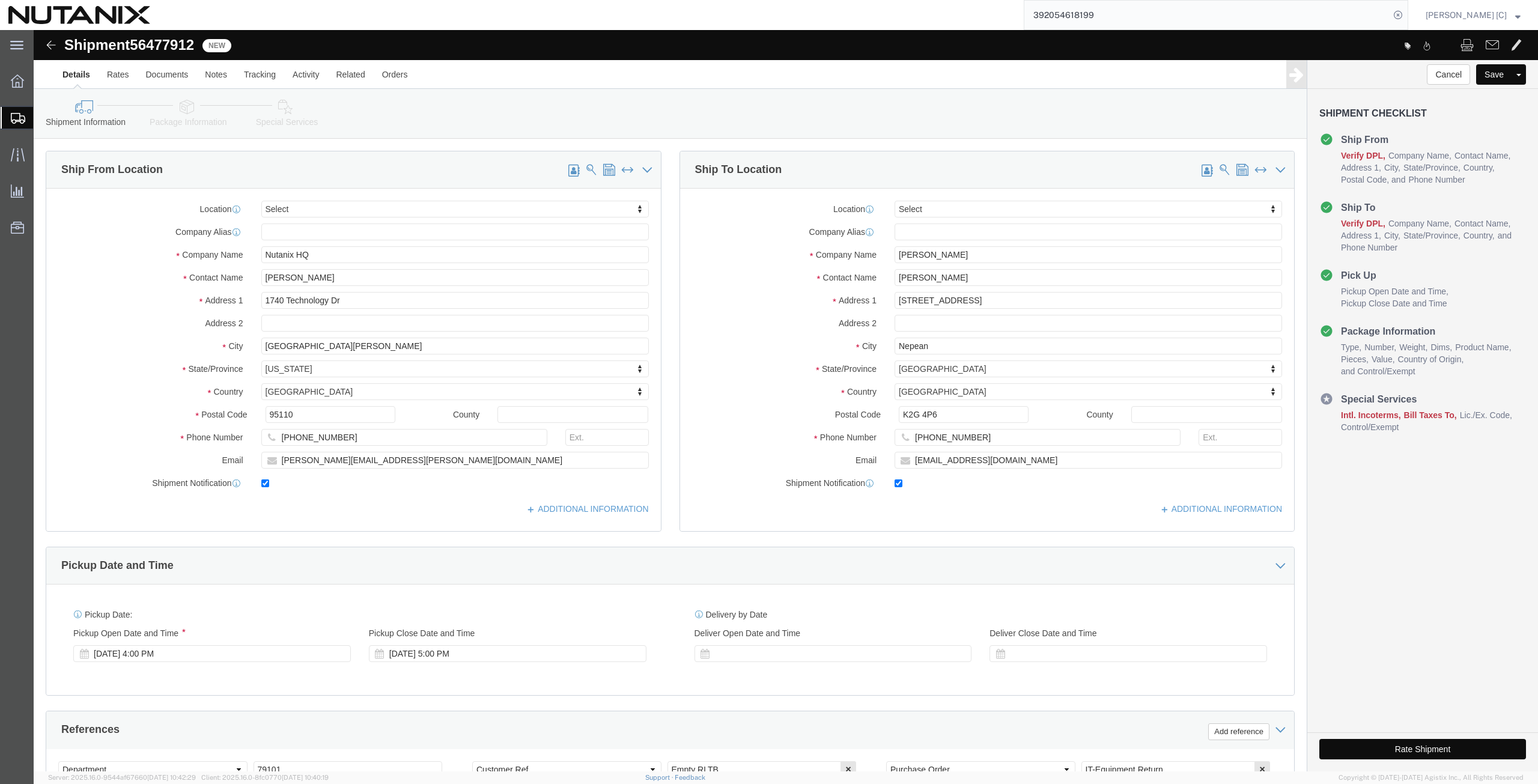
click span
type input "[PERSON_NAME]"
type input "[STREET_ADDRESS]"
type input "Nepean"
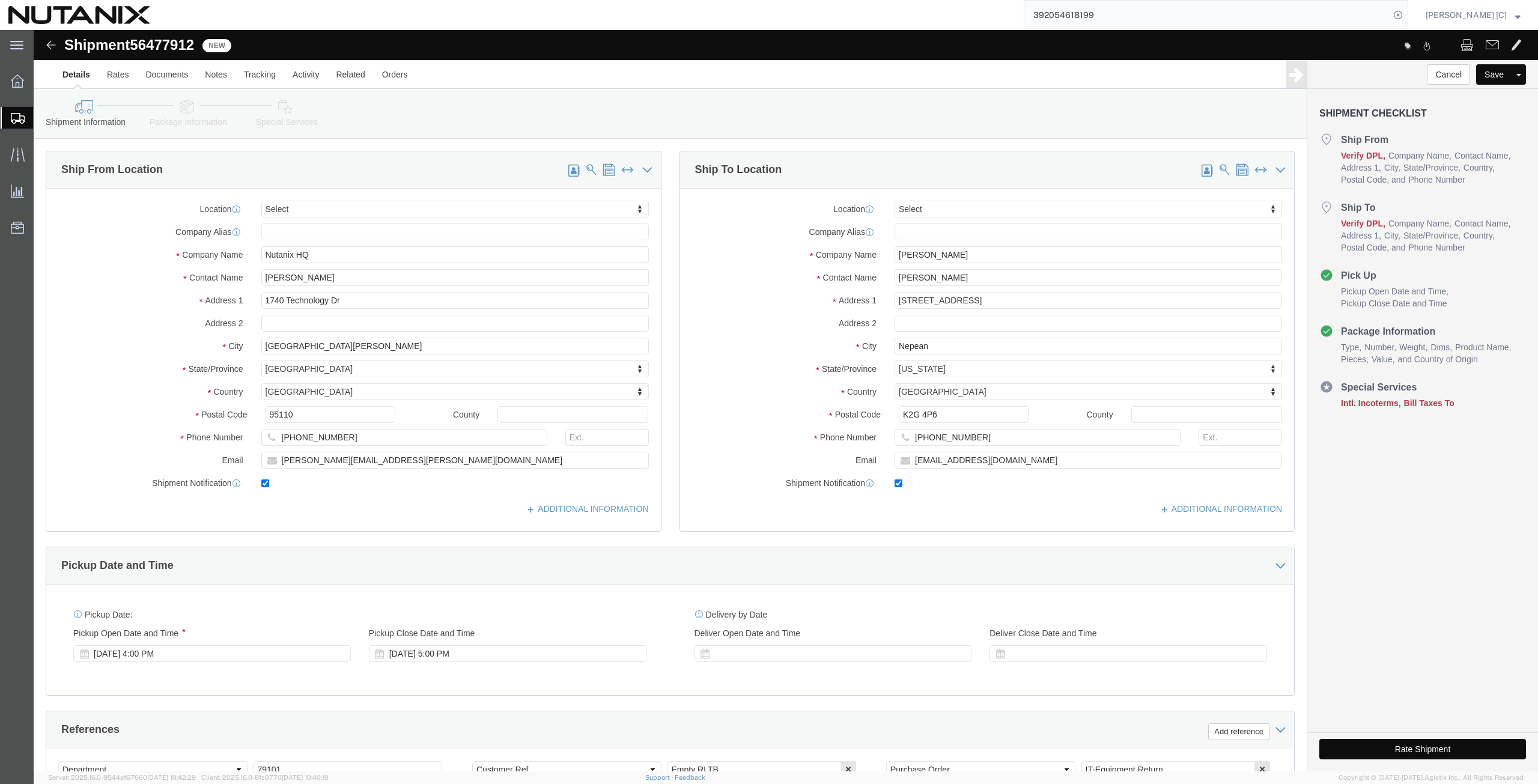
select select "ON"
select select "CA"
type input "K2G 4P6"
type input "[PHONE_NUMBER]"
type input "[EMAIL_ADDRESS][DOMAIN_NAME]"
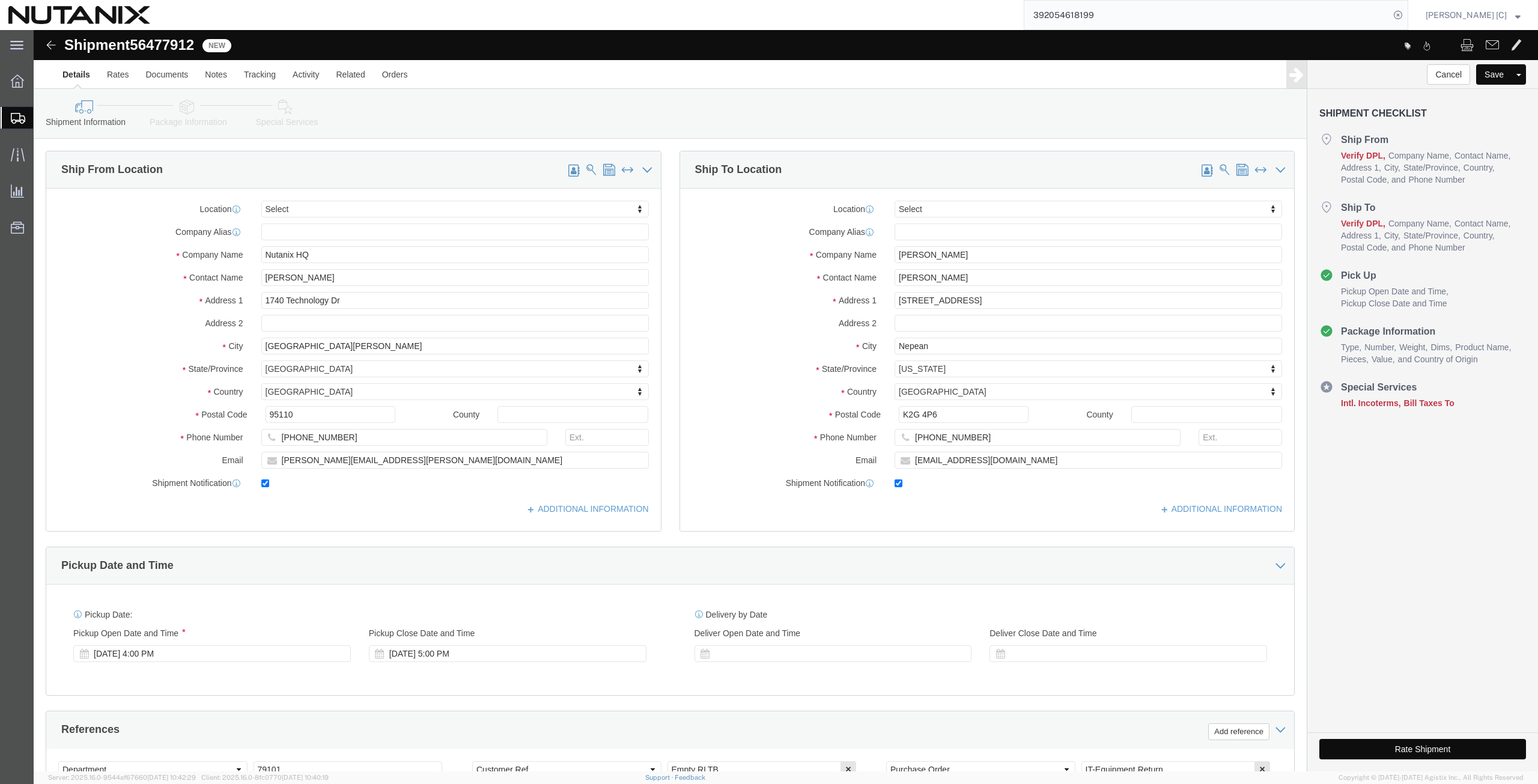
type input "Nutanix HQ"
type input "[PERSON_NAME]"
type input "1740 Technology Dr"
type input "[GEOGRAPHIC_DATA][PERSON_NAME]"
select select "CA"
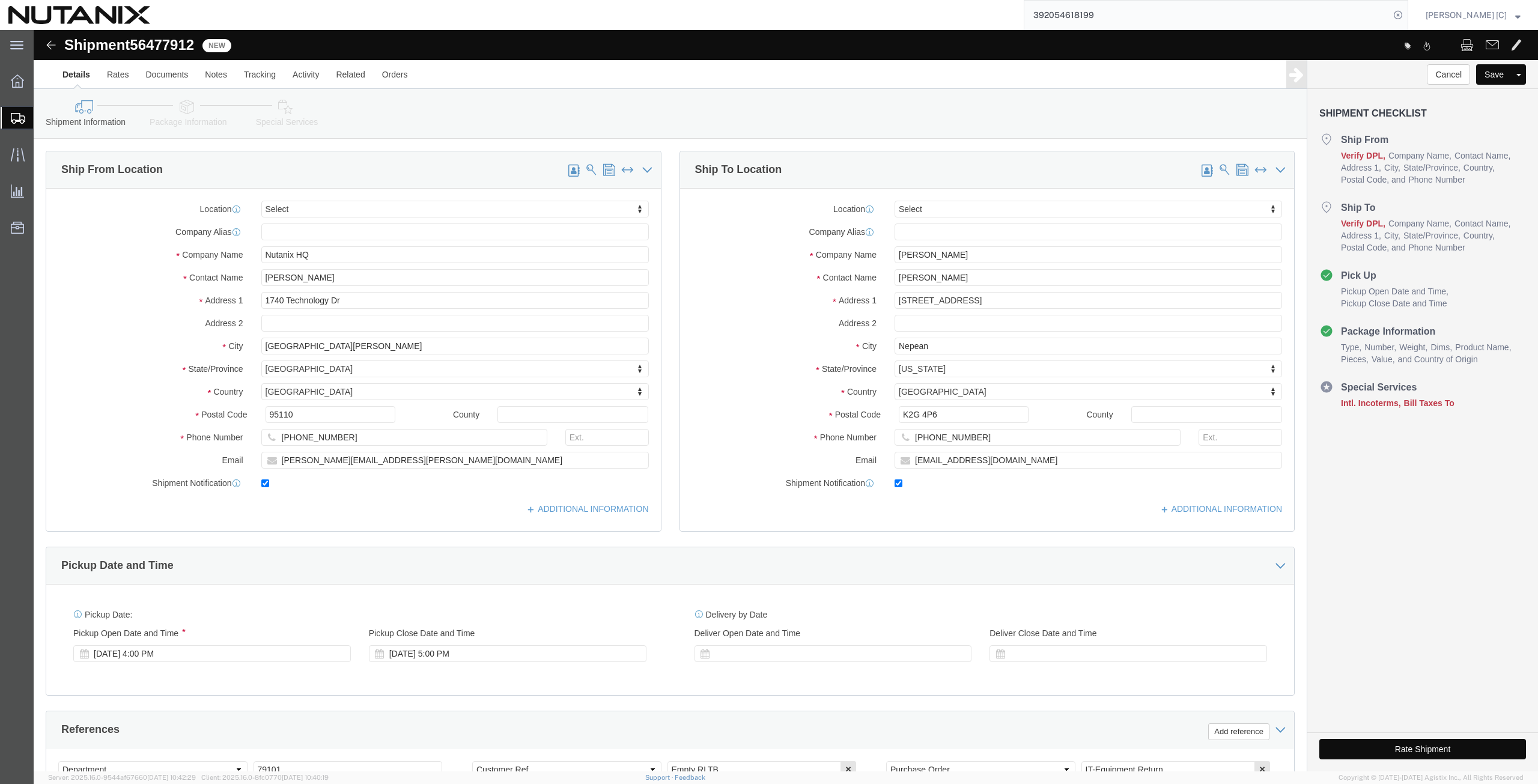
select select "US"
type input "95110"
type input "[PHONE_NUMBER]"
type input "[PERSON_NAME][EMAIL_ADDRESS][PERSON_NAME][DOMAIN_NAME]"
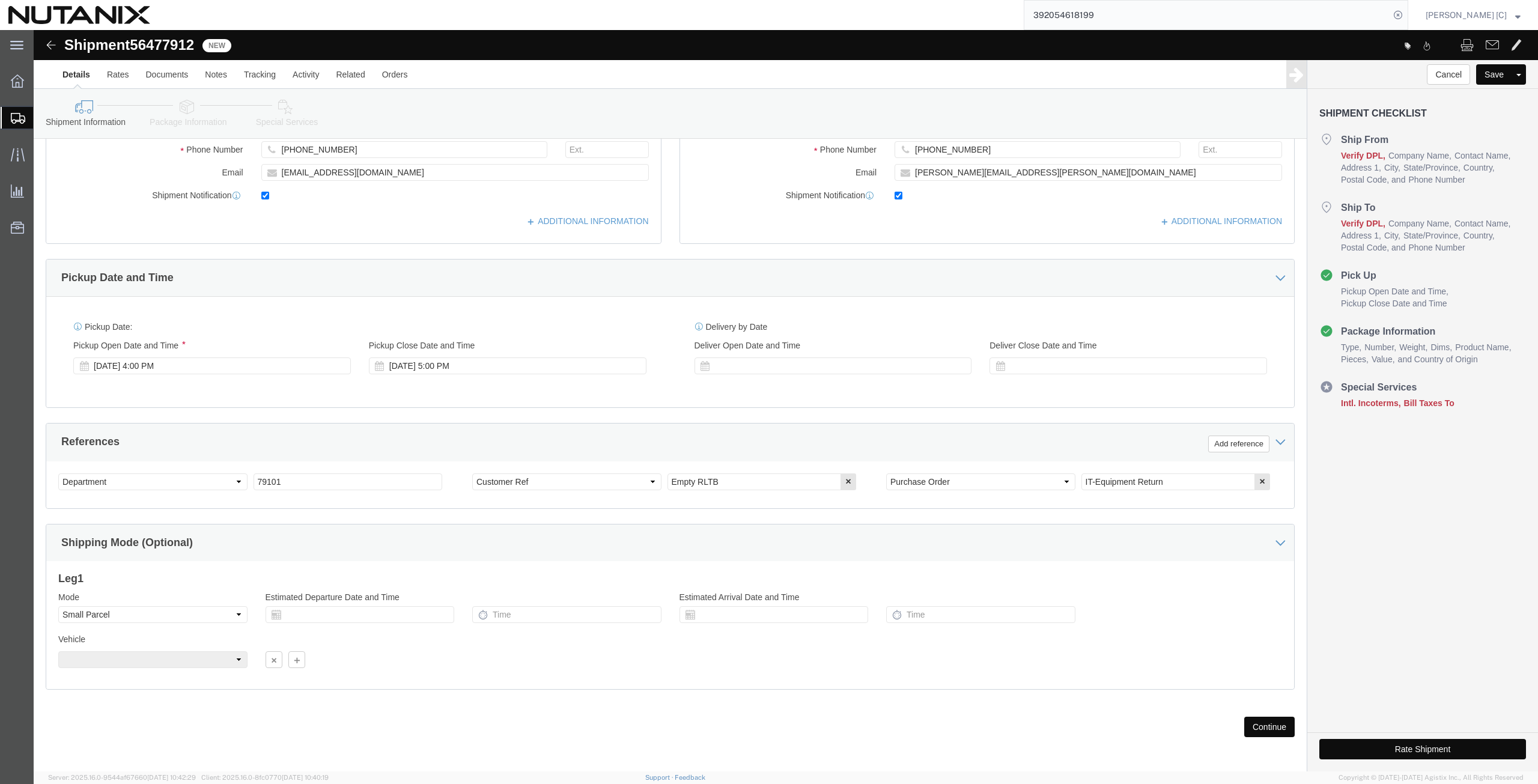
scroll to position [290, 0]
click button "Continue"
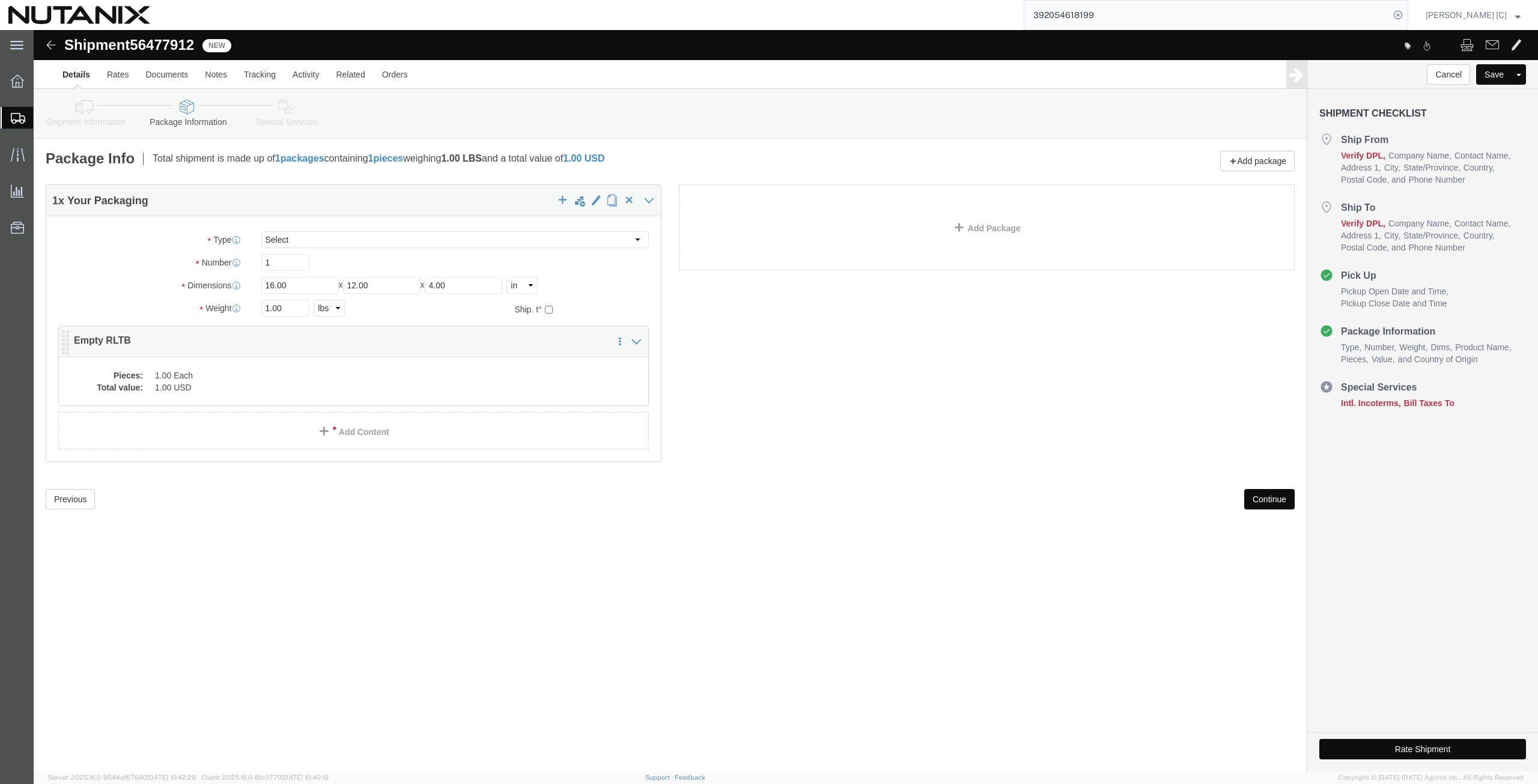
click dd "1.00 USD"
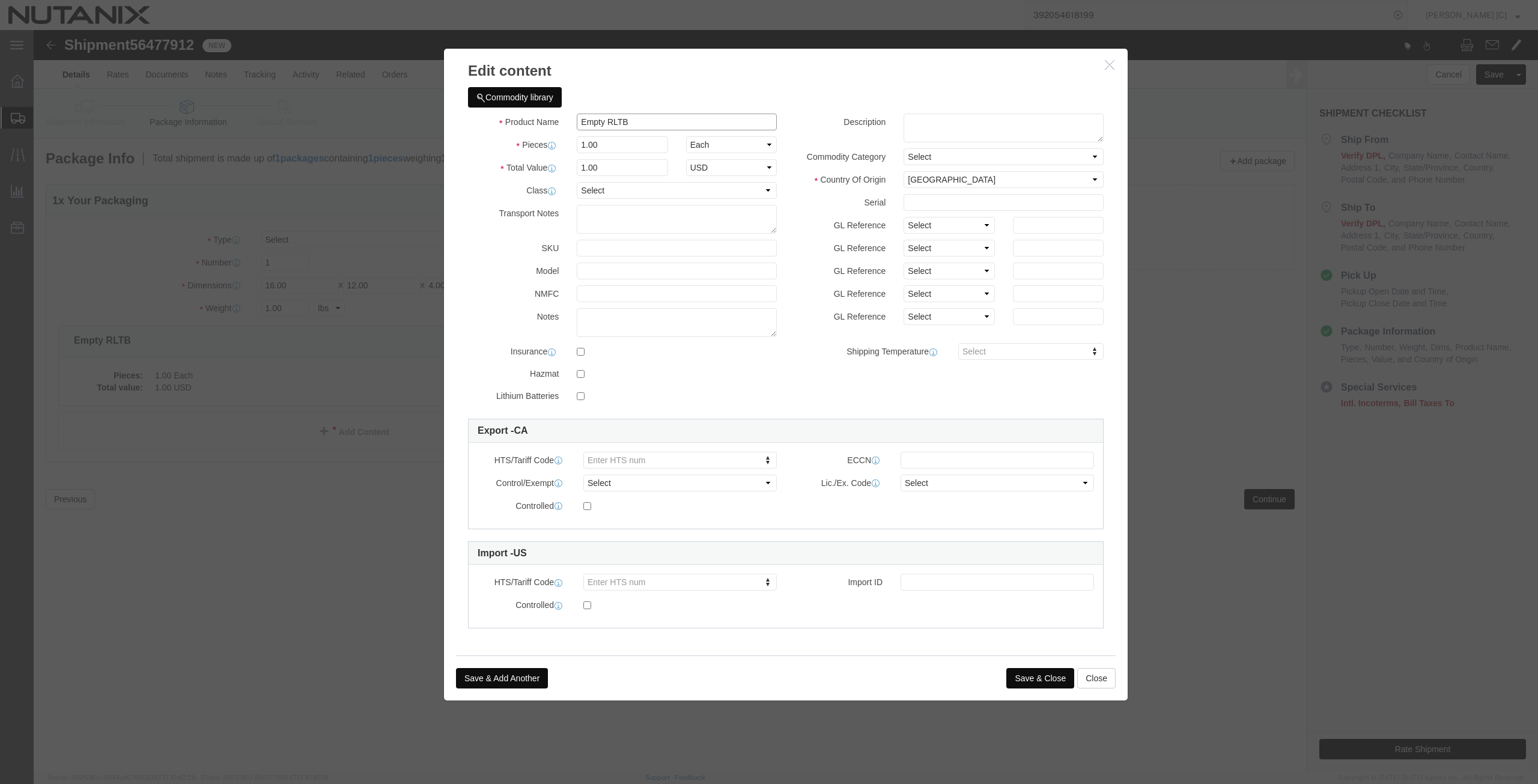
drag, startPoint x: 601, startPoint y: 93, endPoint x: 515, endPoint y: 79, distance: 87.1
click div "Commodity library Product Name Empty RLTB Pieces 1.00 Select Bag Barrels 100Boa…"
type input "Lenovo Laptop"
drag, startPoint x: 577, startPoint y: 140, endPoint x: 456, endPoint y: 123, distance: 122.2
click div "Product Name Lenovo Laptop Lenovo Pieces 1.00 Select Bag Barrels 100Board Feet …"
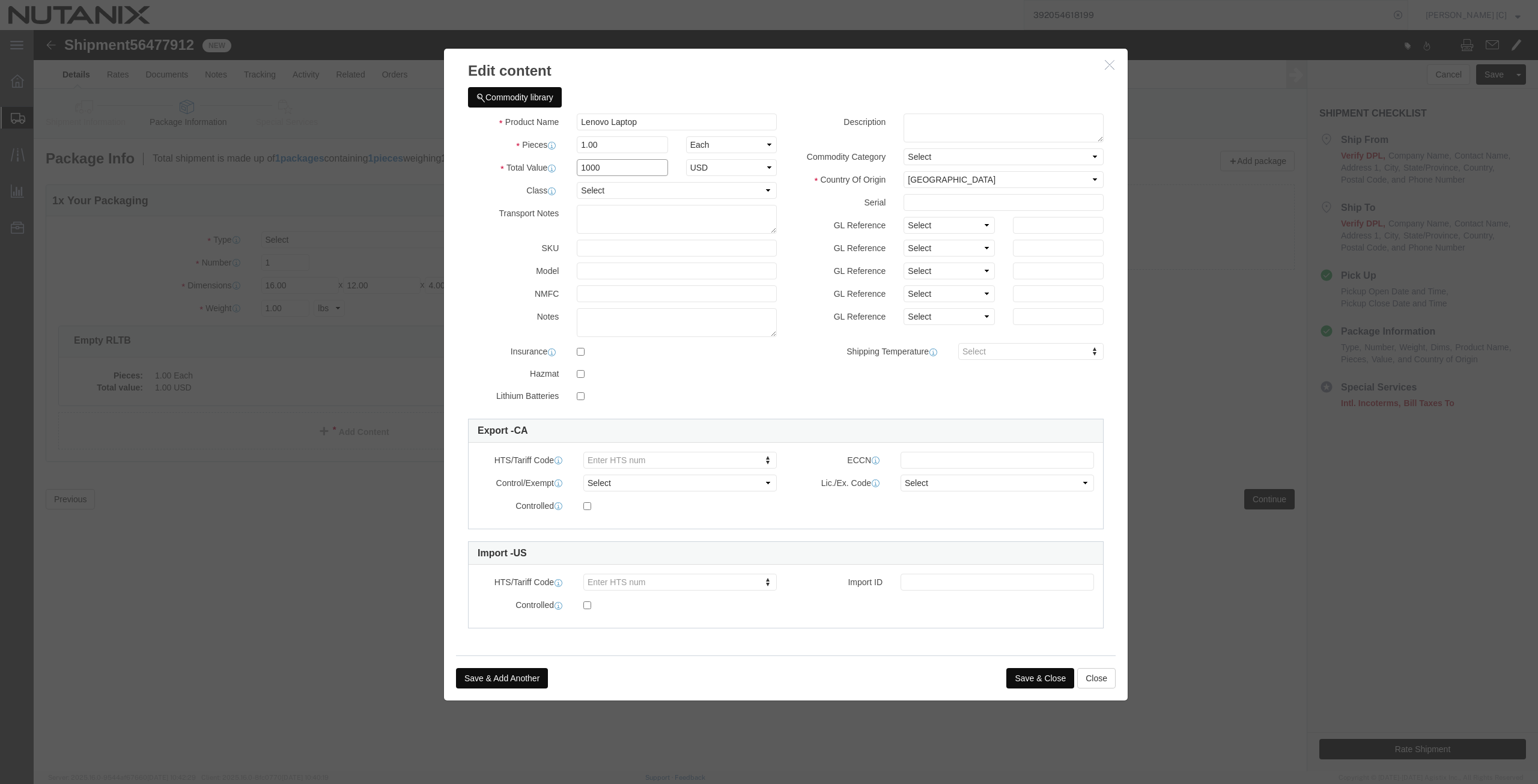
type input "1000"
drag, startPoint x: 613, startPoint y: 94, endPoint x: 397, endPoint y: 99, distance: 216.1
click div "Edit content Commodity library Product Name Lenovo Laptop Lenovo Pieces 1.00 Se…"
click textarea
paste textarea "Lenovo Laptop"
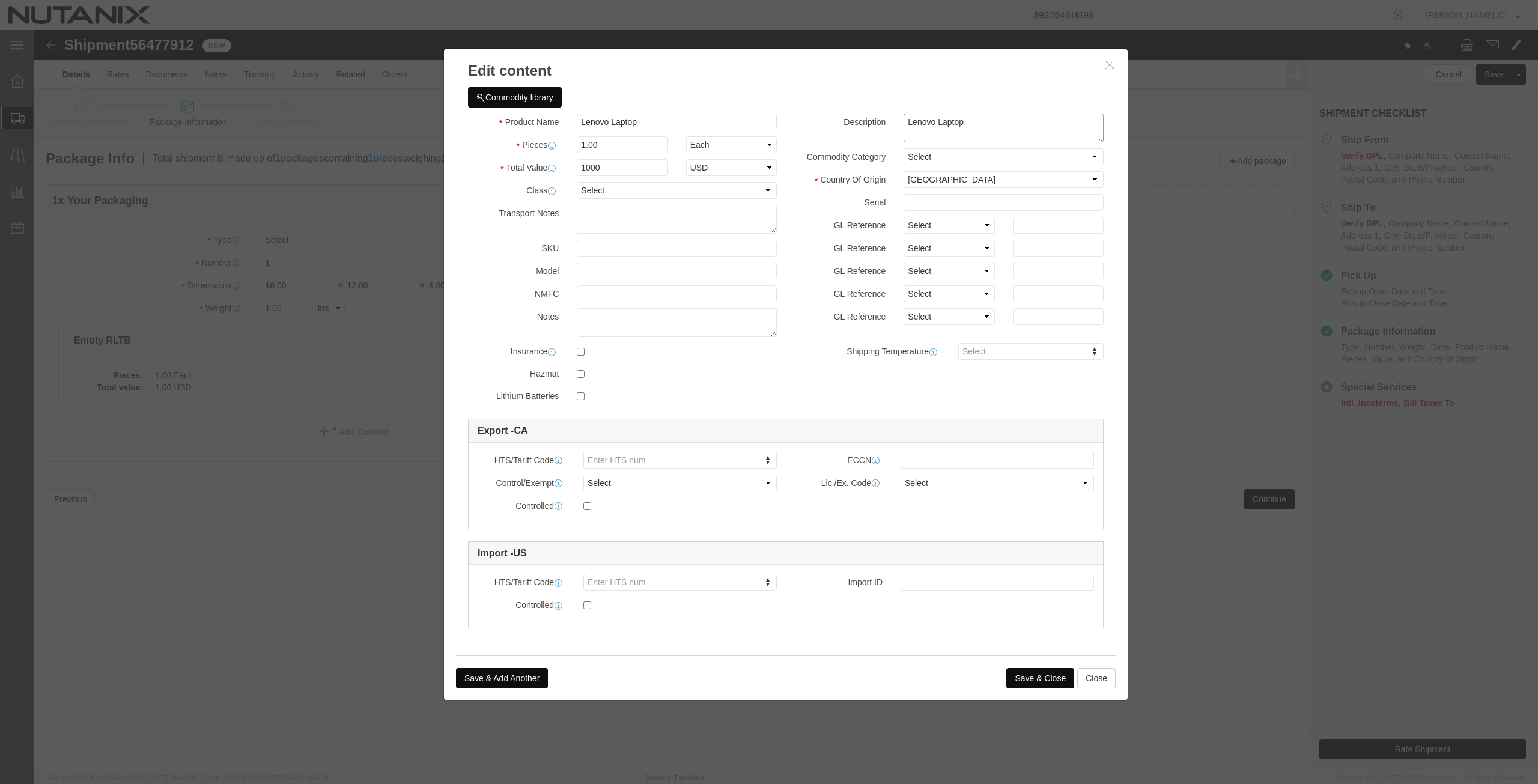
type textarea "Lenovo Laptop"
click select "Select [GEOGRAPHIC_DATA] [GEOGRAPHIC_DATA] [GEOGRAPHIC_DATA] [GEOGRAPHIC_DATA] …"
select select "CN"
click select "Select [GEOGRAPHIC_DATA] [GEOGRAPHIC_DATA] [GEOGRAPHIC_DATA] [GEOGRAPHIC_DATA] …"
click button "Save & Close"
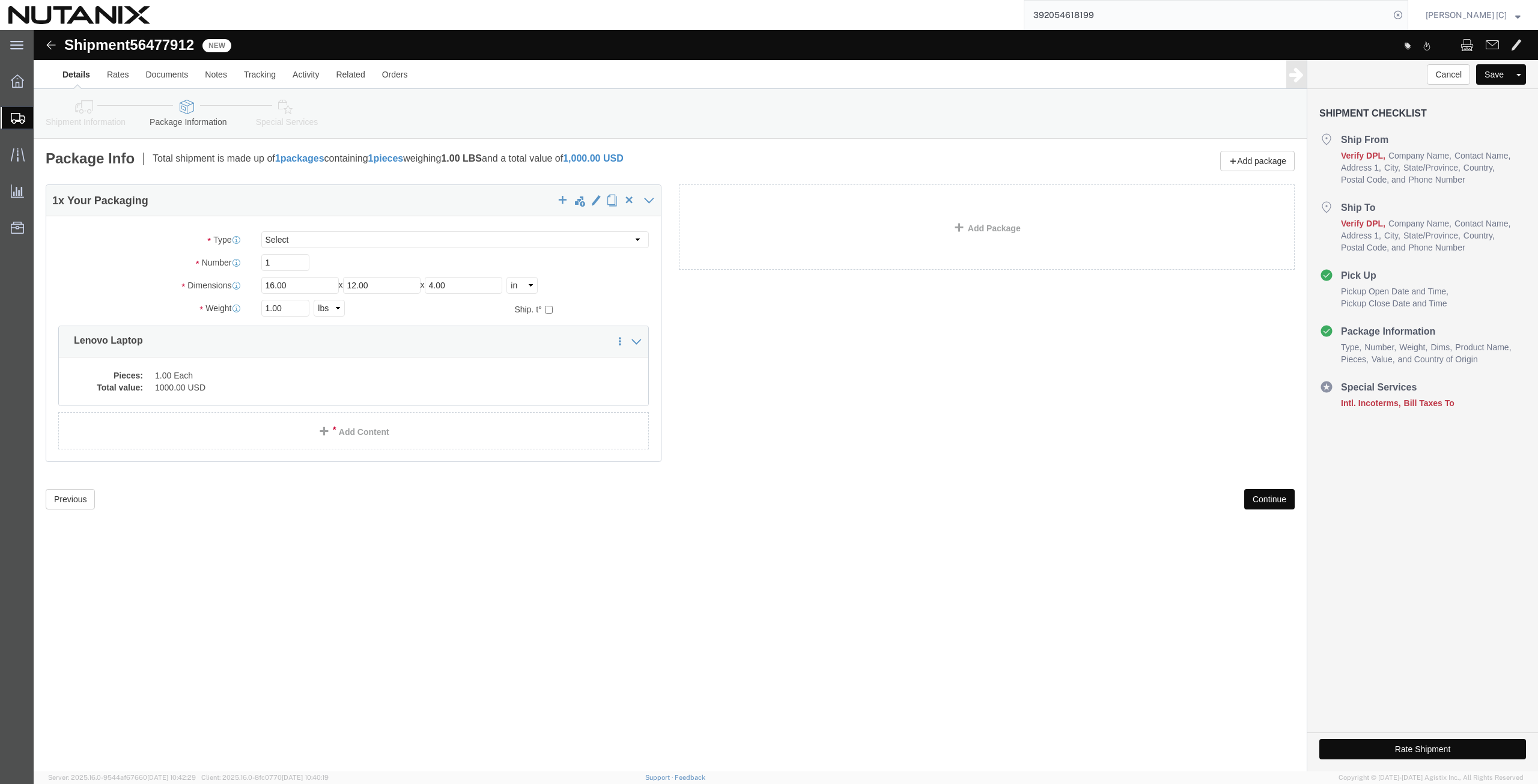
click button "Continue"
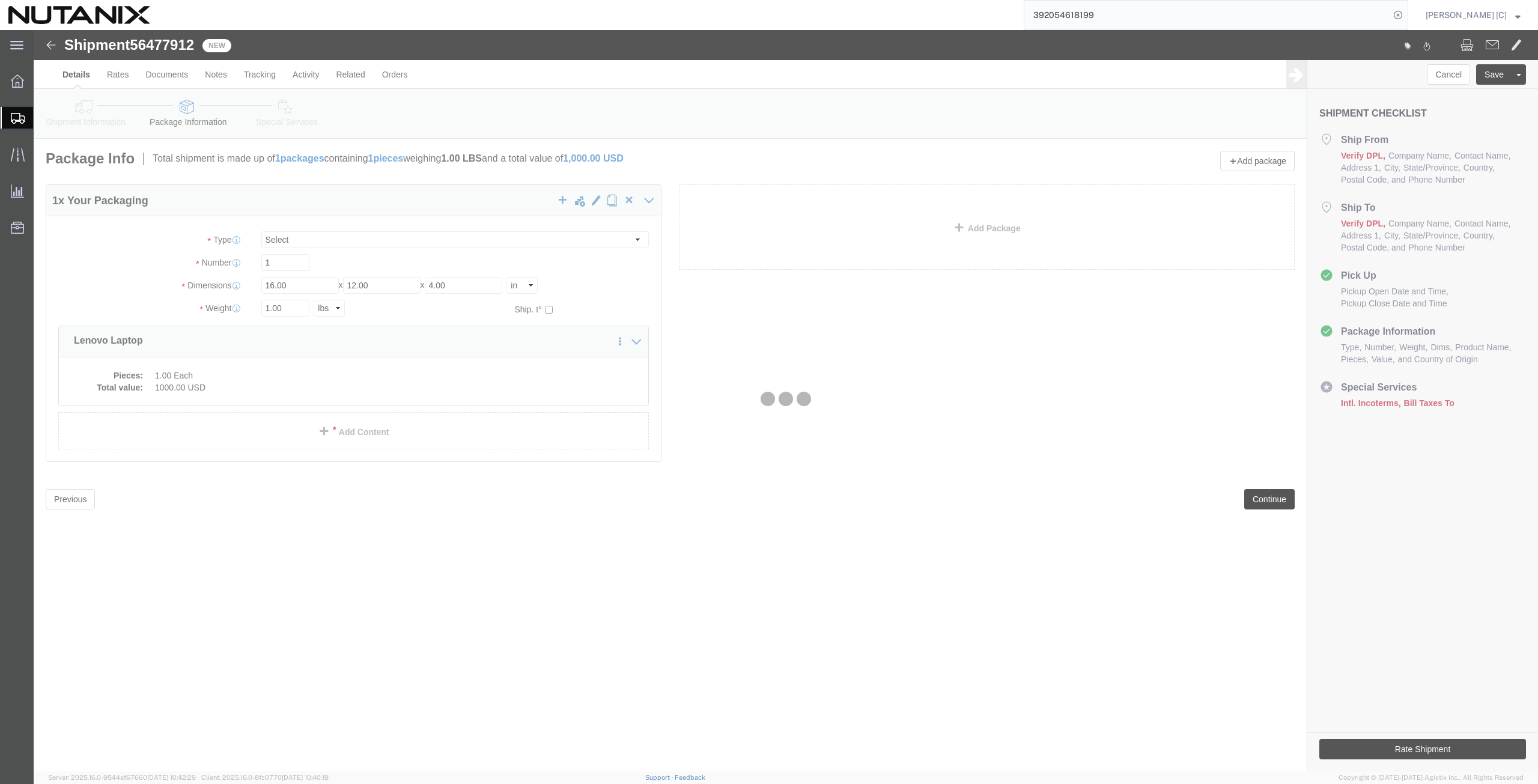
select select
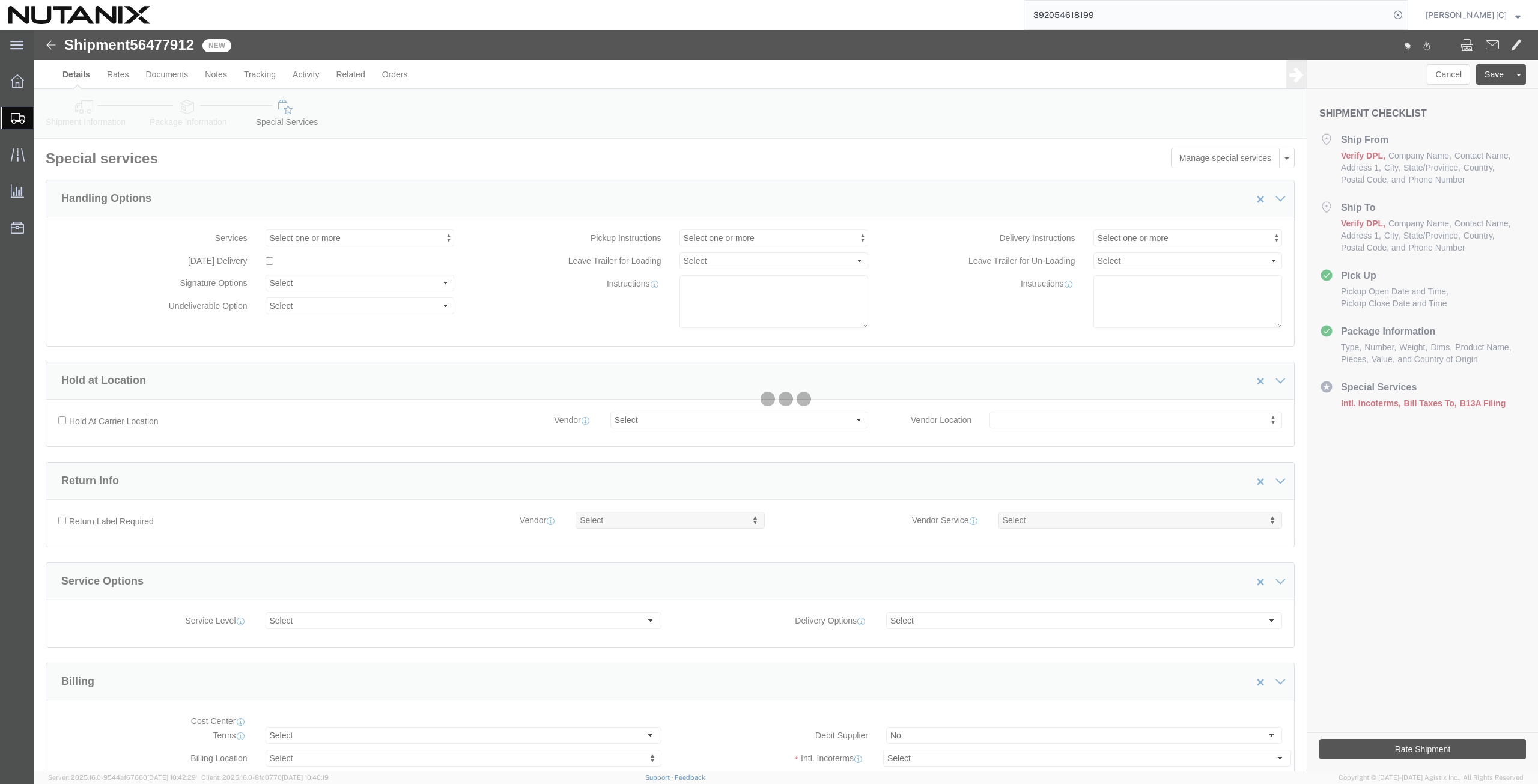
select select "COSTCENTER"
select select "59656"
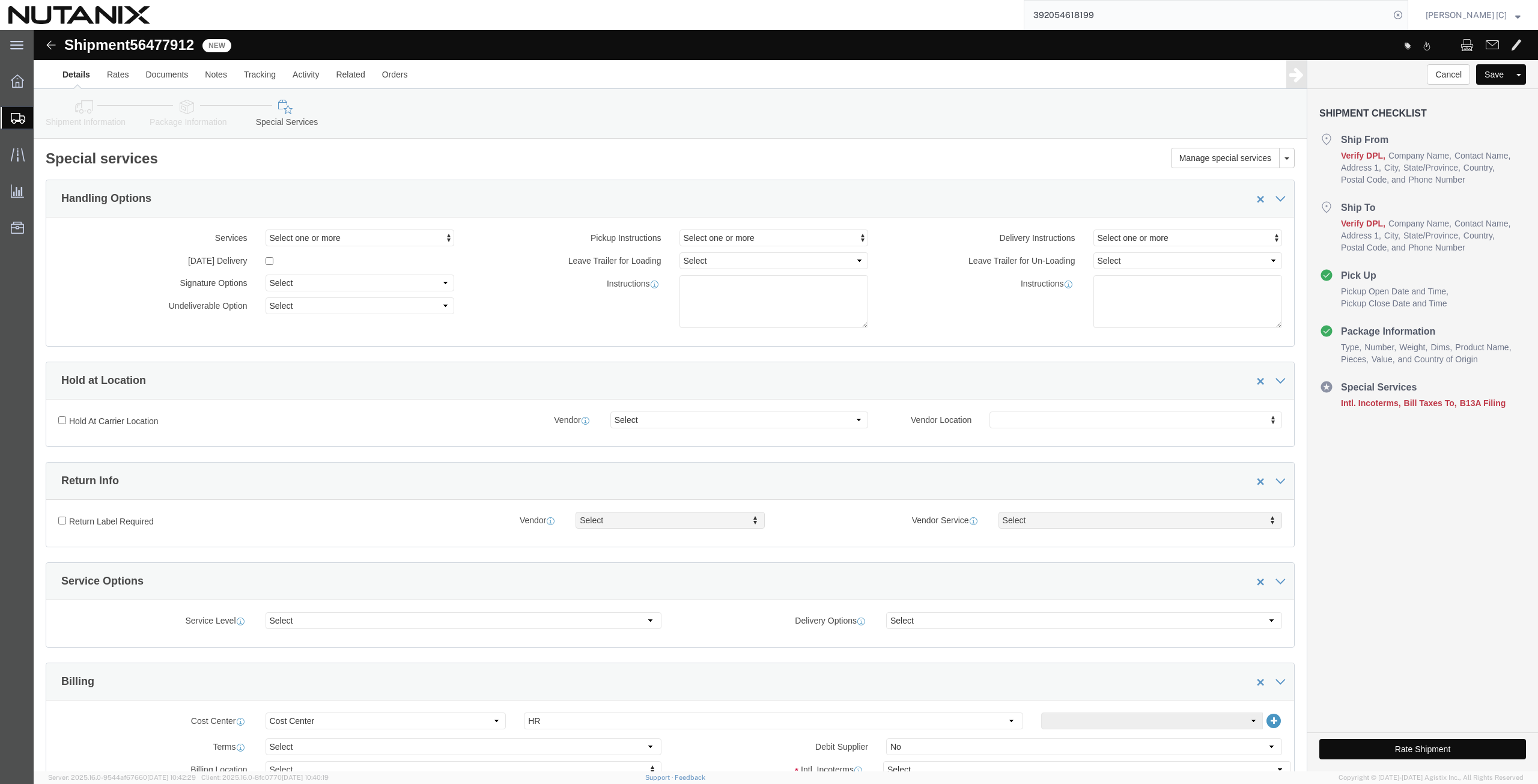
scroll to position [517, 0]
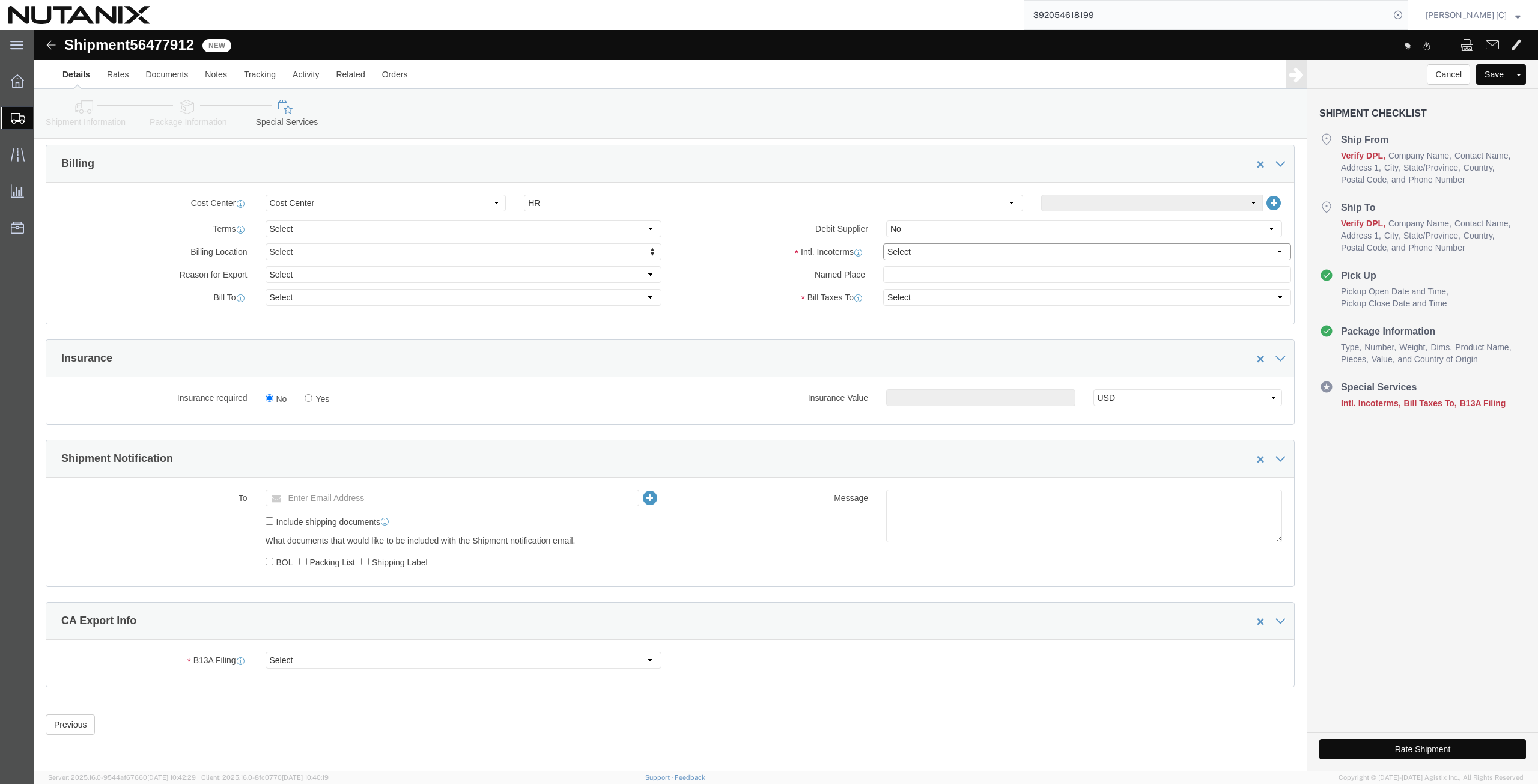
click select "Select Carriage Insurance Paid Carriage Paid To Cost and Freight Cost Insurance…"
select select "DDP"
click select "Select Carriage Insurance Paid Carriage Paid To Cost and Freight Cost Insurance…"
select select "SHIP"
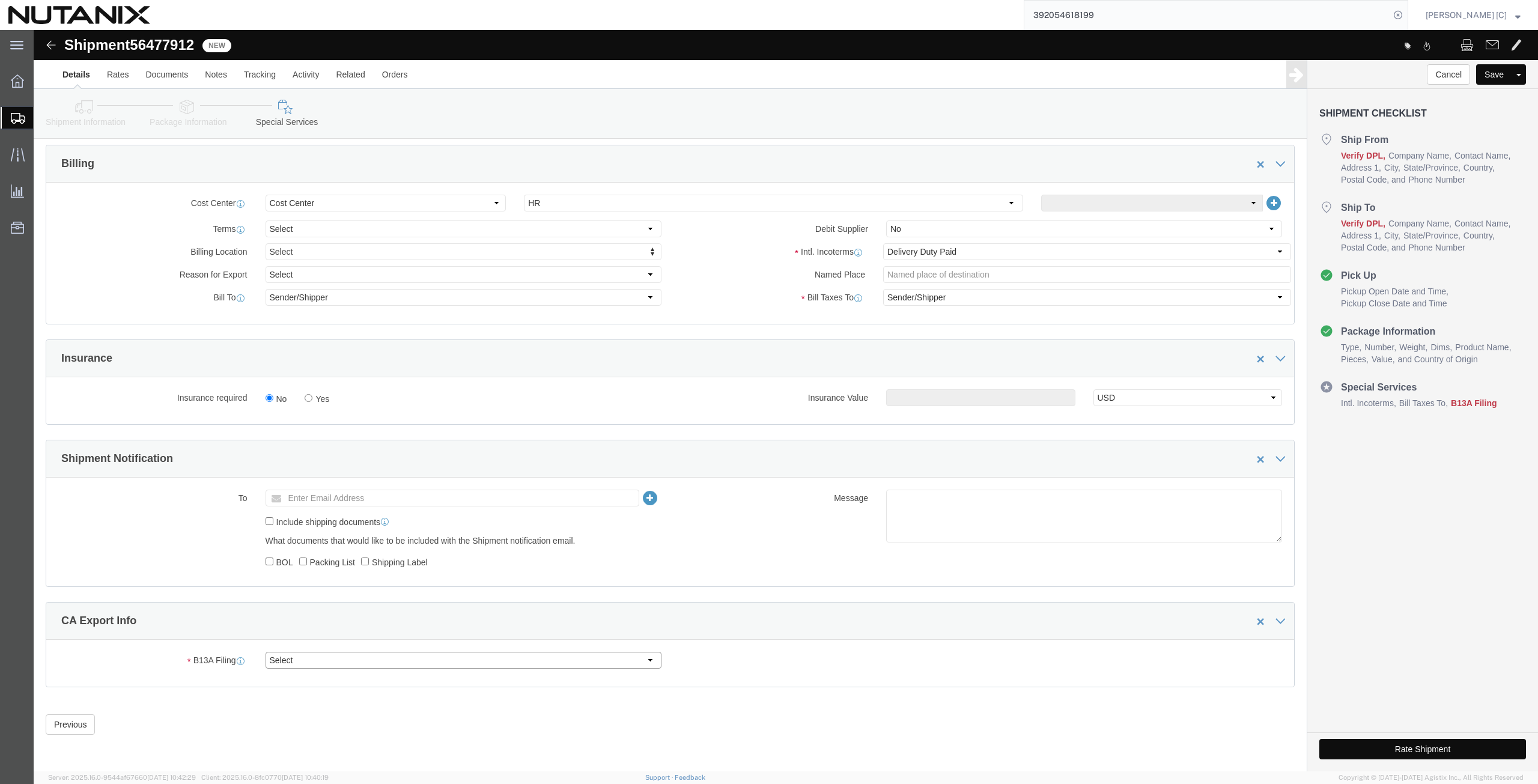
click select "Select Filed Electronically Manually Attached Not Required Summary Reporting"
select select "NOT_REQUIRED"
click select "Select Filed Electronically Manually Attached Not Required Summary Reporting"
click select "Select 01 02 03 04 05 06 07 08 10 11 12 13 14 15 16"
select select "01"
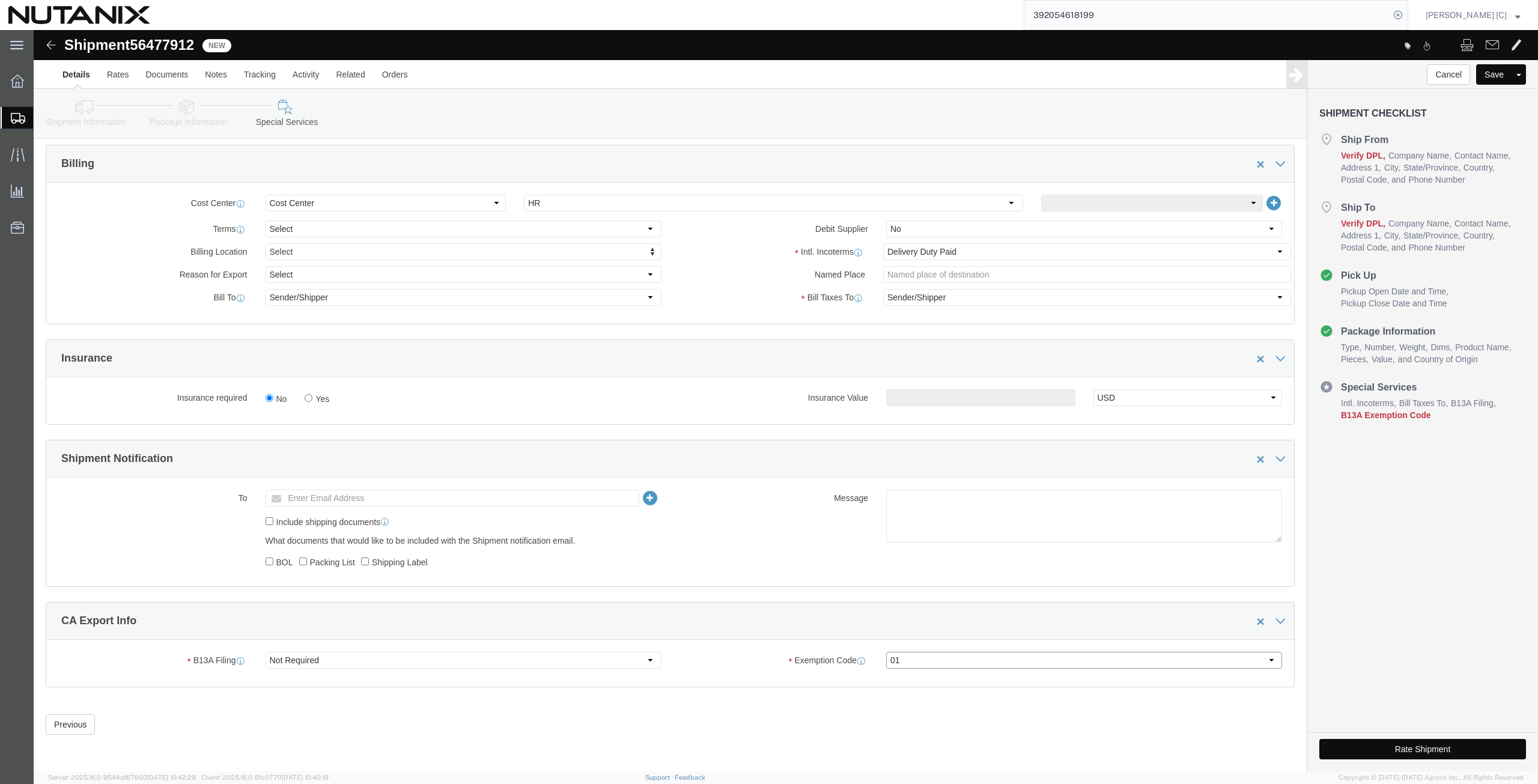
click select "Select 01 02 03 04 05 06 07 08 10 11 12 13 14 15 16"
click button "Rate Shipment"
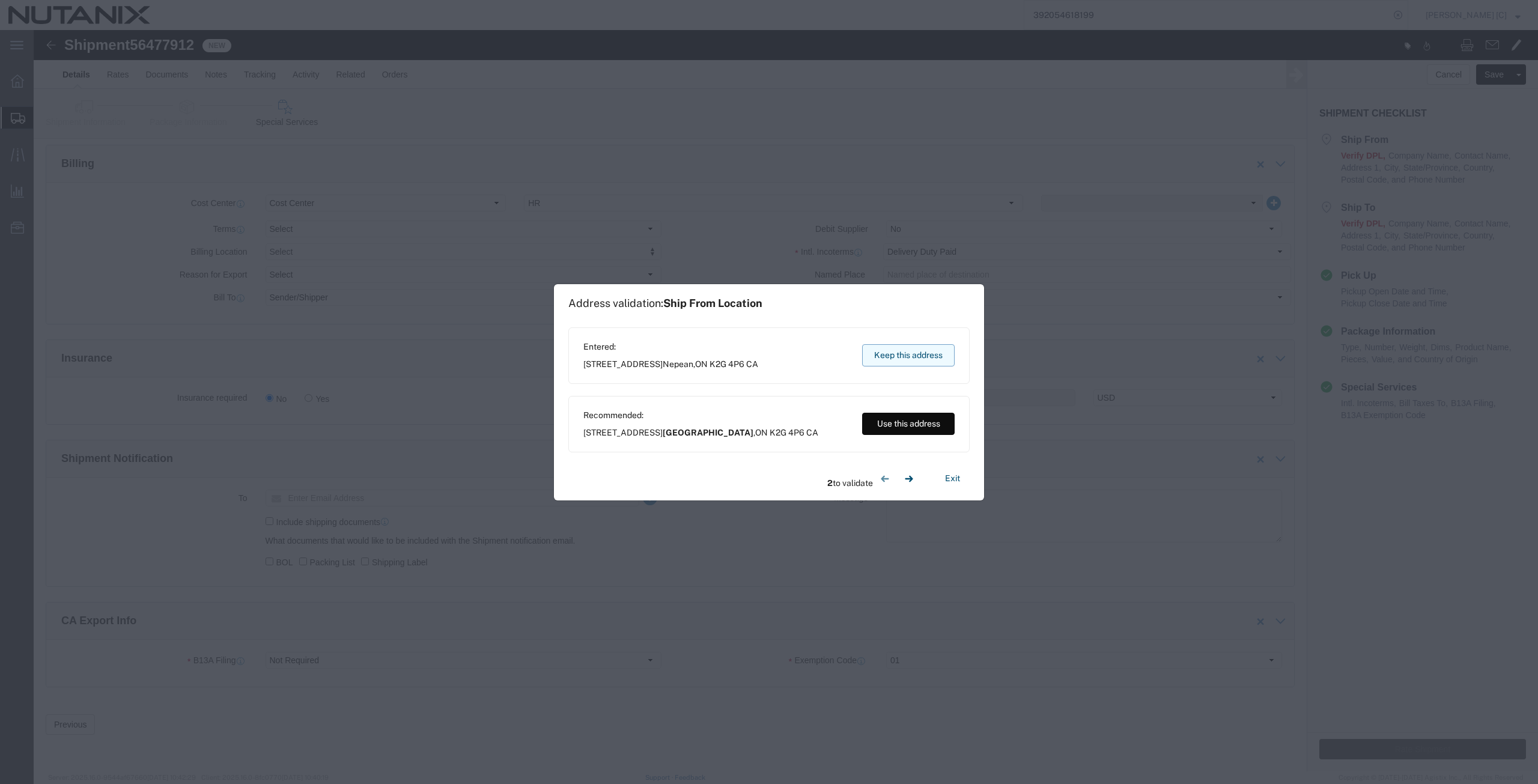
click at [916, 364] on button "Keep this address" at bounding box center [908, 355] width 92 height 22
click at [920, 358] on button "Keep this address" at bounding box center [908, 355] width 92 height 22
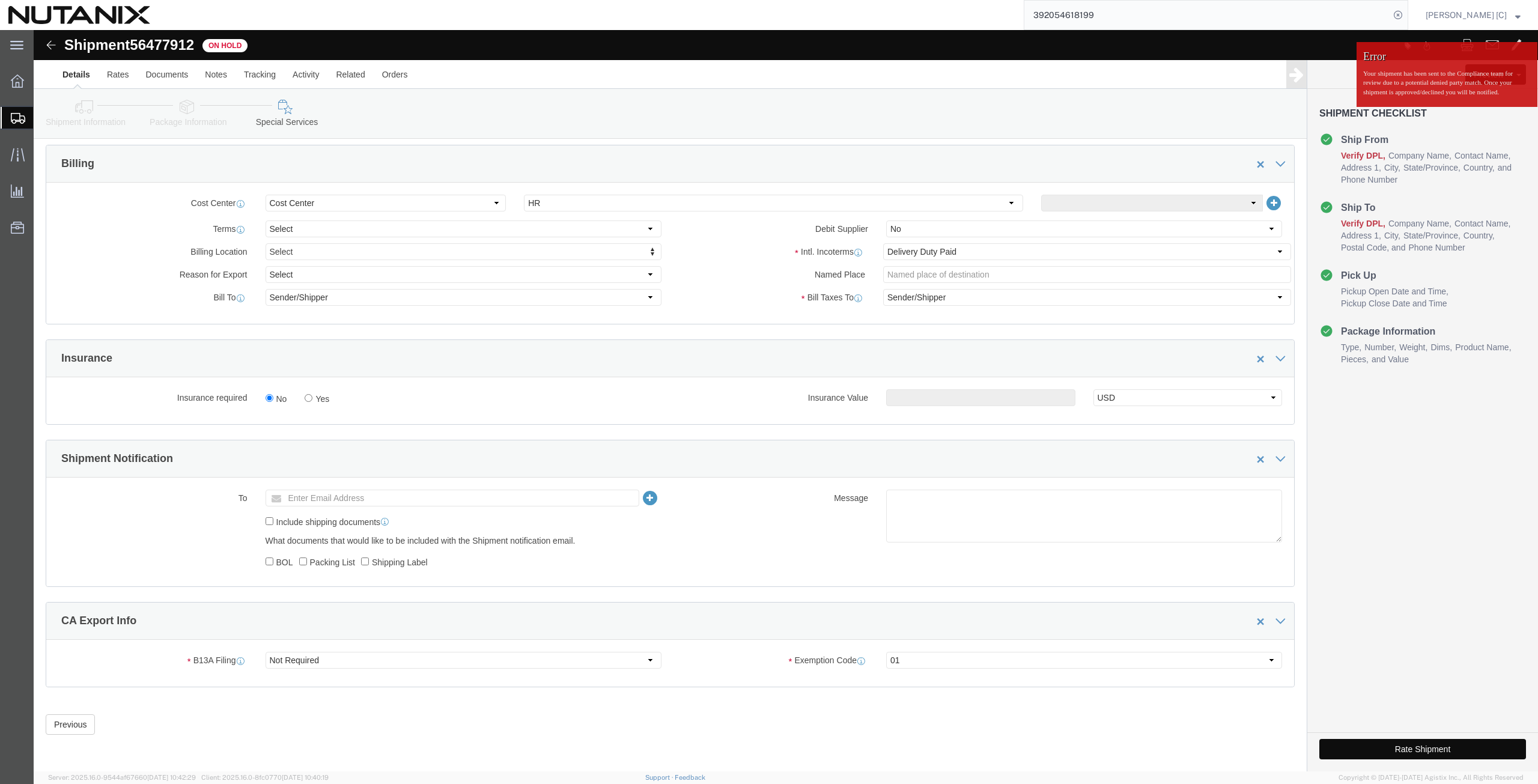
click button "Rate Shipment"
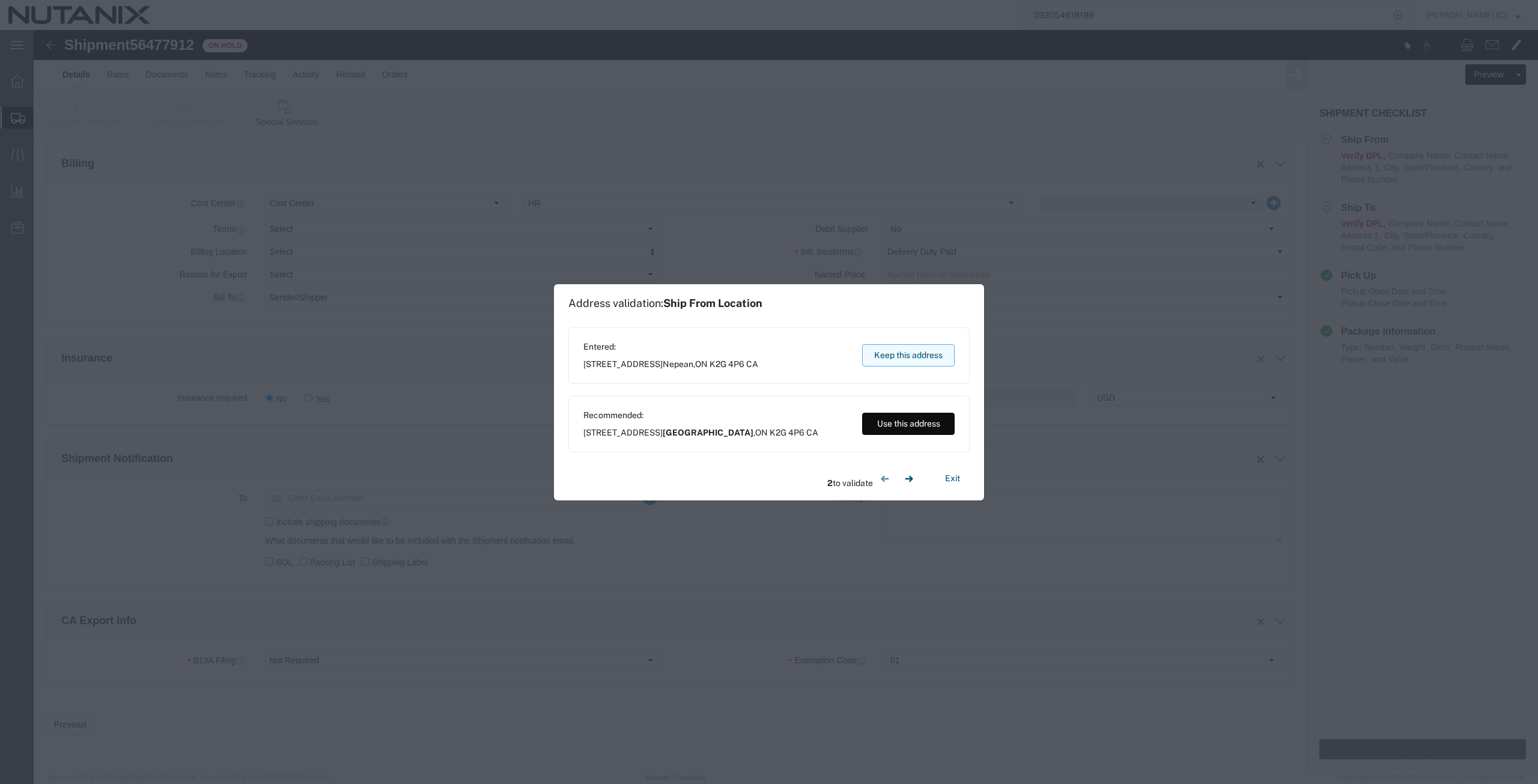
click at [897, 352] on button "Keep this address" at bounding box center [908, 355] width 92 height 22
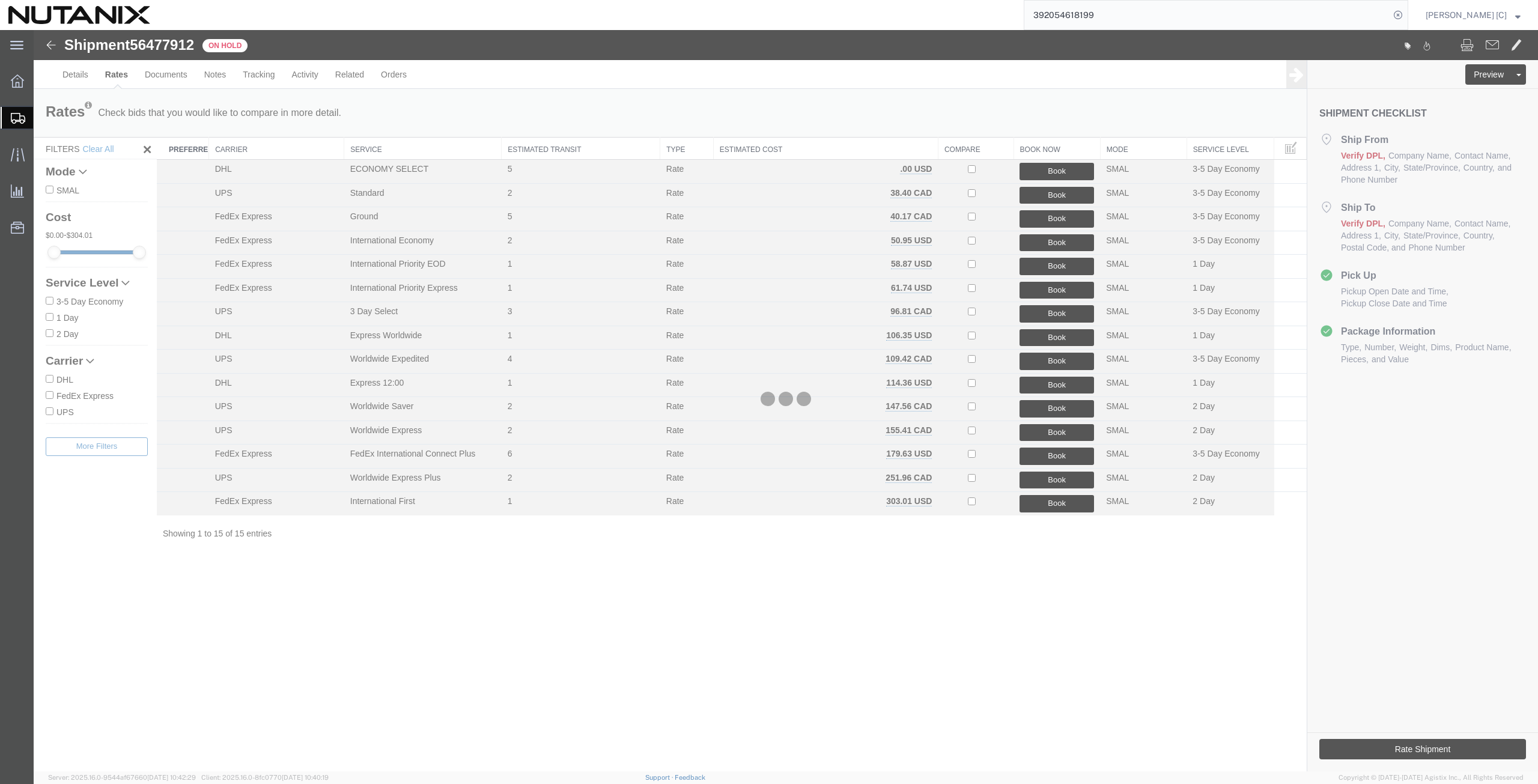
scroll to position [0, 0]
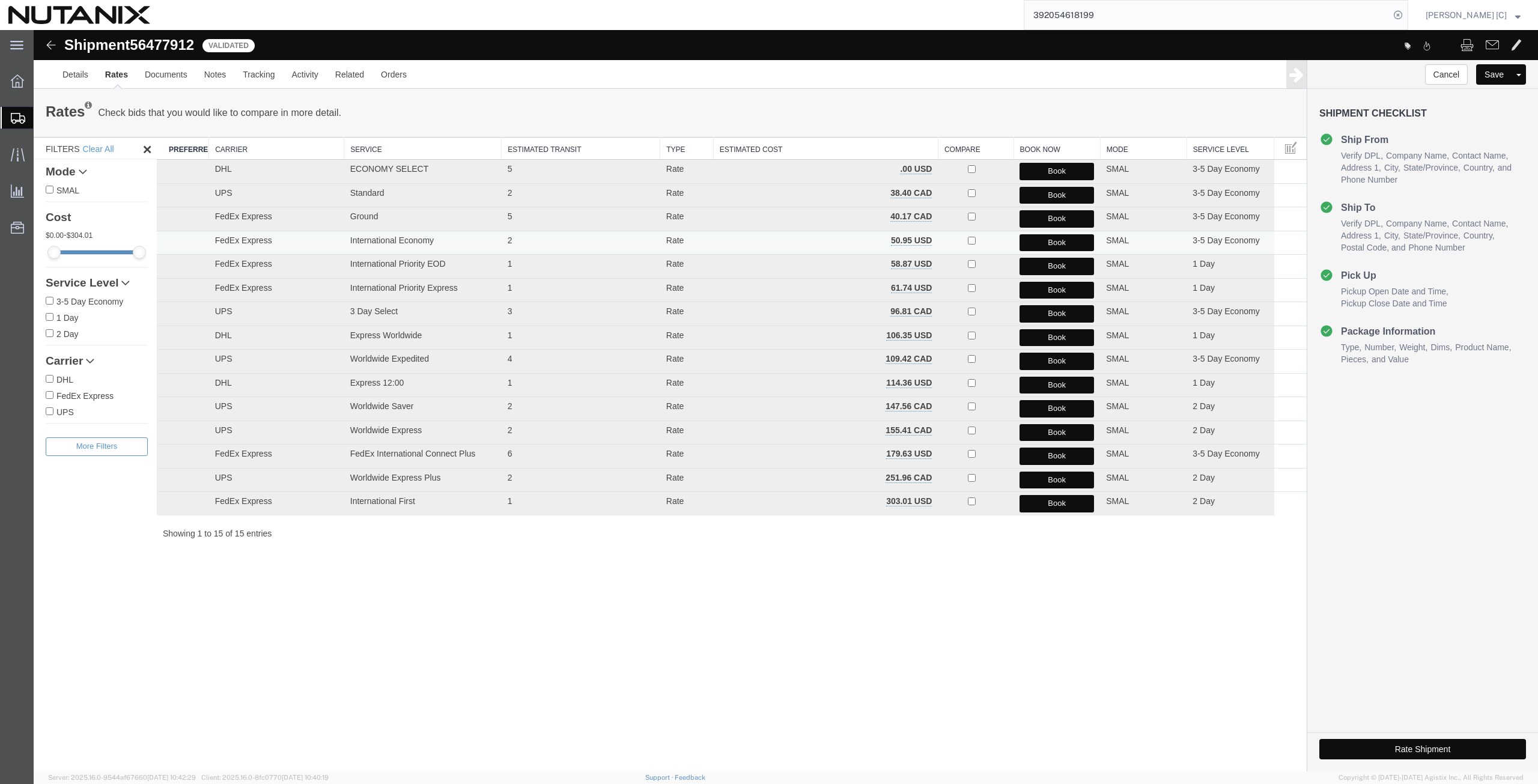
click at [1042, 243] on button "Book" at bounding box center [1057, 243] width 75 height 17
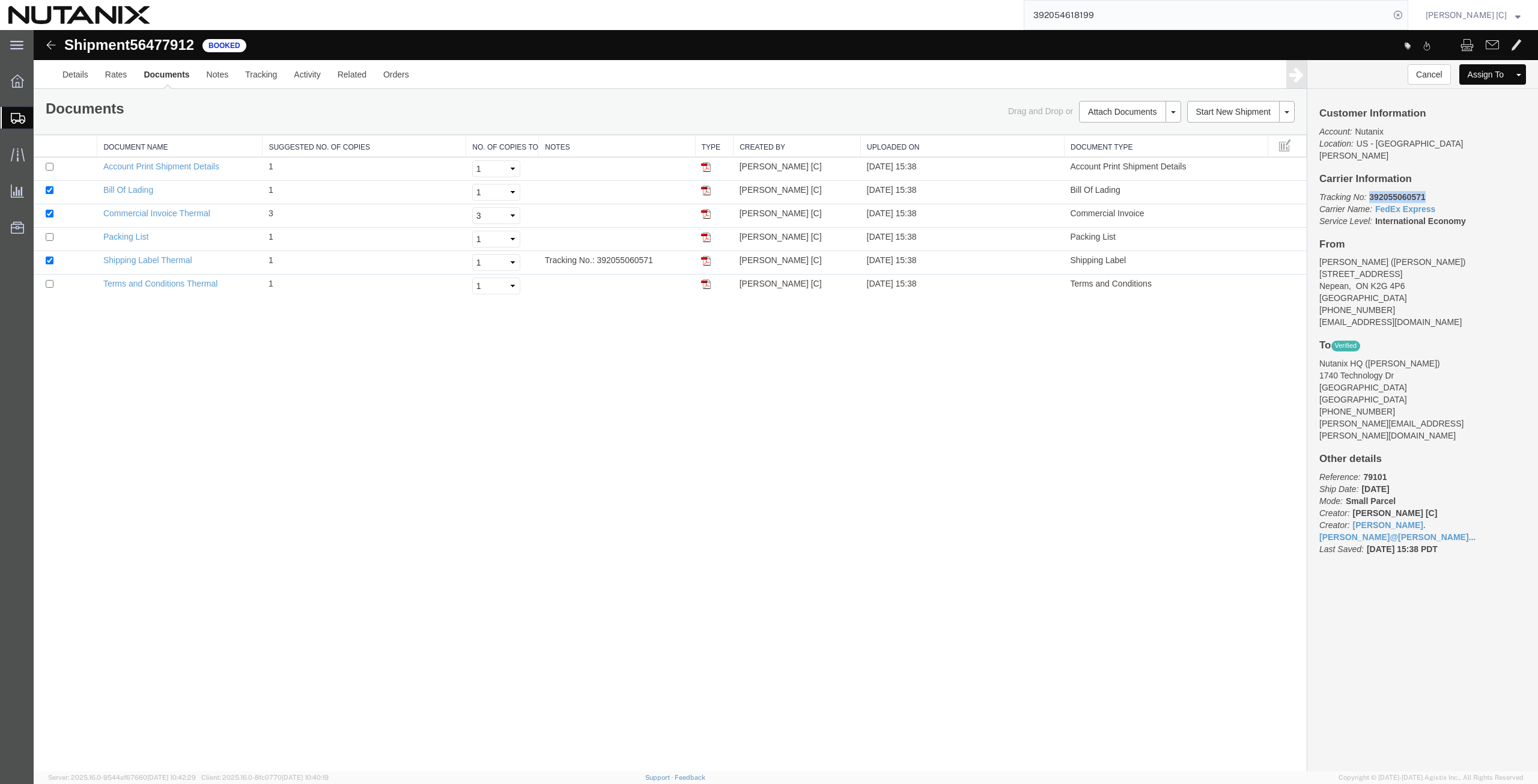
drag, startPoint x: 1429, startPoint y: 183, endPoint x: 1370, endPoint y: 185, distance: 59.0
click at [1370, 191] on p "Tracking No: 392055060571 Carrier Name: FedEx Express FedEx Express Service Lev…" at bounding box center [1423, 209] width 207 height 36
copy b "392055060571"
click at [703, 255] on link at bounding box center [706, 260] width 10 height 10
click at [0, 0] on span "Create from Template" at bounding box center [0, 0] width 0 height 0
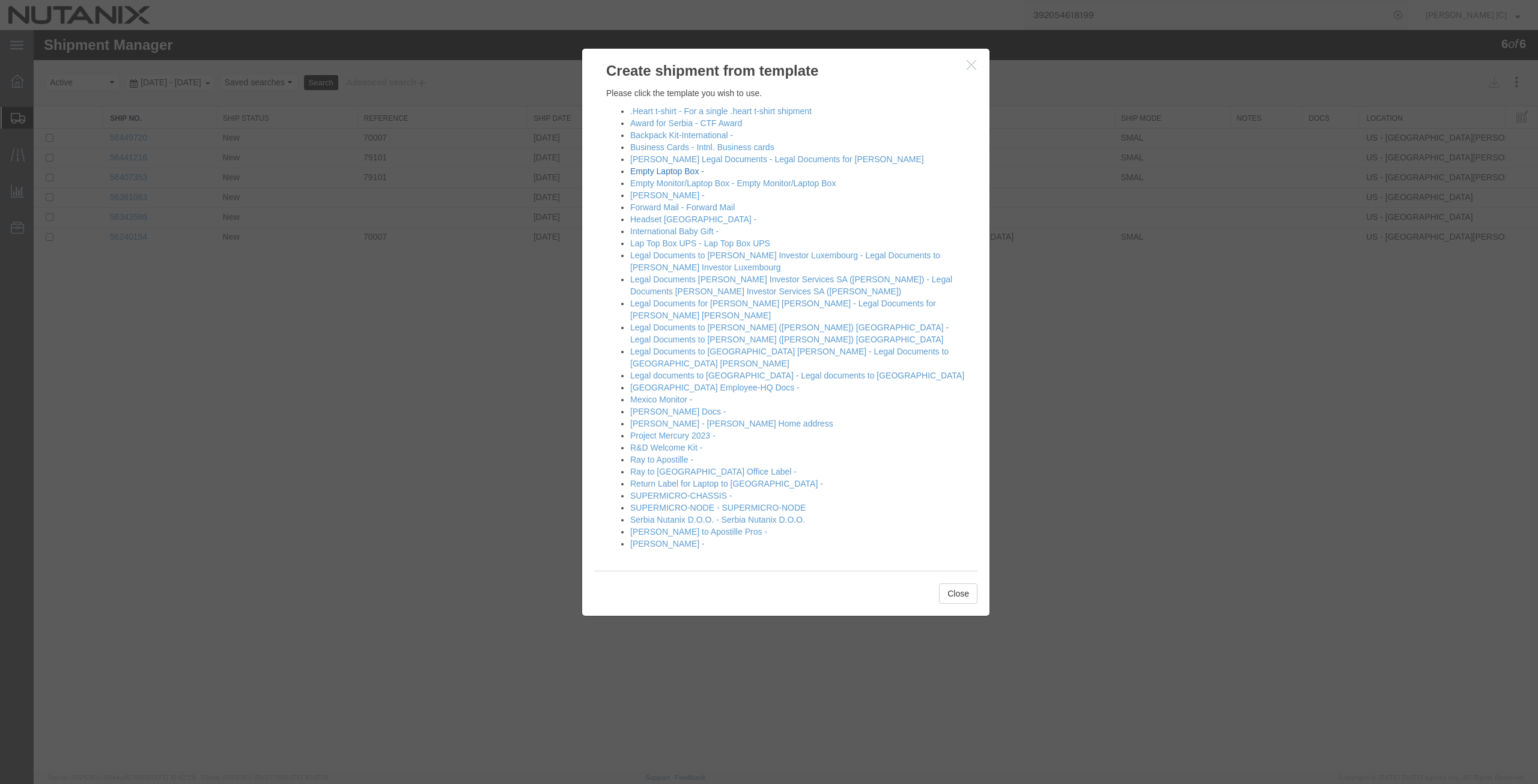
click at [669, 173] on link "Empty Laptop Box -" at bounding box center [667, 171] width 74 height 10
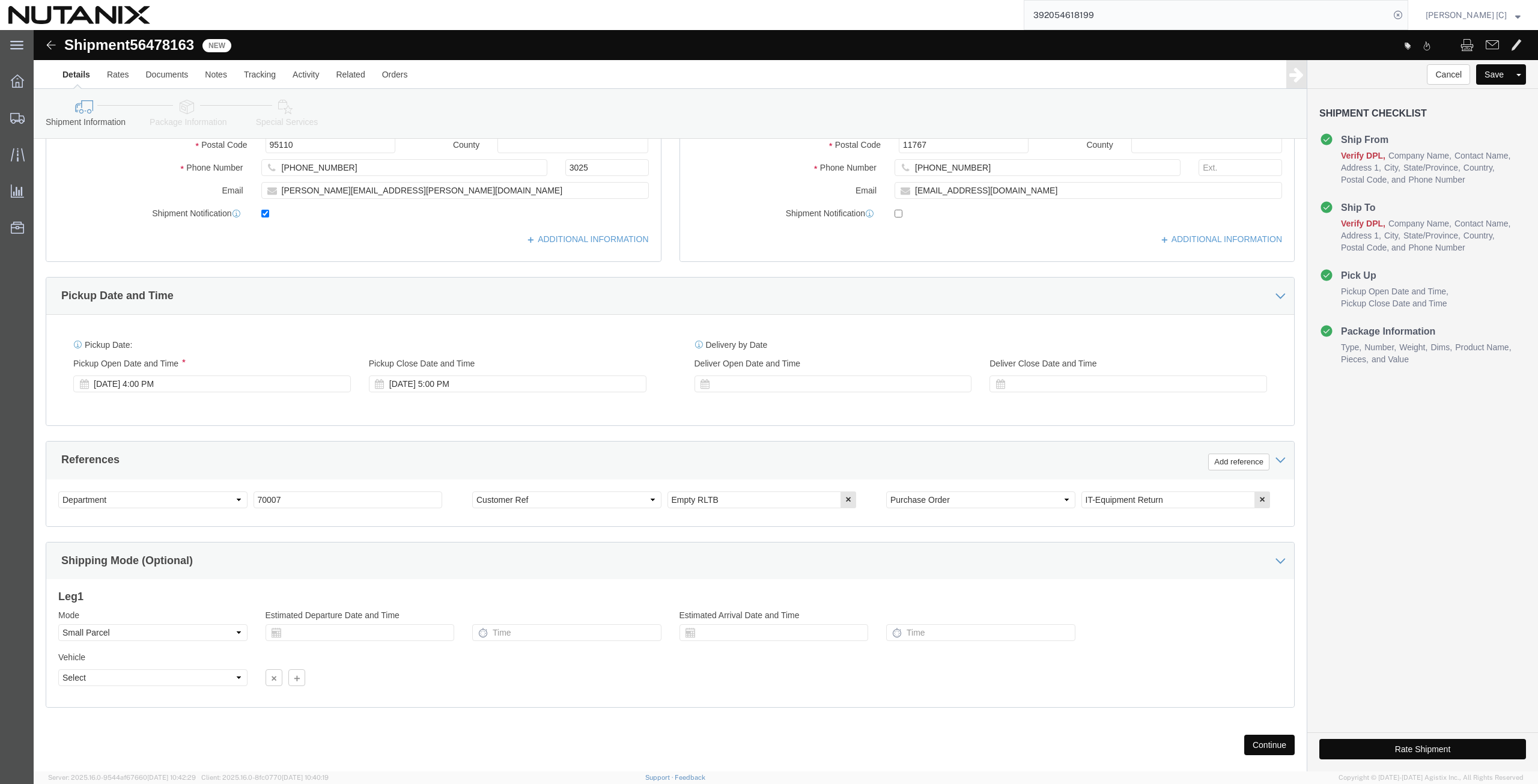
scroll to position [290, 0]
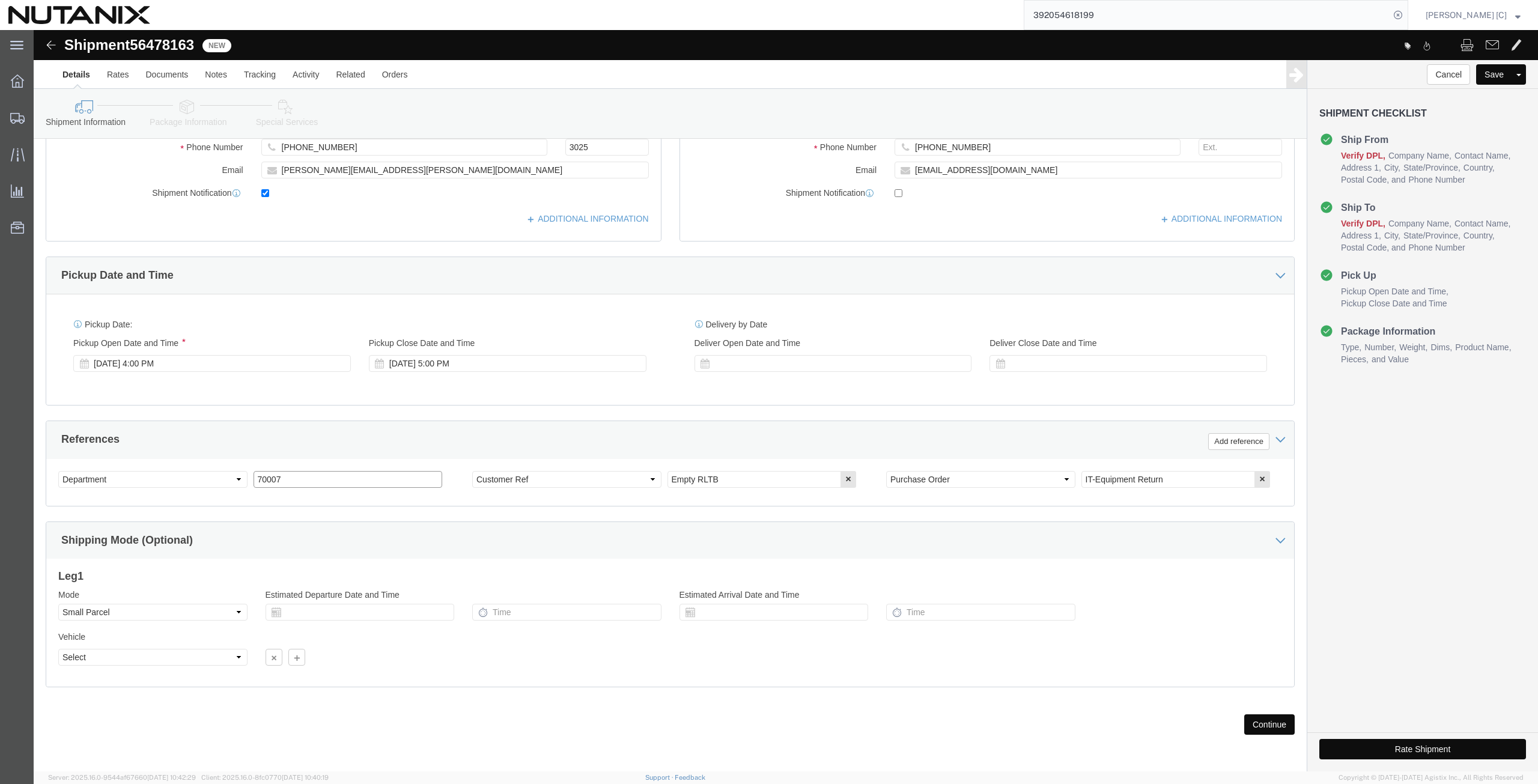
drag, startPoint x: 262, startPoint y: 448, endPoint x: 173, endPoint y: 460, distance: 89.8
click div "Select Account Type Activity ID Airline Appointment Number ASN Batch Request # …"
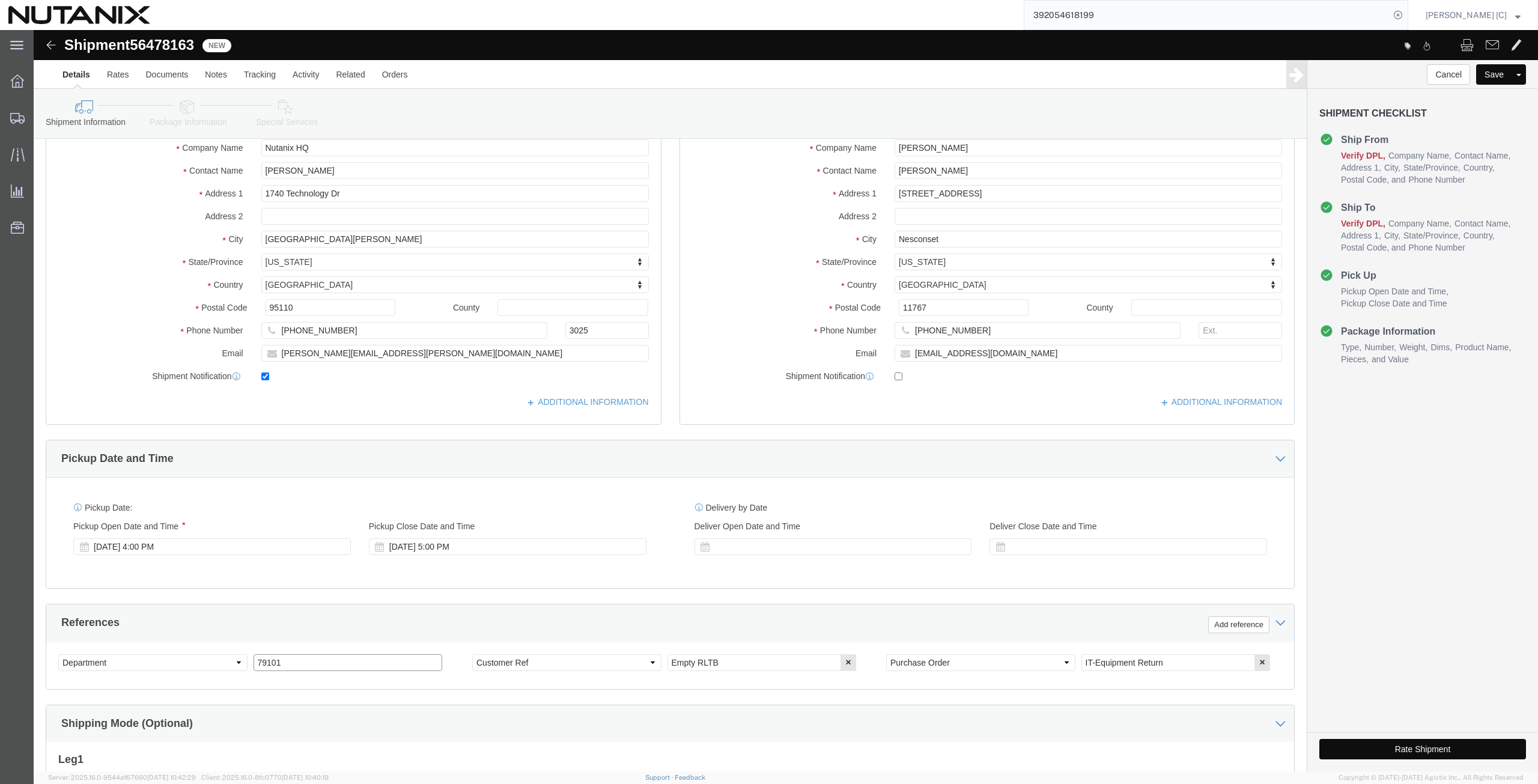
scroll to position [0, 0]
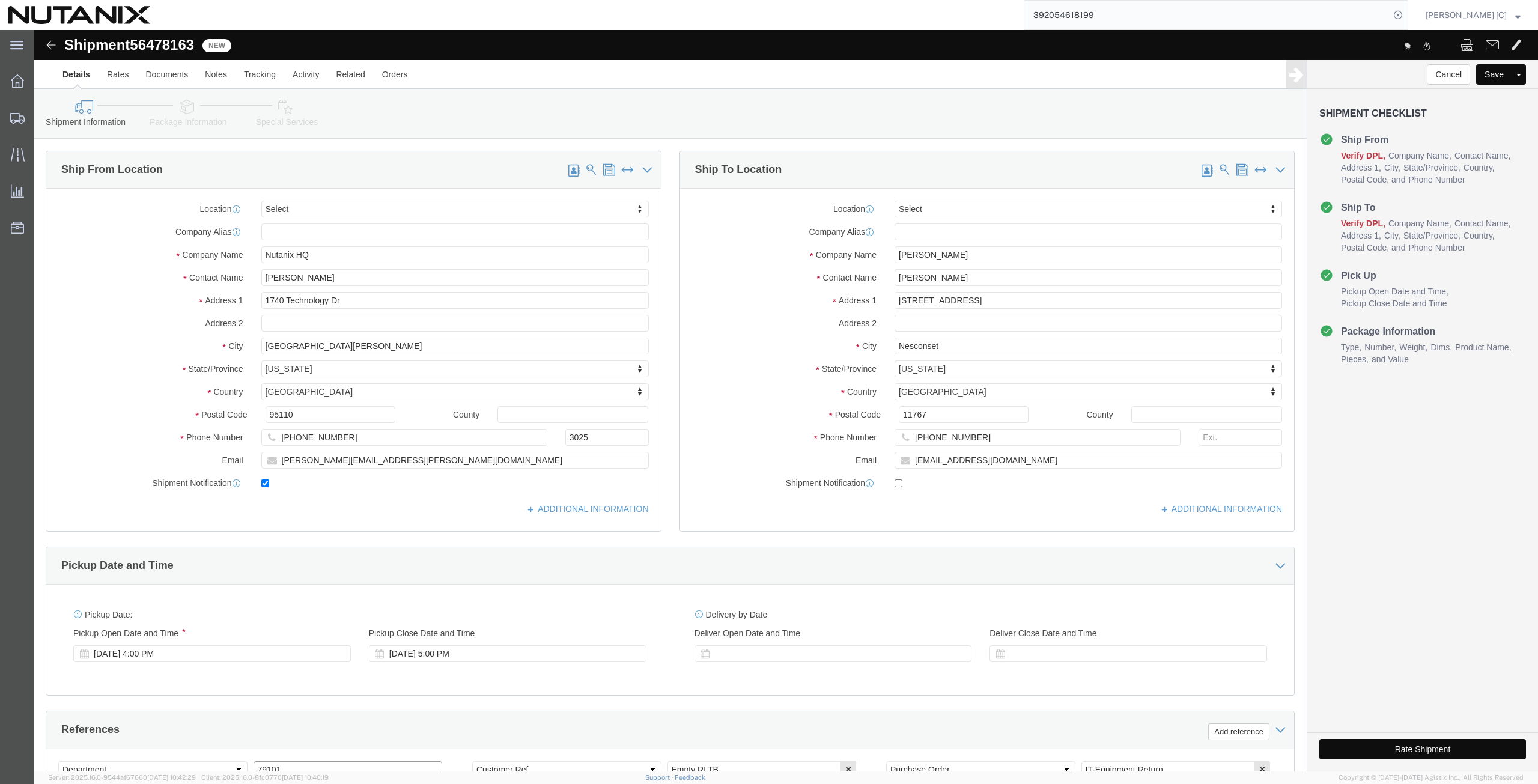
type input "79101"
click div "Contact Name [PERSON_NAME]"
click p "- Nutanix HQ - ([PERSON_NAME]) [STREET_ADDRESS]"
type input "[PERSON_NAME]"
type input "[PHONE_NUMBER]"
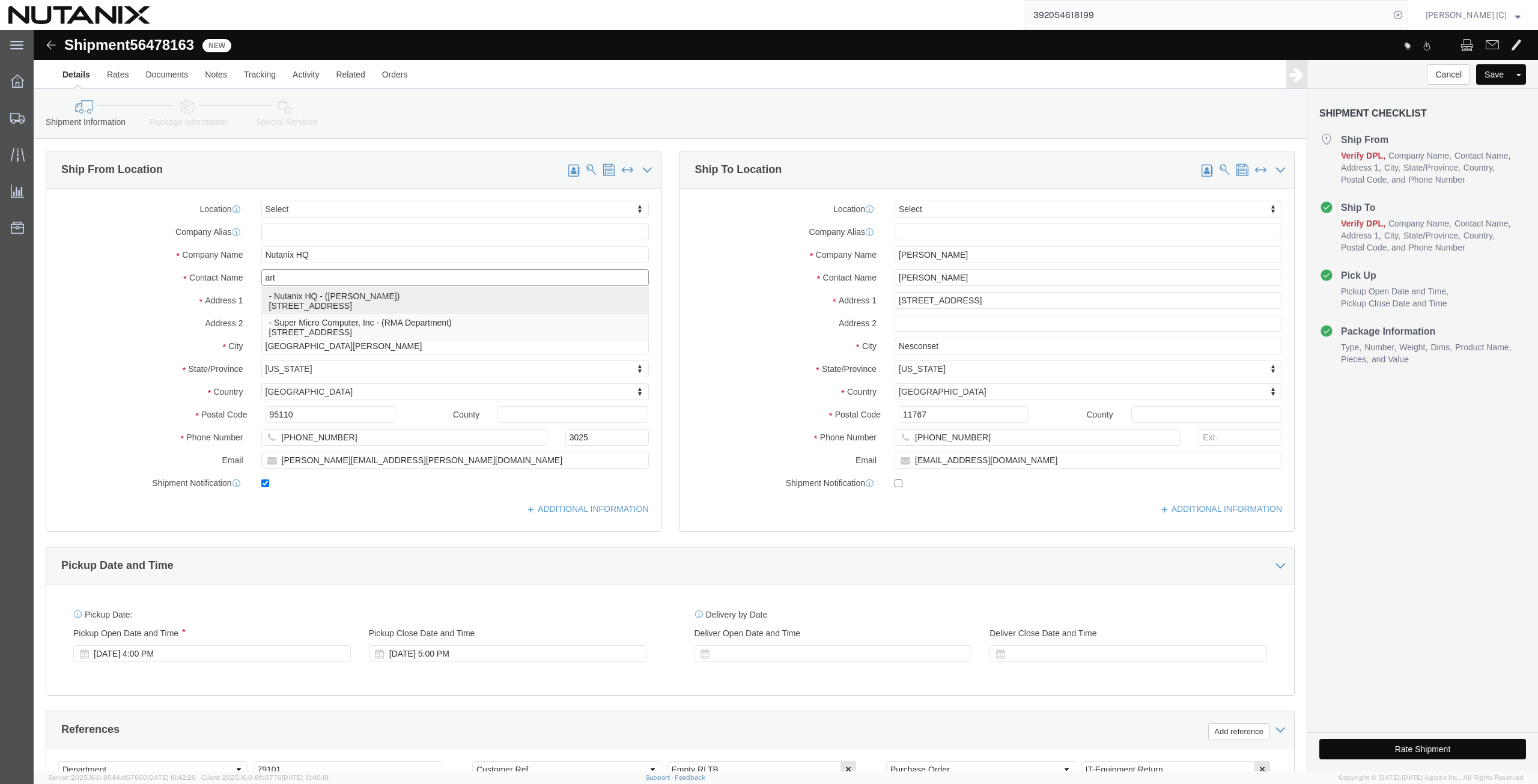
type input "[PERSON_NAME][EMAIL_ADDRESS][PERSON_NAME][DOMAIN_NAME]"
select select "CA"
type input "[PERSON_NAME]"
drag, startPoint x: 941, startPoint y: 226, endPoint x: 785, endPoint y: 248, distance: 157.5
click div "Location Select Select My Profile Location [GEOGRAPHIC_DATA] - [GEOGRAPHIC_DATA…"
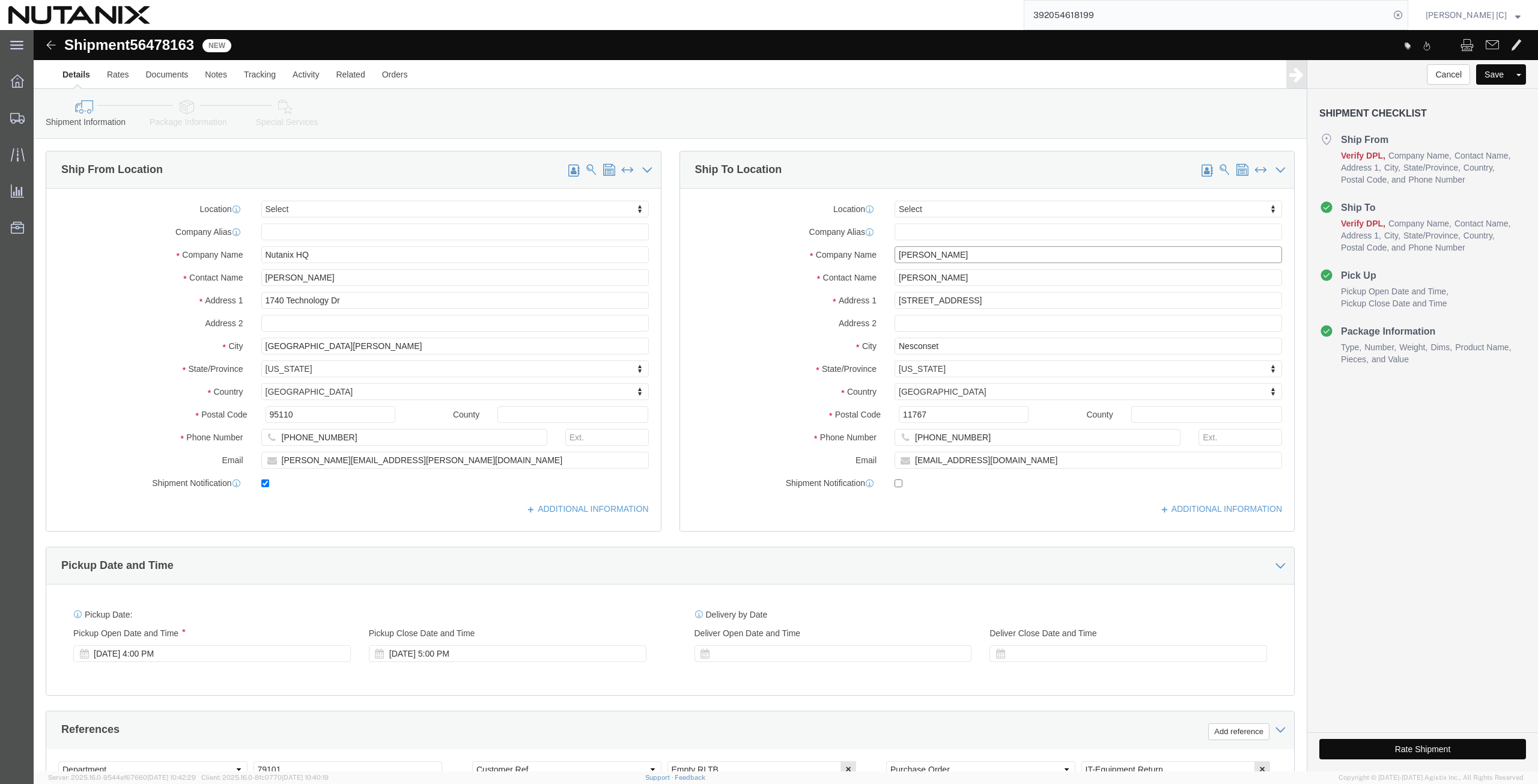
paste input "[PERSON_NAME]"
type input "[PERSON_NAME]"
drag, startPoint x: 950, startPoint y: 251, endPoint x: 690, endPoint y: 267, distance: 260.5
click div "Location Select Select My Profile Location [GEOGRAPHIC_DATA] - [GEOGRAPHIC_DATA…"
paste input "[PERSON_NAME]"
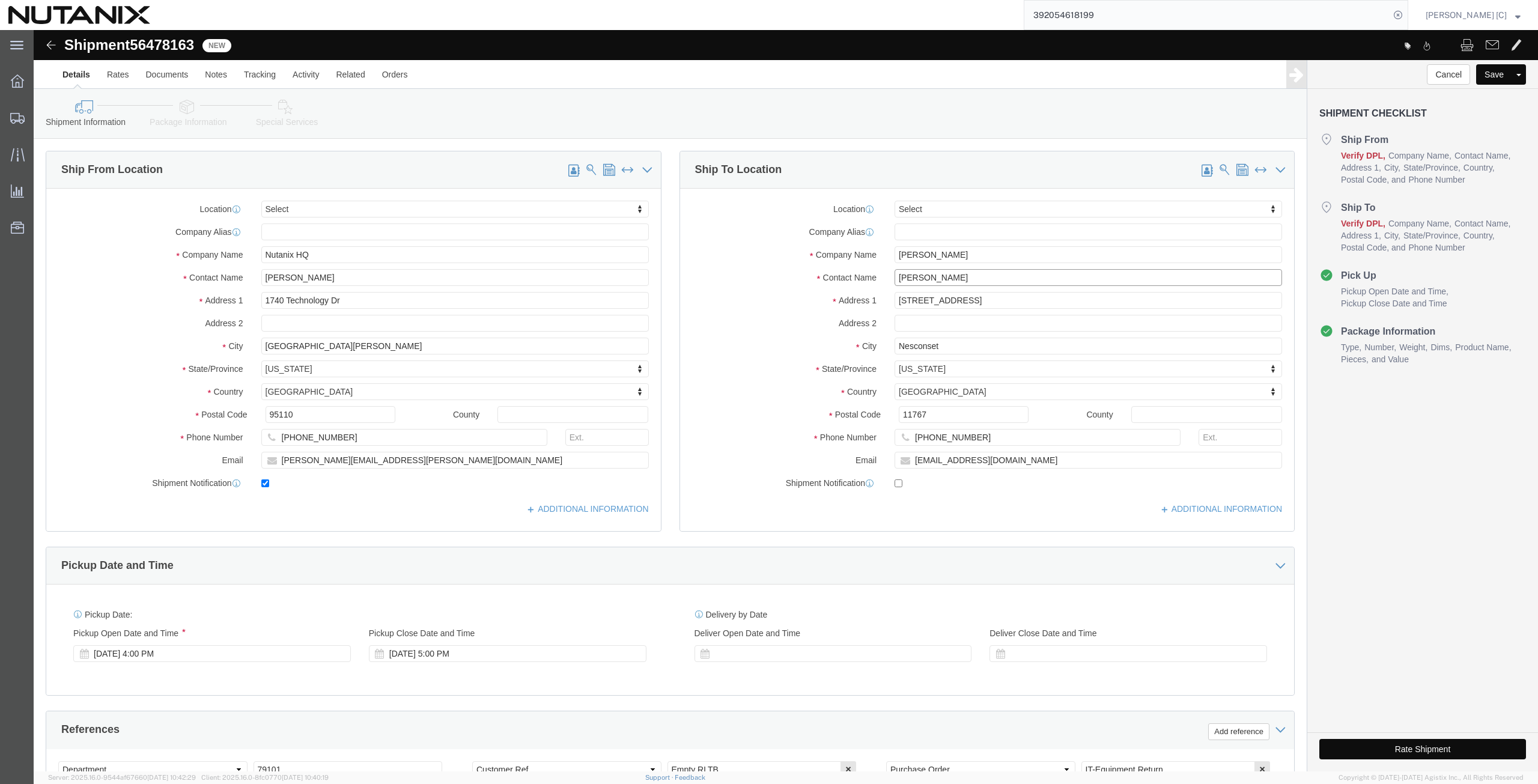
type input "[PERSON_NAME]"
drag, startPoint x: 781, startPoint y: 287, endPoint x: 741, endPoint y: 290, distance: 40.1
click div "Location Select Select My Profile Location [GEOGRAPHIC_DATA] - [GEOGRAPHIC_DATA…"
paste input "[STREET_ADDRESS][PERSON_NAME]"
type input "[STREET_ADDRESS][PERSON_NAME]"
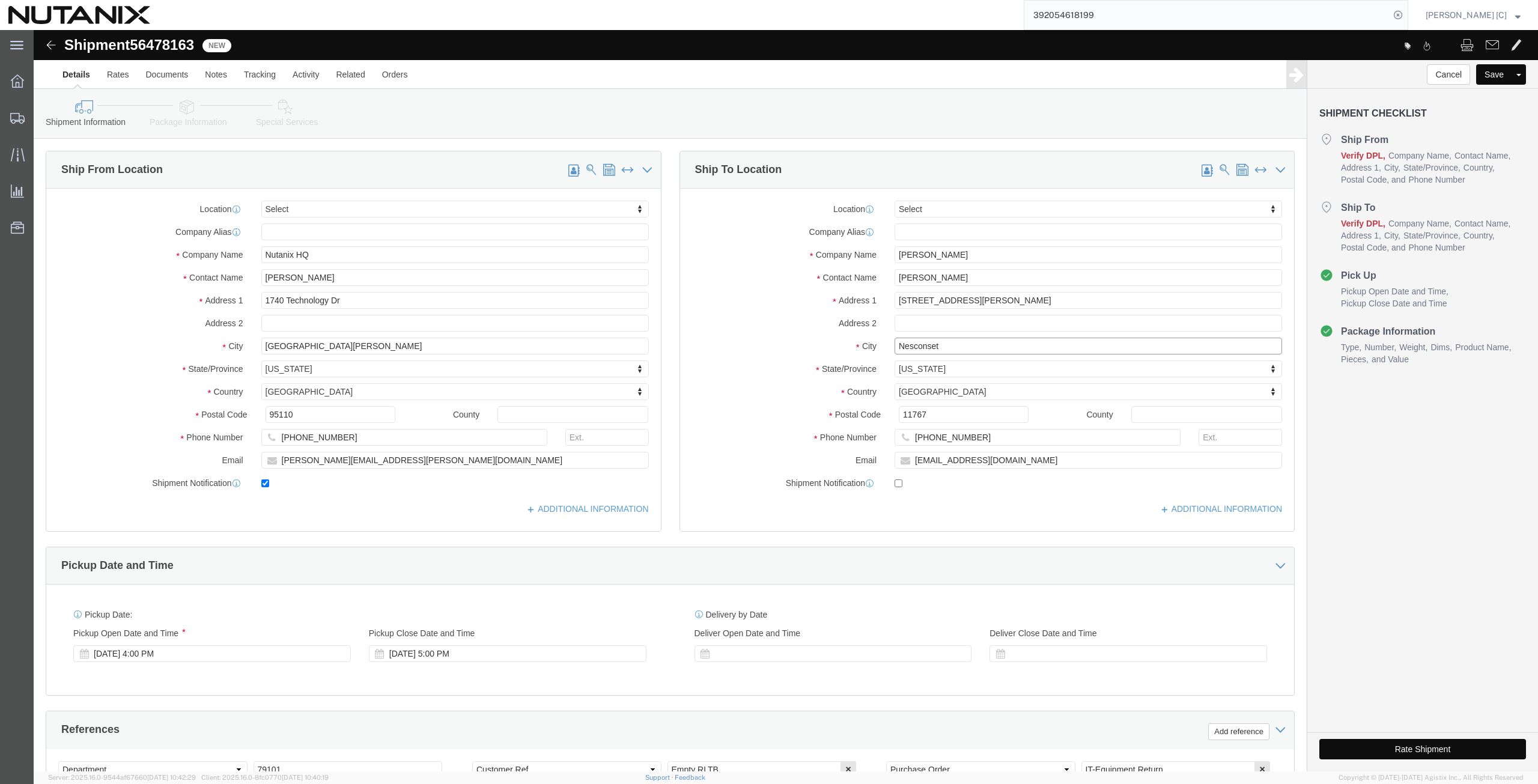
drag, startPoint x: 928, startPoint y: 316, endPoint x: 715, endPoint y: 317, distance: 213.0
click div "City Nesconset"
paste input "[PERSON_NAME]"
type input "[PERSON_NAME]"
type input "cal"
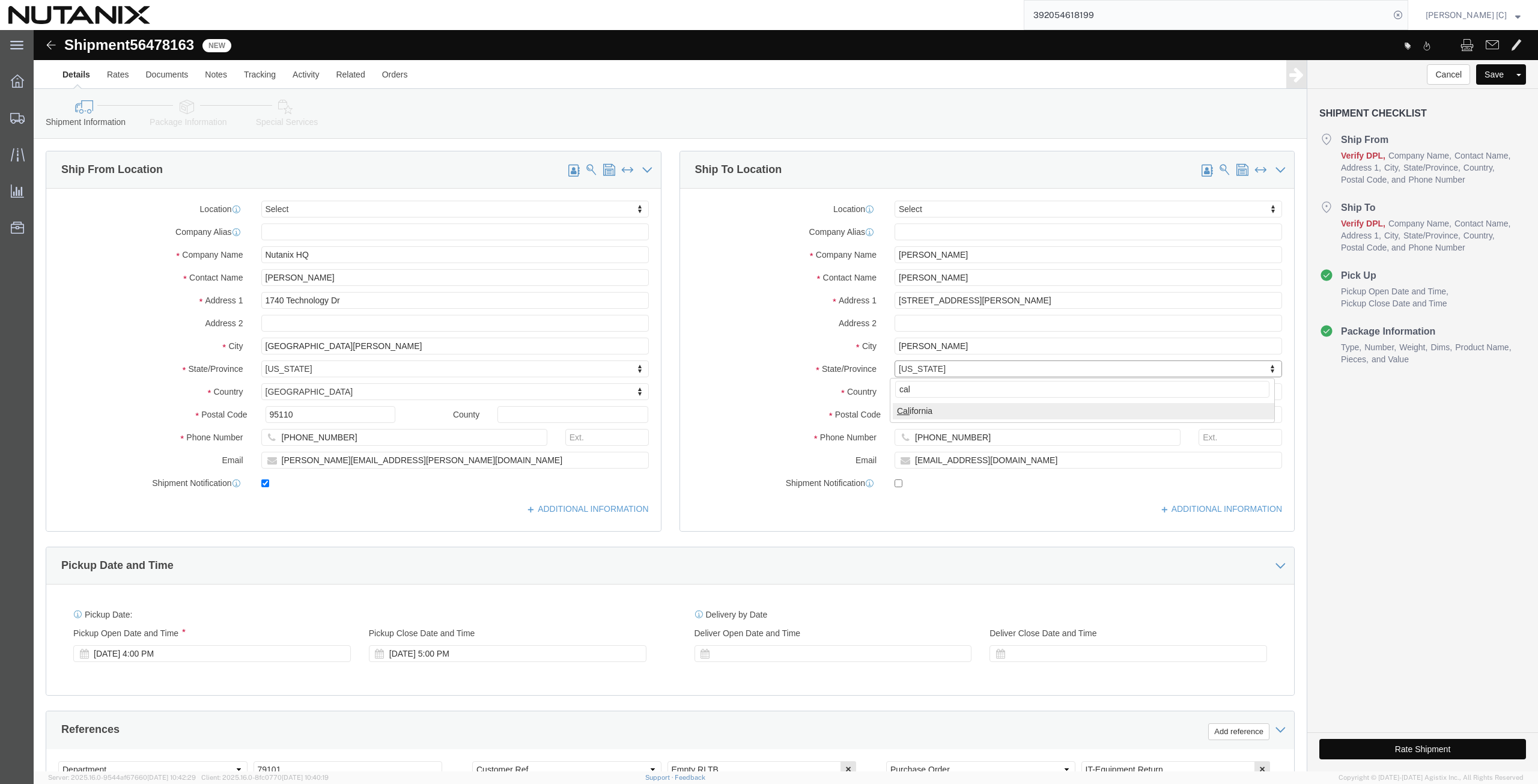
select select "CA"
drag, startPoint x: 910, startPoint y: 380, endPoint x: 833, endPoint y: 388, distance: 77.4
click div "Postal Code 11767"
paste input "95376"
type input "95376"
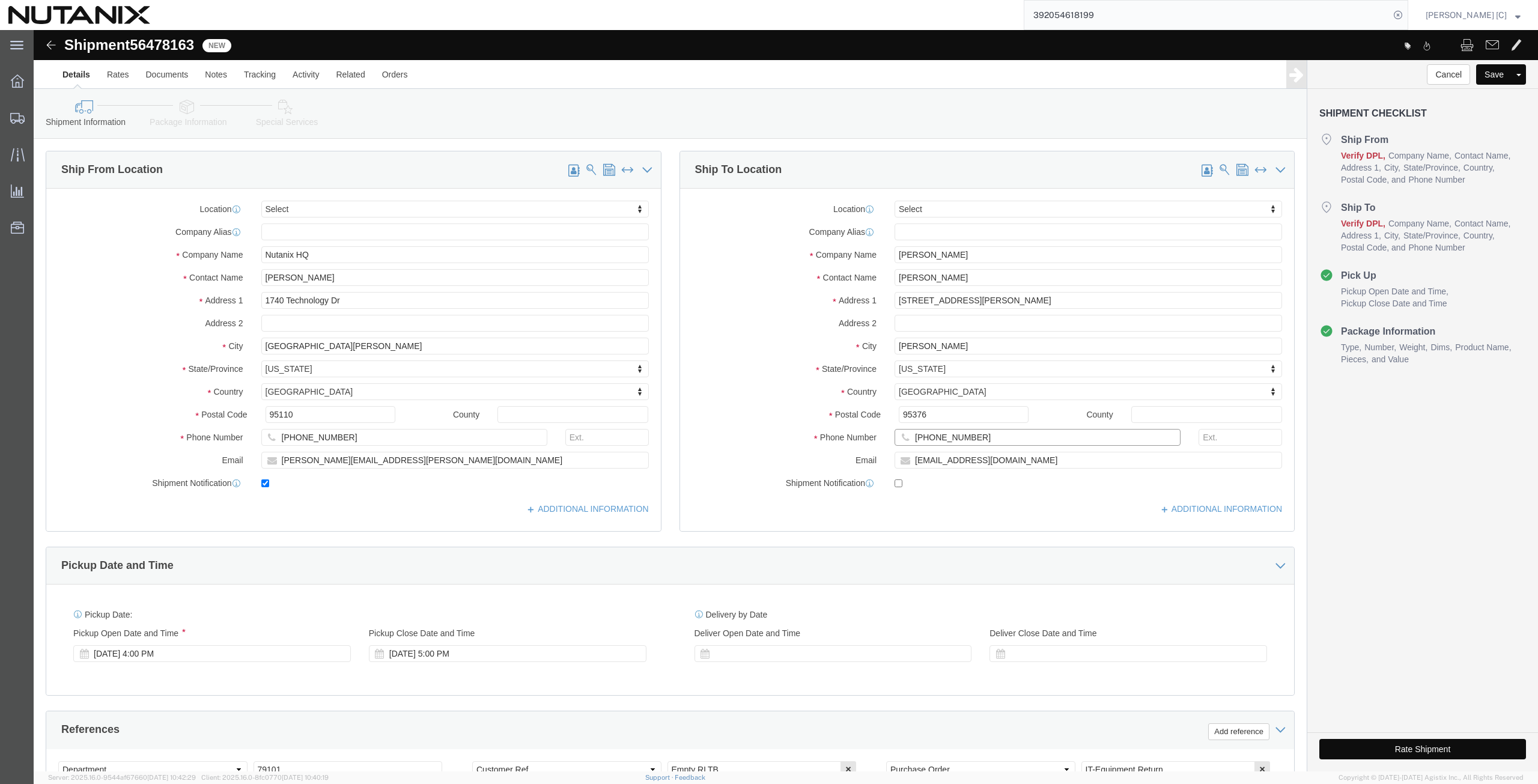
drag, startPoint x: 954, startPoint y: 410, endPoint x: 787, endPoint y: 418, distance: 167.2
click div "Phone Number [PHONE_NUMBER]"
paste input "415) 2653130"
type input "[PHONE_NUMBER]"
drag, startPoint x: 966, startPoint y: 429, endPoint x: 632, endPoint y: 418, distance: 334.2
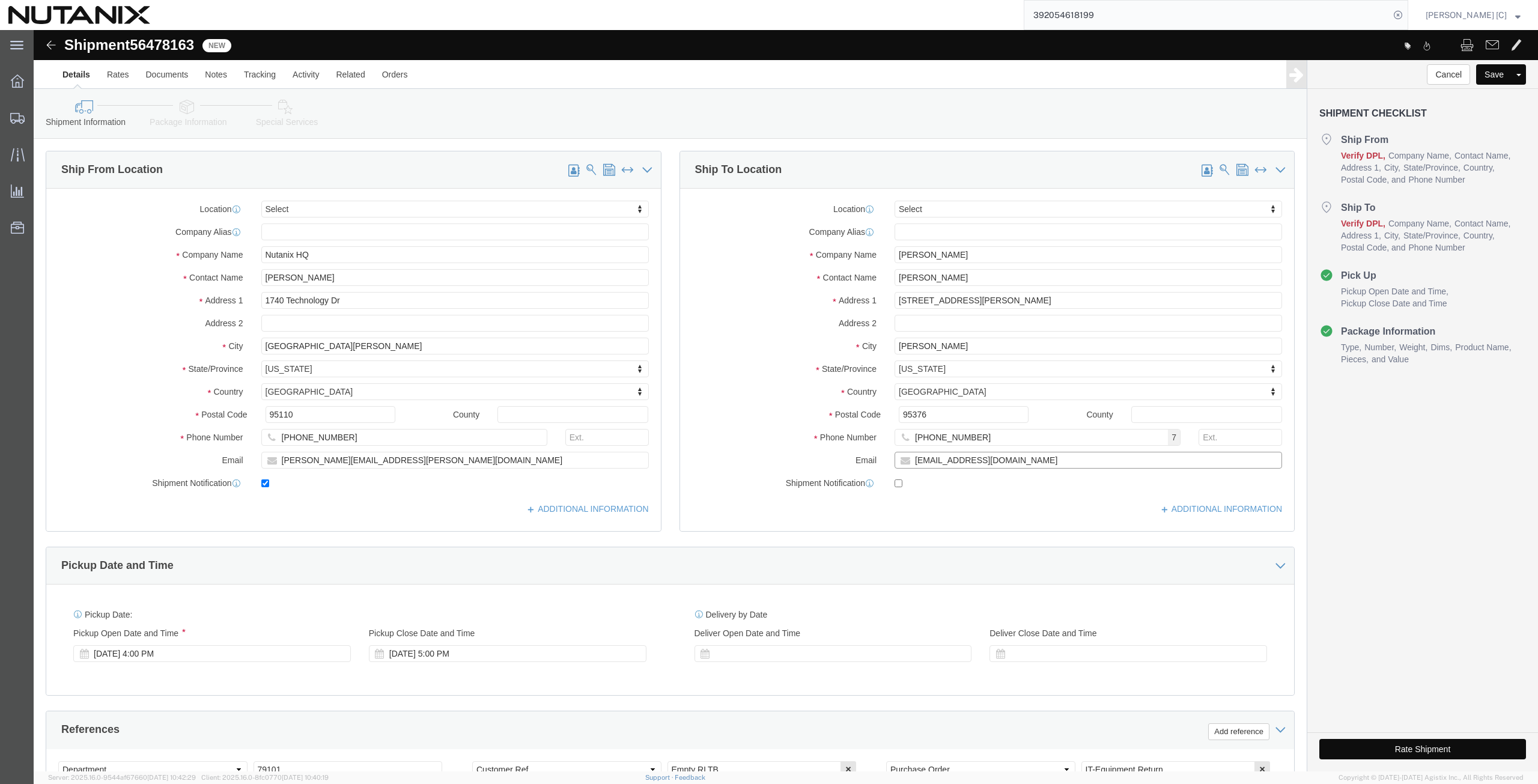
click div "Ship To Location Location Select Select My Profile Location [GEOGRAPHIC_DATA] -…"
paste input "akshayatasethi"
type input "[EMAIL_ADDRESS][DOMAIN_NAME]"
click label
click input "checkbox"
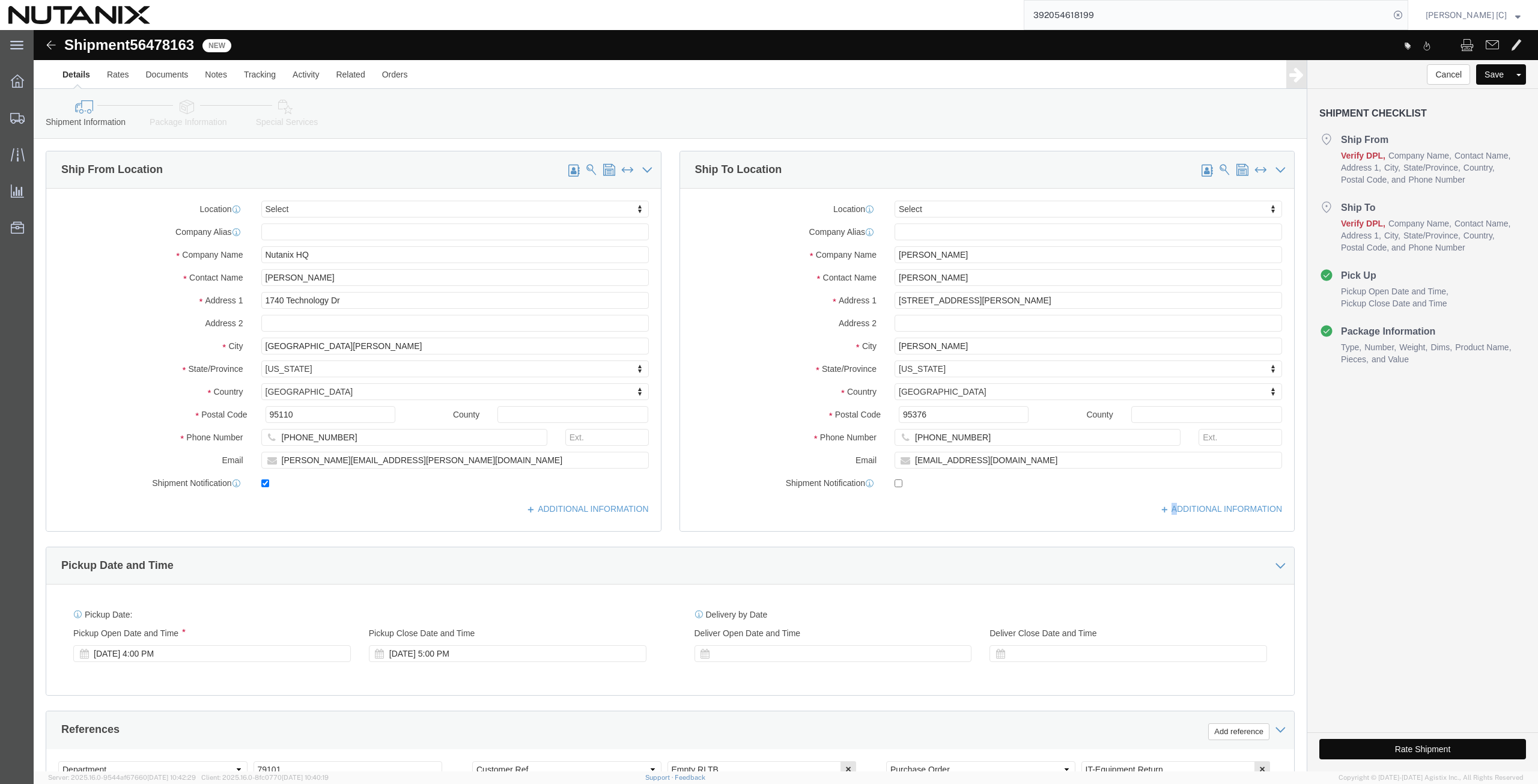
click label
click input "checkbox"
checkbox input "true"
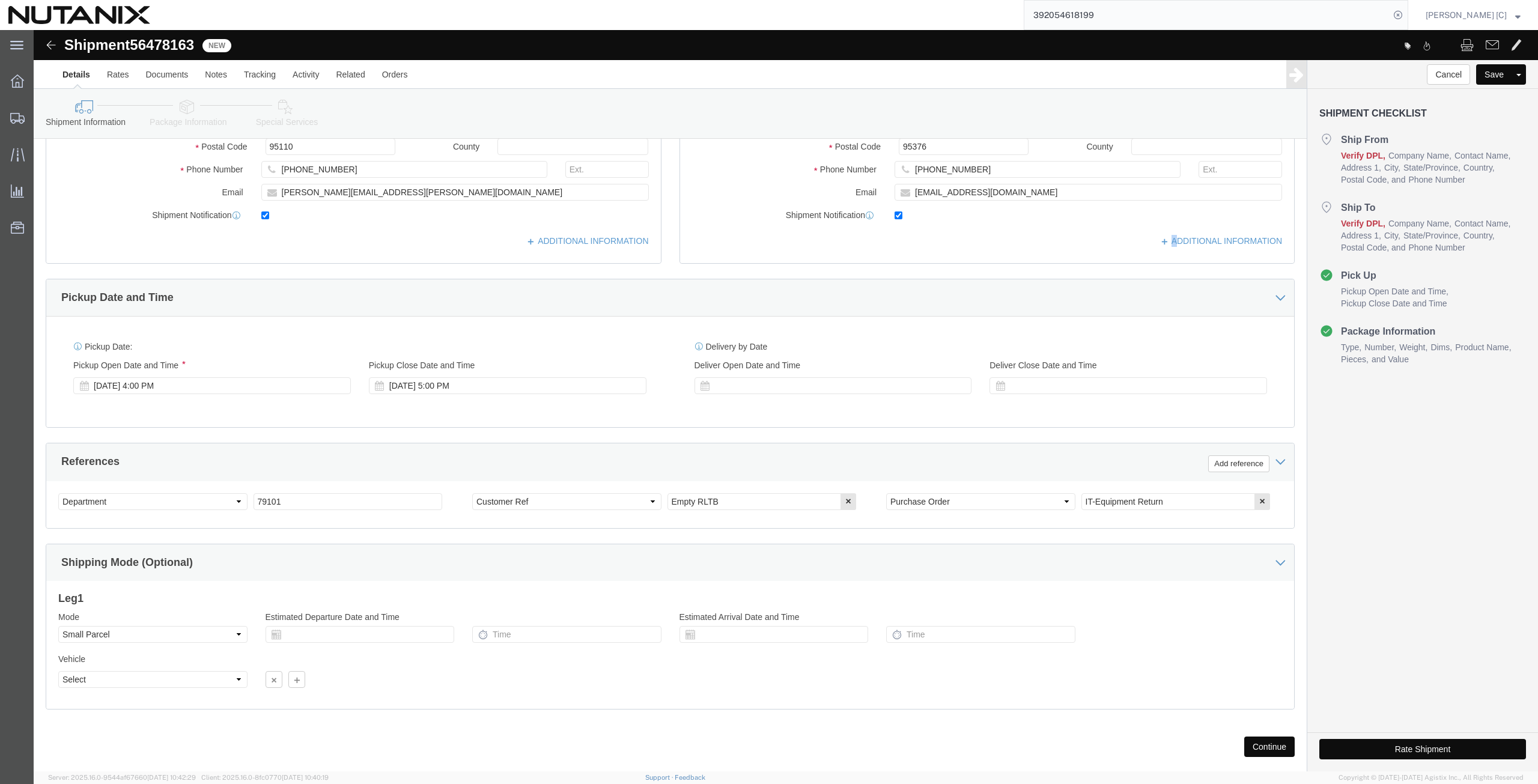
scroll to position [290, 0]
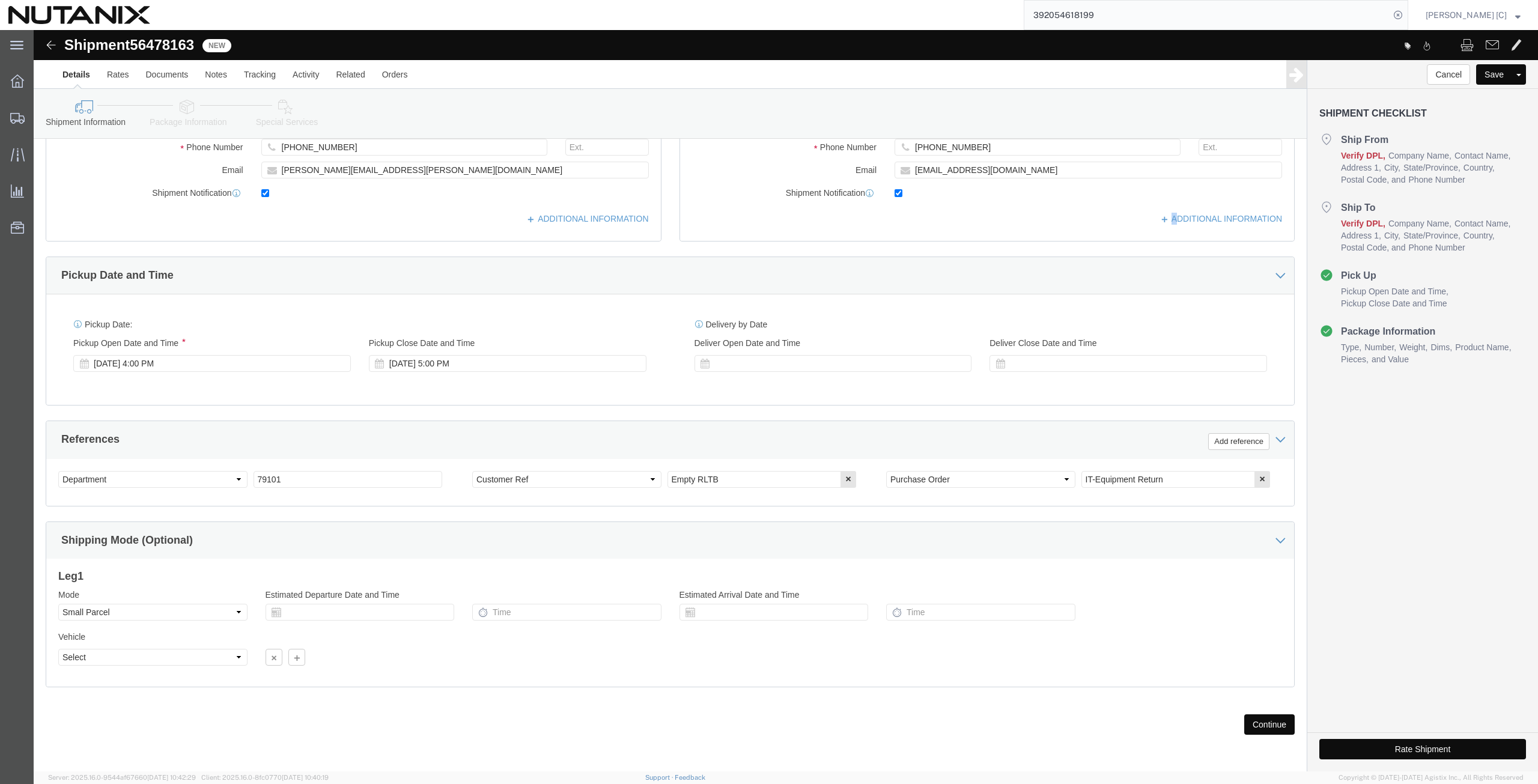
click button "Continue"
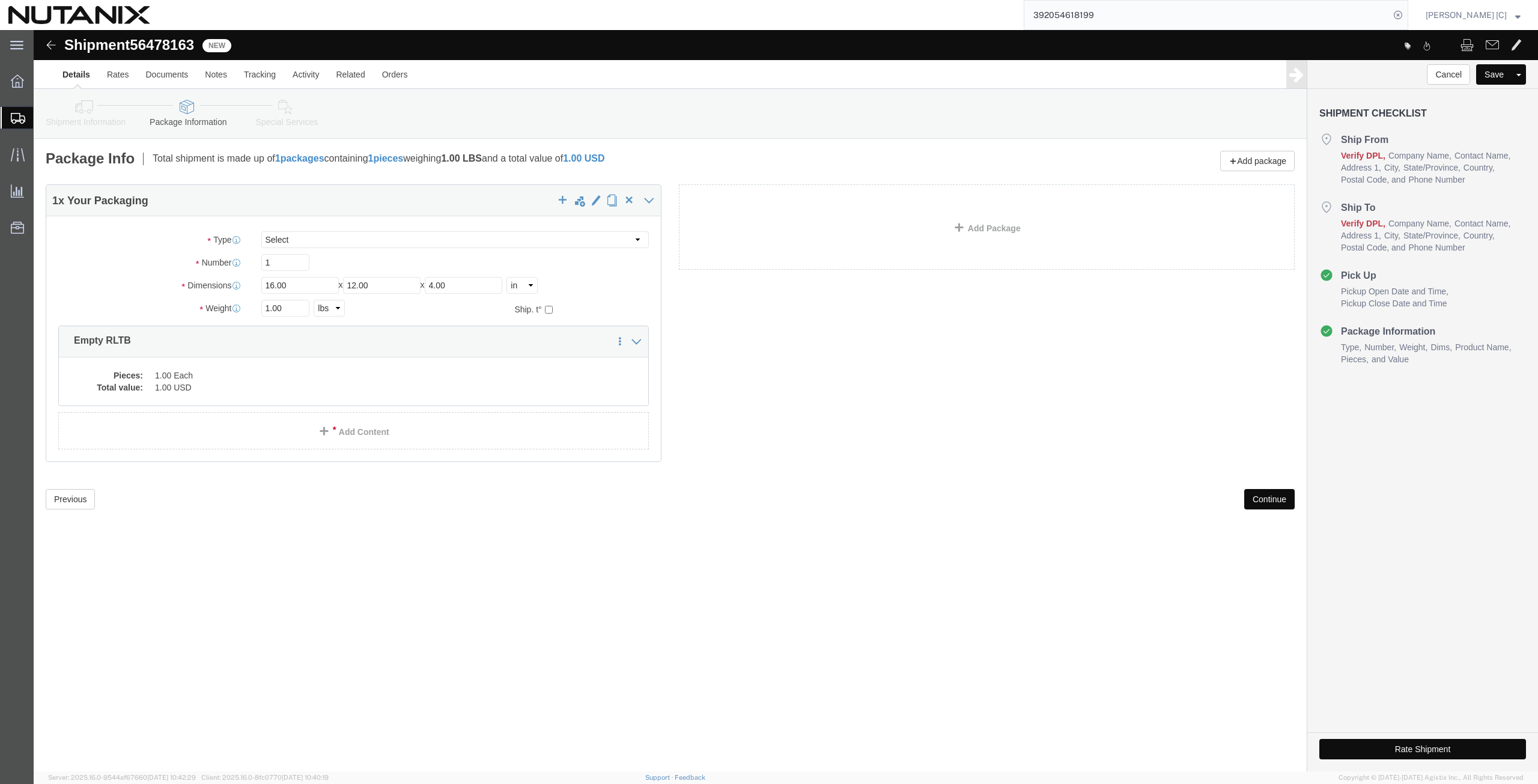
click button "Continue"
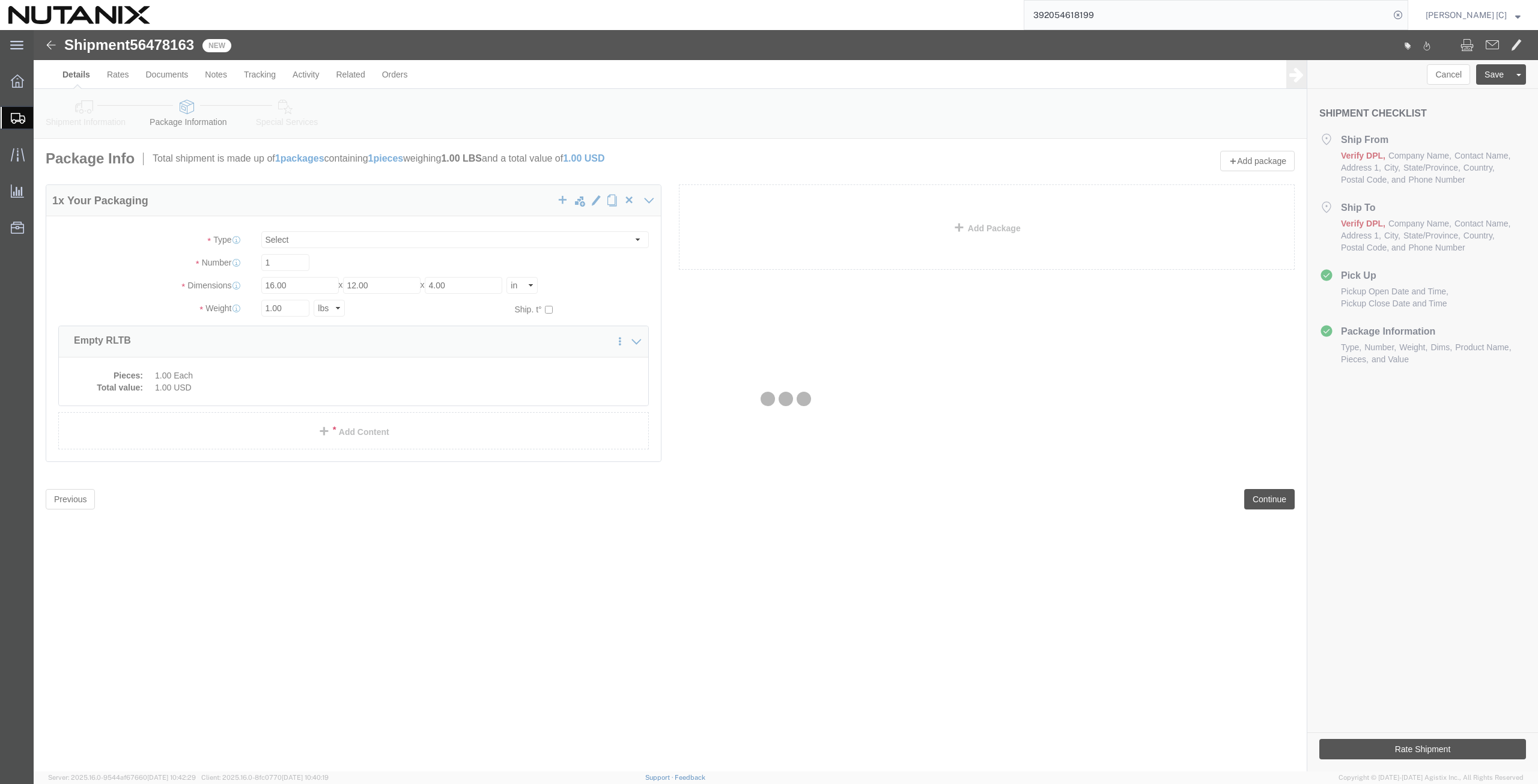
select select
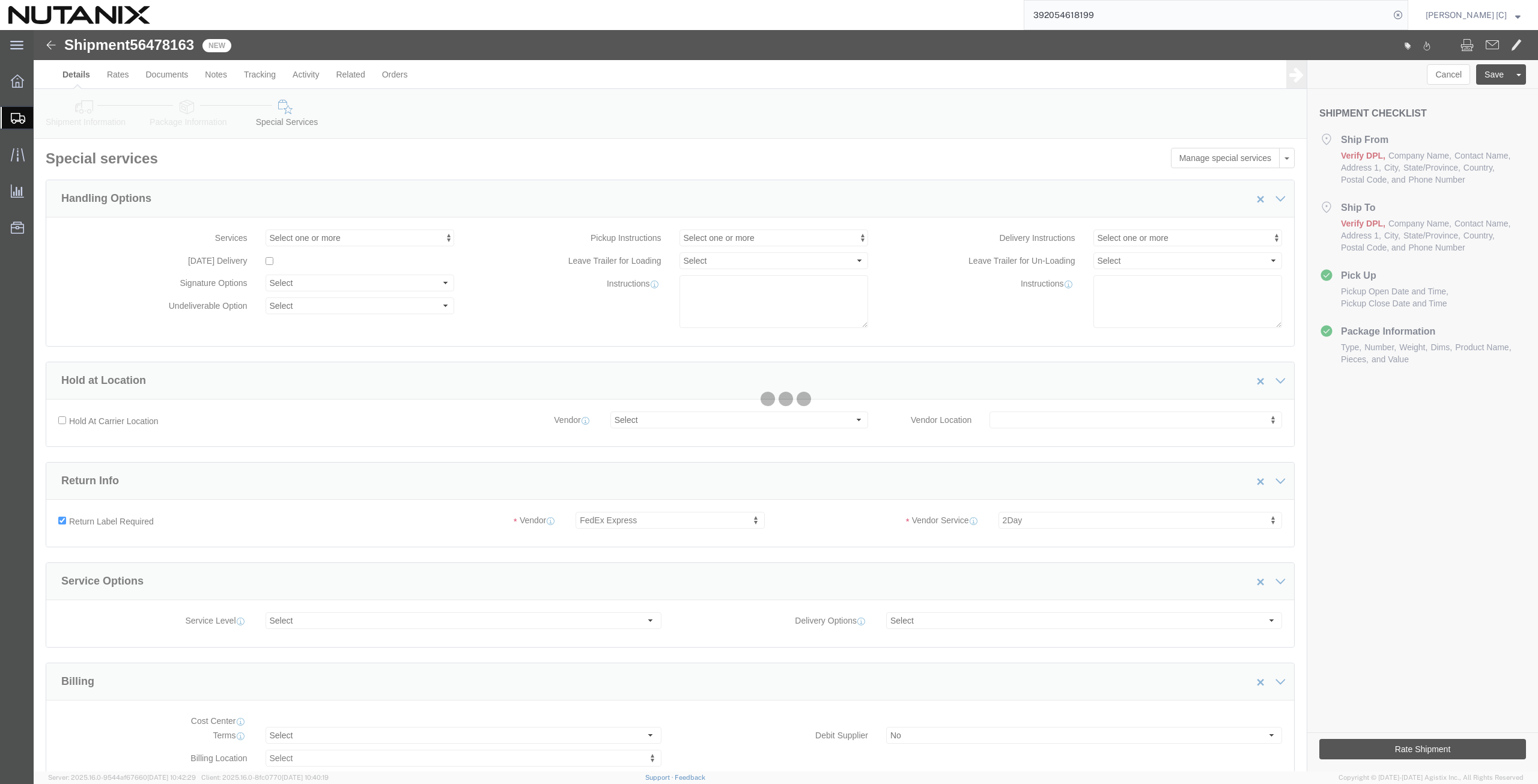
select select "COSTCENTER"
select select "59656"
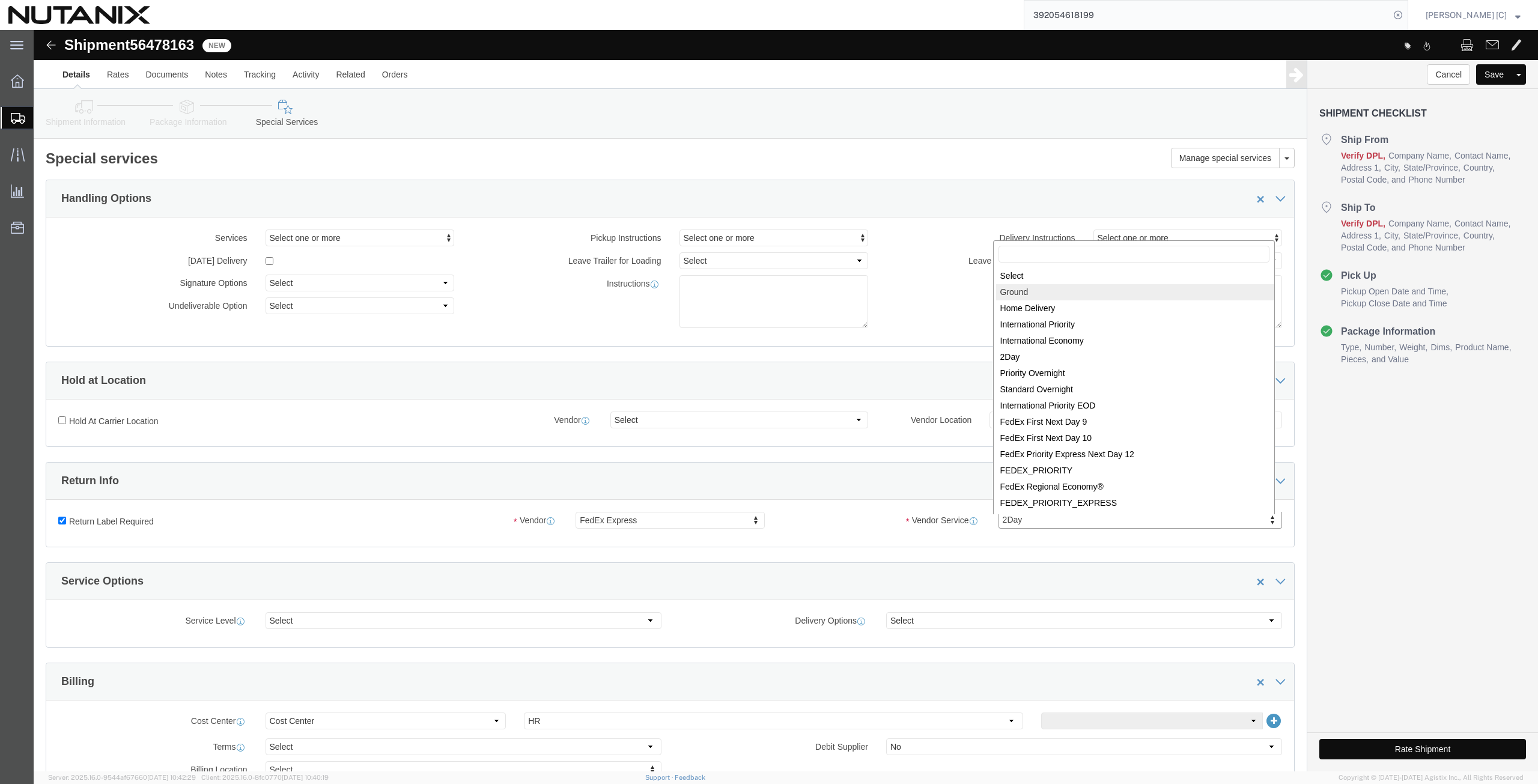
select select "12"
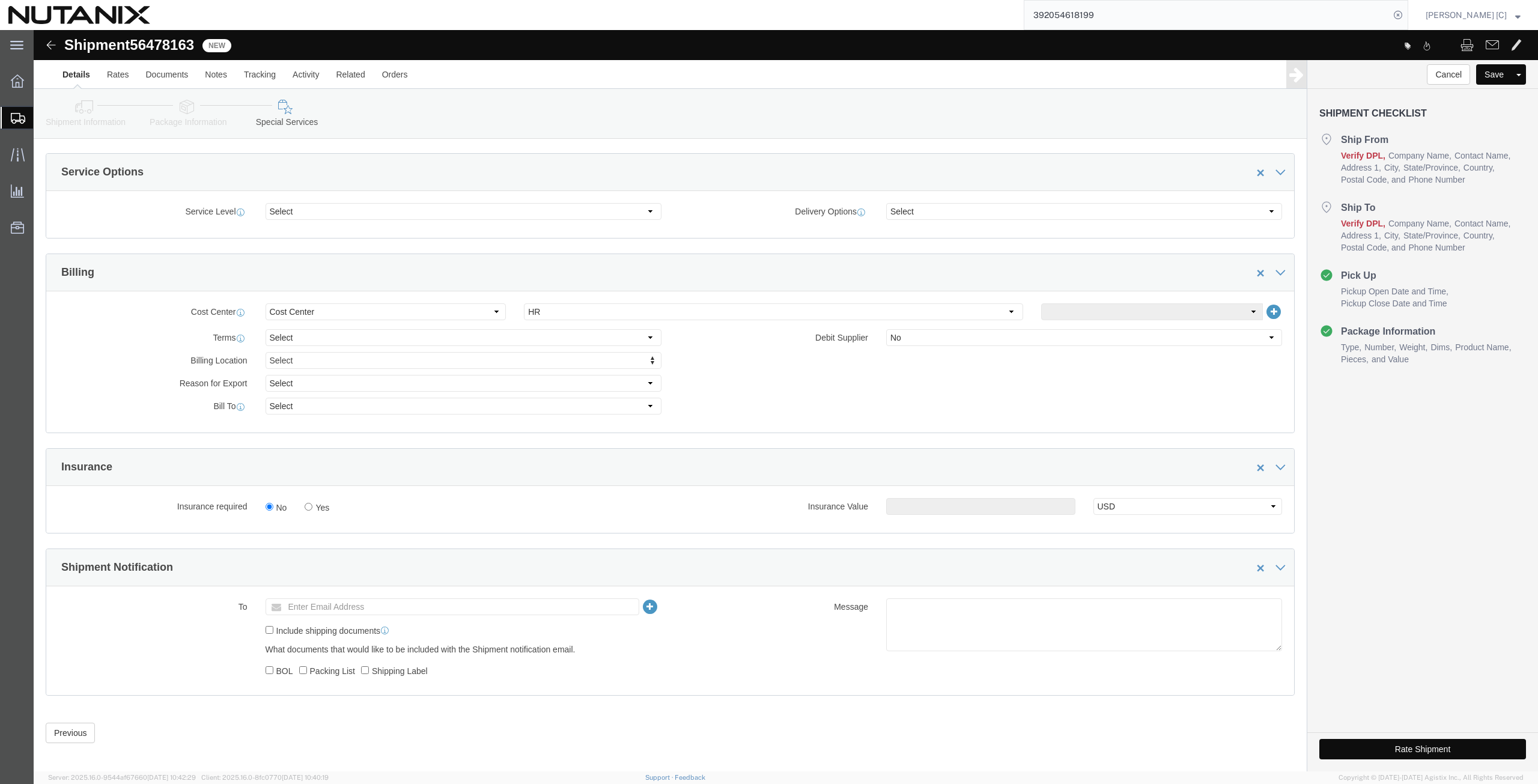
scroll to position [418, 0]
click button "Rate Shipment"
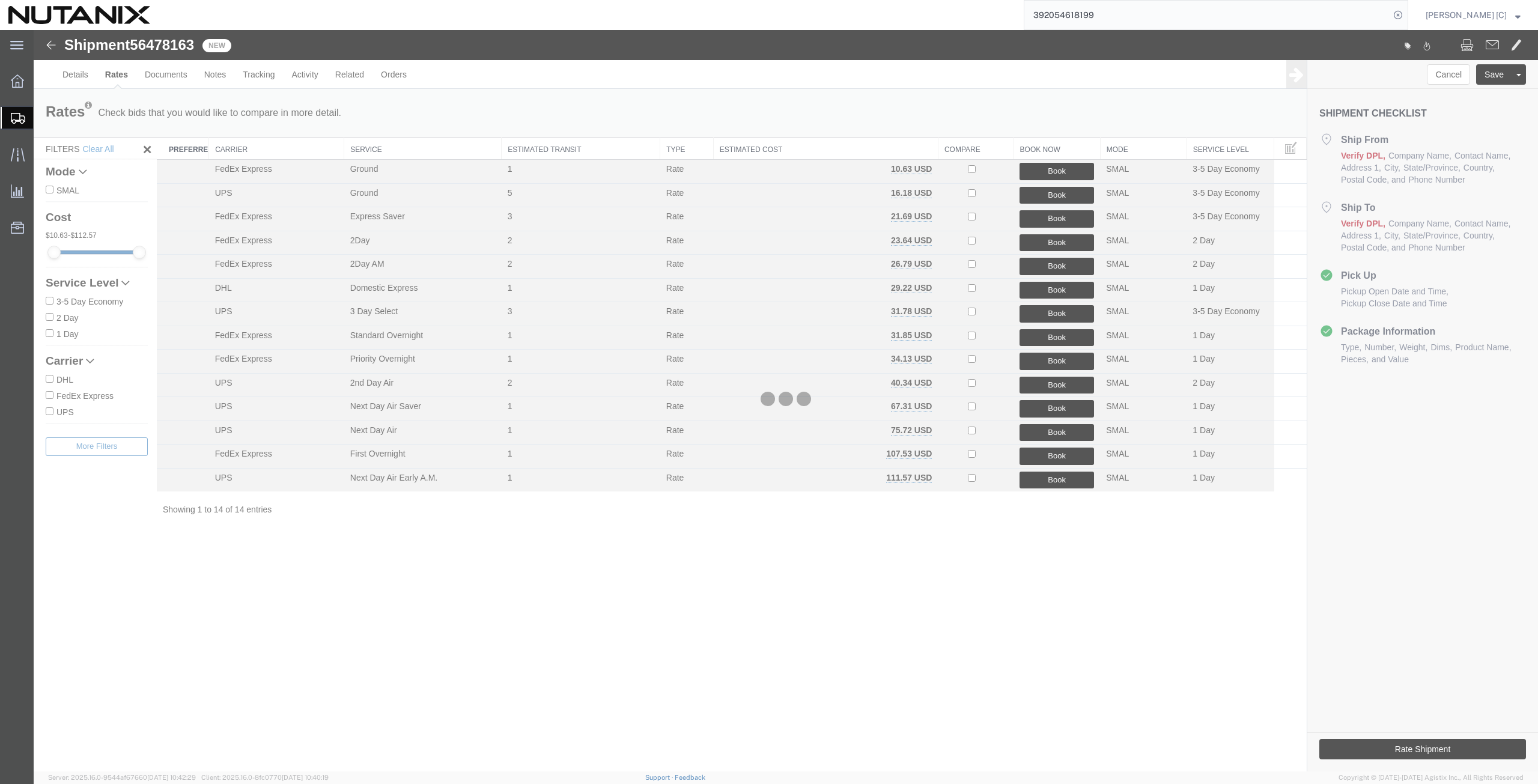
scroll to position [0, 0]
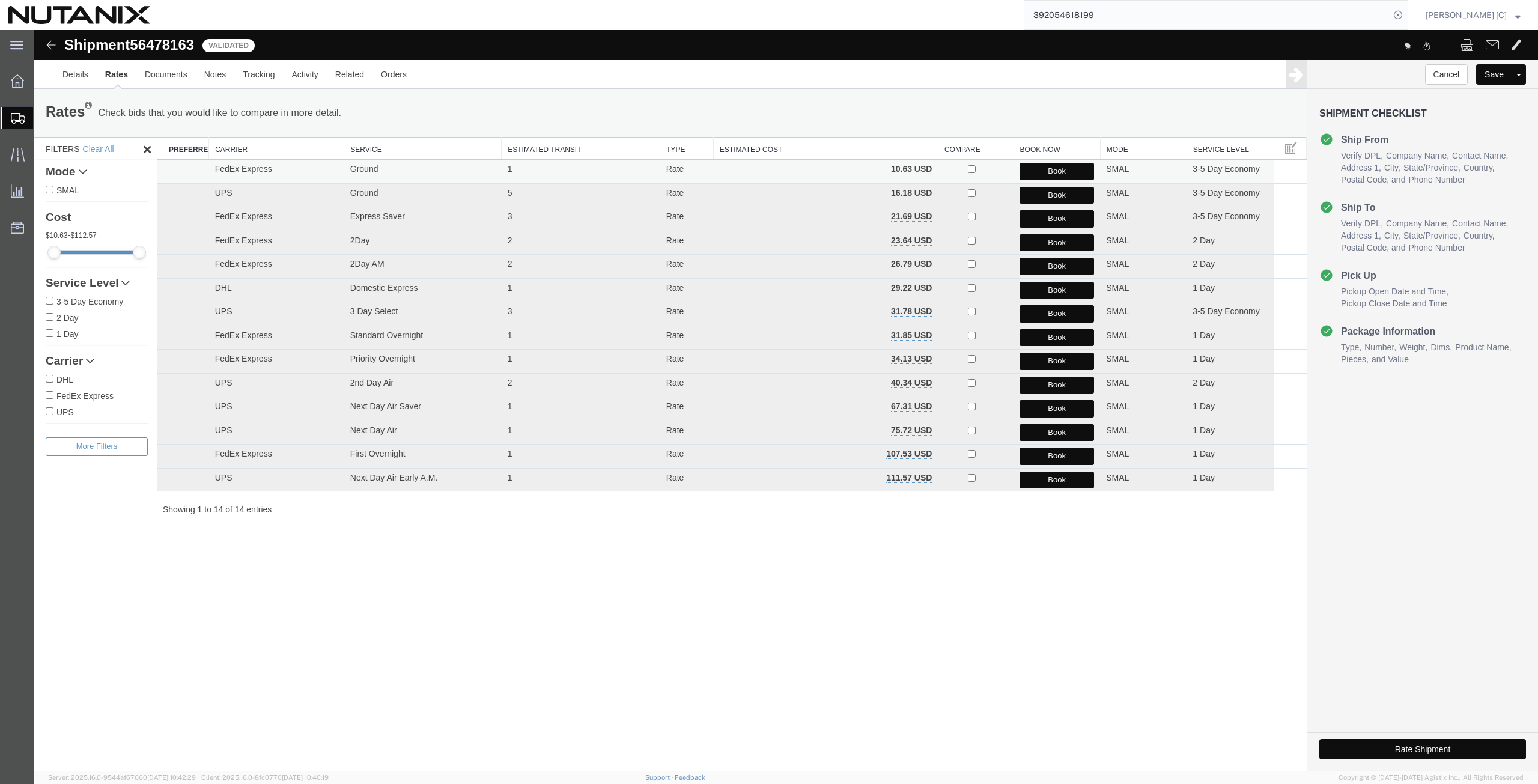
click at [1030, 166] on button "Book" at bounding box center [1057, 171] width 75 height 17
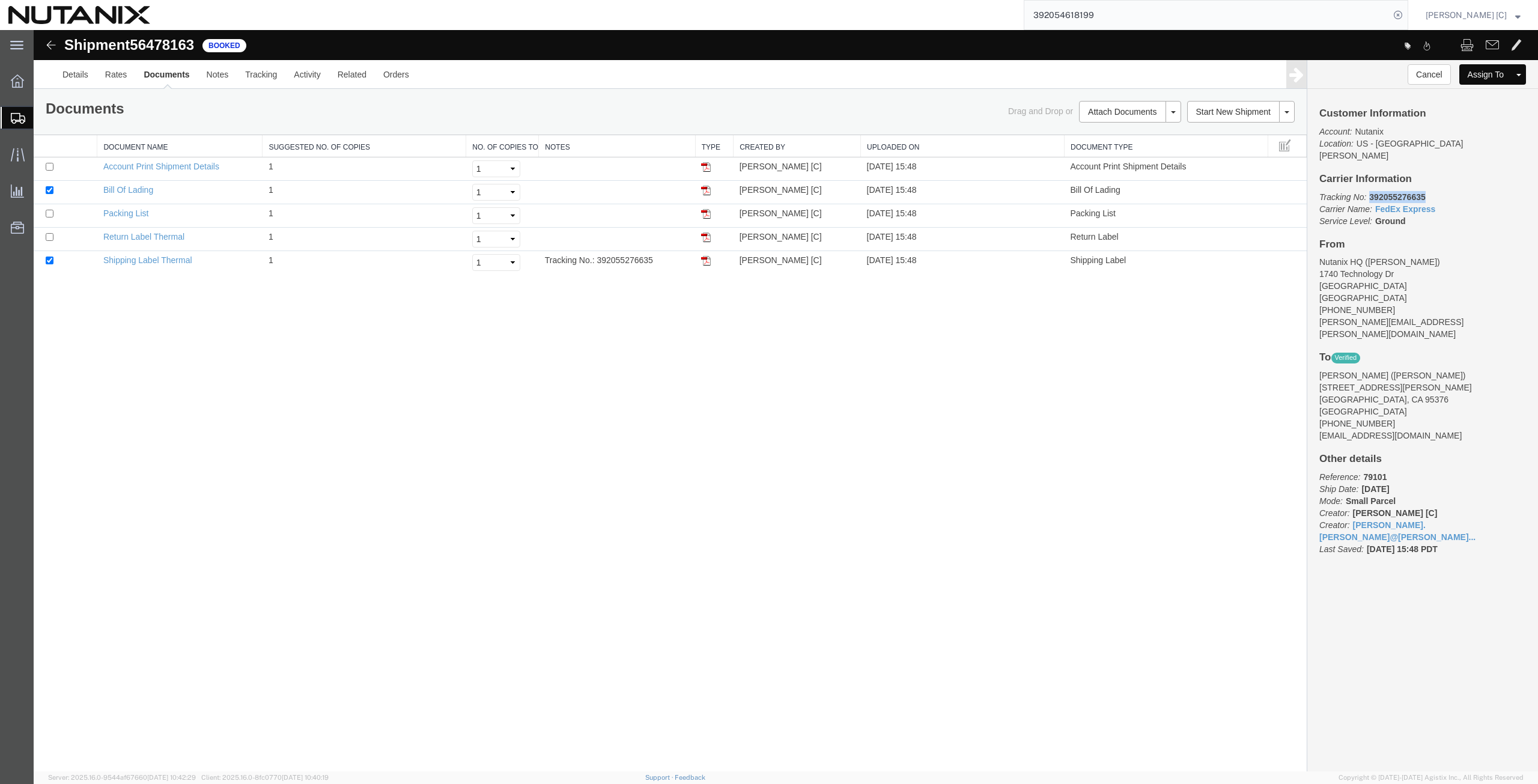
drag, startPoint x: 1431, startPoint y: 189, endPoint x: 1368, endPoint y: 186, distance: 63.1
click at [1368, 191] on p "Tracking No: 392055276635 Carrier Name: FedEx Express FedEx Express Service Lev…" at bounding box center [1423, 209] width 207 height 36
copy b "392055276635"
drag, startPoint x: 709, startPoint y: 262, endPoint x: 738, endPoint y: 320, distance: 64.8
click at [709, 262] on img at bounding box center [706, 261] width 10 height 10
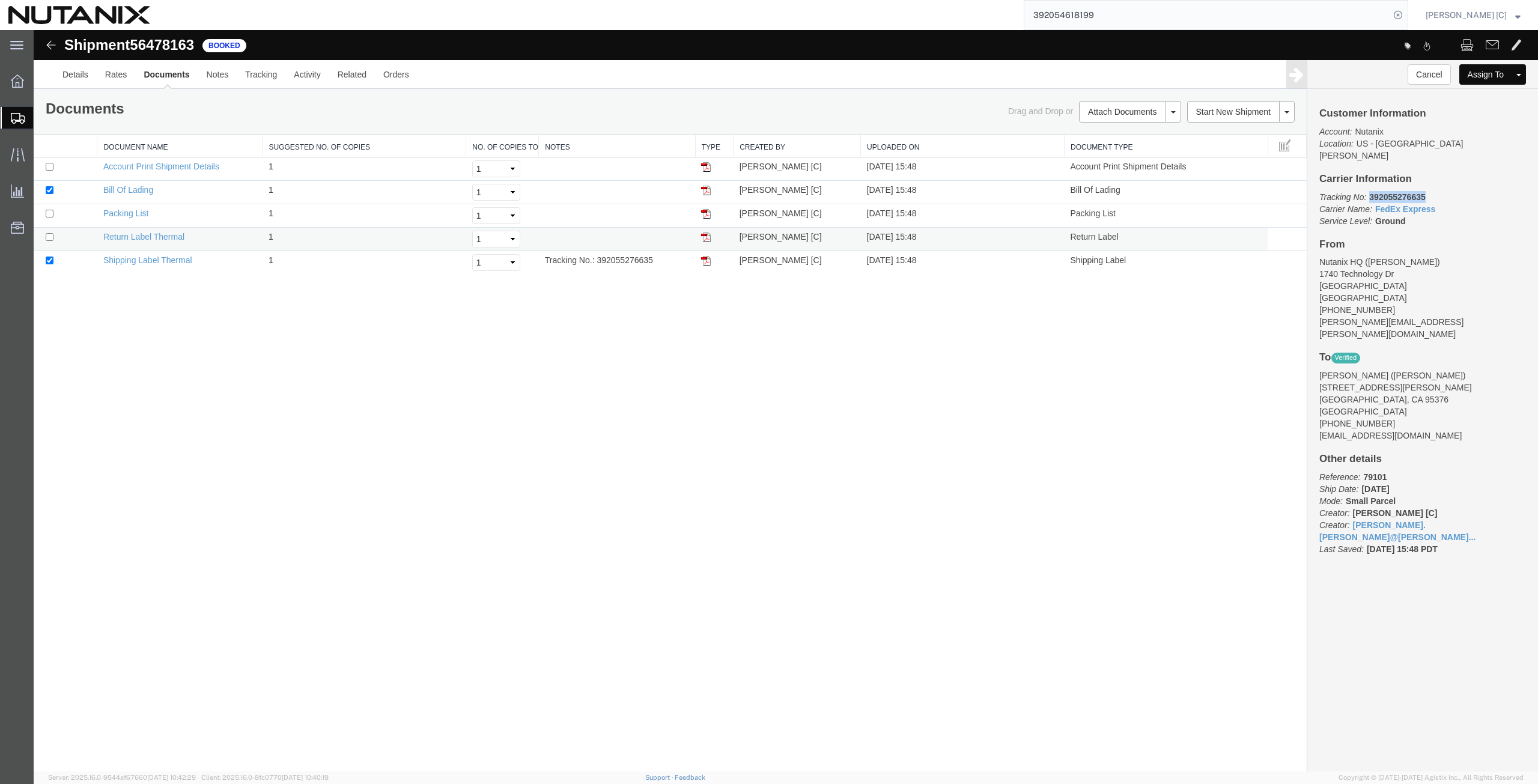
click at [707, 235] on img at bounding box center [706, 238] width 10 height 10
